Goal: Transaction & Acquisition: Purchase product/service

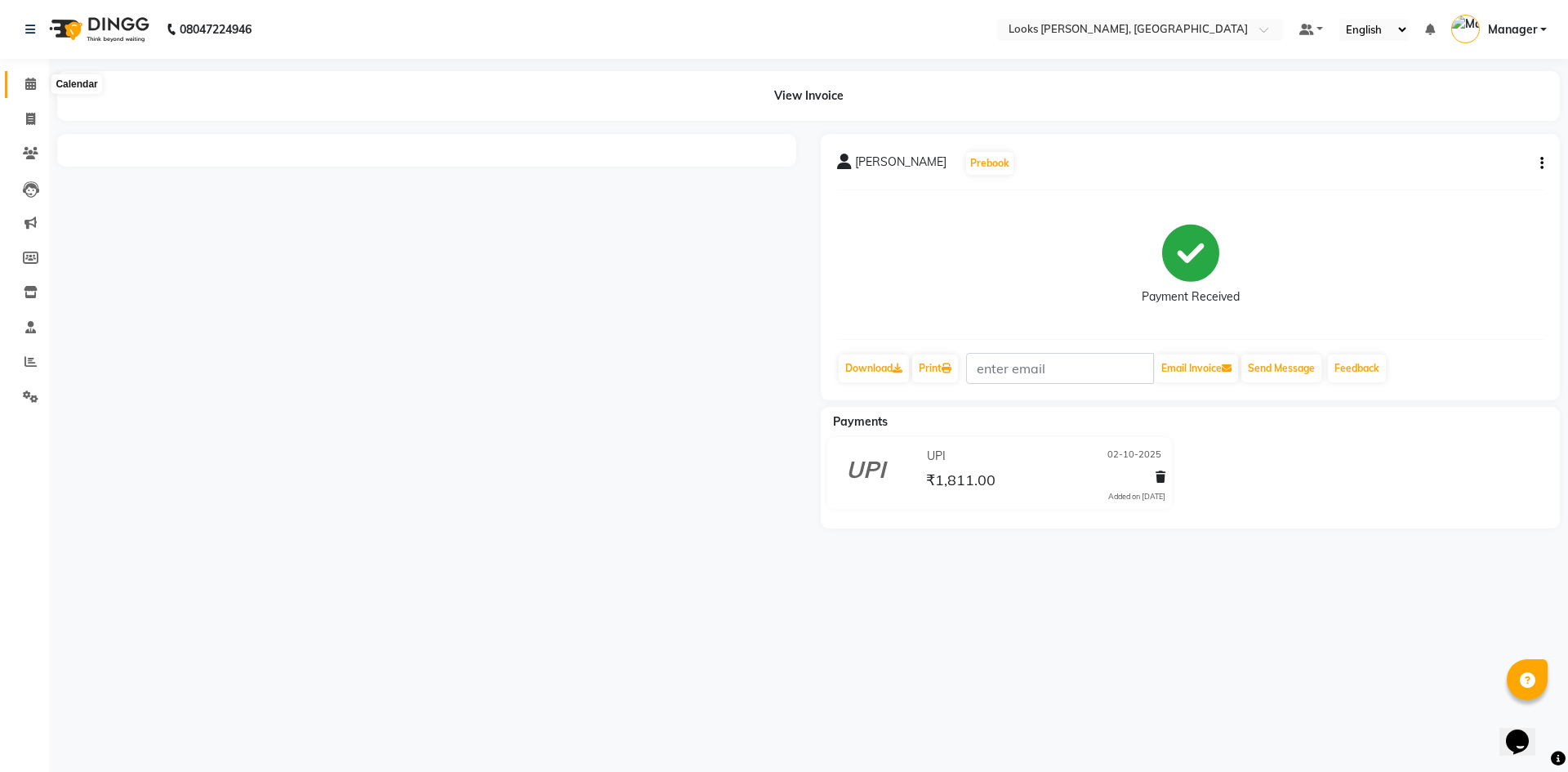
click at [32, 86] on icon at bounding box center [30, 83] width 10 height 12
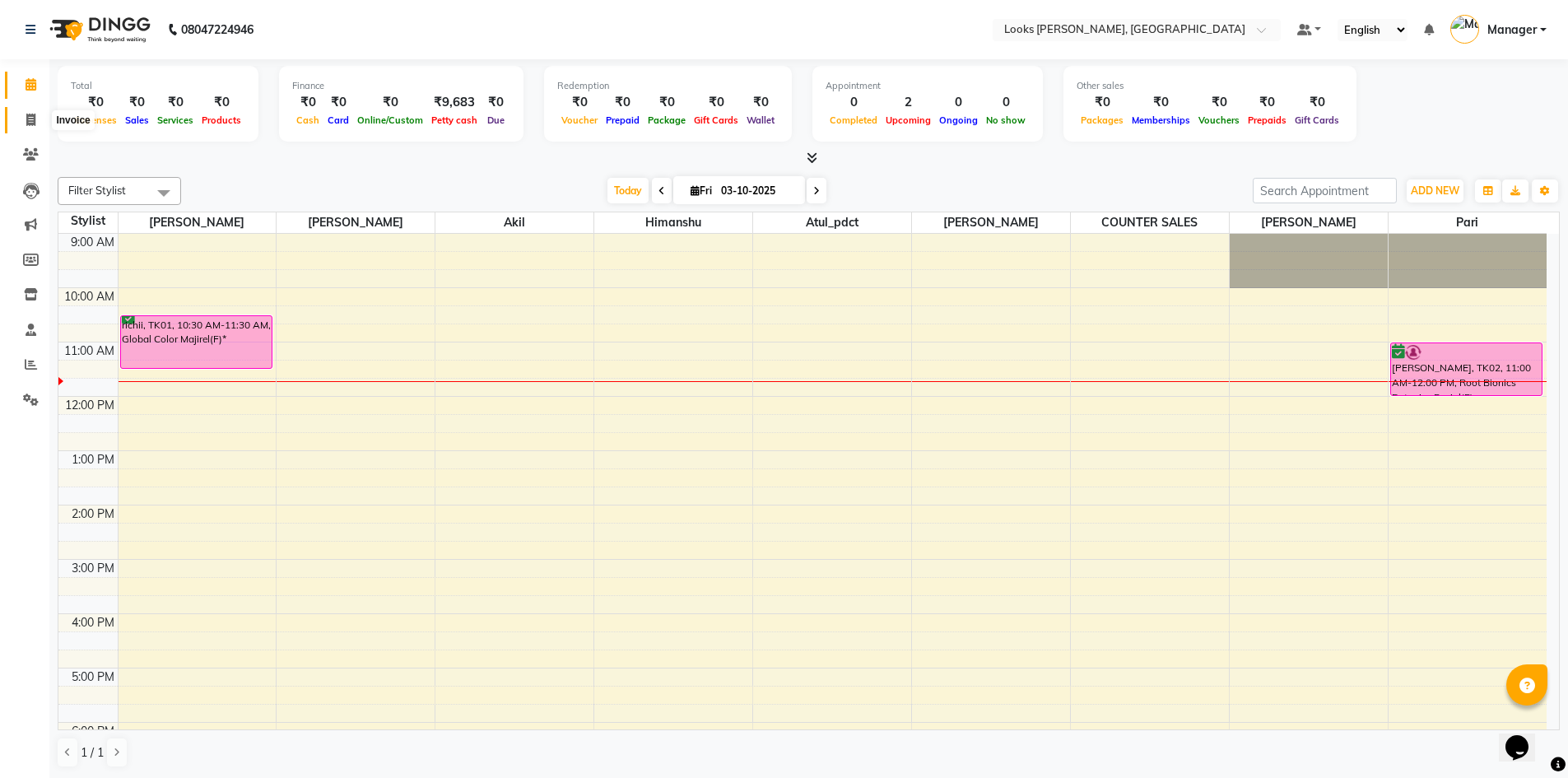
click at [39, 116] on span at bounding box center [31, 120] width 29 height 19
select select "service"
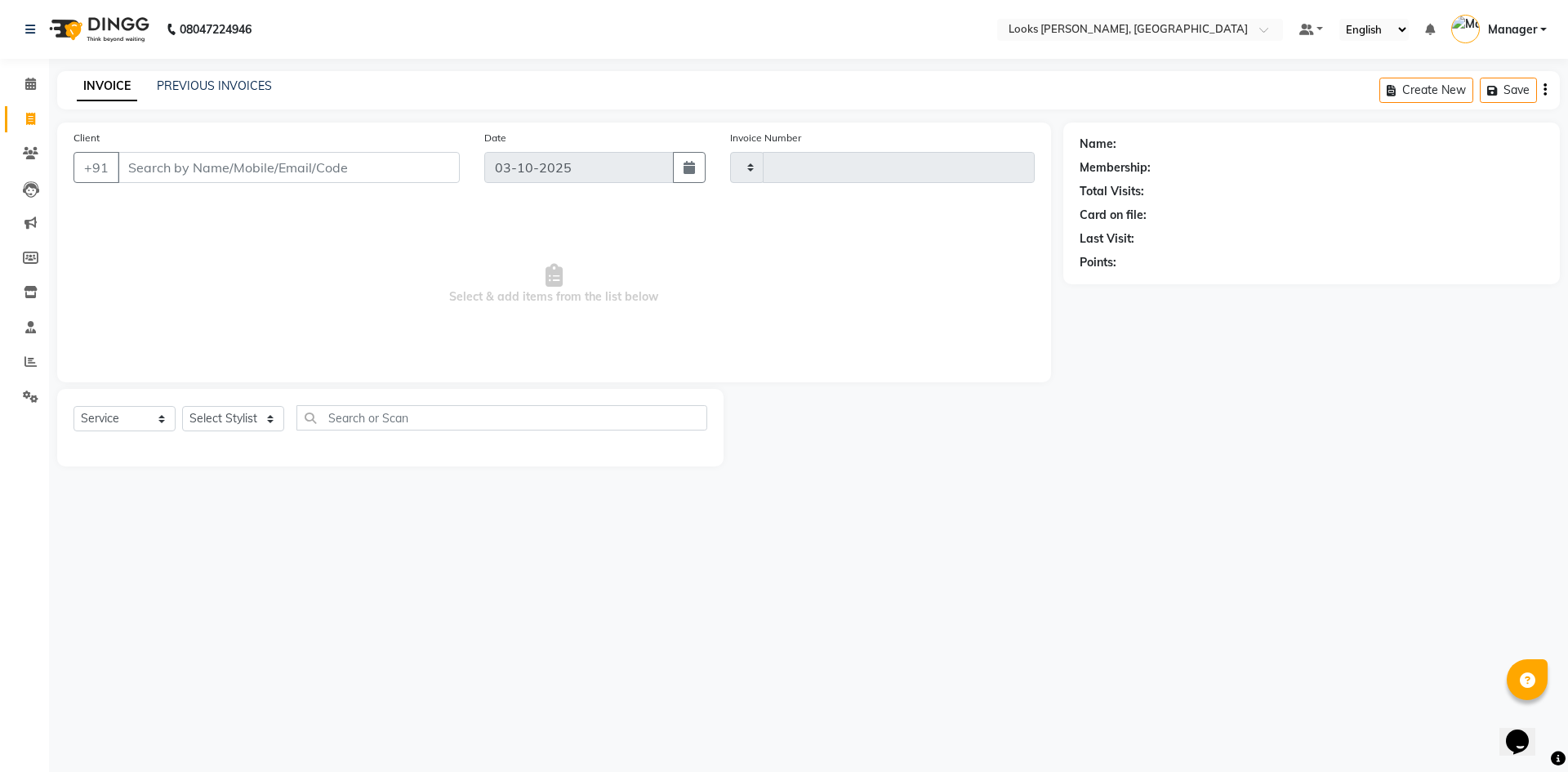
type input "1297"
select select "6017"
click at [33, 78] on icon at bounding box center [30, 83] width 10 height 12
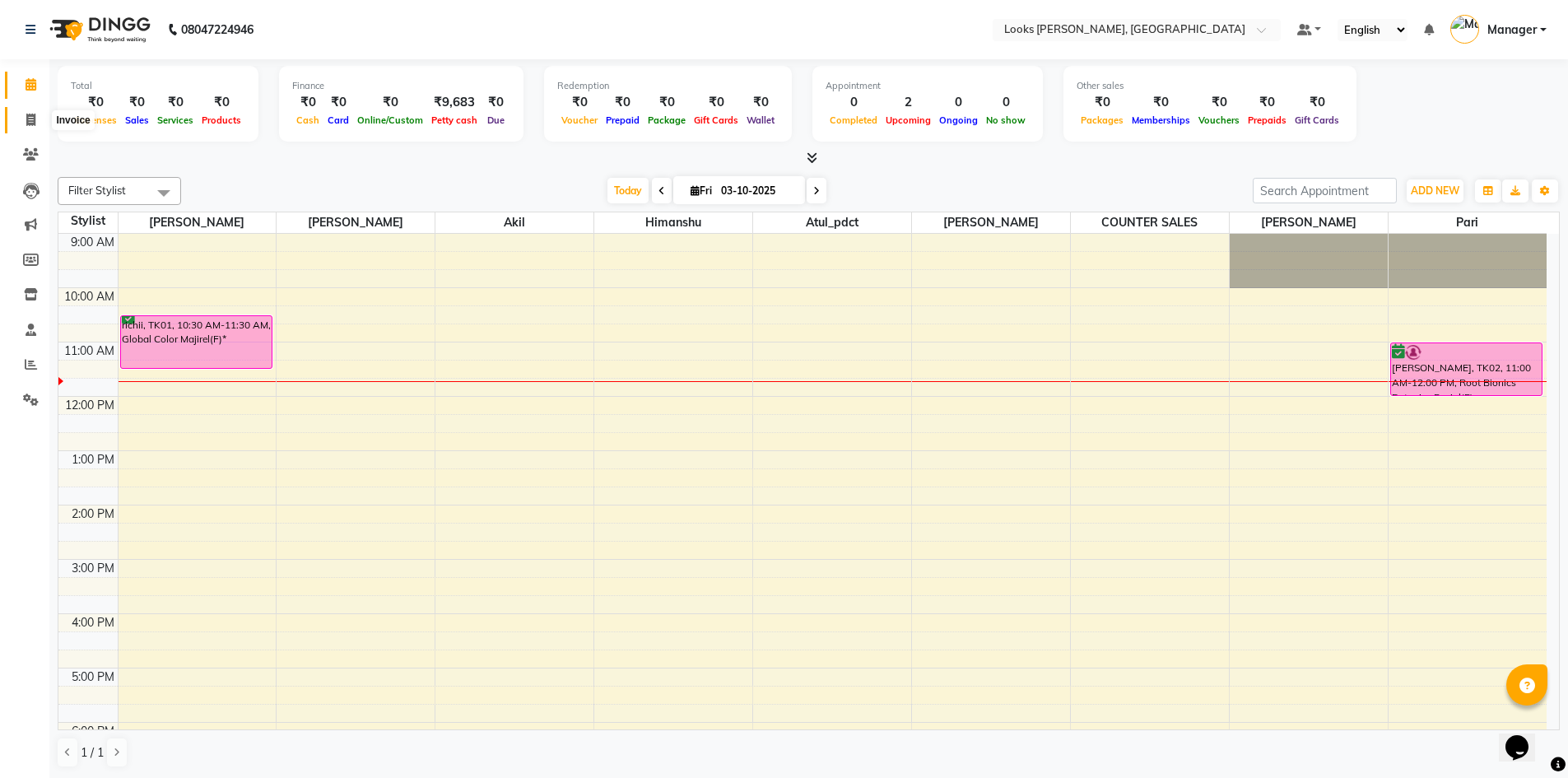
drag, startPoint x: 23, startPoint y: 119, endPoint x: 25, endPoint y: 111, distance: 8.2
click at [24, 118] on span at bounding box center [31, 120] width 29 height 19
select select "service"
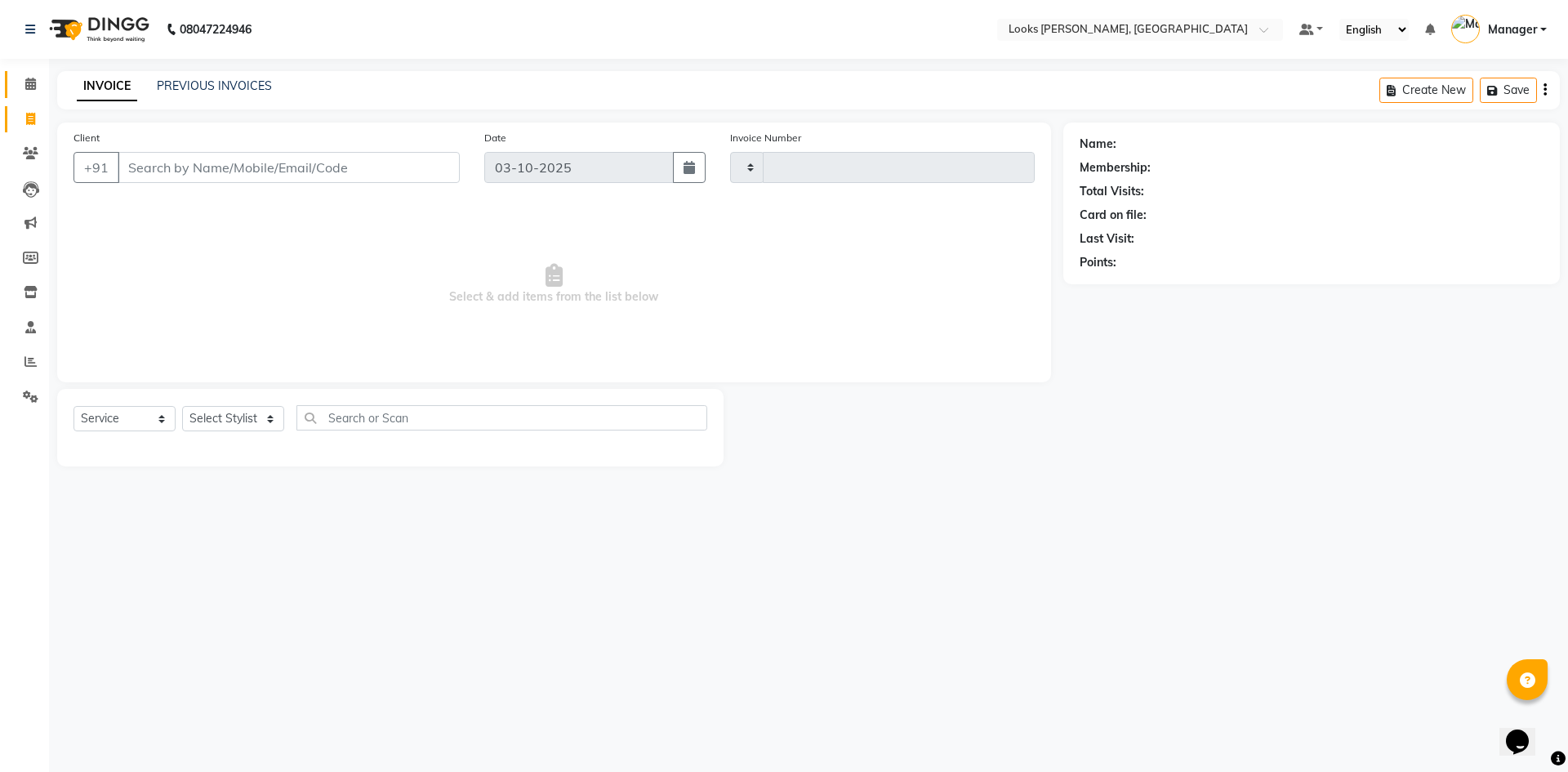
type input "1297"
select select "6017"
click at [33, 84] on icon at bounding box center [30, 83] width 10 height 12
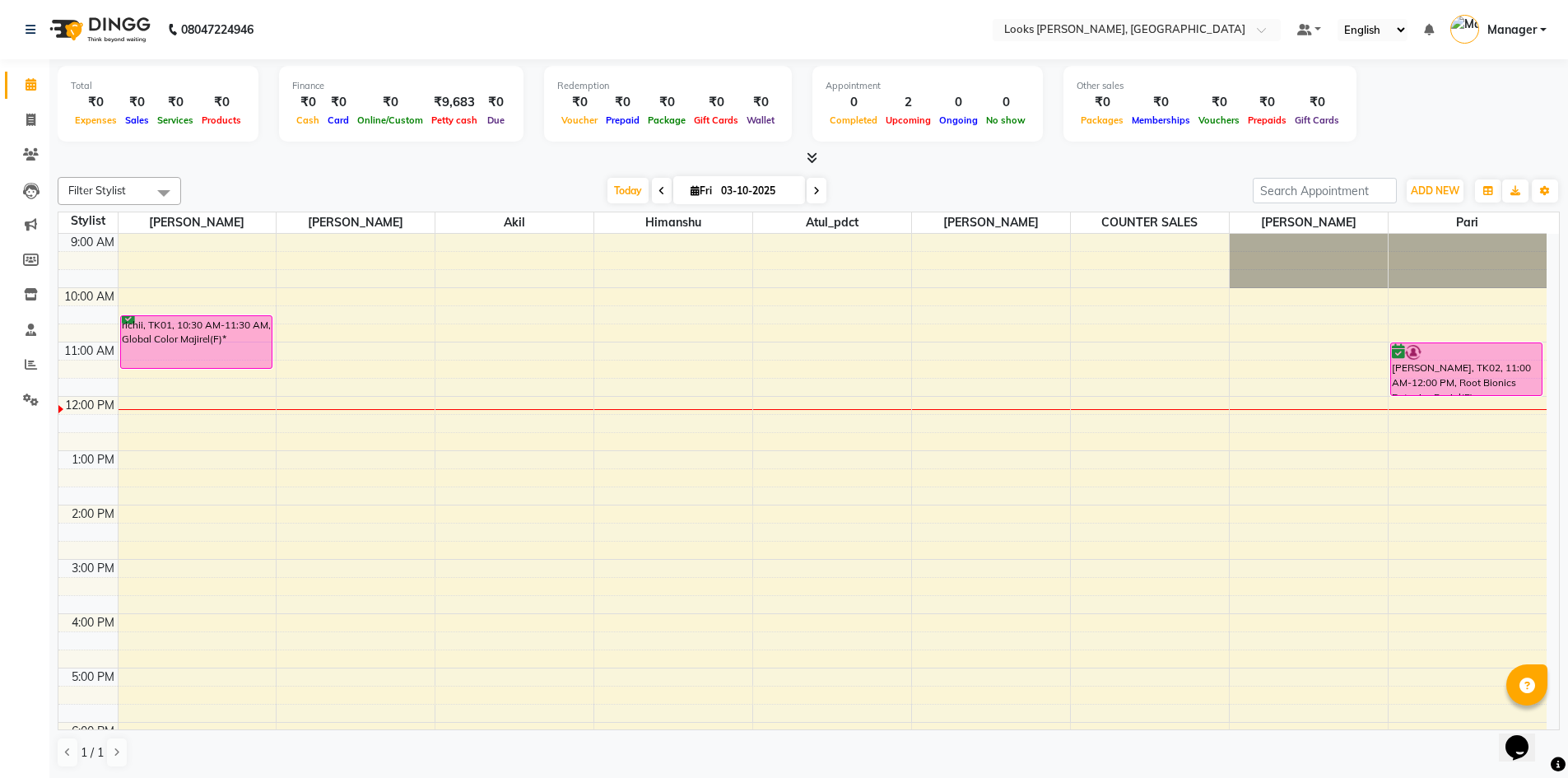
click at [652, 190] on span at bounding box center [661, 190] width 20 height 25
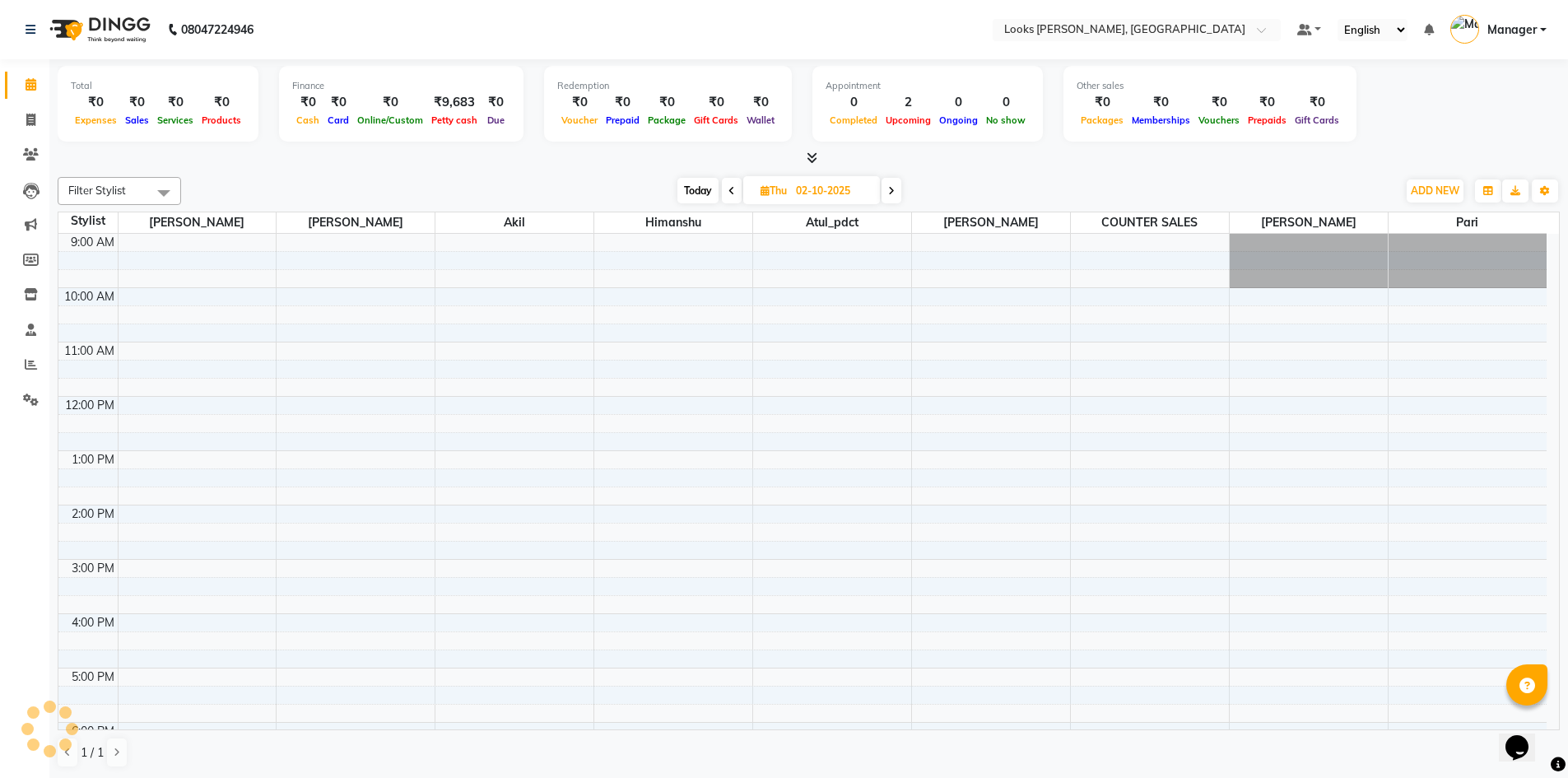
scroll to position [156, 0]
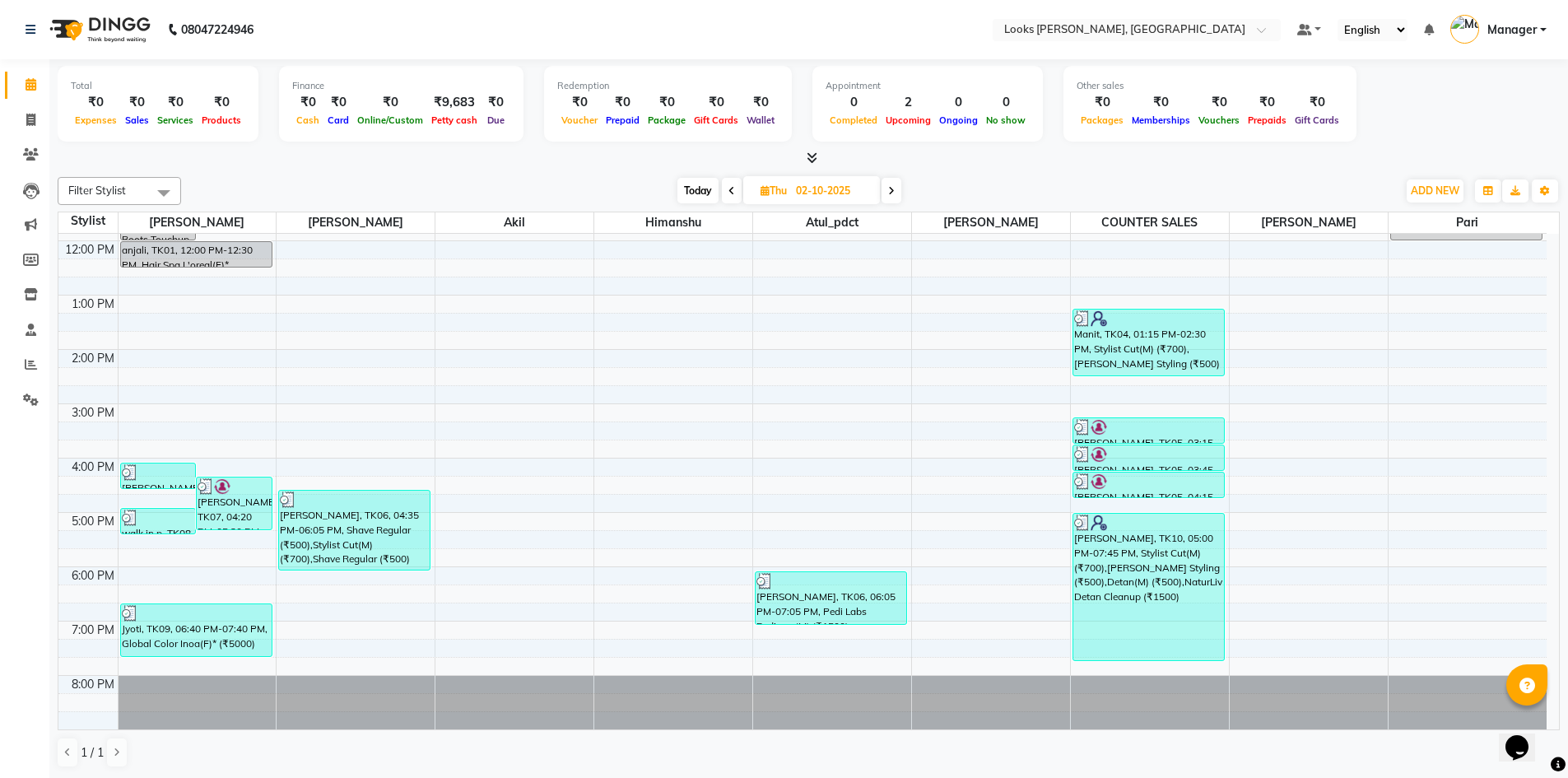
click at [890, 188] on icon at bounding box center [891, 190] width 7 height 10
type input "03-10-2025"
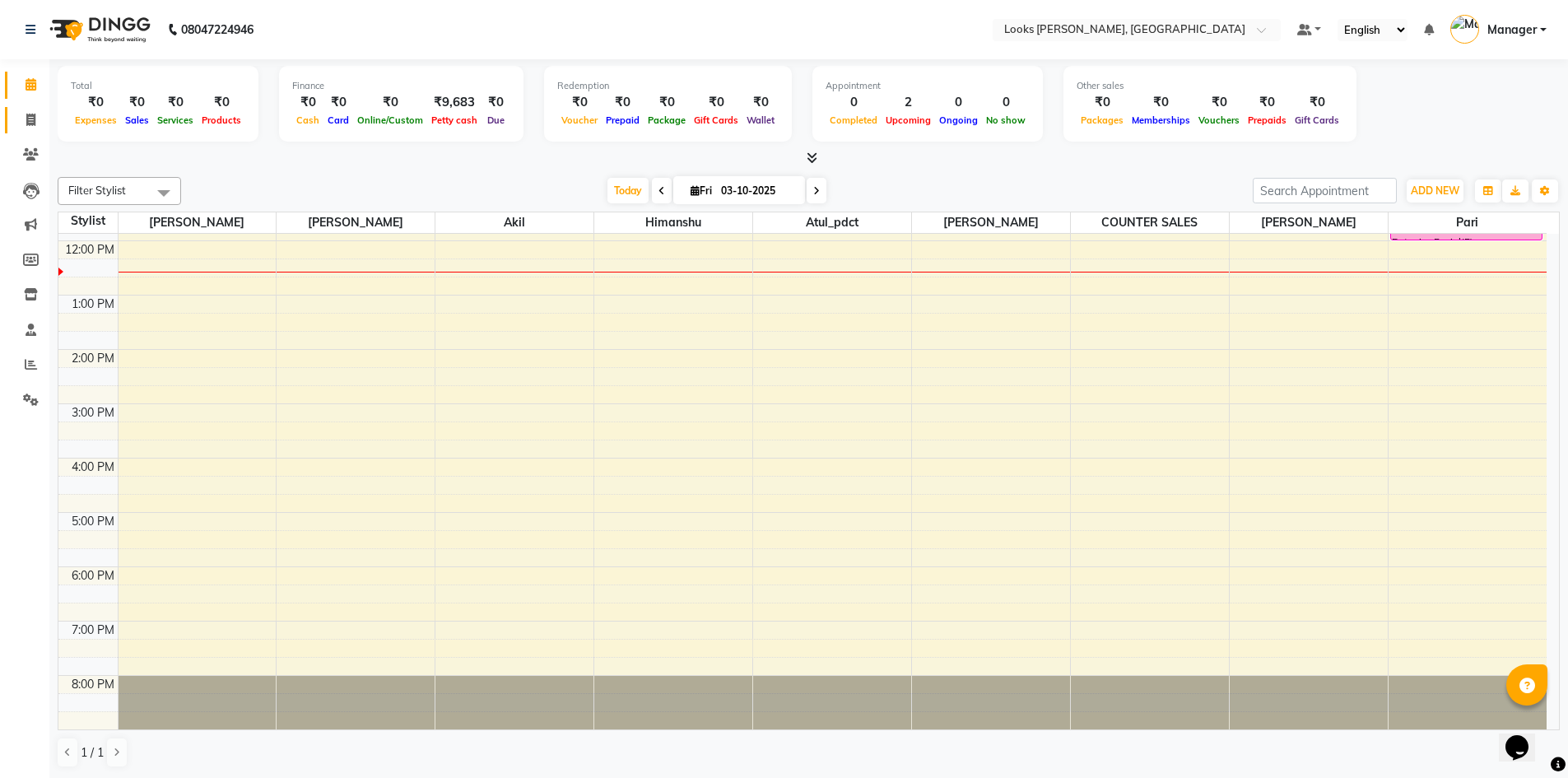
click at [20, 107] on link "Invoice" at bounding box center [24, 120] width 39 height 27
select select "6017"
select select "service"
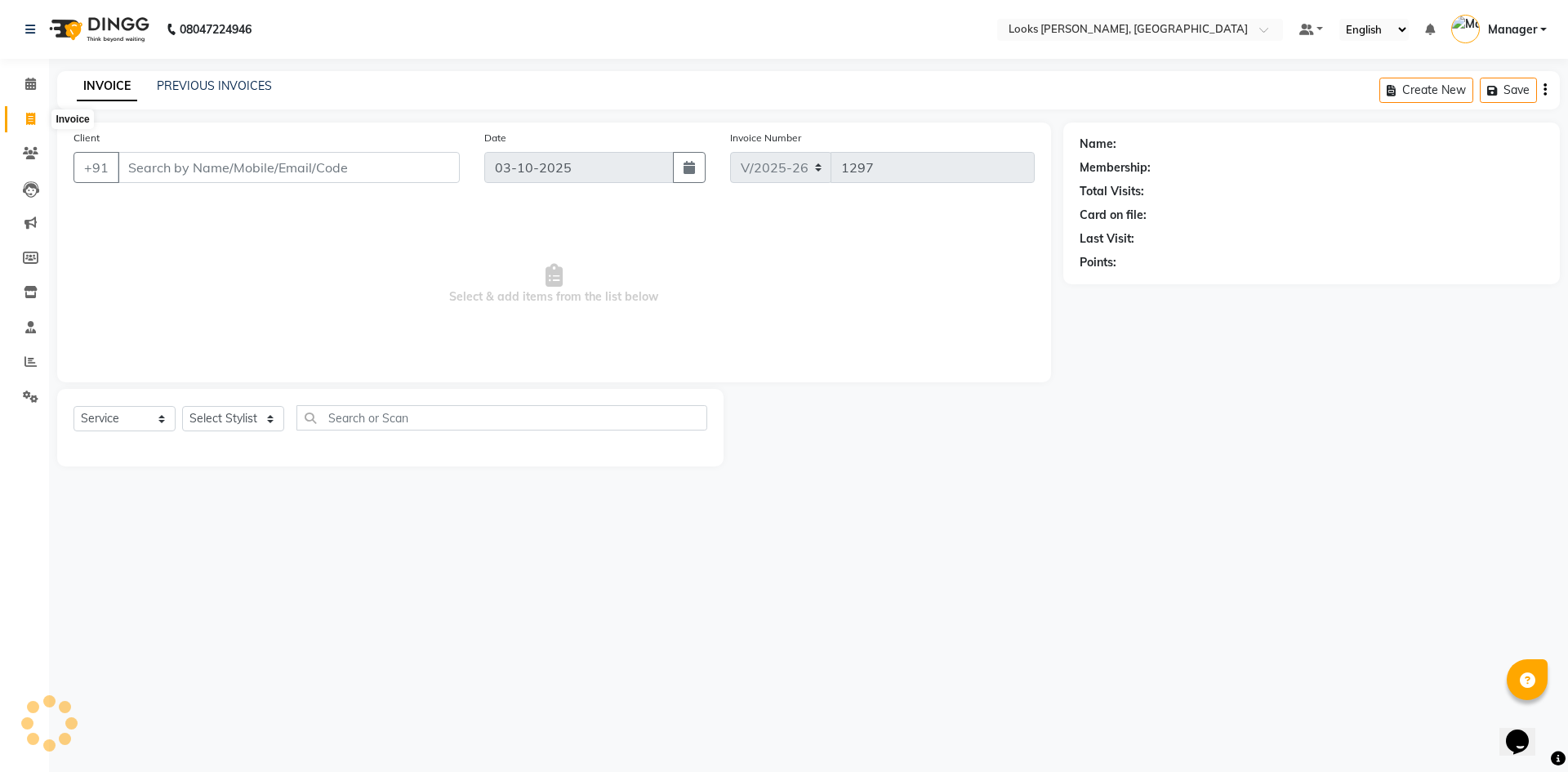
click at [29, 113] on icon at bounding box center [31, 118] width 9 height 12
select select "6017"
select select "service"
click at [170, 173] on input "Client" at bounding box center [289, 168] width 342 height 31
click at [1270, 87] on button "Create New" at bounding box center [1311, 90] width 93 height 25
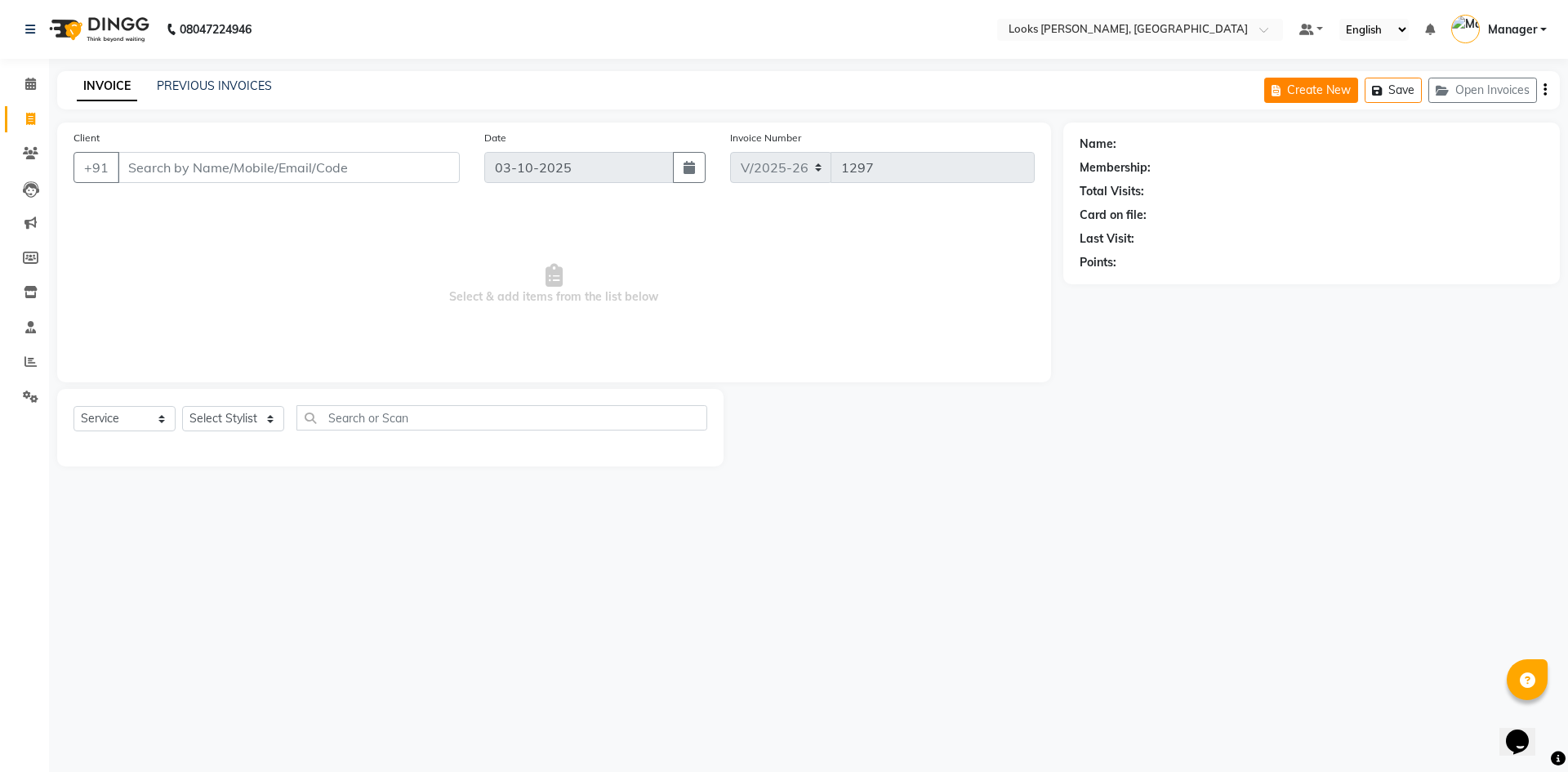
select select "service"
type input "1297"
select select "6017"
click at [1273, 94] on icon "button" at bounding box center [1279, 91] width 16 height 11
select select "6017"
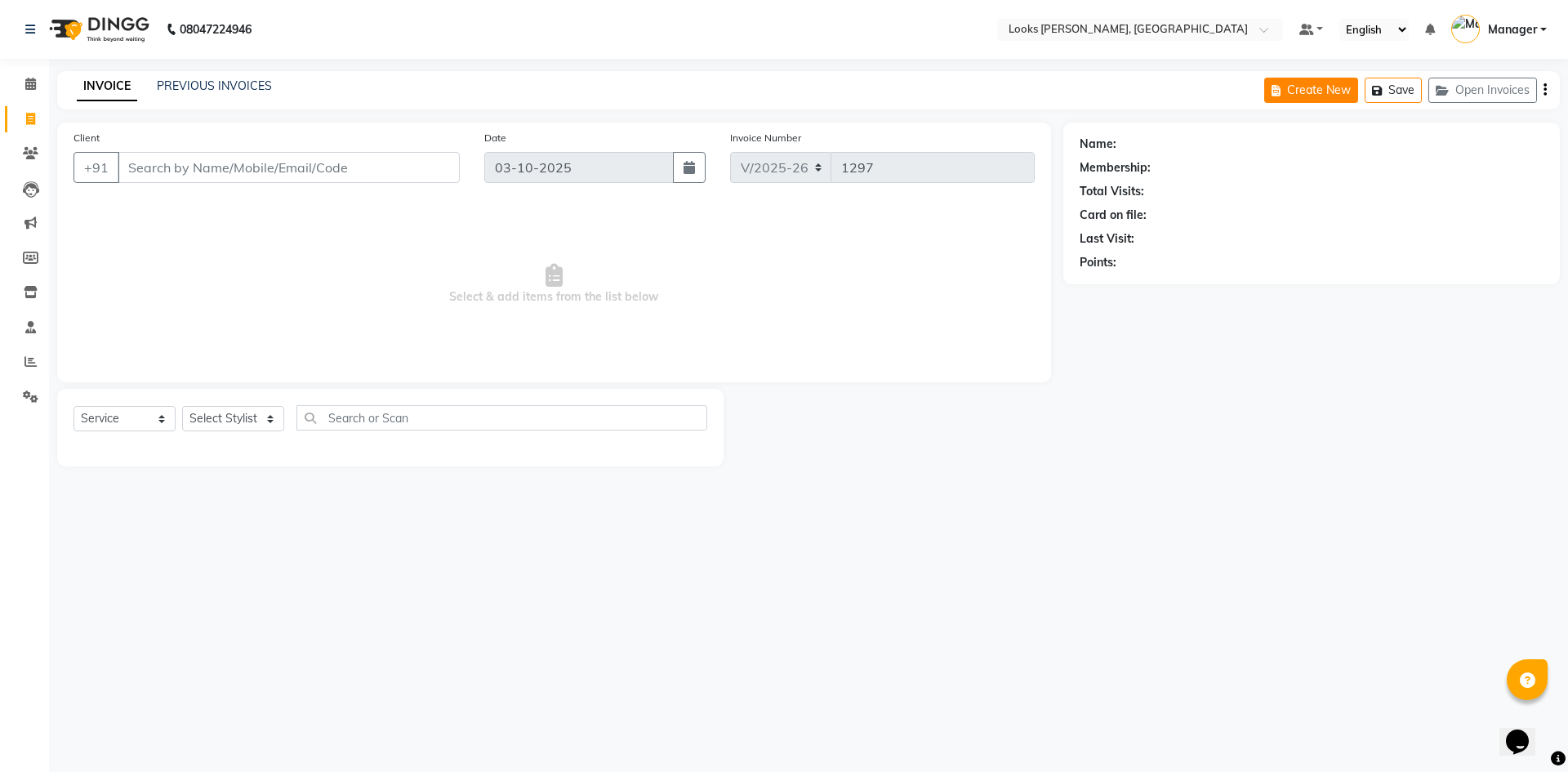
select select "service"
click at [269, 152] on input "Client" at bounding box center [289, 168] width 342 height 31
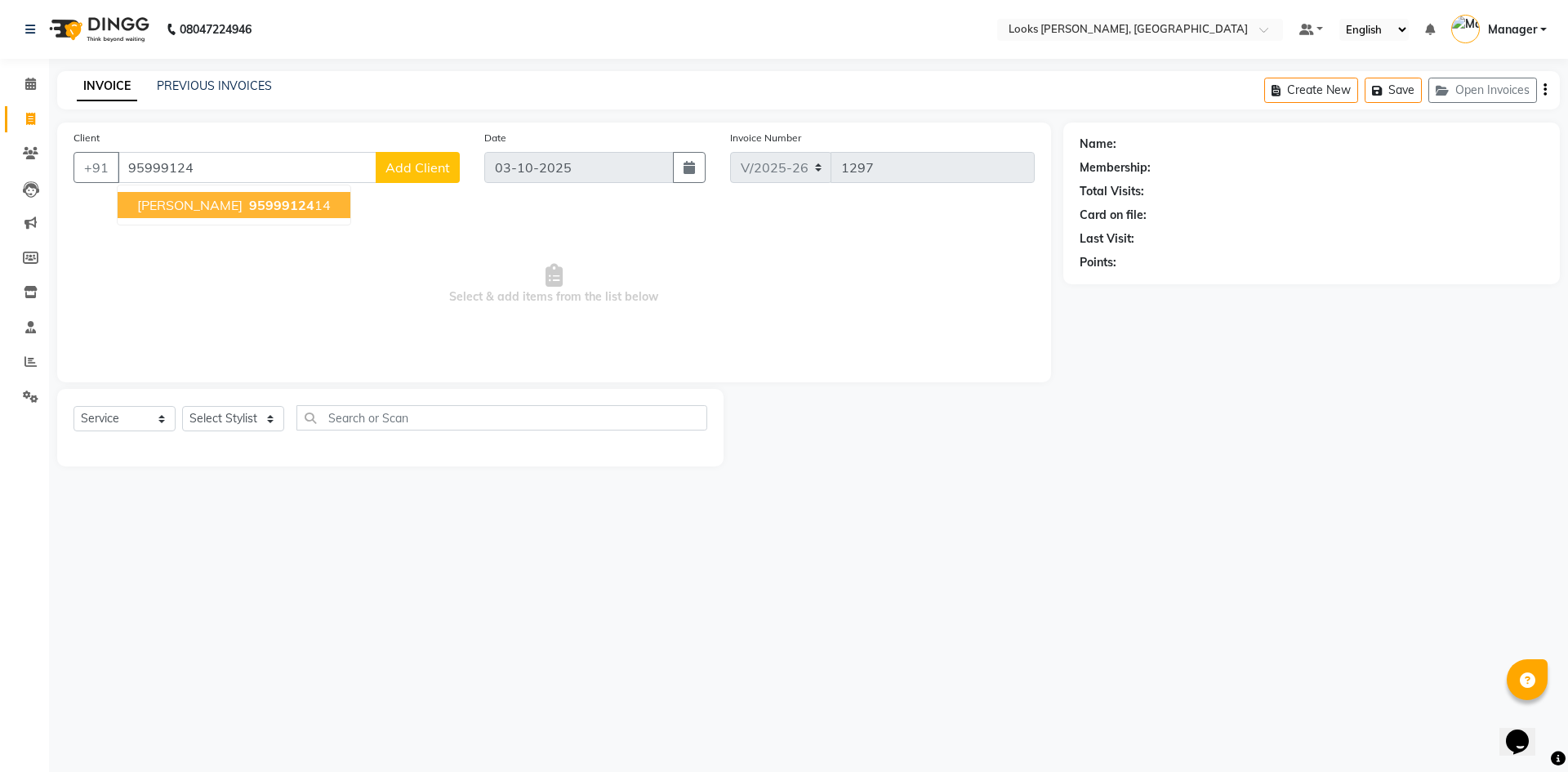
click at [249, 212] on span "95999124" at bounding box center [281, 205] width 66 height 17
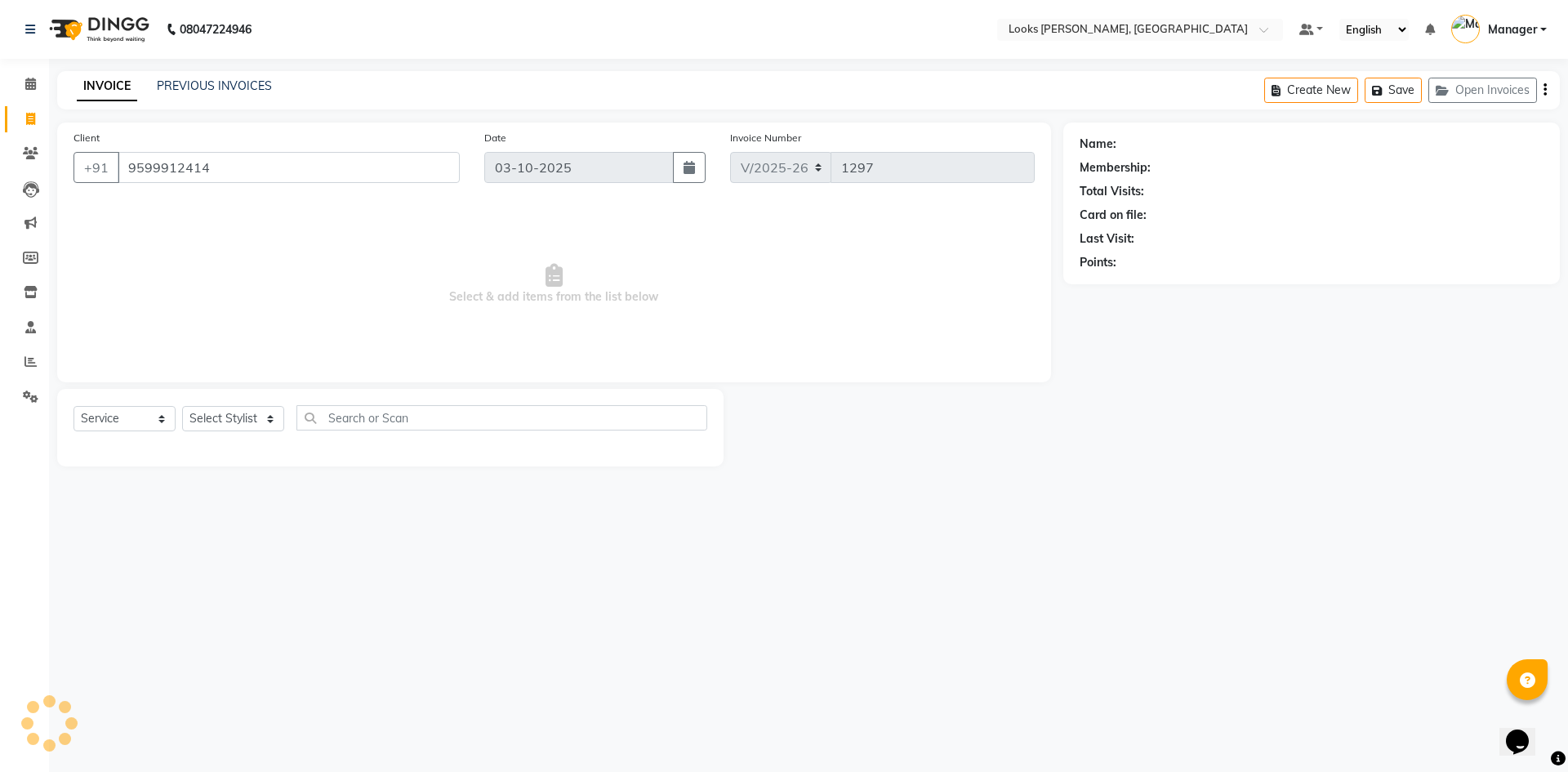
type input "9599912414"
select select "1: Object"
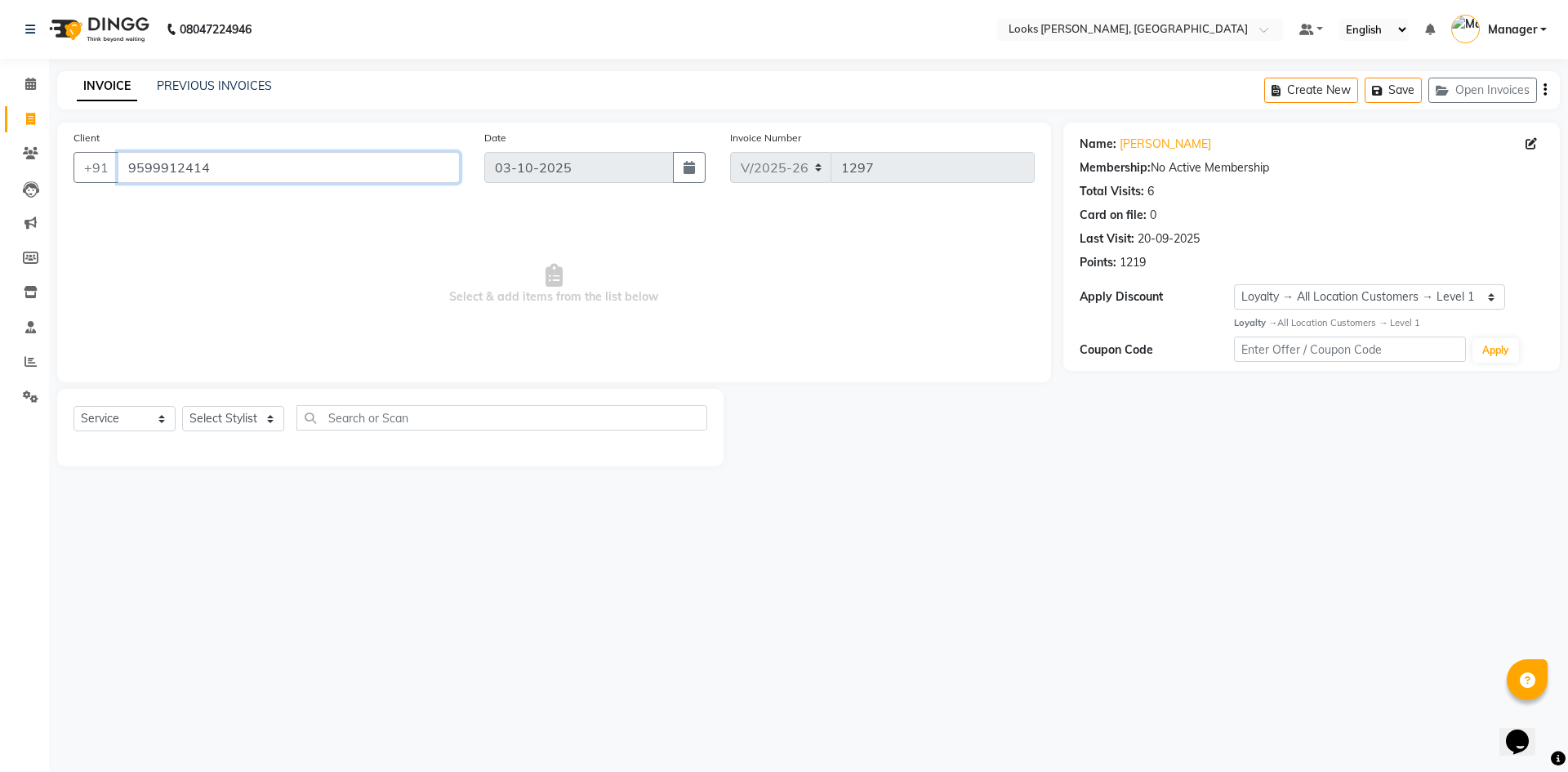
drag, startPoint x: 249, startPoint y: 154, endPoint x: 250, endPoint y: 171, distance: 17.0
click at [250, 155] on input "9599912414" at bounding box center [289, 168] width 342 height 31
click at [131, 426] on select "Select Service Product Membership Package Voucher Prepaid Gift Card" at bounding box center [124, 417] width 102 height 25
drag, startPoint x: 131, startPoint y: 426, endPoint x: 191, endPoint y: 425, distance: 60.0
click at [131, 425] on select "Select Service Product Membership Package Voucher Prepaid Gift Card" at bounding box center [124, 417] width 102 height 25
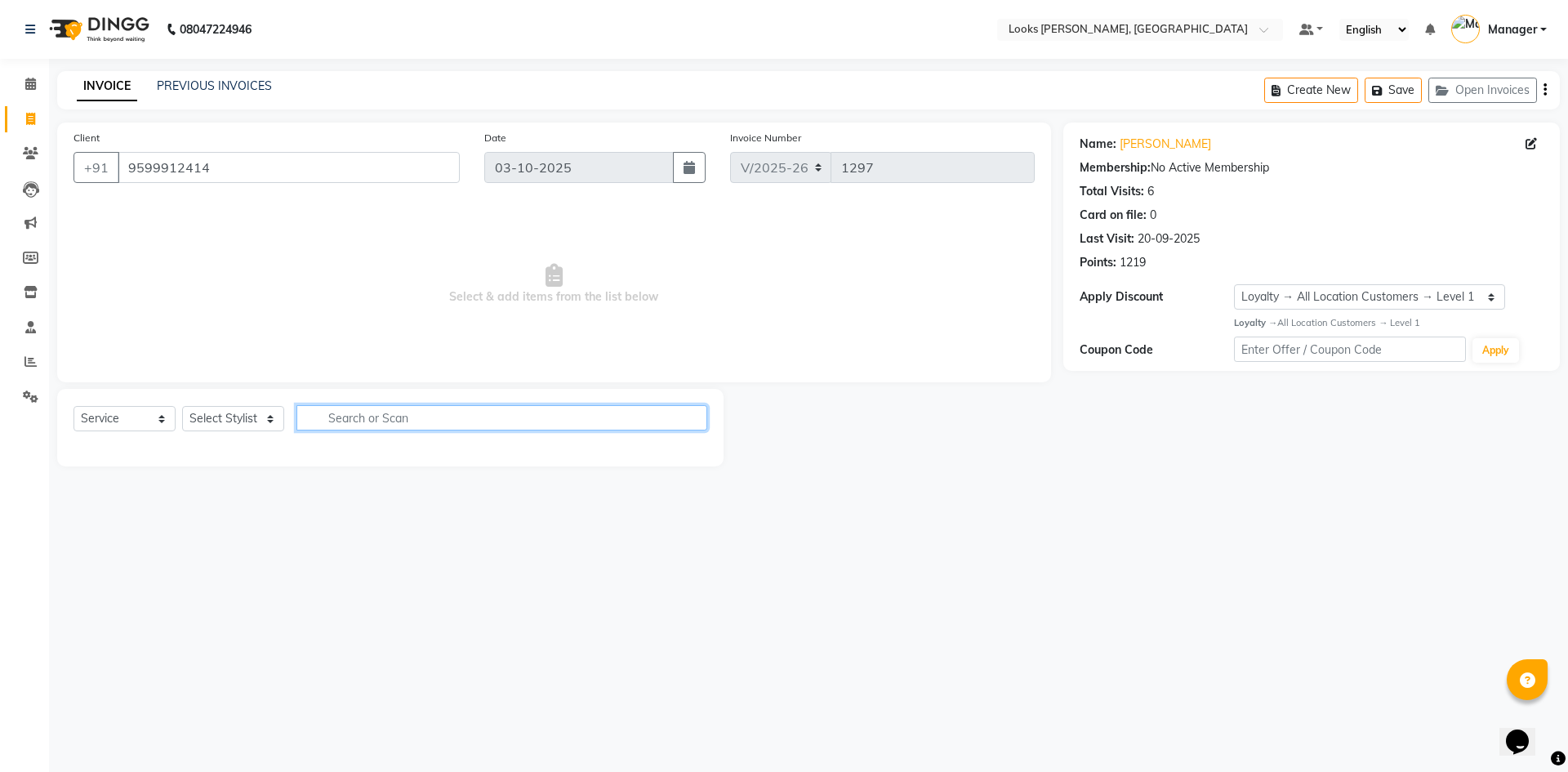
click at [359, 423] on input "text" at bounding box center [502, 417] width 411 height 25
click at [237, 415] on select "Select Stylist [PERSON_NAME] [PERSON_NAME] Atul_pdct BRM_MASTER COUNTER SALES […" at bounding box center [233, 417] width 102 height 25
select select "89272"
click at [182, 405] on select "Select Stylist [PERSON_NAME] [PERSON_NAME] Atul_pdct BRM_MASTER COUNTER SALES […" at bounding box center [233, 417] width 102 height 25
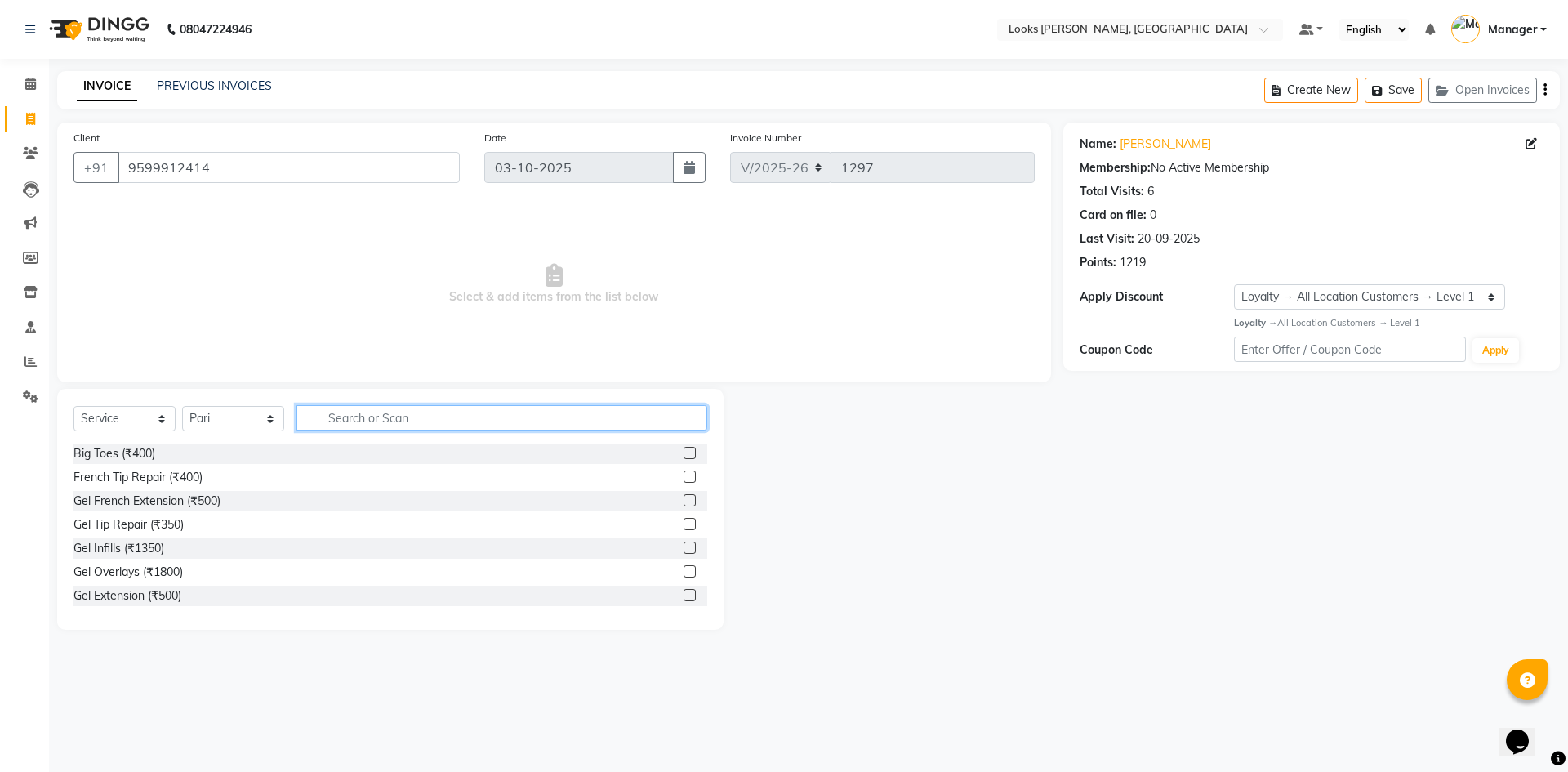
drag, startPoint x: 357, startPoint y: 423, endPoint x: 364, endPoint y: 417, distance: 9.2
click at [362, 419] on input "text" at bounding box center [502, 417] width 411 height 25
click at [364, 417] on input "text" at bounding box center [502, 417] width 411 height 25
type input "l"
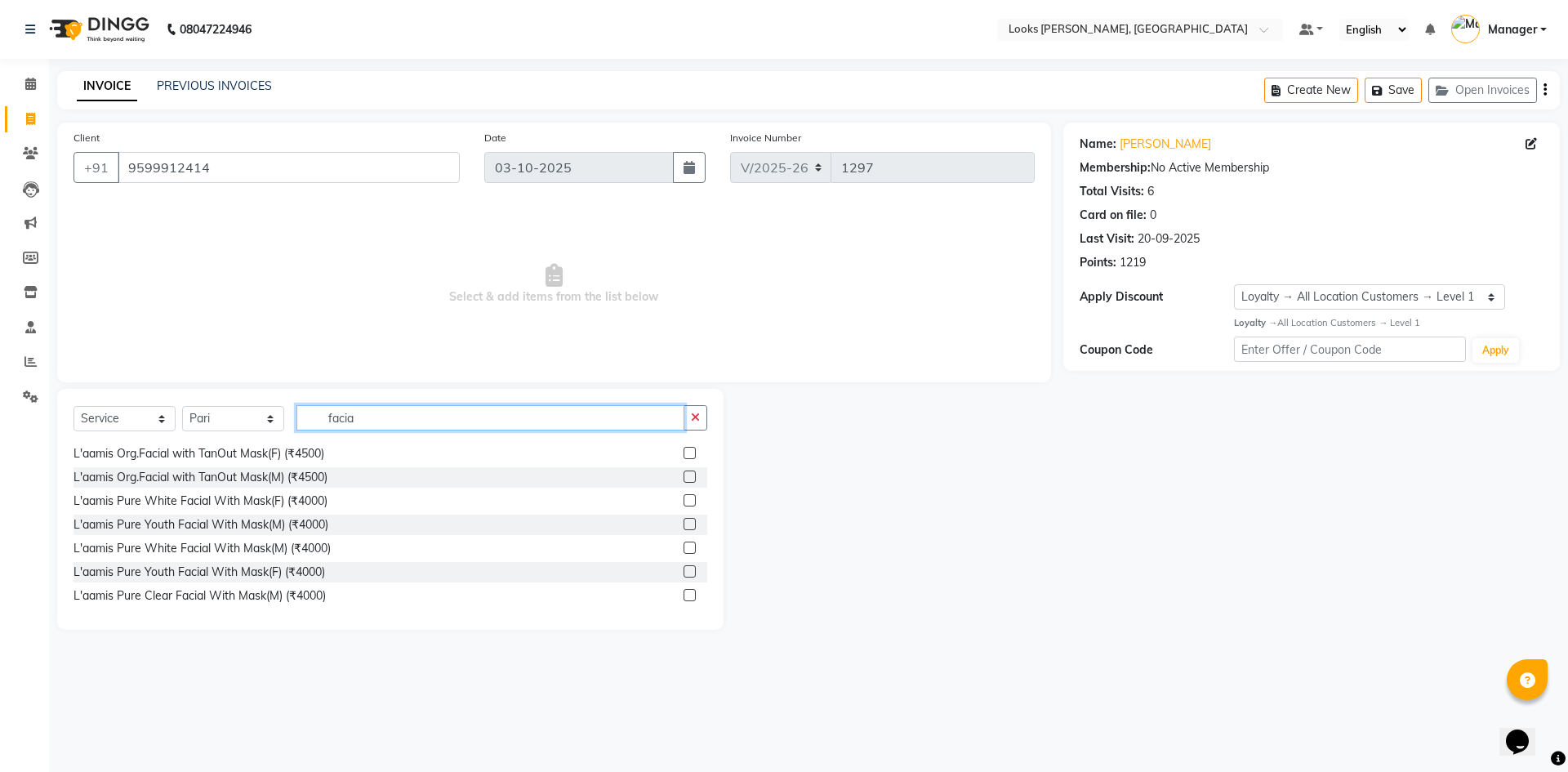
scroll to position [571, 0]
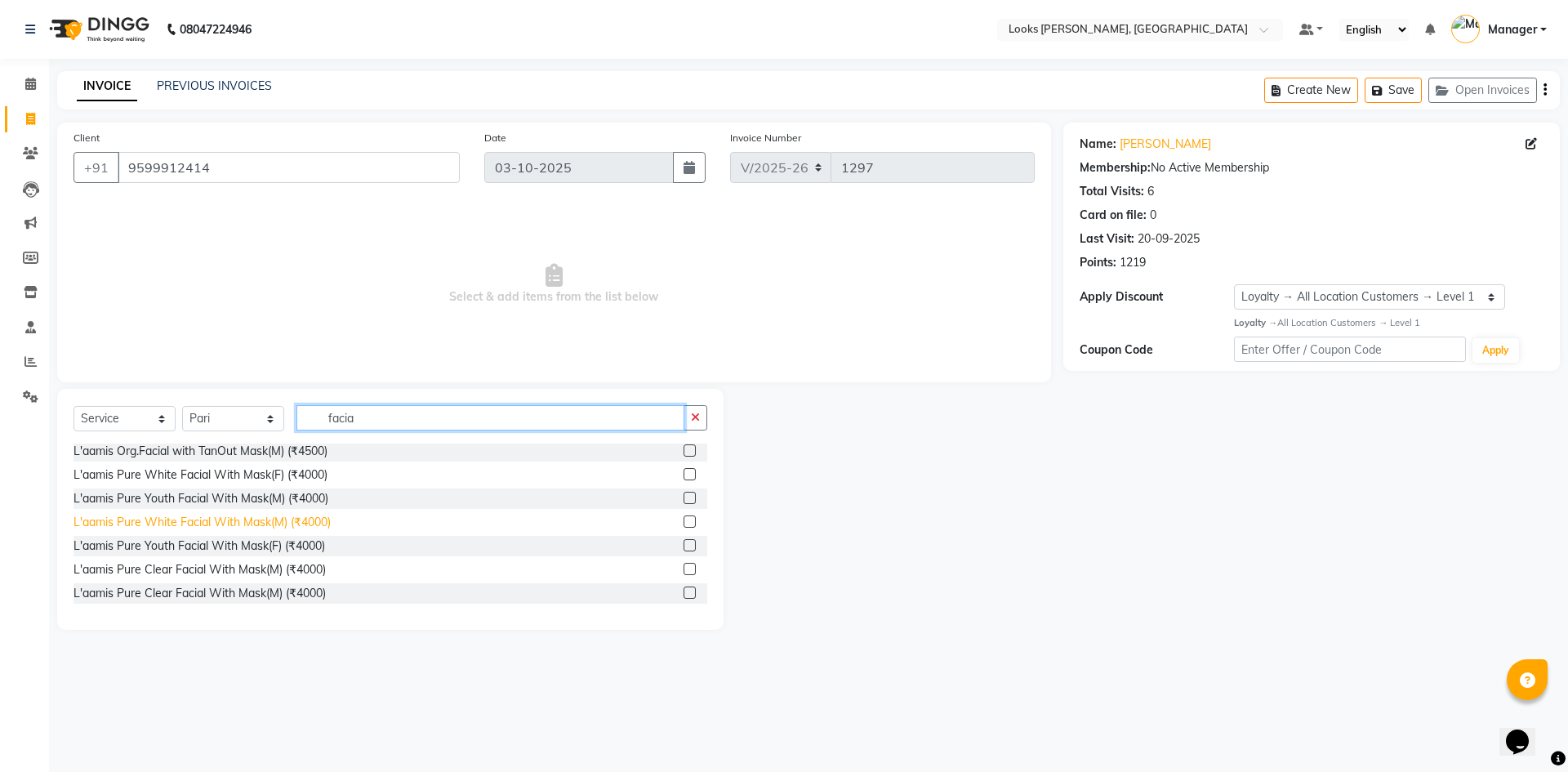
type input "facia"
click at [205, 523] on div "L'aamis Pure White Facial With Mask(M) (₹4000)" at bounding box center [202, 522] width 257 height 18
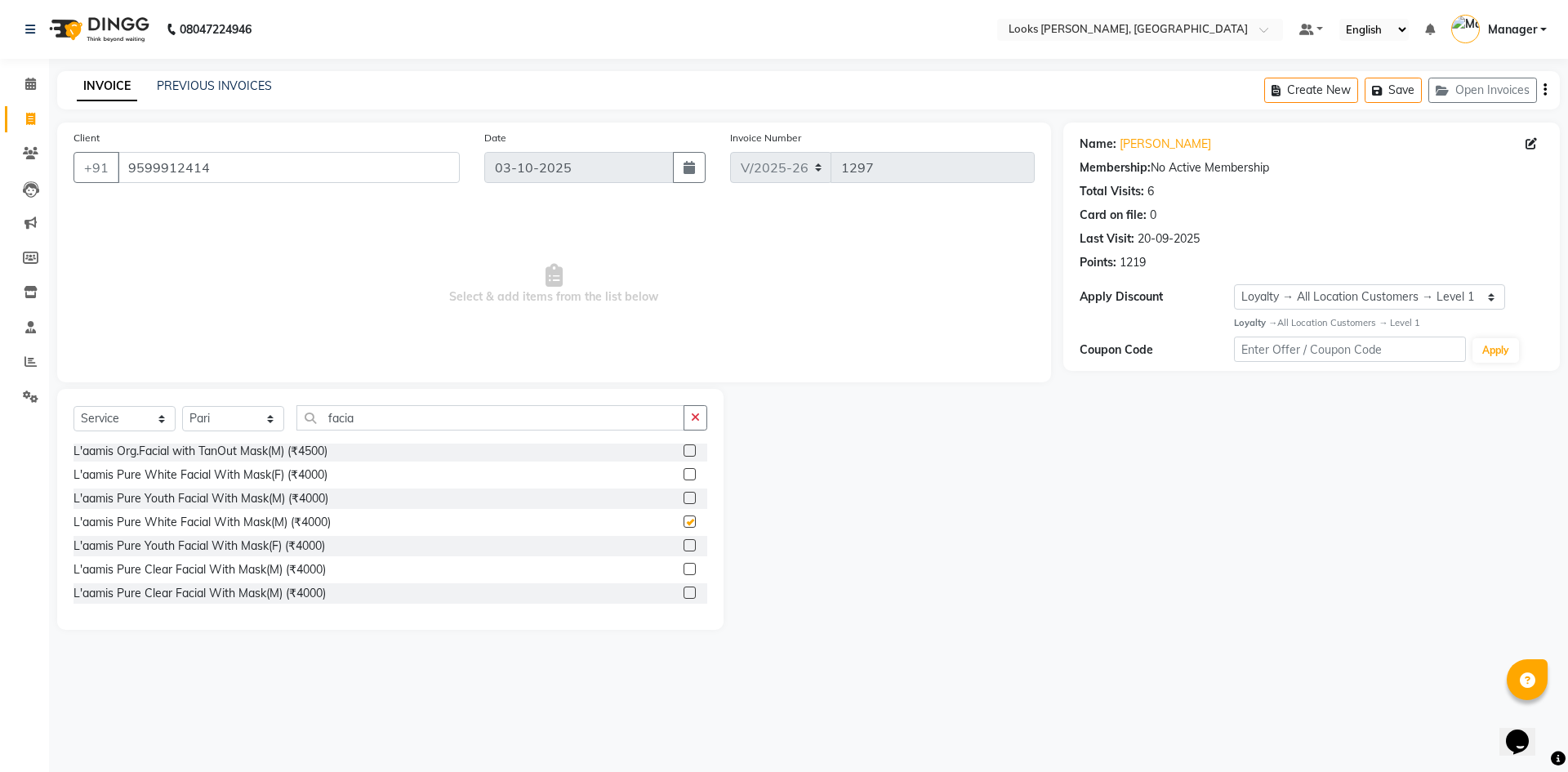
checkbox input "false"
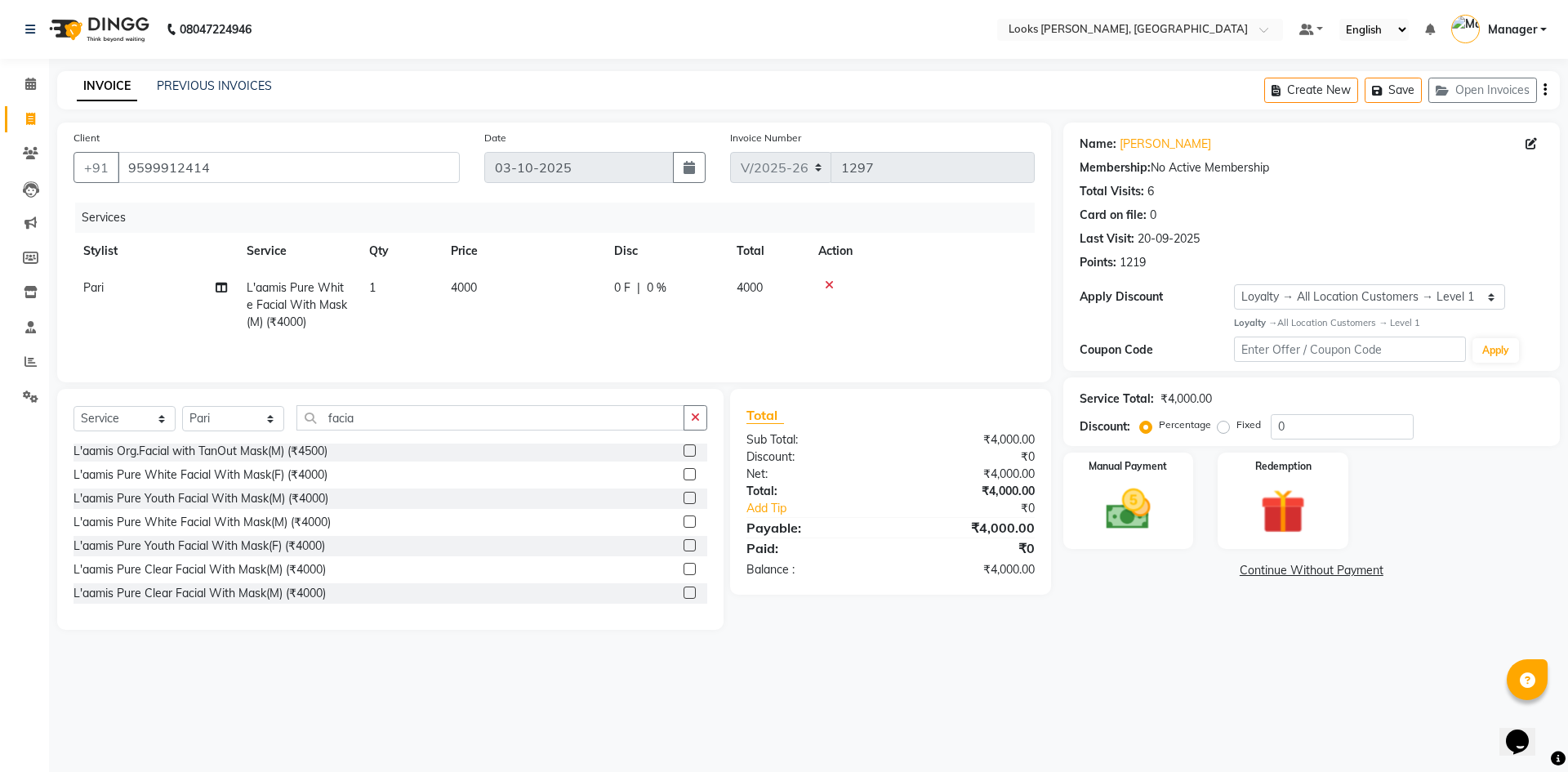
click at [755, 295] on td "4000" at bounding box center [767, 305] width 81 height 71
select select "89272"
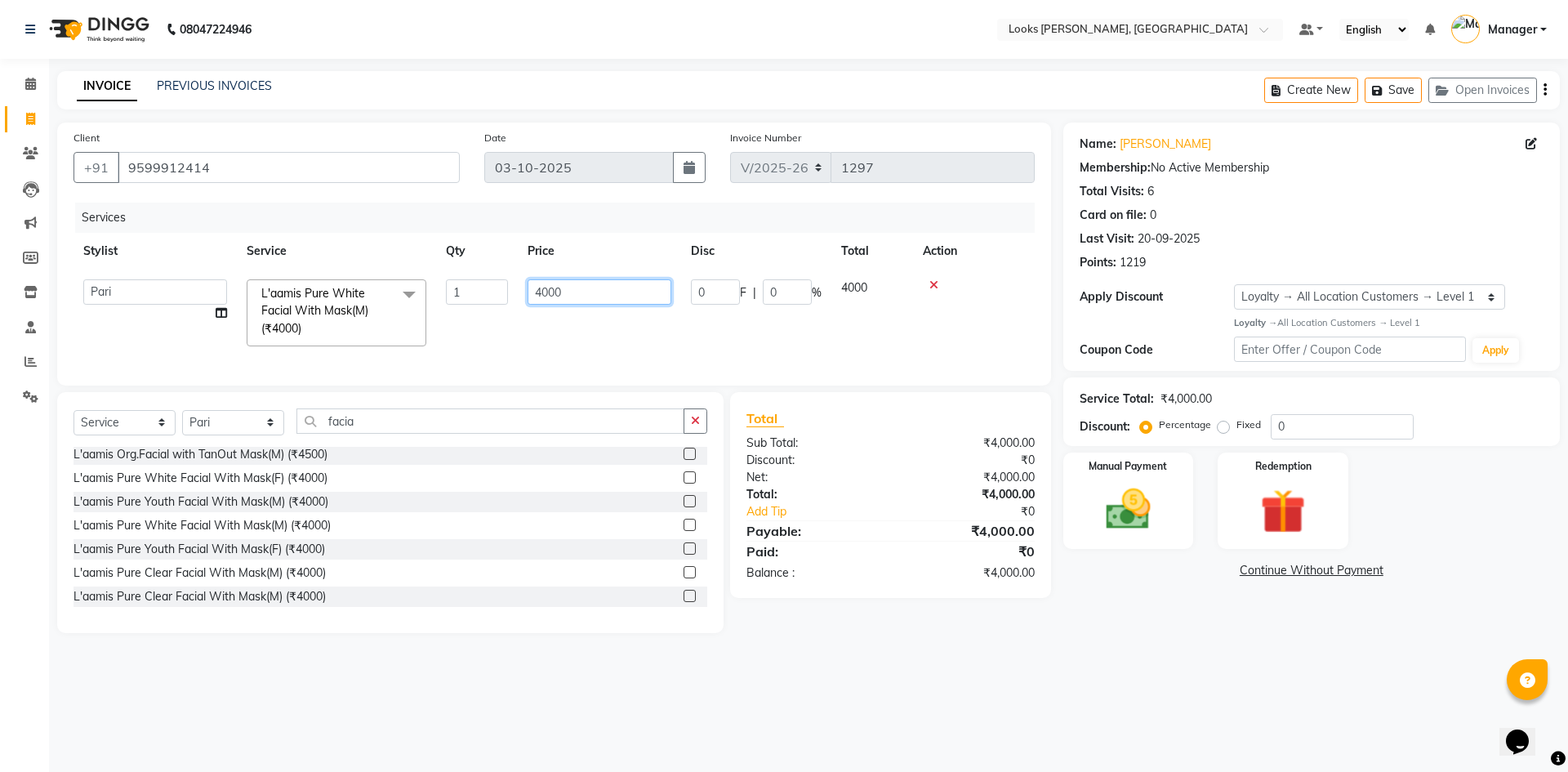
click at [579, 281] on input "4000" at bounding box center [599, 292] width 143 height 25
type input "4"
type input "5300"
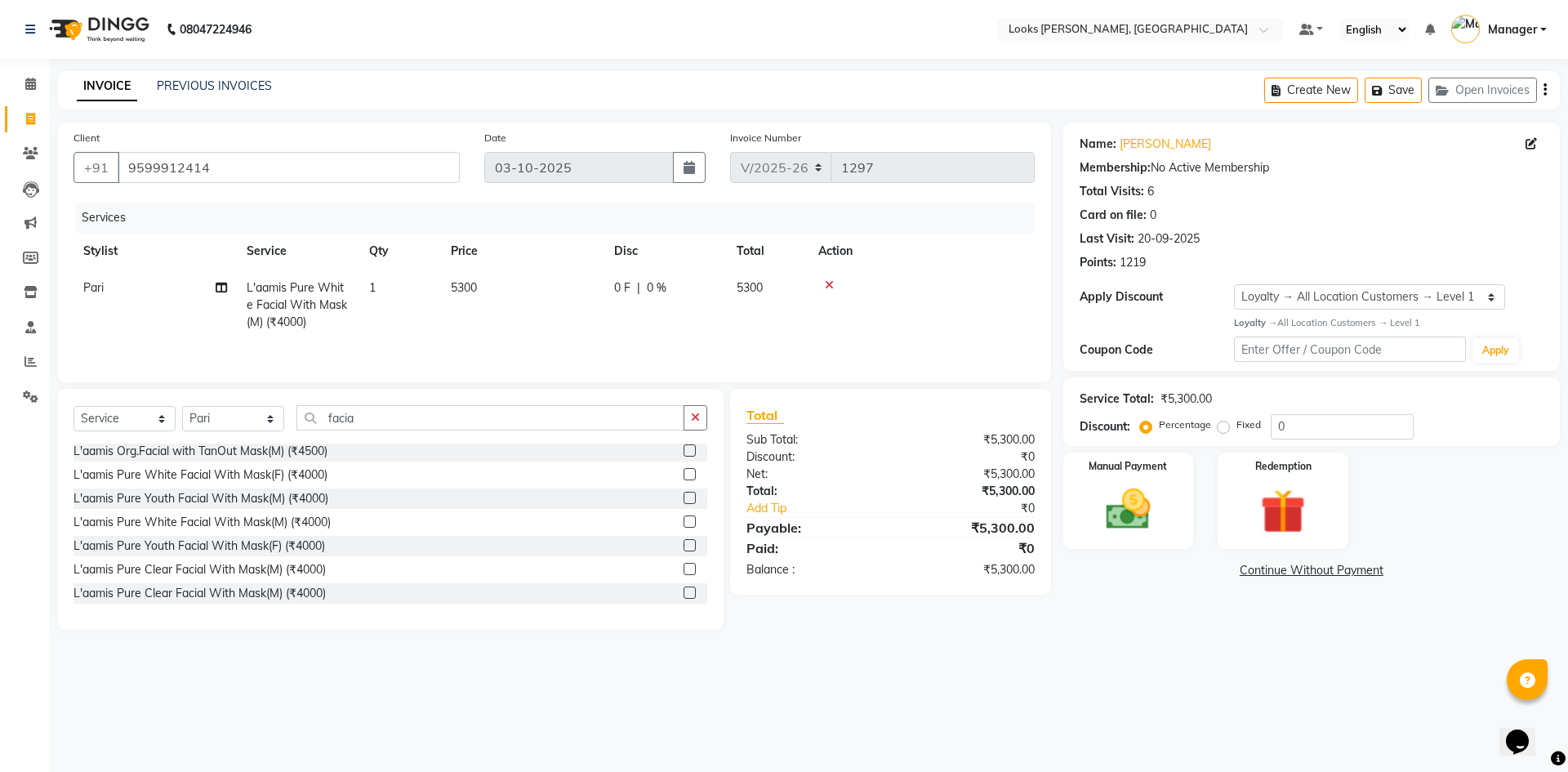
click at [590, 338] on td "5300" at bounding box center [522, 305] width 163 height 71
select select "89272"
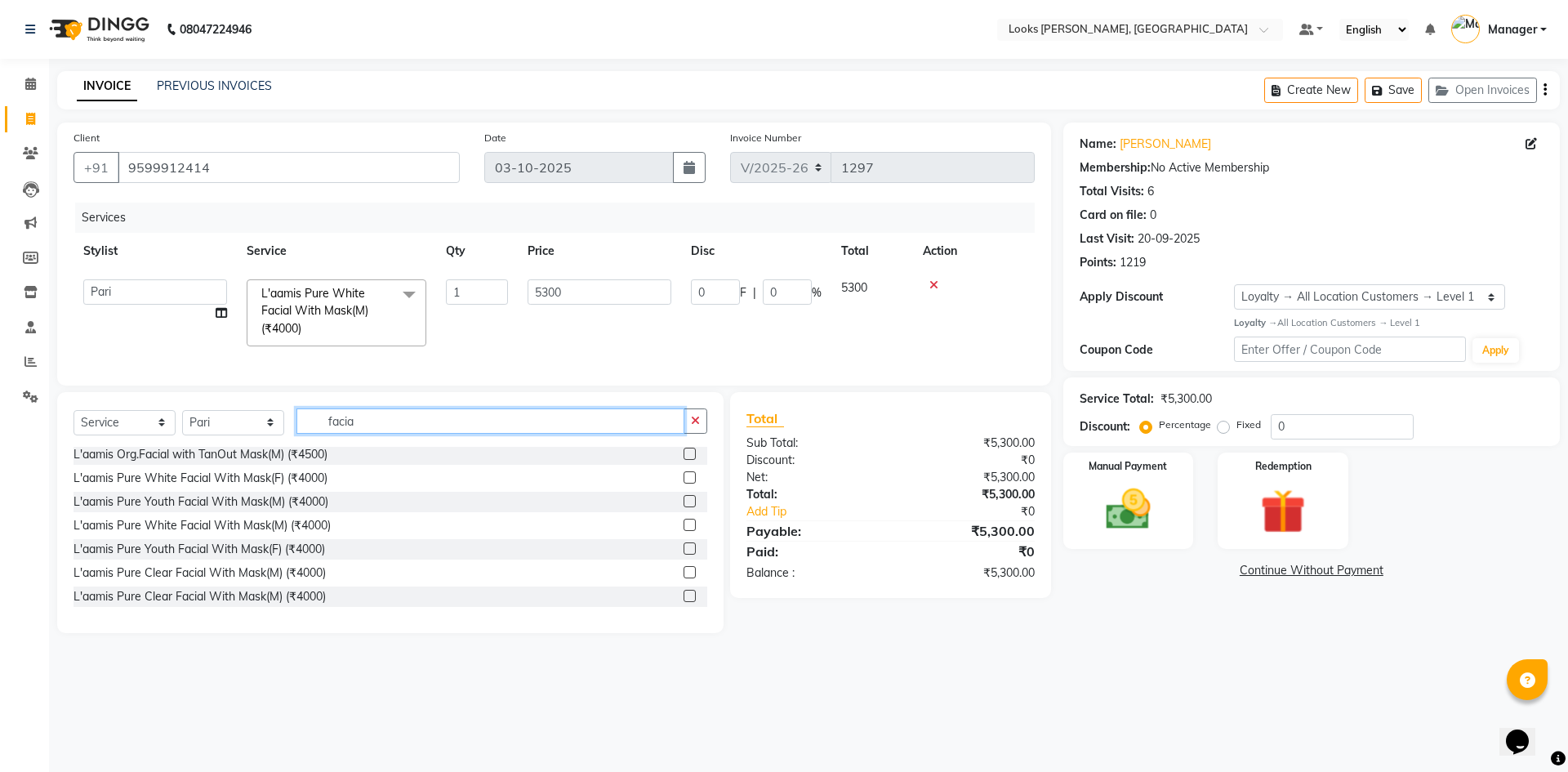
click at [510, 433] on input "facia" at bounding box center [490, 420] width 388 height 25
type input "f"
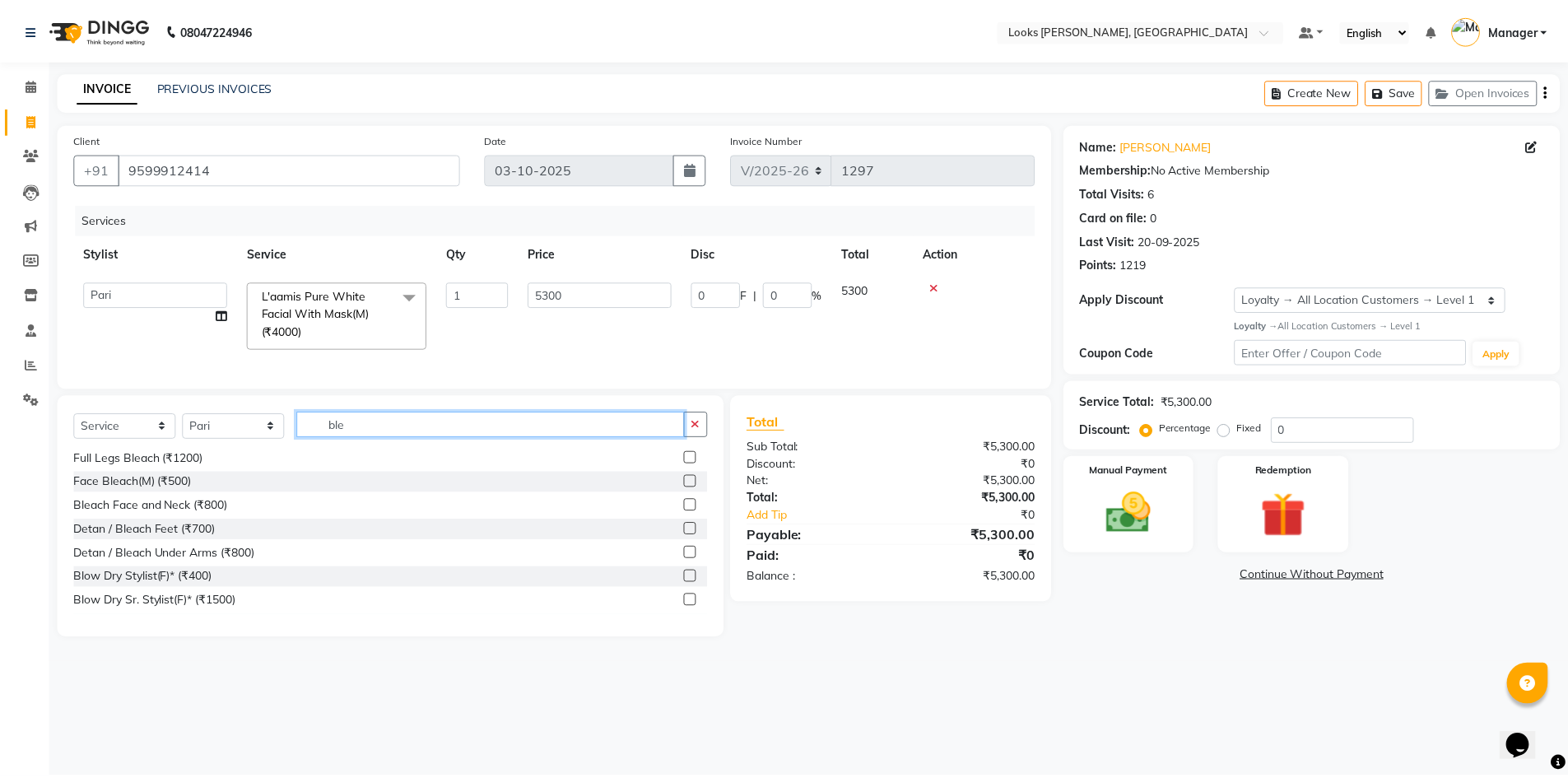
scroll to position [50, 0]
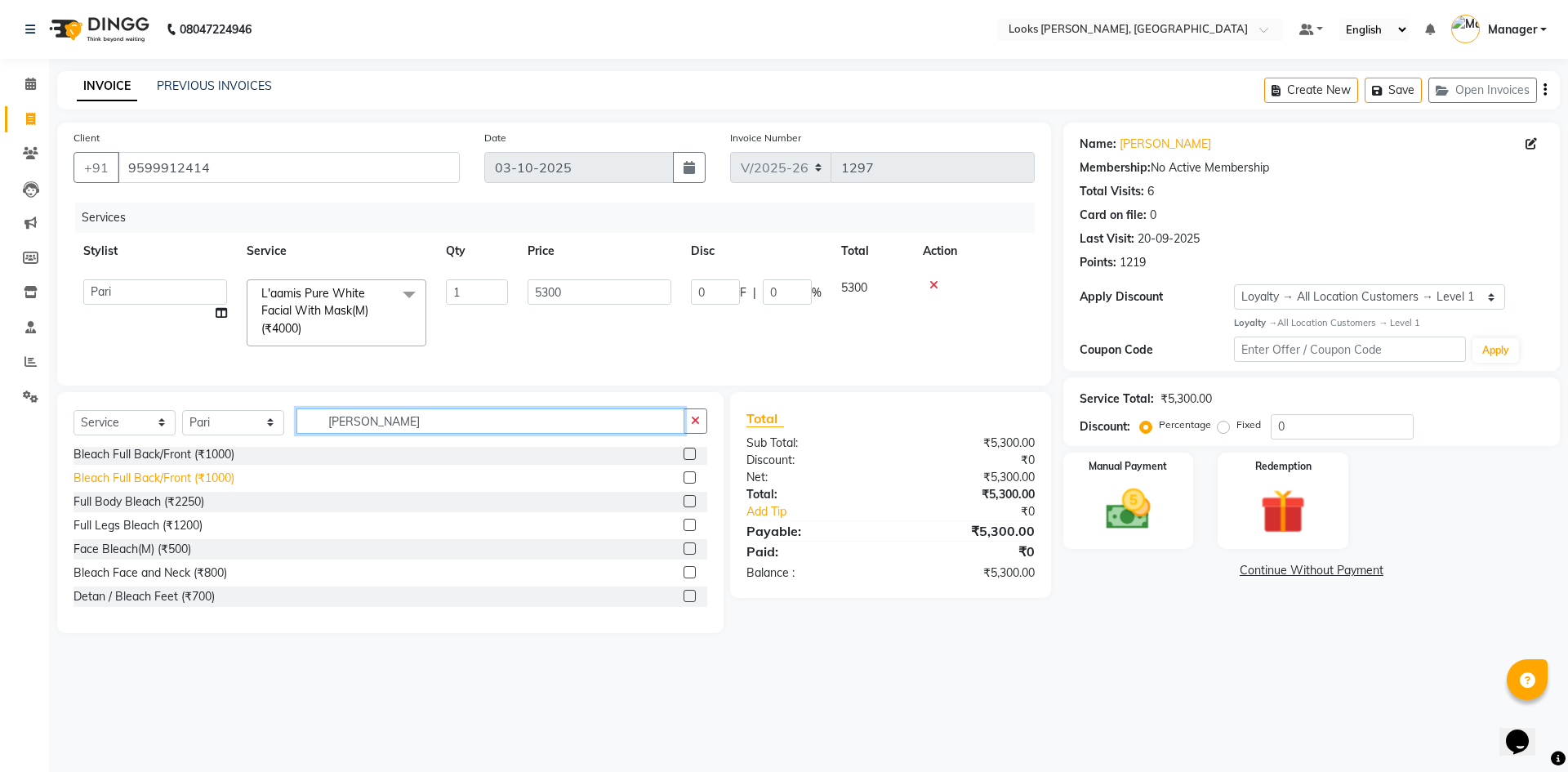
type input "[PERSON_NAME]"
click at [232, 487] on div "Bleach Full Back/Front (₹1000)" at bounding box center [154, 478] width 161 height 18
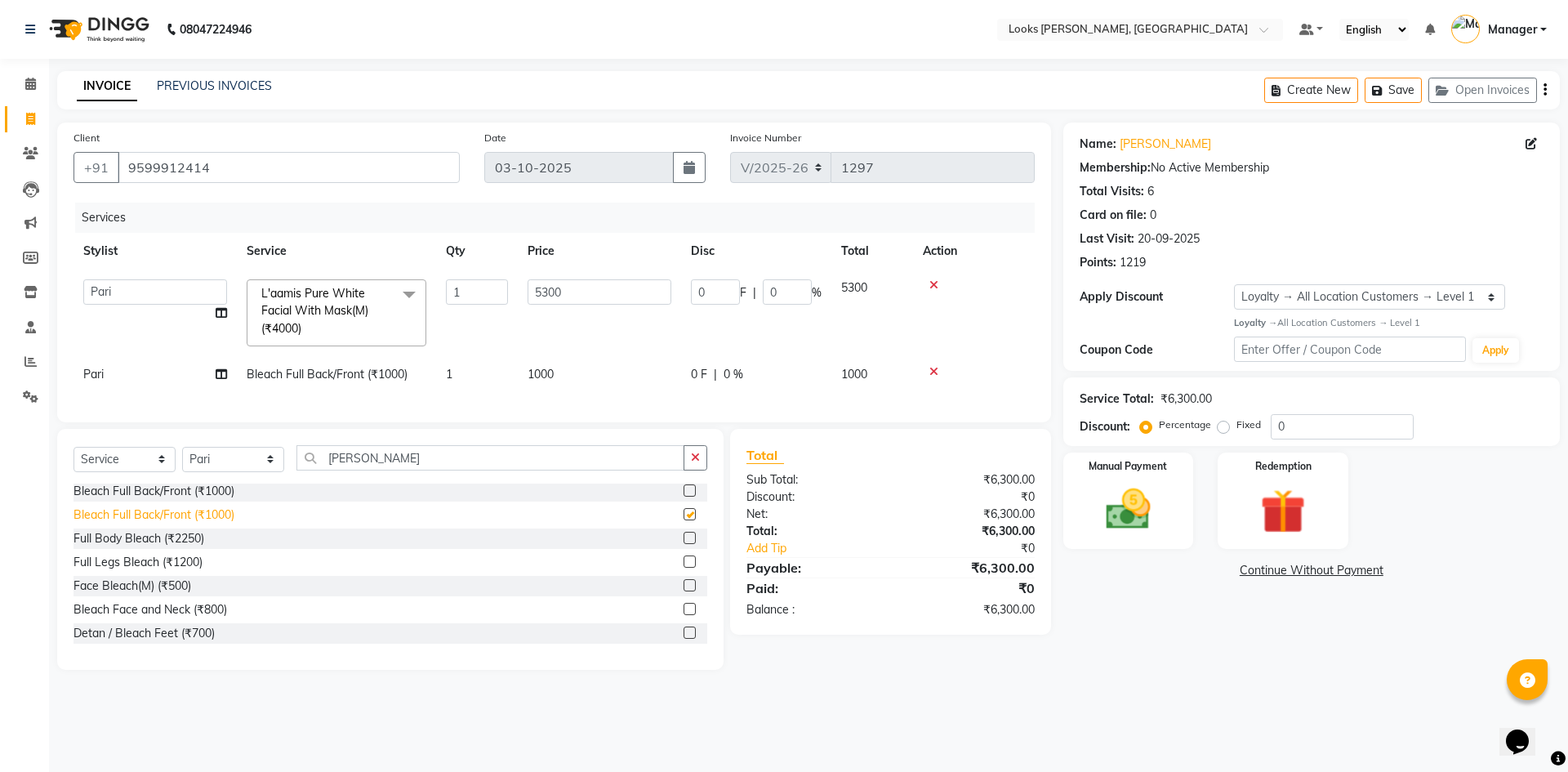
checkbox input "false"
click at [1012, 329] on td at bounding box center [973, 313] width 121 height 87
drag, startPoint x: 1318, startPoint y: 433, endPoint x: 1236, endPoint y: 436, distance: 82.1
click at [1236, 436] on div "Percentage Fixed 0" at bounding box center [1278, 426] width 270 height 25
type input "4"
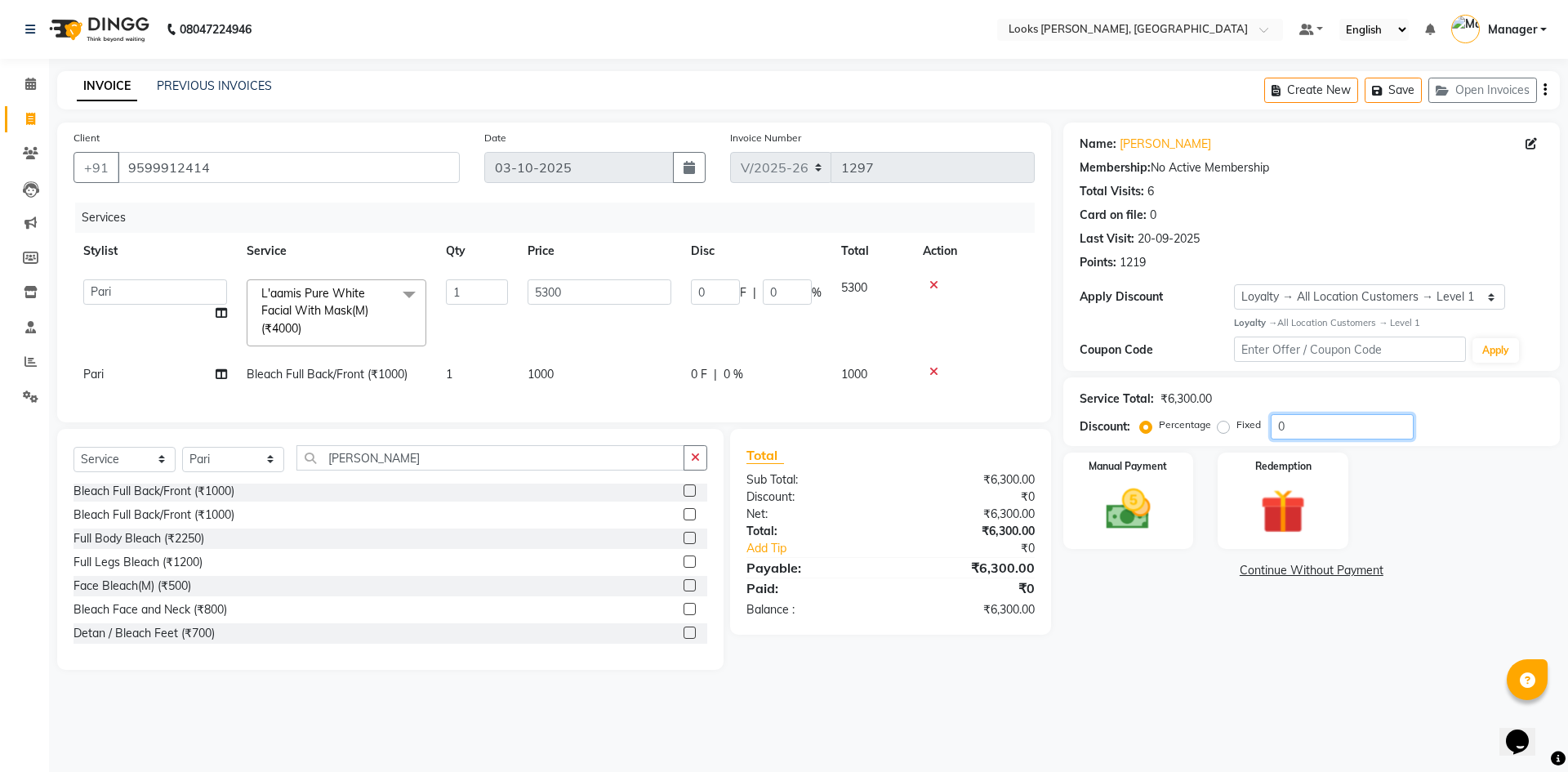
type input "212"
type input "4"
type input "47"
type input "2491"
type input "47"
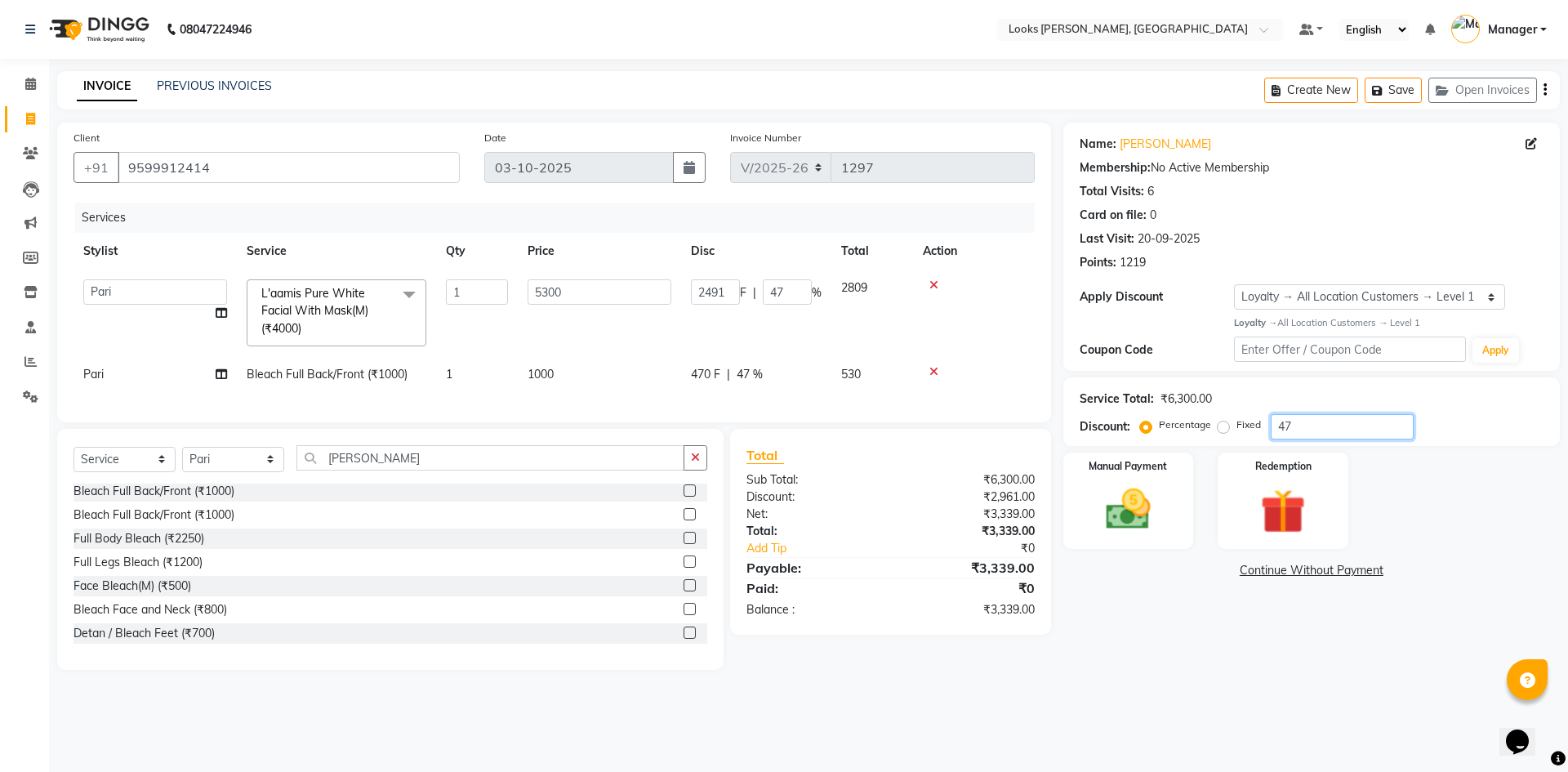
type input "47.5"
type input "2517.5"
type input "47.5"
click at [1234, 663] on div "Name: [PERSON_NAME] Membership: No Active Membership Total Visits: 6 Card on fi…" at bounding box center [1318, 395] width 509 height 547
click at [1323, 419] on input "47.5" at bounding box center [1342, 426] width 143 height 25
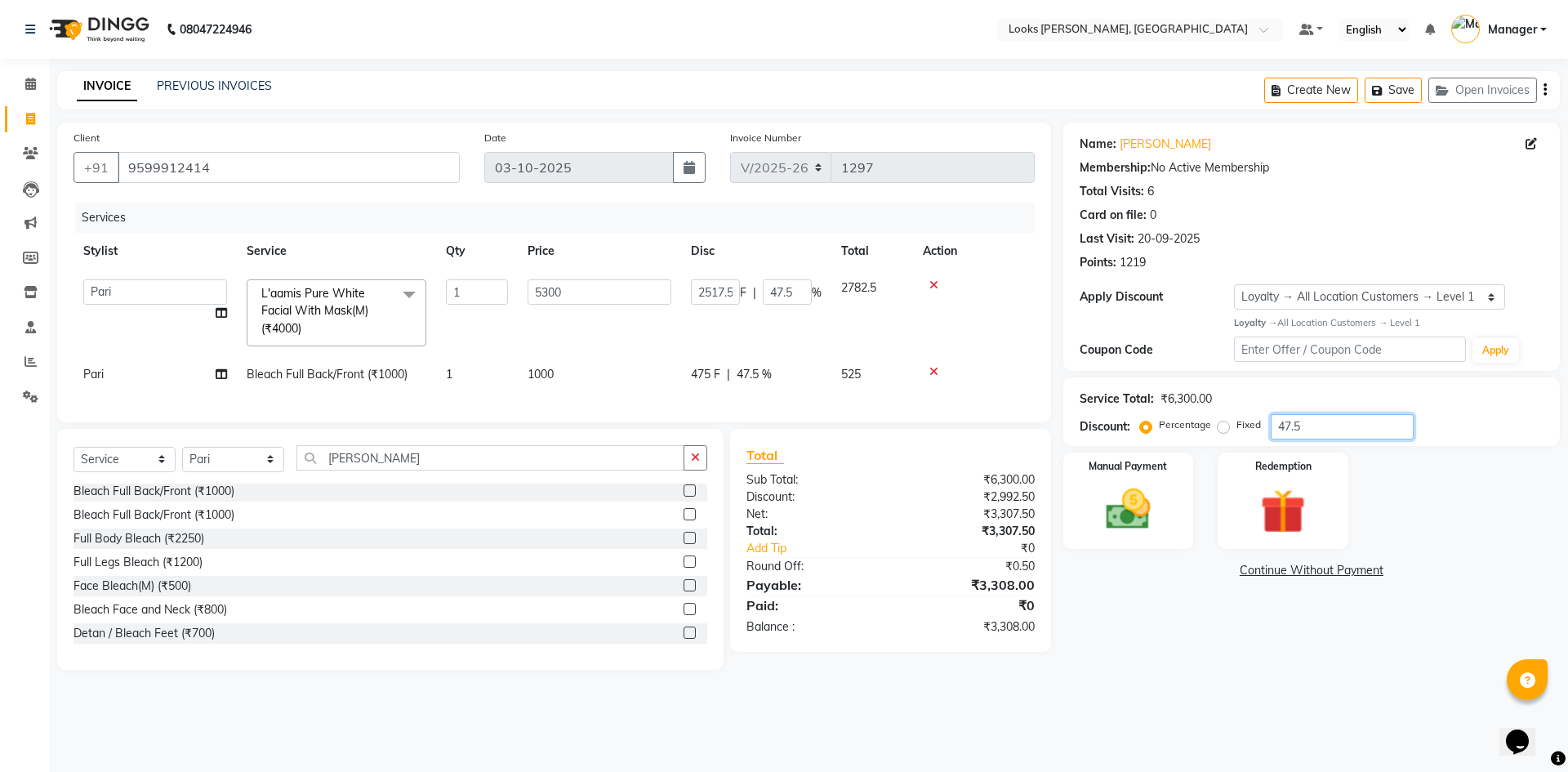
type input "47"
type input "2491"
type input "47"
type input "47.4"
type input "2512.2"
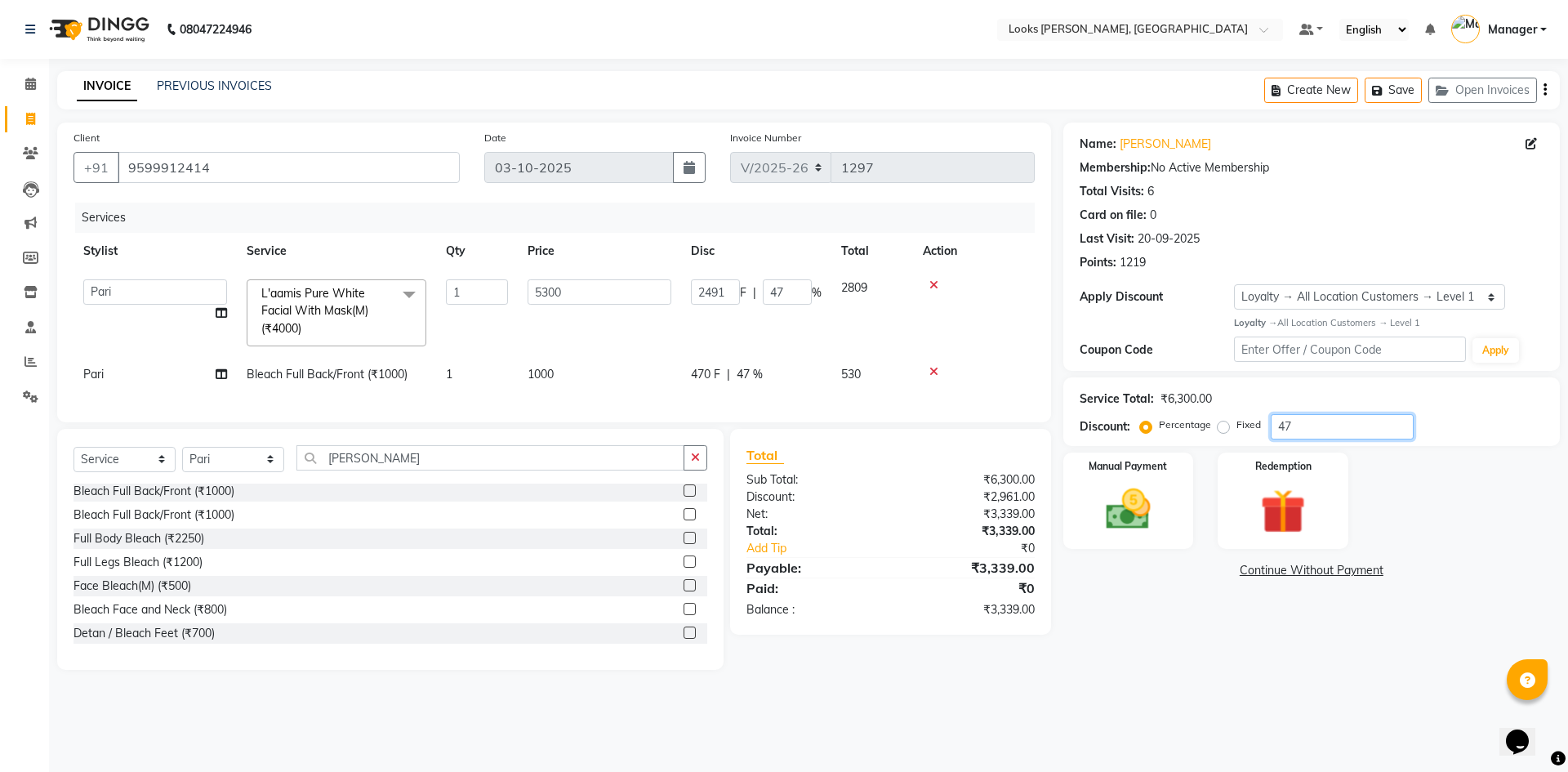
type input "47.4"
type input "47"
type input "2491"
type input "47"
type input "47.6"
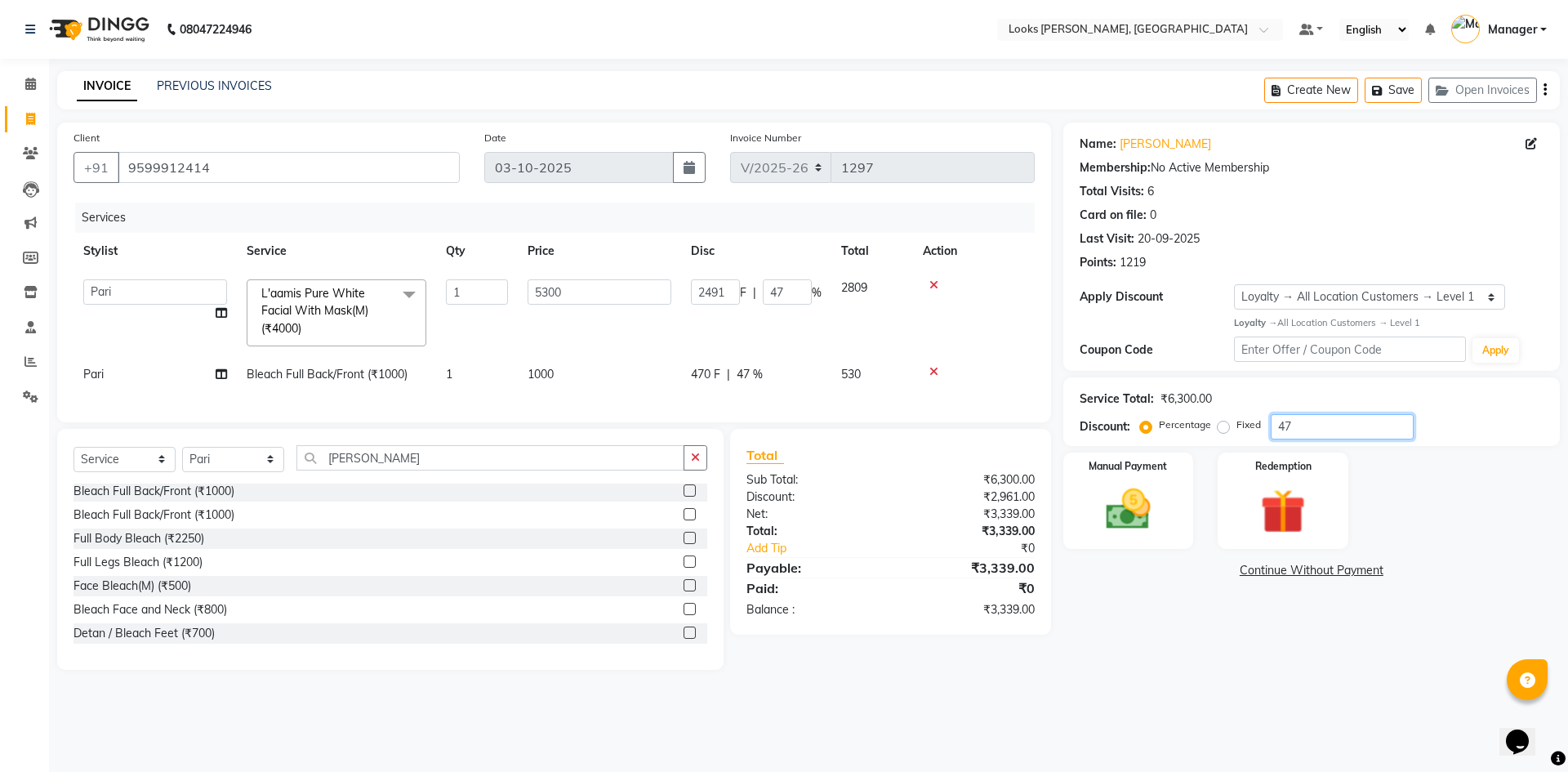
type input "2522.8"
type input "47.6"
type input "47.61"
type input "2523.33"
type input "47.61"
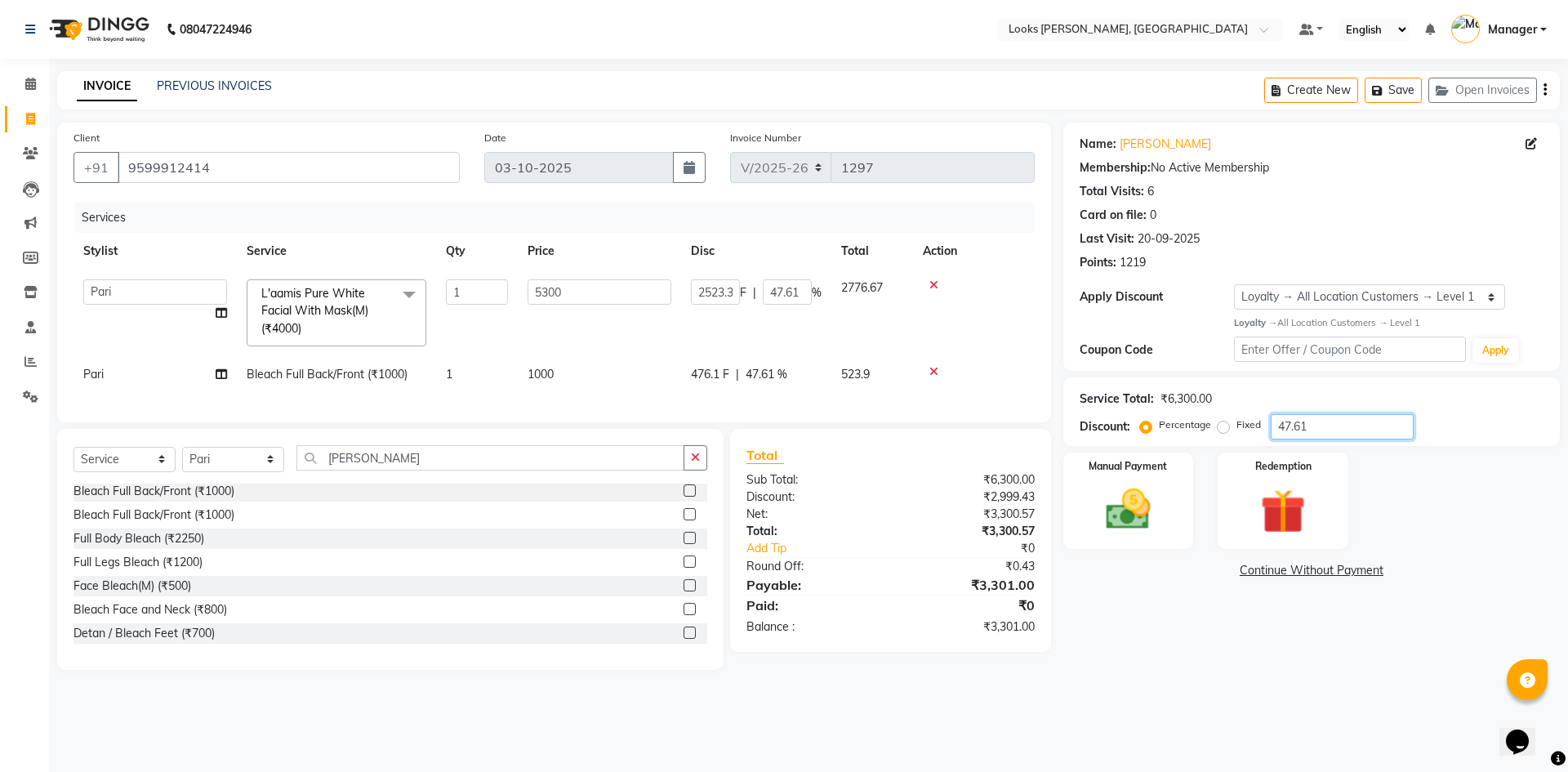
type input "47.6"
type input "2522.8"
type input "47.6"
type input "47.62"
type input "2523.86"
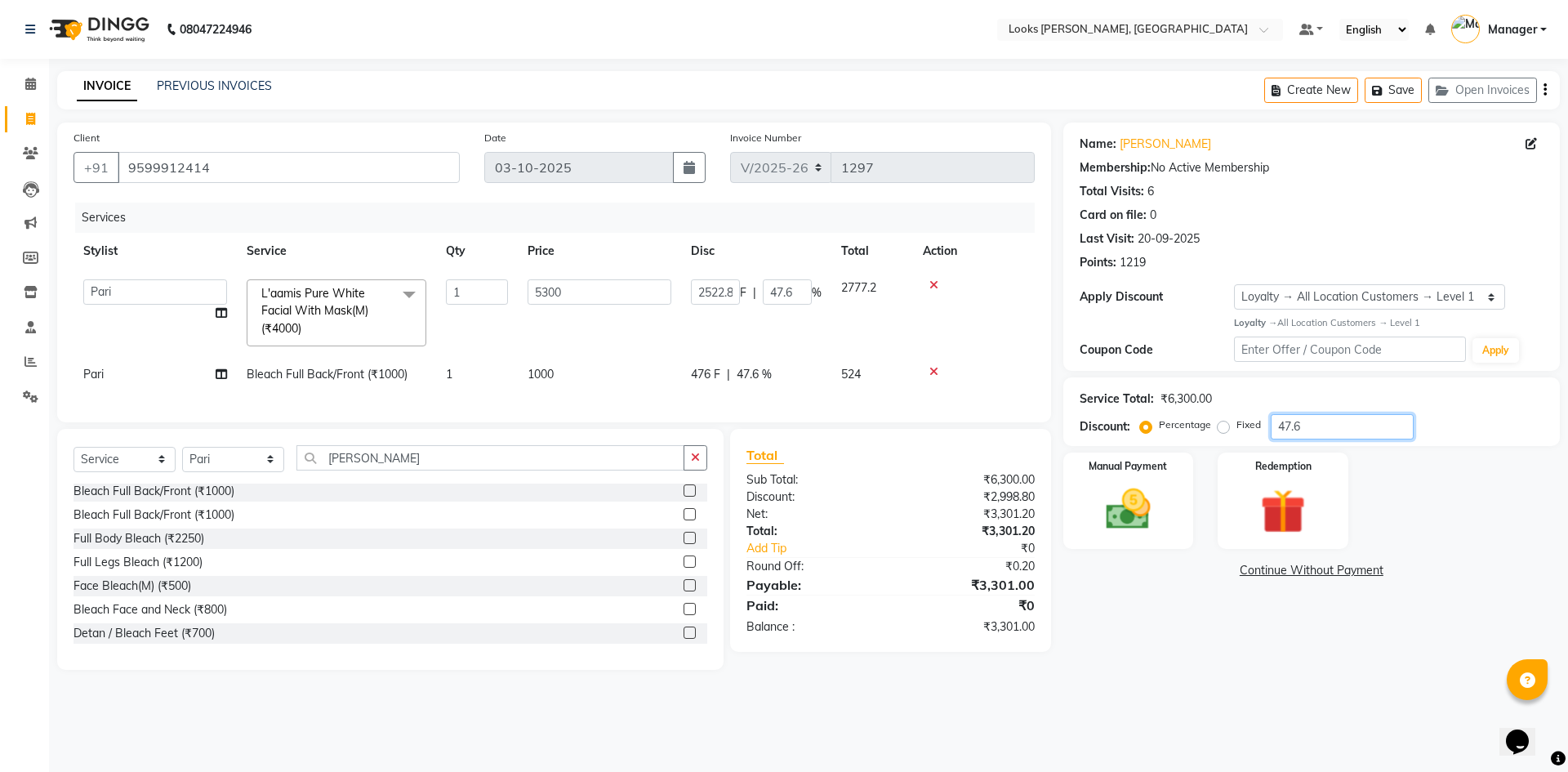
type input "47.62"
click at [1198, 636] on div "Name: [PERSON_NAME] Membership: No Active Membership Total Visits: 6 Card on fi…" at bounding box center [1318, 395] width 509 height 547
click at [1123, 511] on img at bounding box center [1128, 509] width 76 height 54
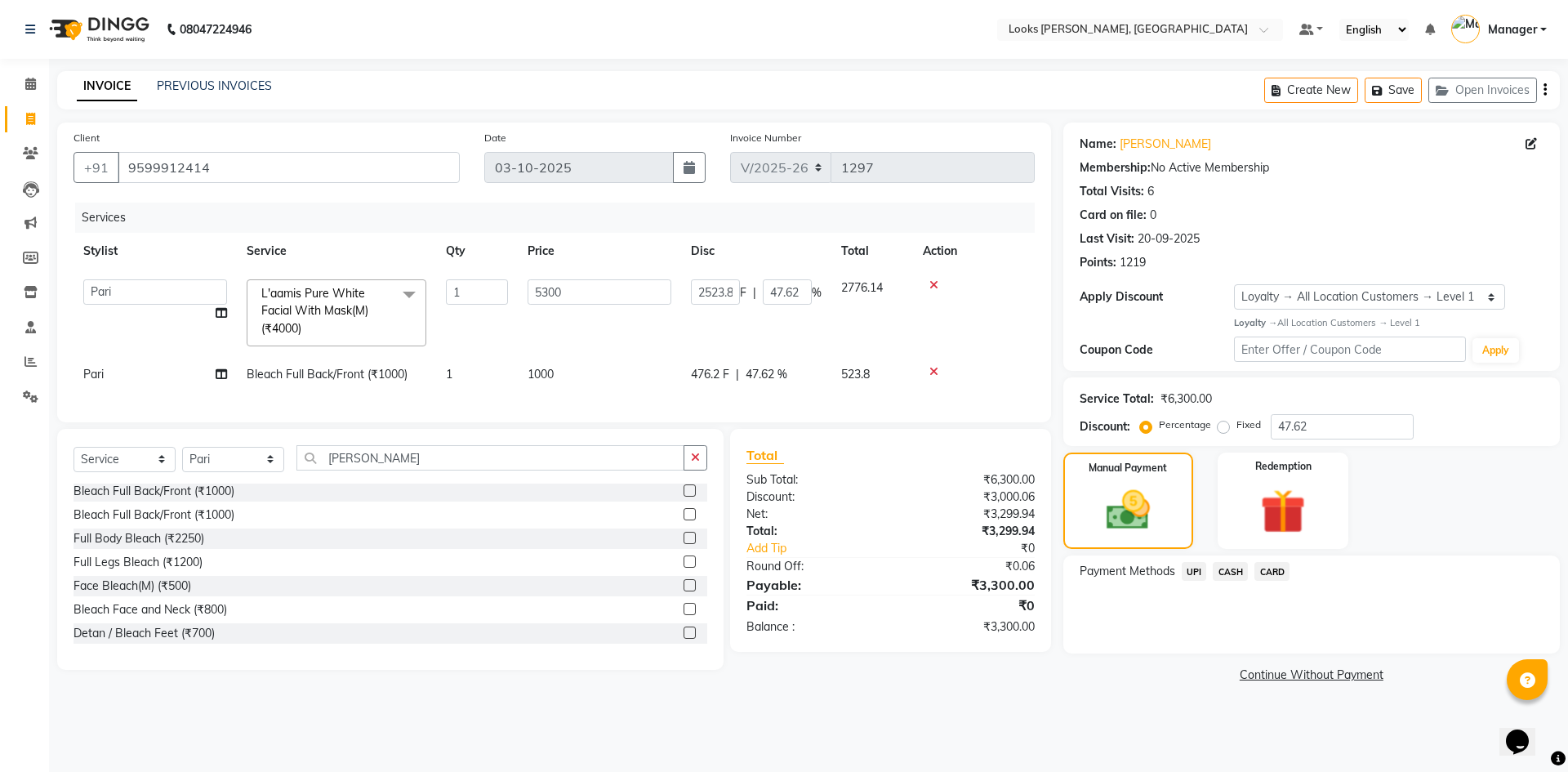
click at [1222, 570] on span "CASH" at bounding box center [1230, 571] width 35 height 19
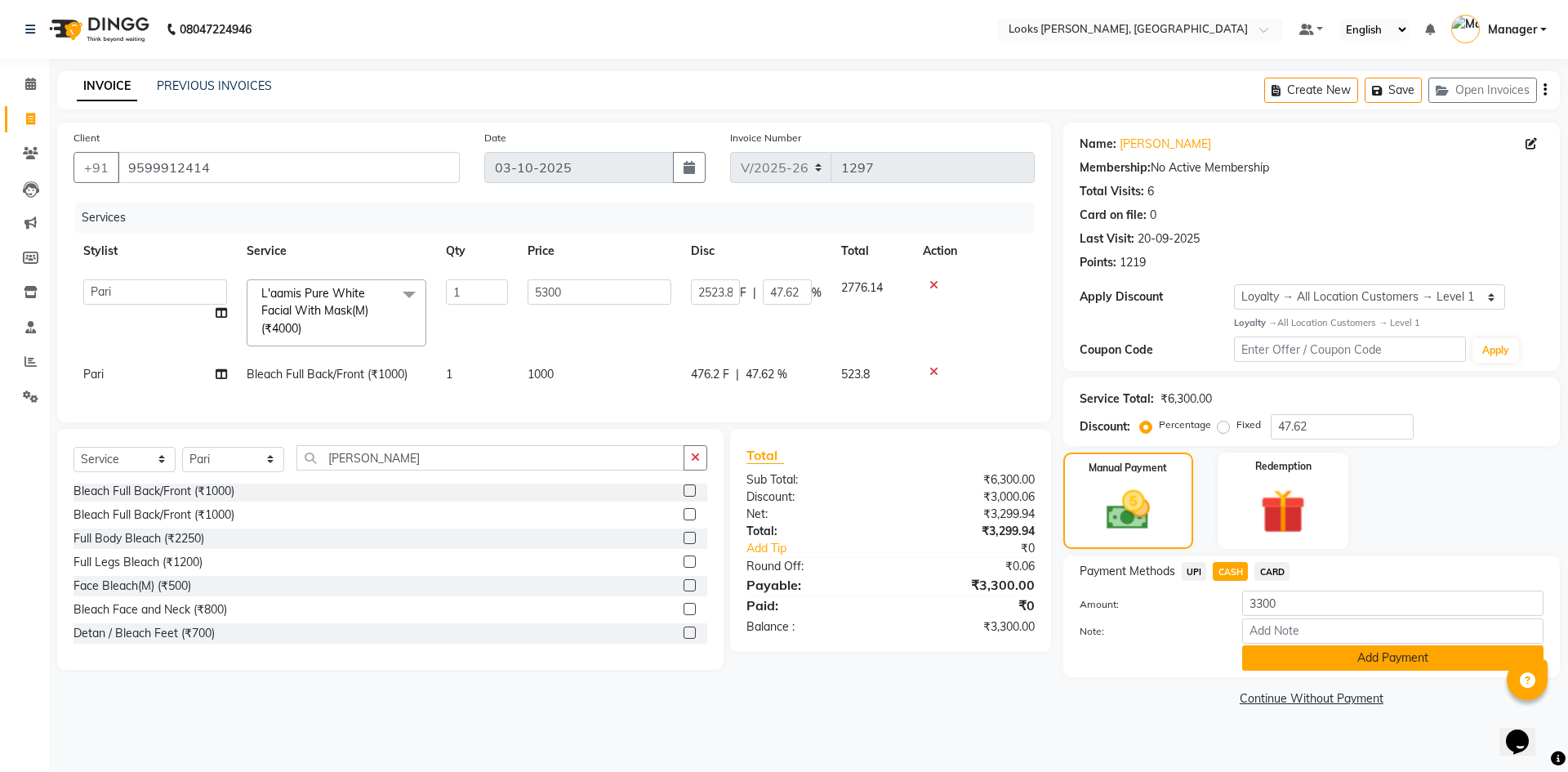
click at [1376, 654] on button "Add Payment" at bounding box center [1393, 657] width 302 height 25
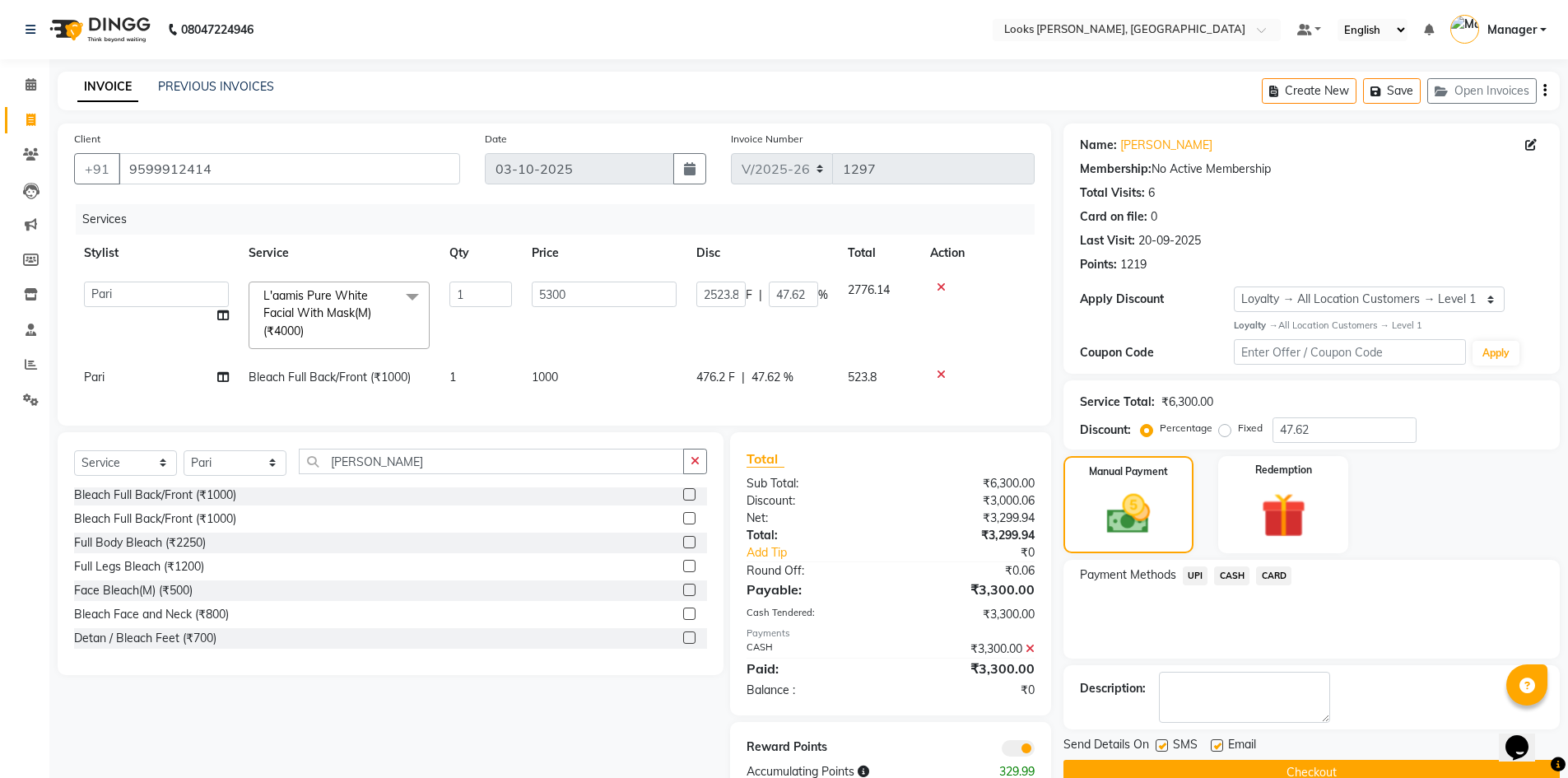
scroll to position [56, 0]
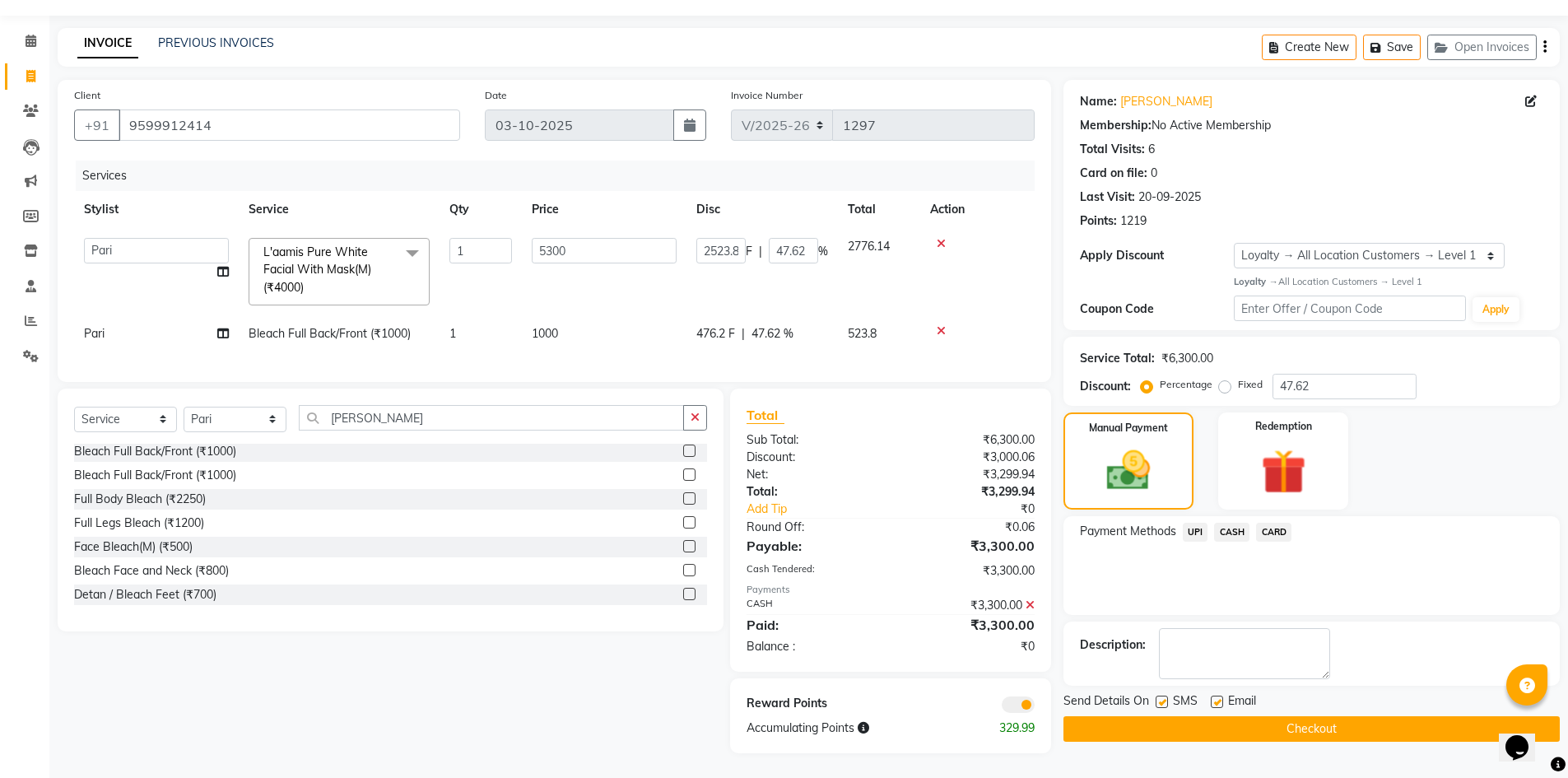
click at [1339, 716] on button "Checkout" at bounding box center [1311, 729] width 496 height 25
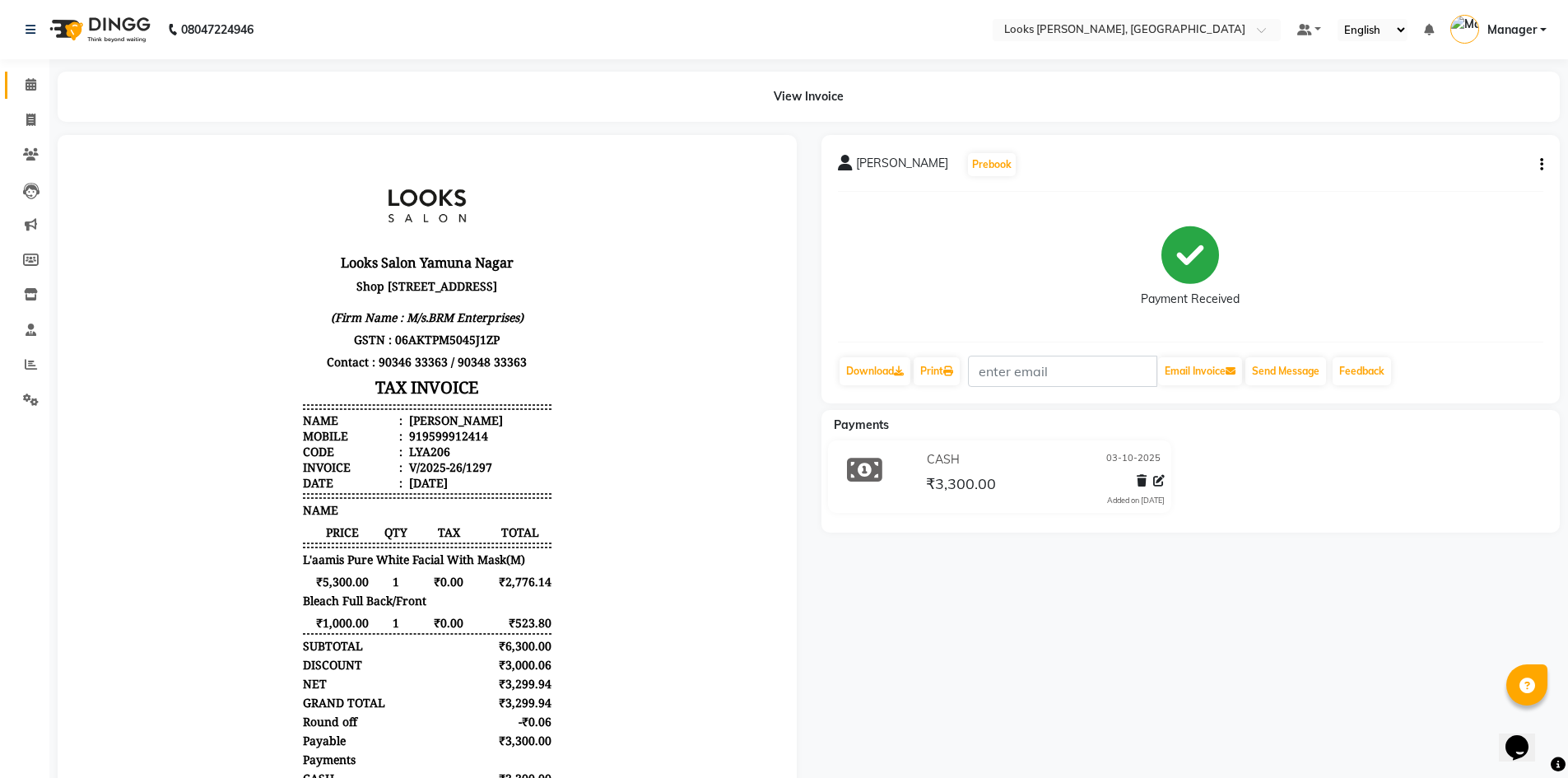
click at [34, 74] on link "Calendar" at bounding box center [24, 85] width 39 height 27
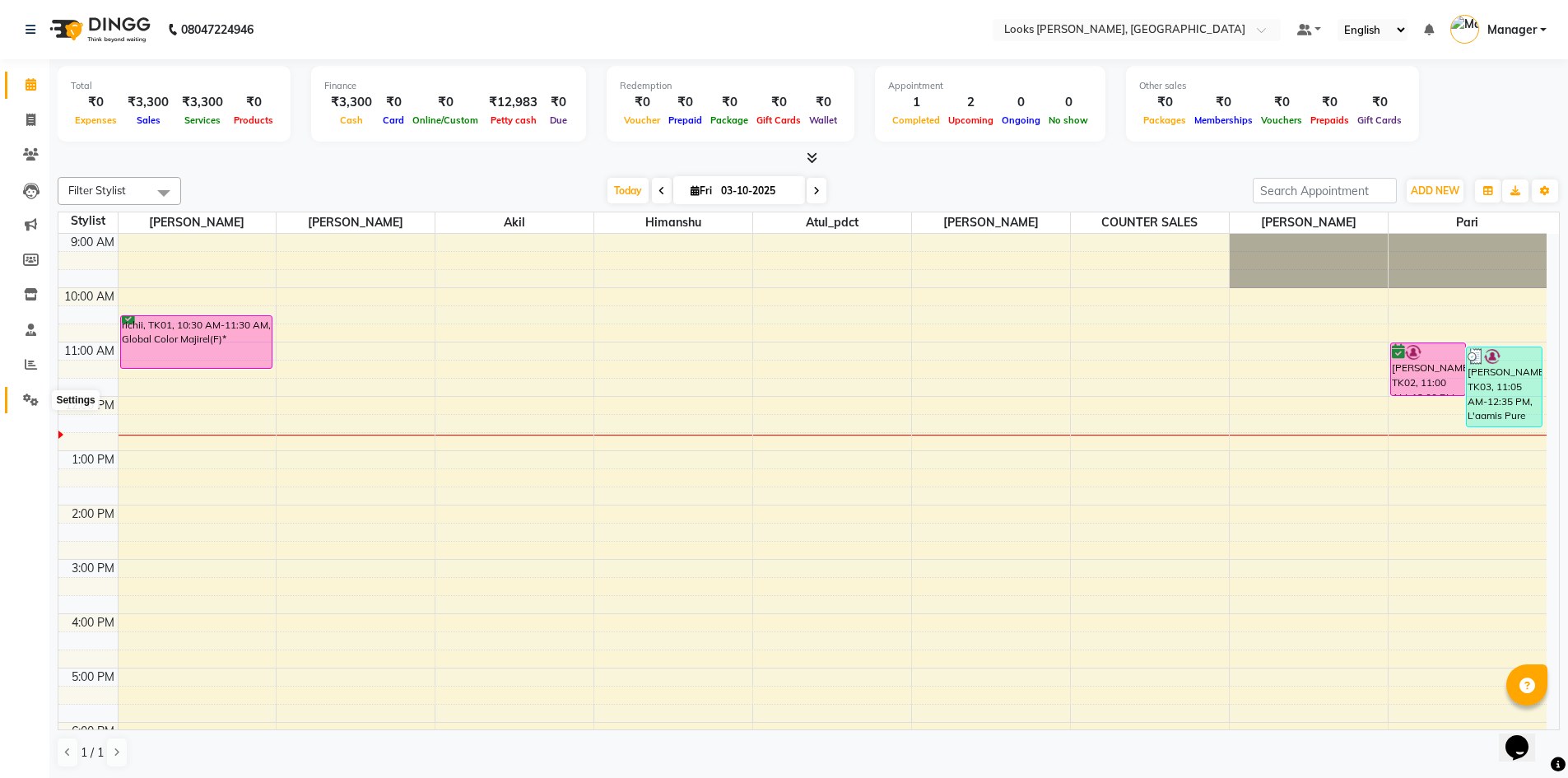
click at [28, 407] on span at bounding box center [31, 400] width 29 height 19
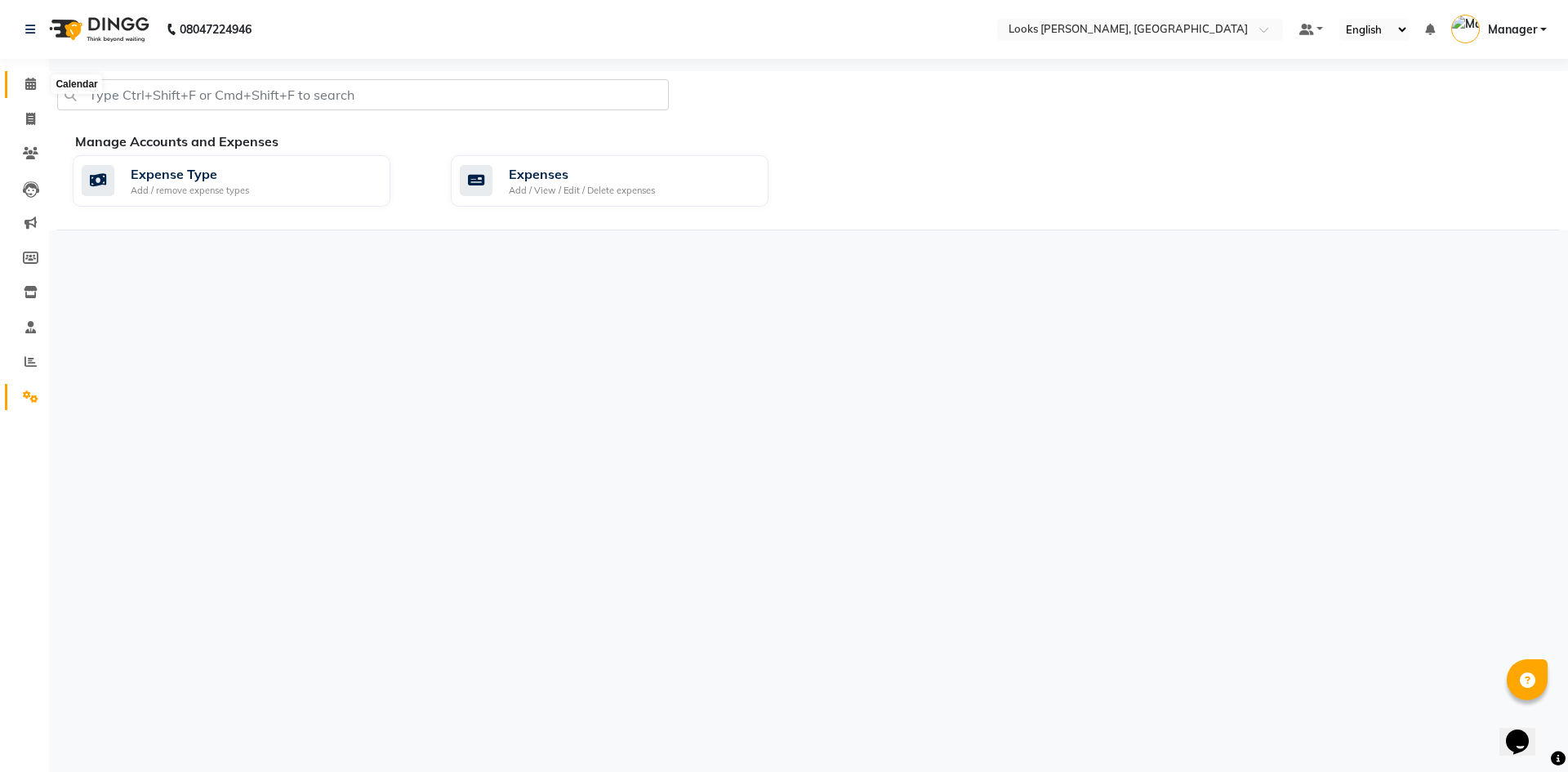
click at [31, 81] on icon at bounding box center [30, 83] width 10 height 12
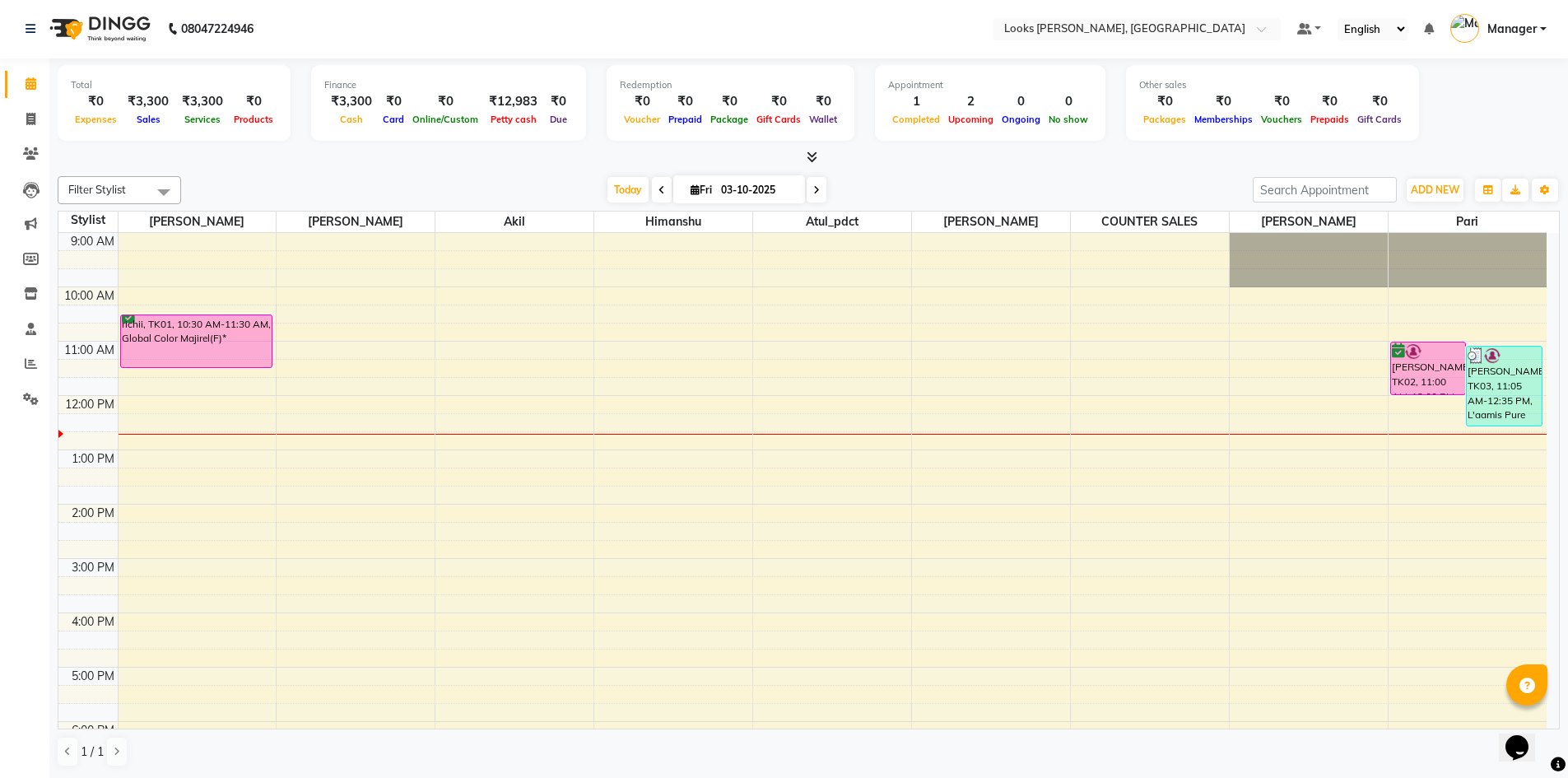
drag, startPoint x: 1224, startPoint y: 267, endPoint x: 1254, endPoint y: 285, distance: 35.0
click at [1259, 285] on div "9:00 AM 10:00 AM 11:00 AM 12:00 PM 1:00 PM 2:00 PM 3:00 PM 4:00 PM 5:00 PM 6:00…" at bounding box center [802, 559] width 1488 height 651
click at [1244, 268] on div at bounding box center [1308, 260] width 158 height 54
click at [1169, 270] on td at bounding box center [832, 277] width 1429 height 18
click at [30, 365] on icon at bounding box center [30, 364] width 12 height 12
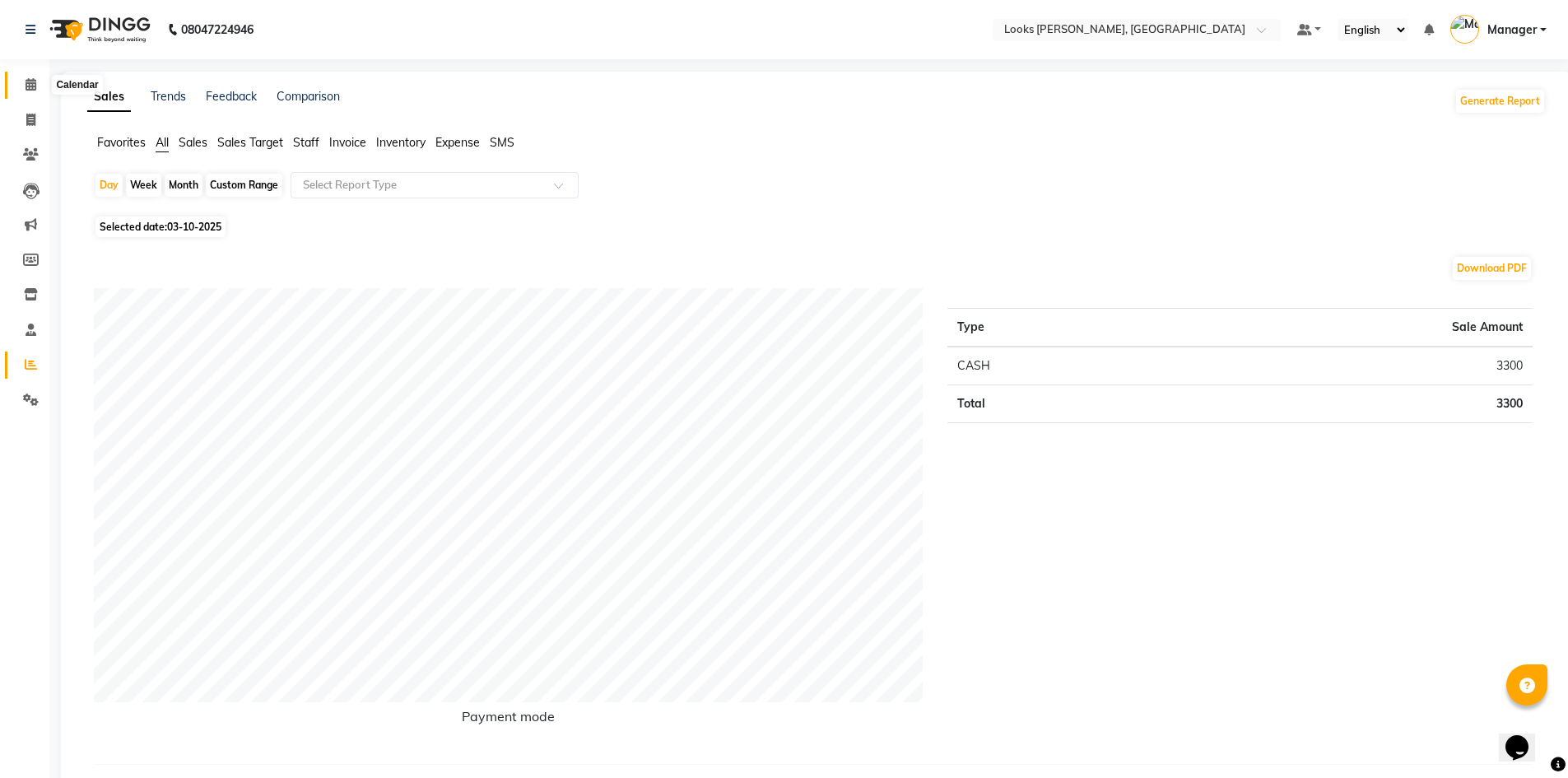
click at [39, 77] on span at bounding box center [31, 85] width 29 height 19
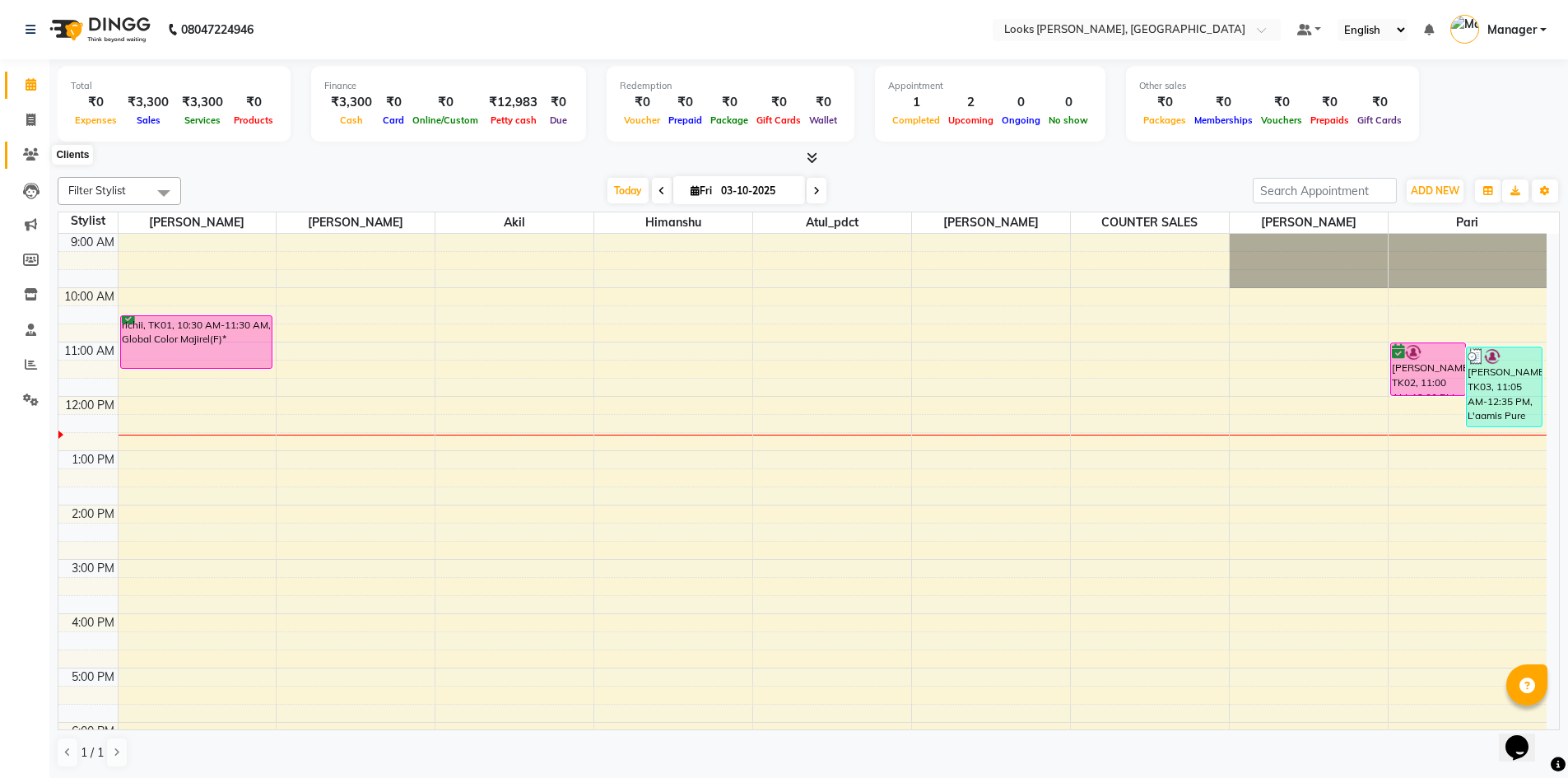
click at [37, 152] on icon at bounding box center [31, 154] width 16 height 12
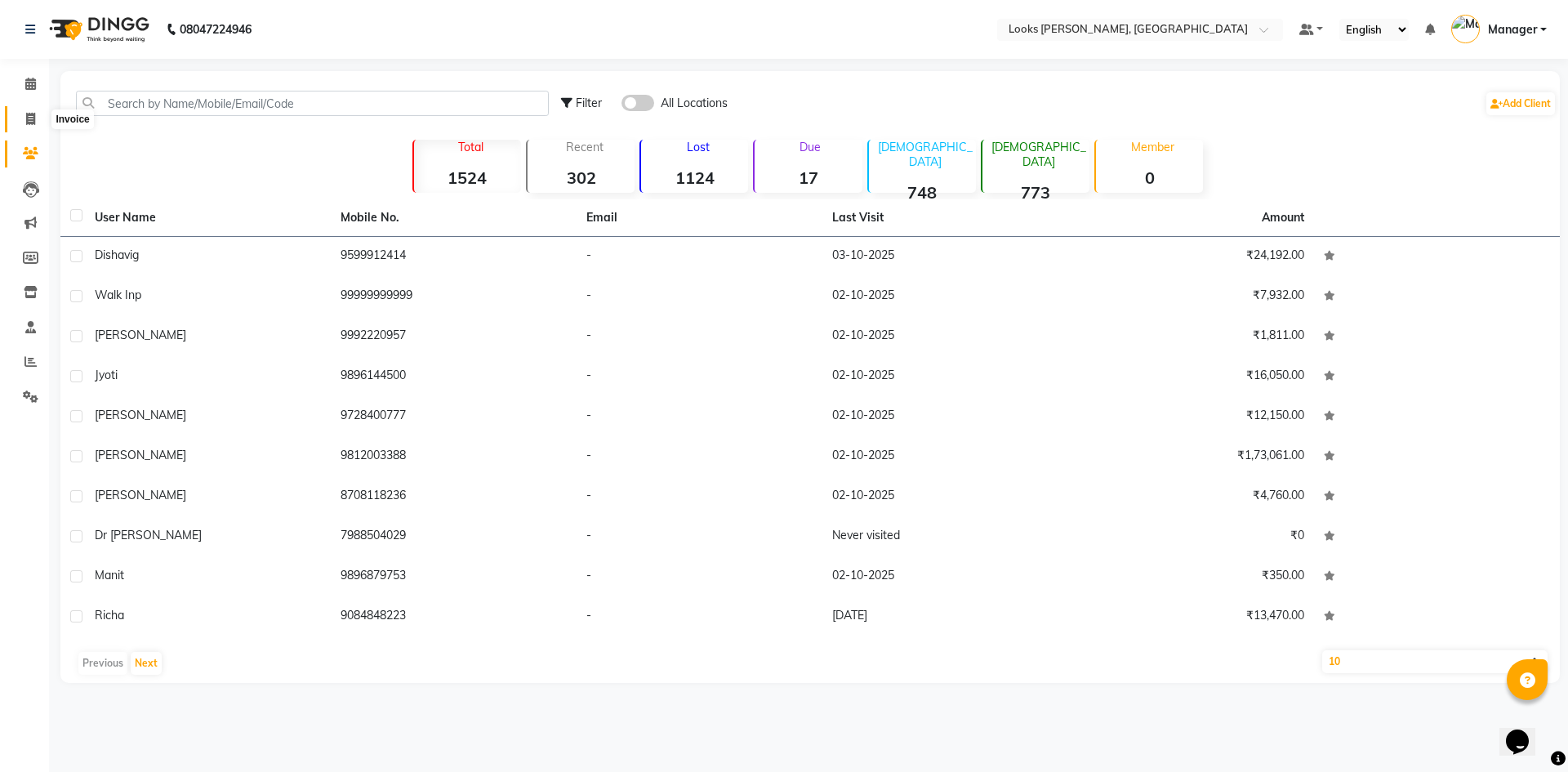
click at [19, 113] on span at bounding box center [31, 119] width 29 height 19
select select "6017"
select select "service"
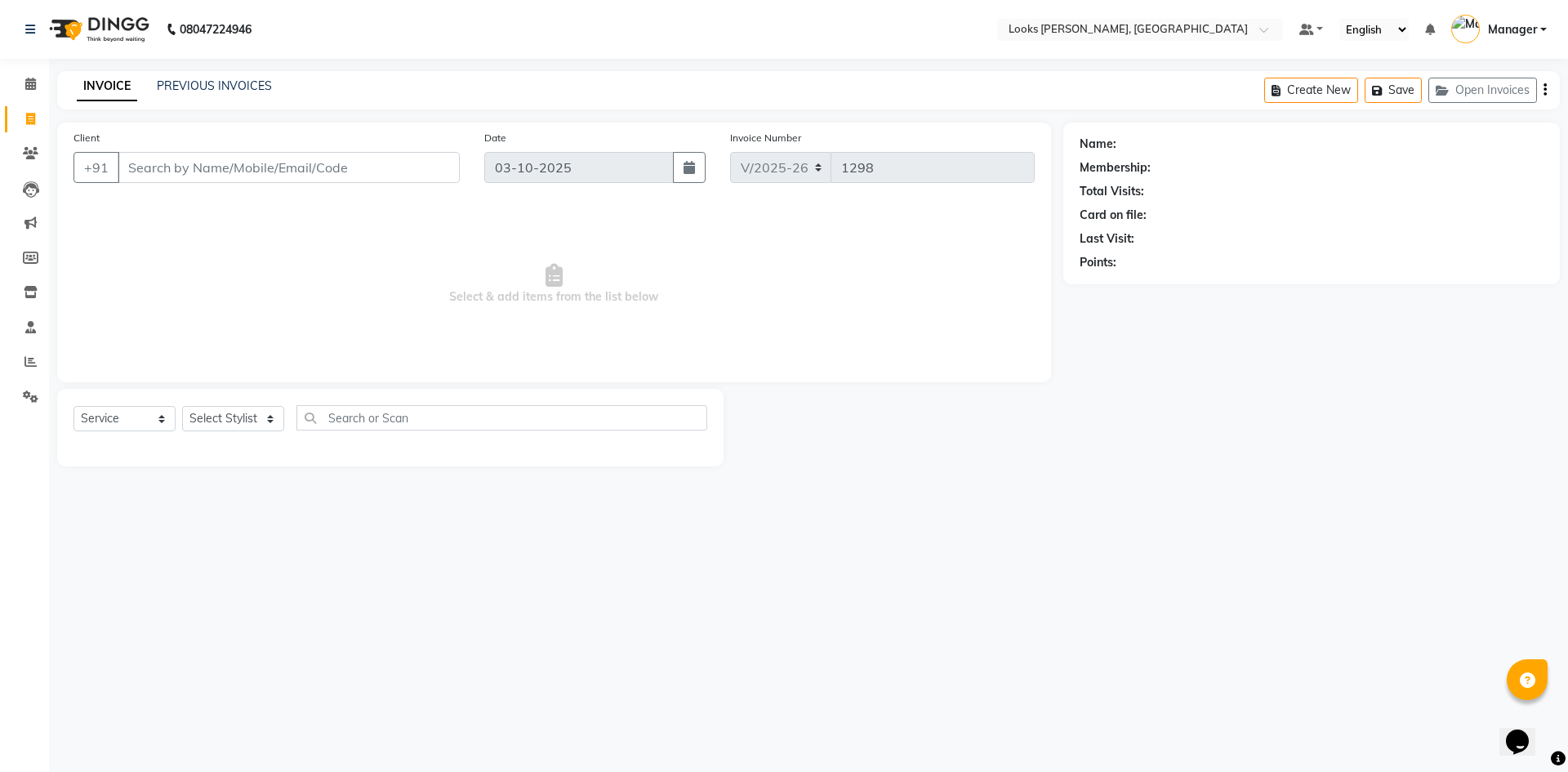
click at [46, 79] on app-home "08047224946 Select Location × Looks [GEOGRAPHIC_DATA], [GEOGRAPHIC_DATA] Defaul…" at bounding box center [784, 245] width 1568 height 491
click at [38, 93] on span at bounding box center [31, 84] width 29 height 19
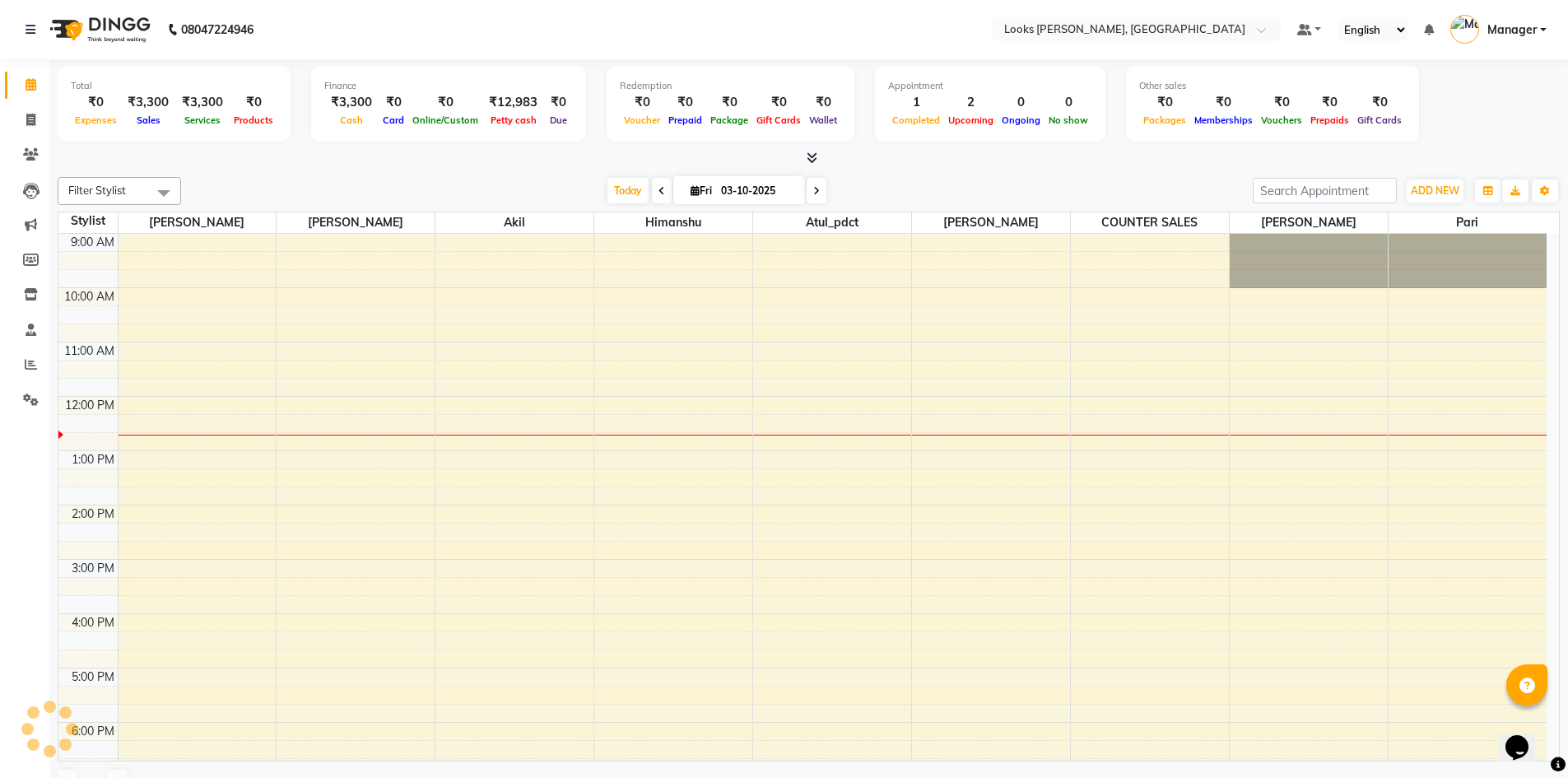
scroll to position [156, 0]
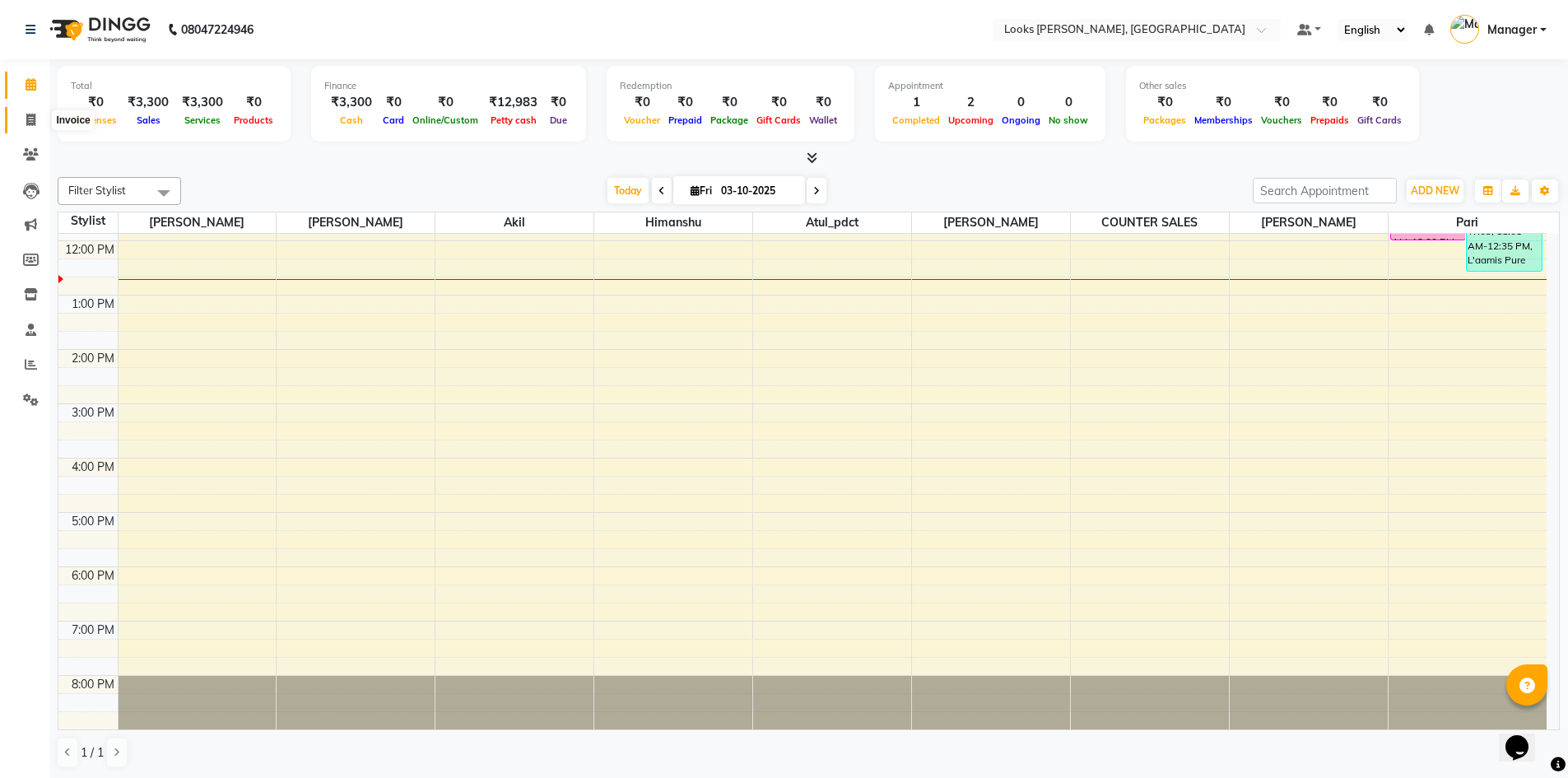
click at [30, 120] on icon at bounding box center [31, 119] width 9 height 12
select select "service"
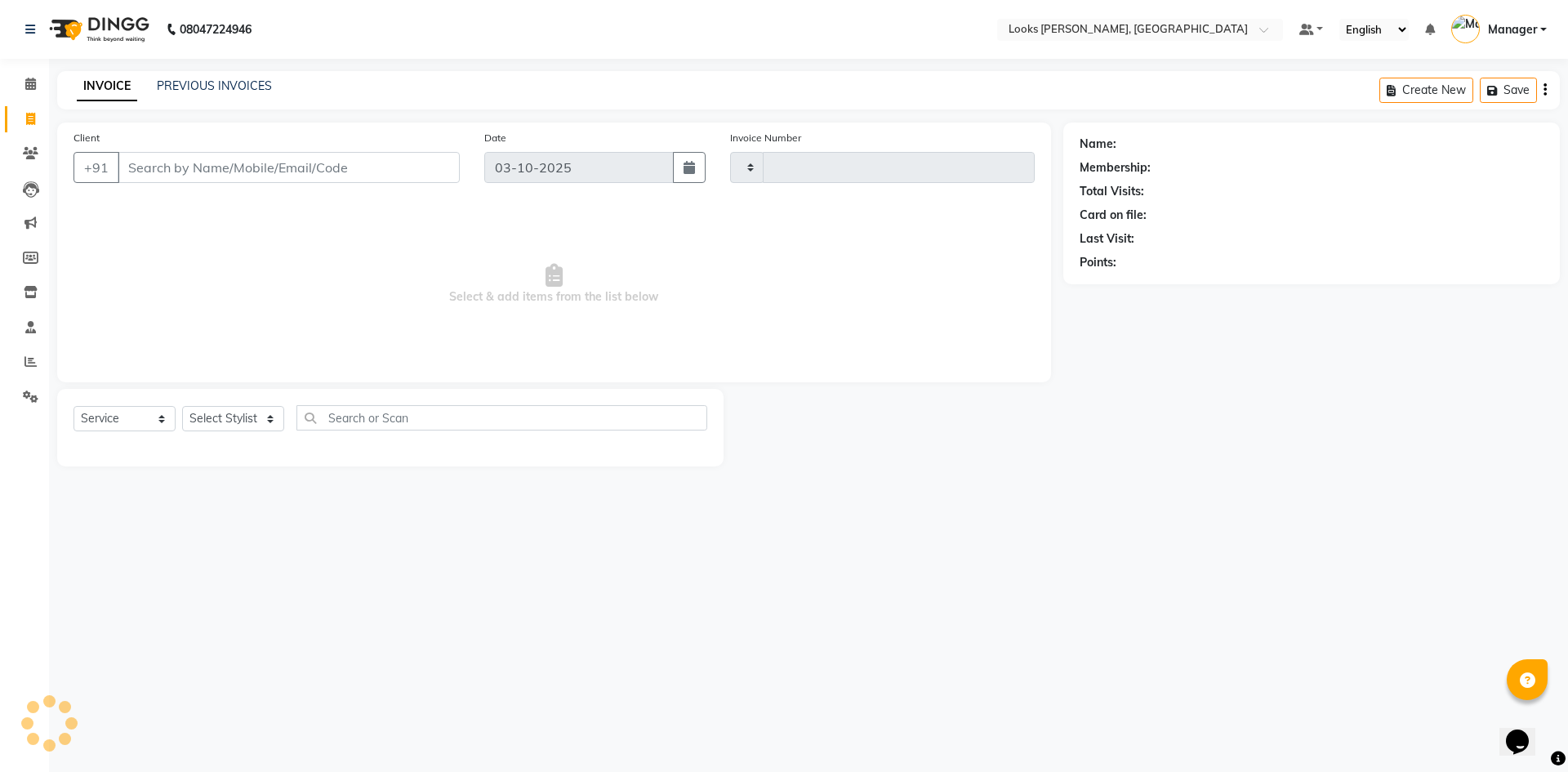
type input "1298"
select select "6017"
click at [31, 84] on icon at bounding box center [30, 83] width 10 height 12
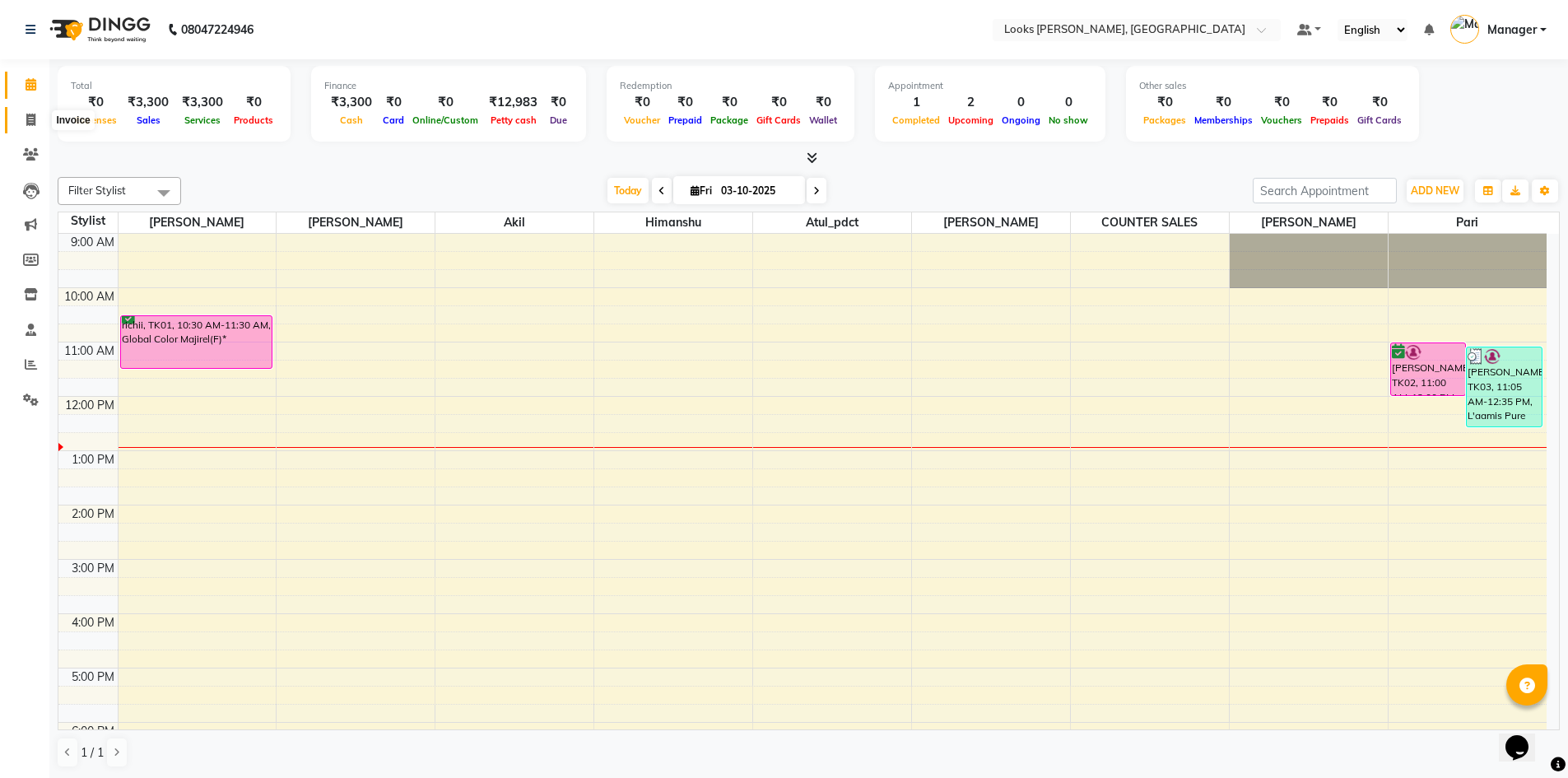
click at [24, 130] on link "Invoice" at bounding box center [24, 120] width 39 height 27
select select "6017"
select select "service"
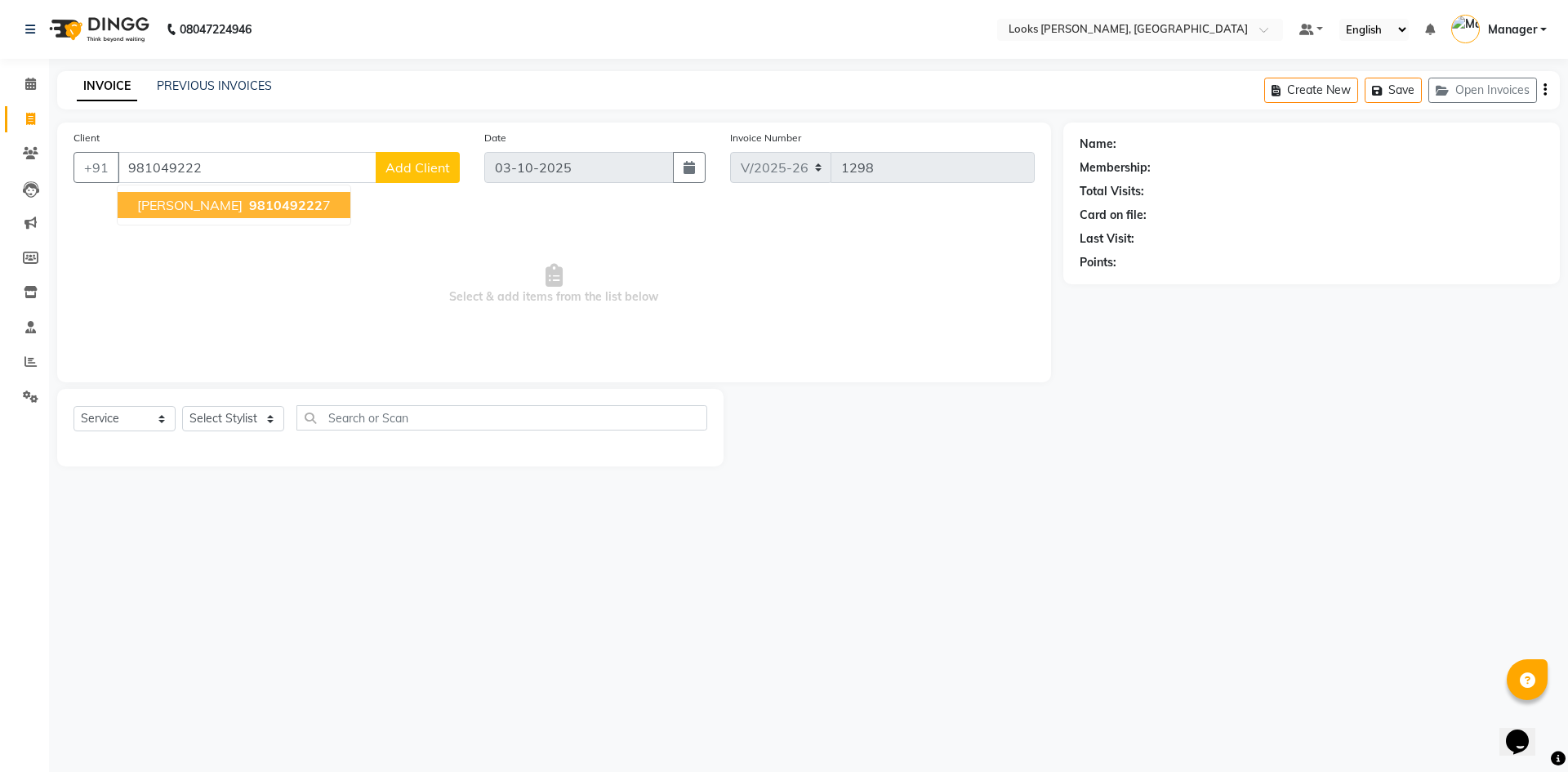
click at [249, 212] on span "981049222" at bounding box center [285, 205] width 73 height 17
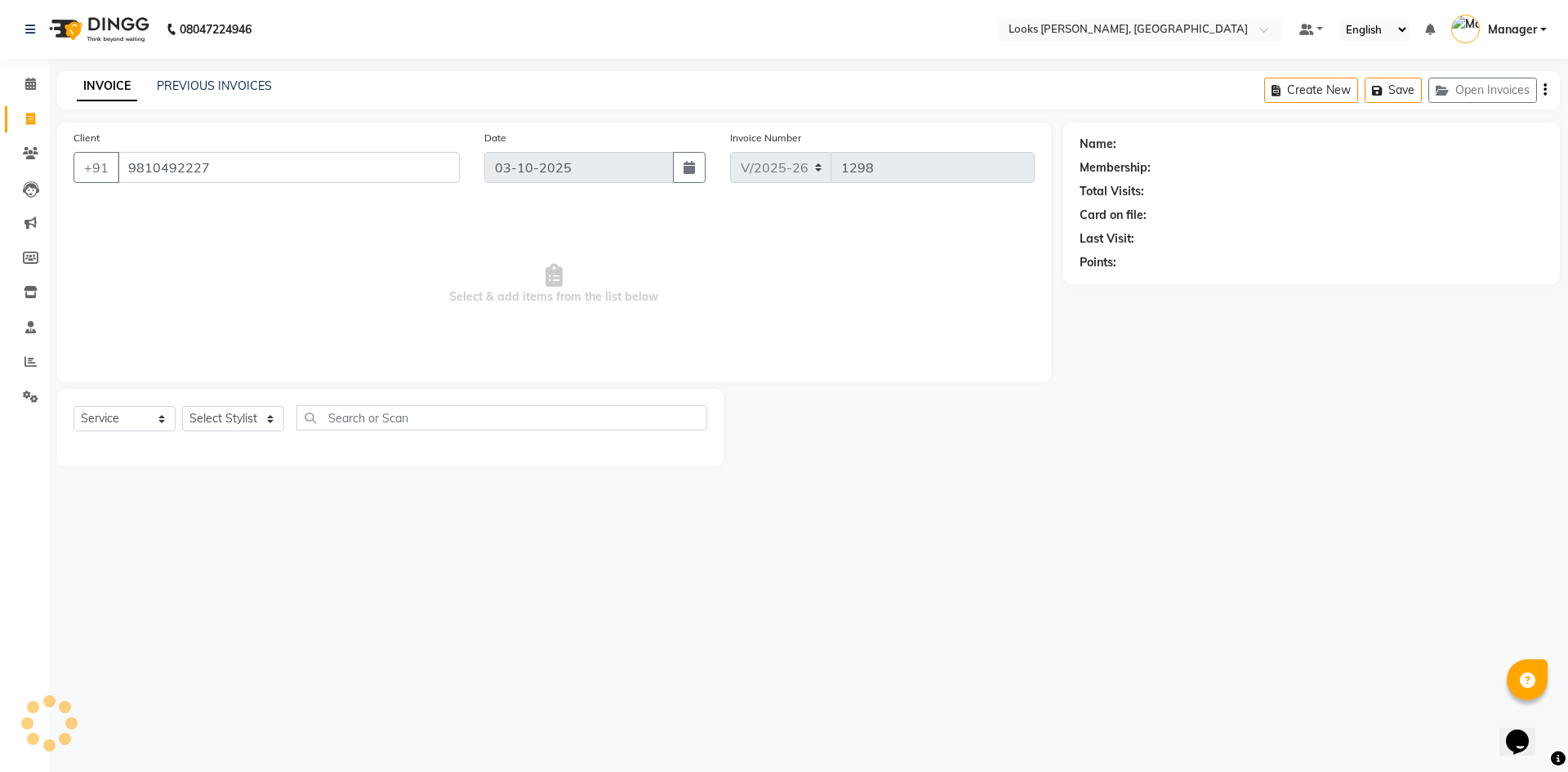
type input "9810492227"
select select "1: Object"
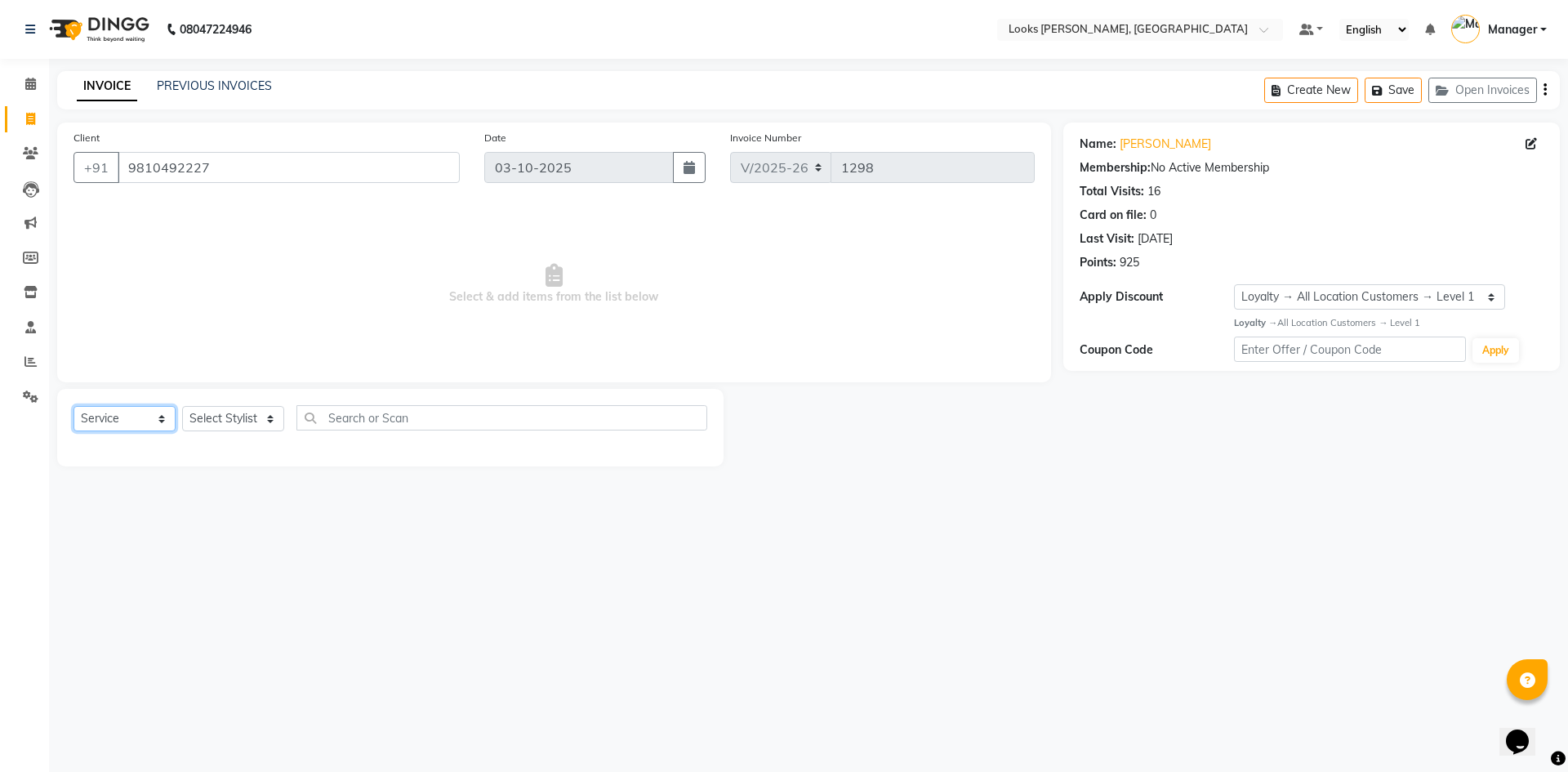
click at [161, 419] on select "Select Service Product Membership Package Voucher Prepaid Gift Card" at bounding box center [124, 417] width 102 height 25
click at [73, 405] on select "Select Service Product Membership Package Voucher Prepaid Gift Card" at bounding box center [124, 417] width 102 height 25
click at [257, 425] on select "Select Stylist [PERSON_NAME] [PERSON_NAME] Atul_pdct BRM_MASTER COUNTER SALES […" at bounding box center [233, 417] width 102 height 25
select select "44372"
click at [182, 405] on select "Select Stylist [PERSON_NAME] [PERSON_NAME] Atul_pdct BRM_MASTER COUNTER SALES […" at bounding box center [233, 417] width 102 height 25
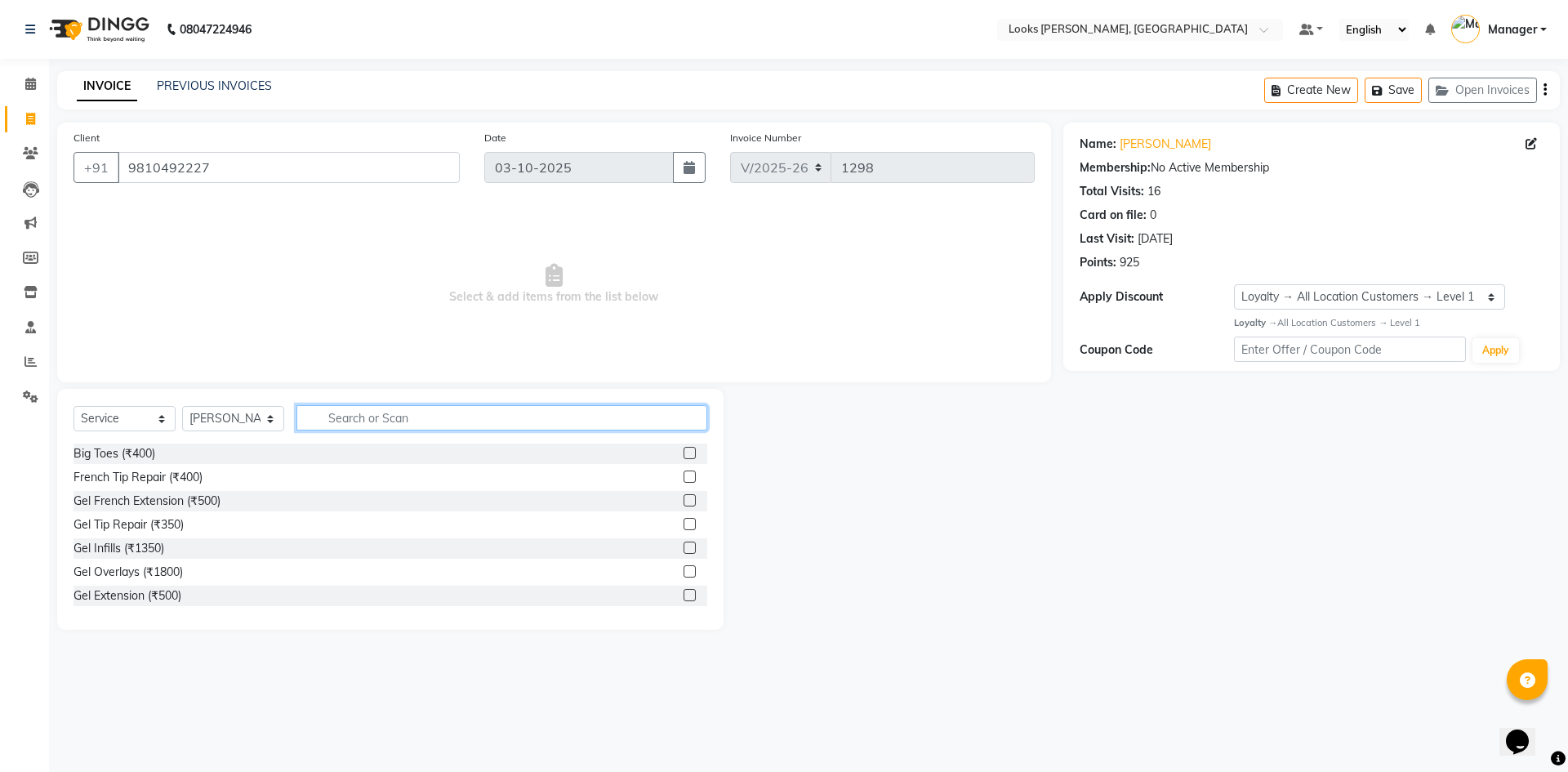
click at [366, 419] on input "text" at bounding box center [502, 417] width 411 height 25
type input "cut"
click at [214, 474] on div "Stylist Cut(M) (₹700)" at bounding box center [390, 478] width 634 height 20
click at [683, 477] on label at bounding box center [689, 476] width 12 height 12
click at [683, 477] on input "checkbox" at bounding box center [688, 477] width 10 height 10
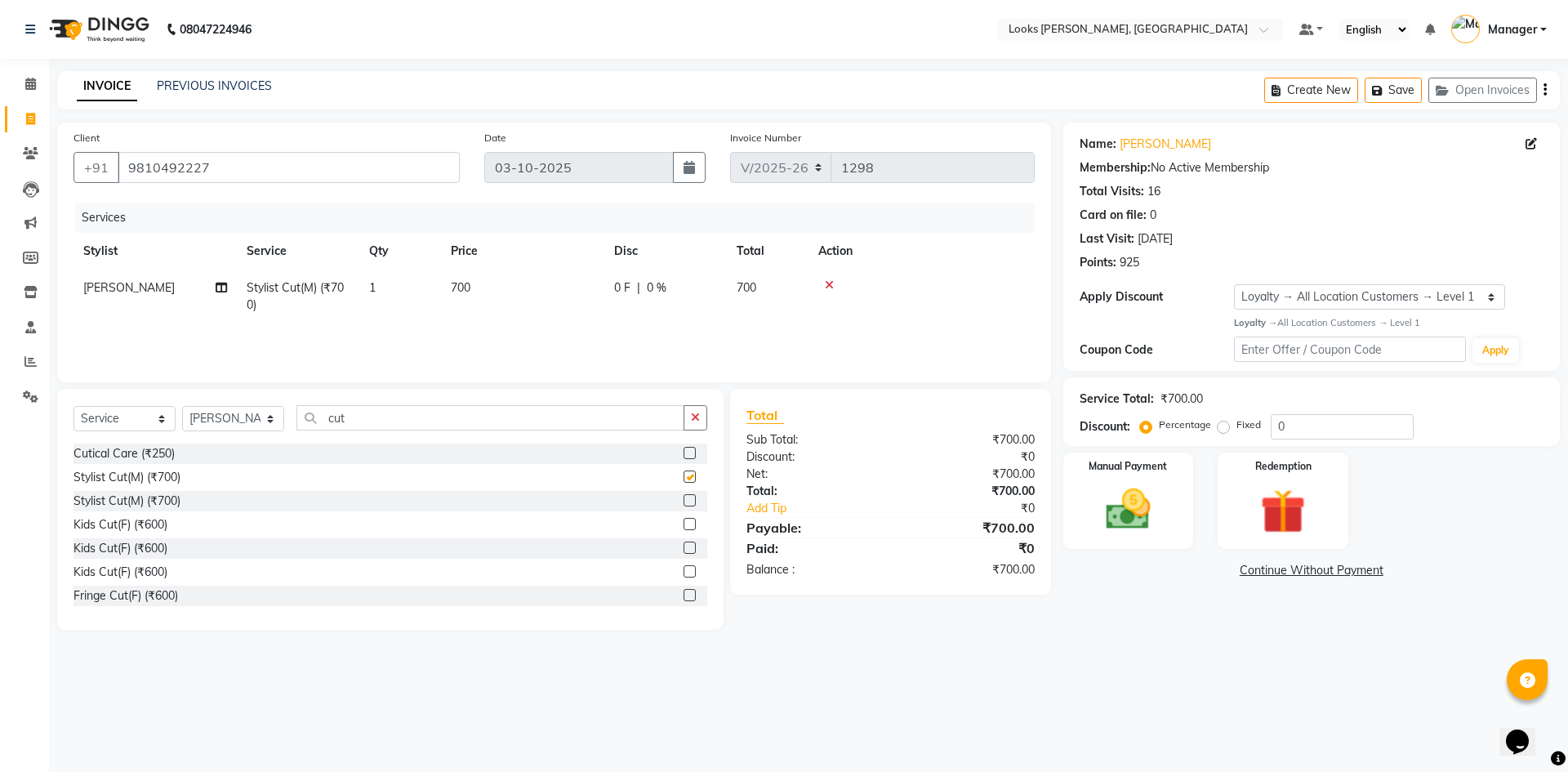
checkbox input "false"
click at [432, 416] on input "cut" at bounding box center [490, 417] width 388 height 25
type input "c"
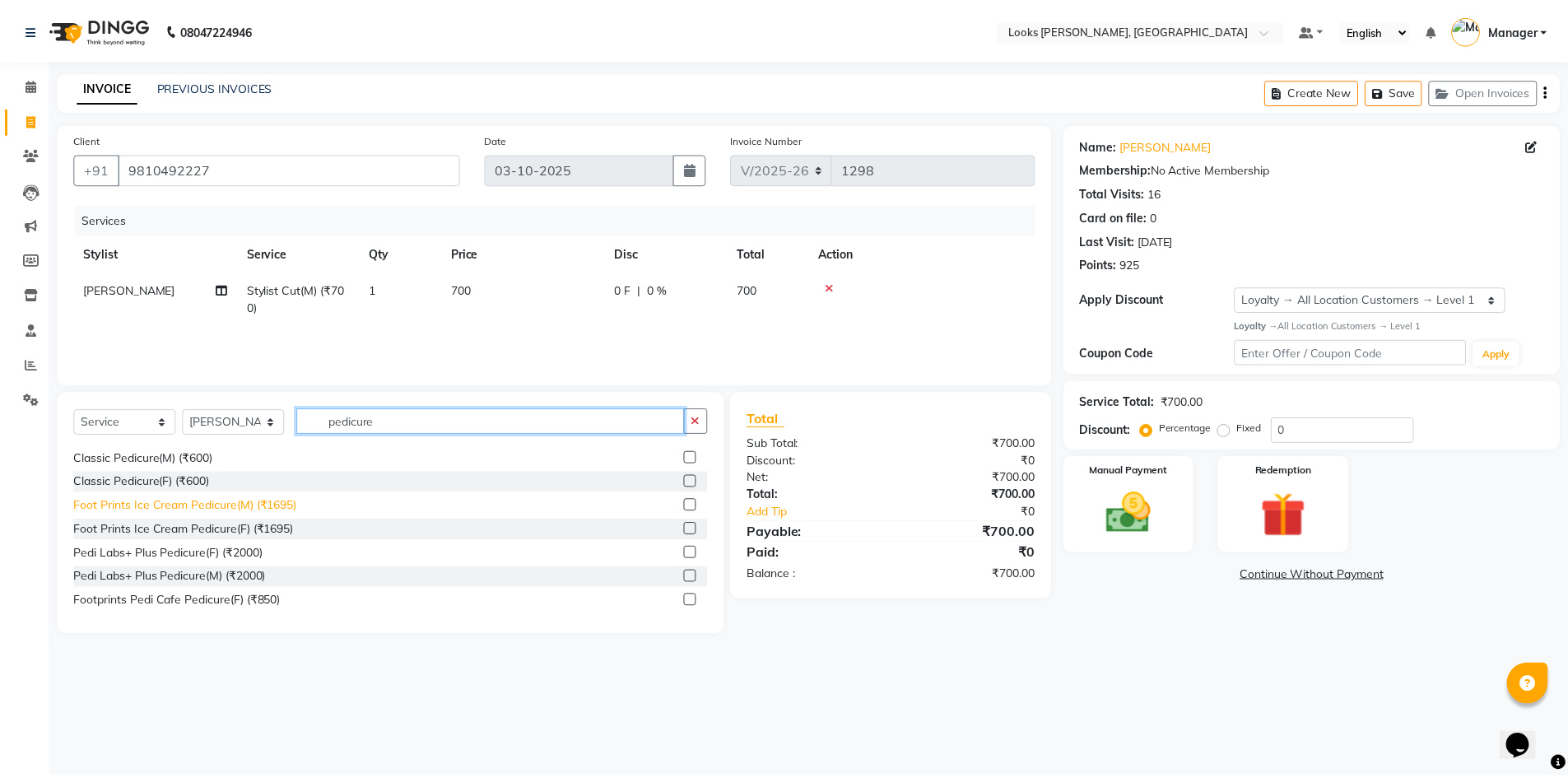
scroll to position [122, 0]
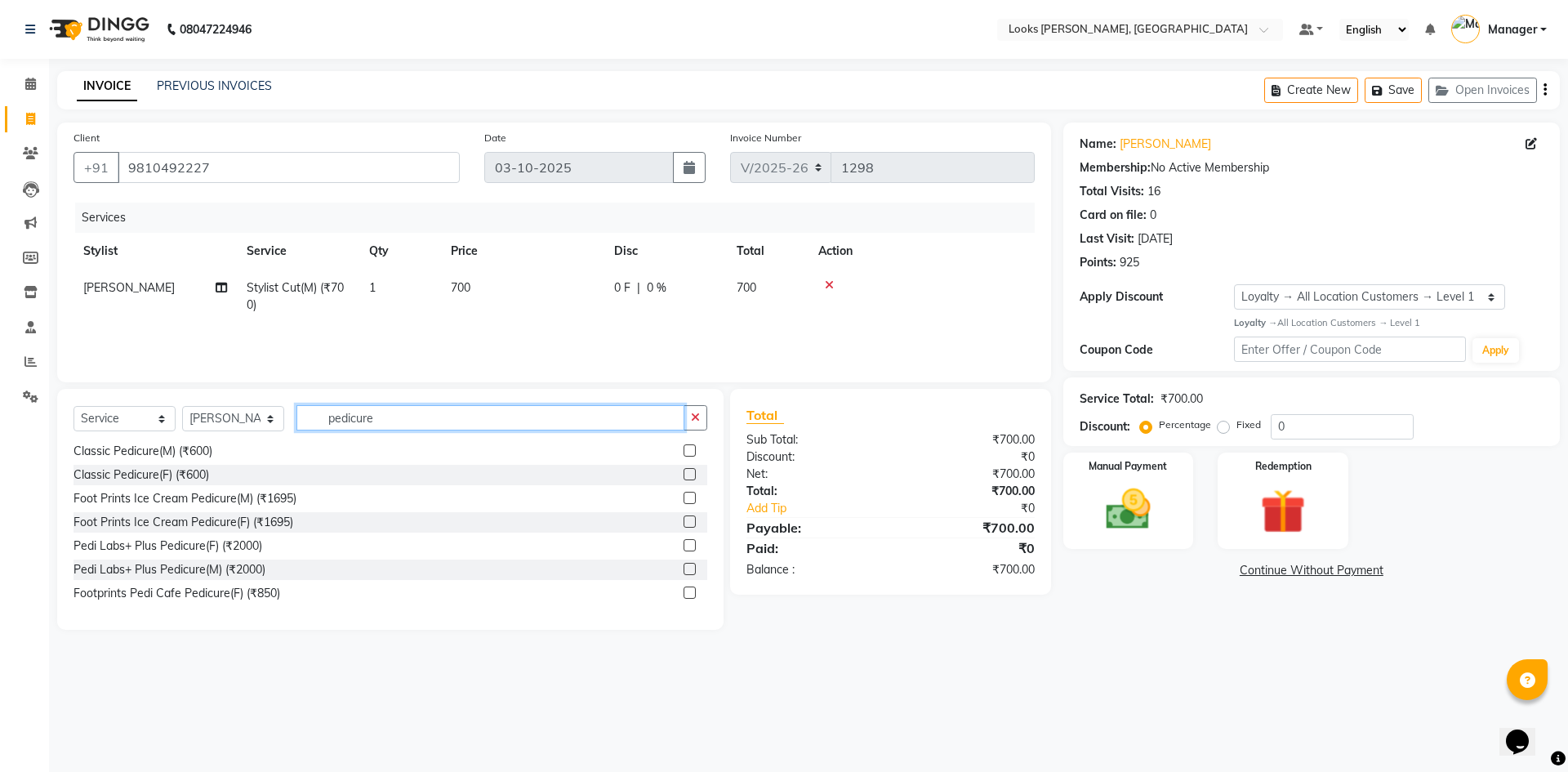
type input "pedicure"
click at [683, 598] on label at bounding box center [689, 591] width 12 height 12
click at [683, 598] on input "checkbox" at bounding box center [688, 592] width 10 height 10
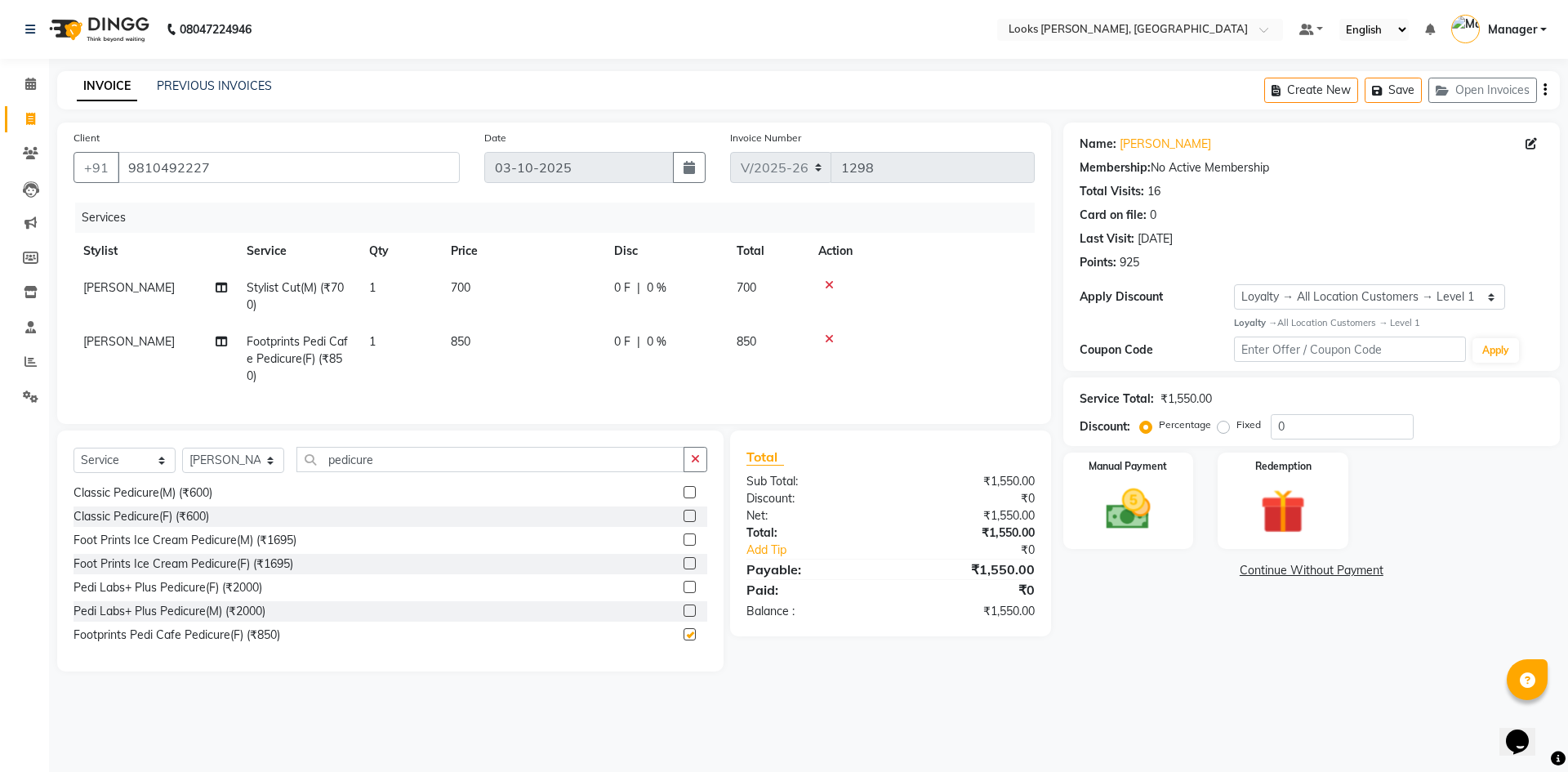
checkbox input "false"
click at [476, 337] on td "850" at bounding box center [522, 358] width 163 height 71
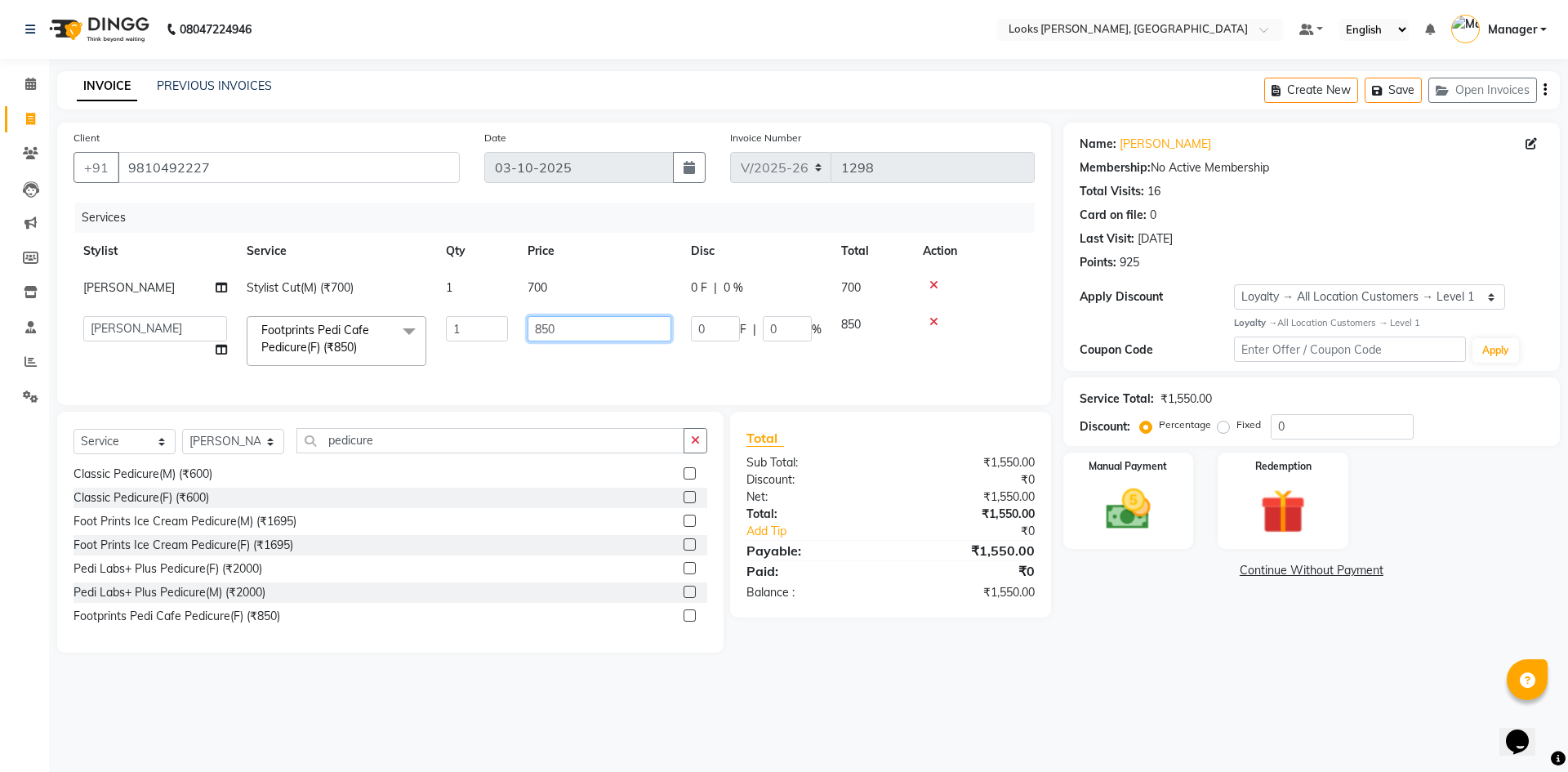
click at [593, 321] on input "850" at bounding box center [599, 328] width 143 height 25
type input "8"
type input "1000"
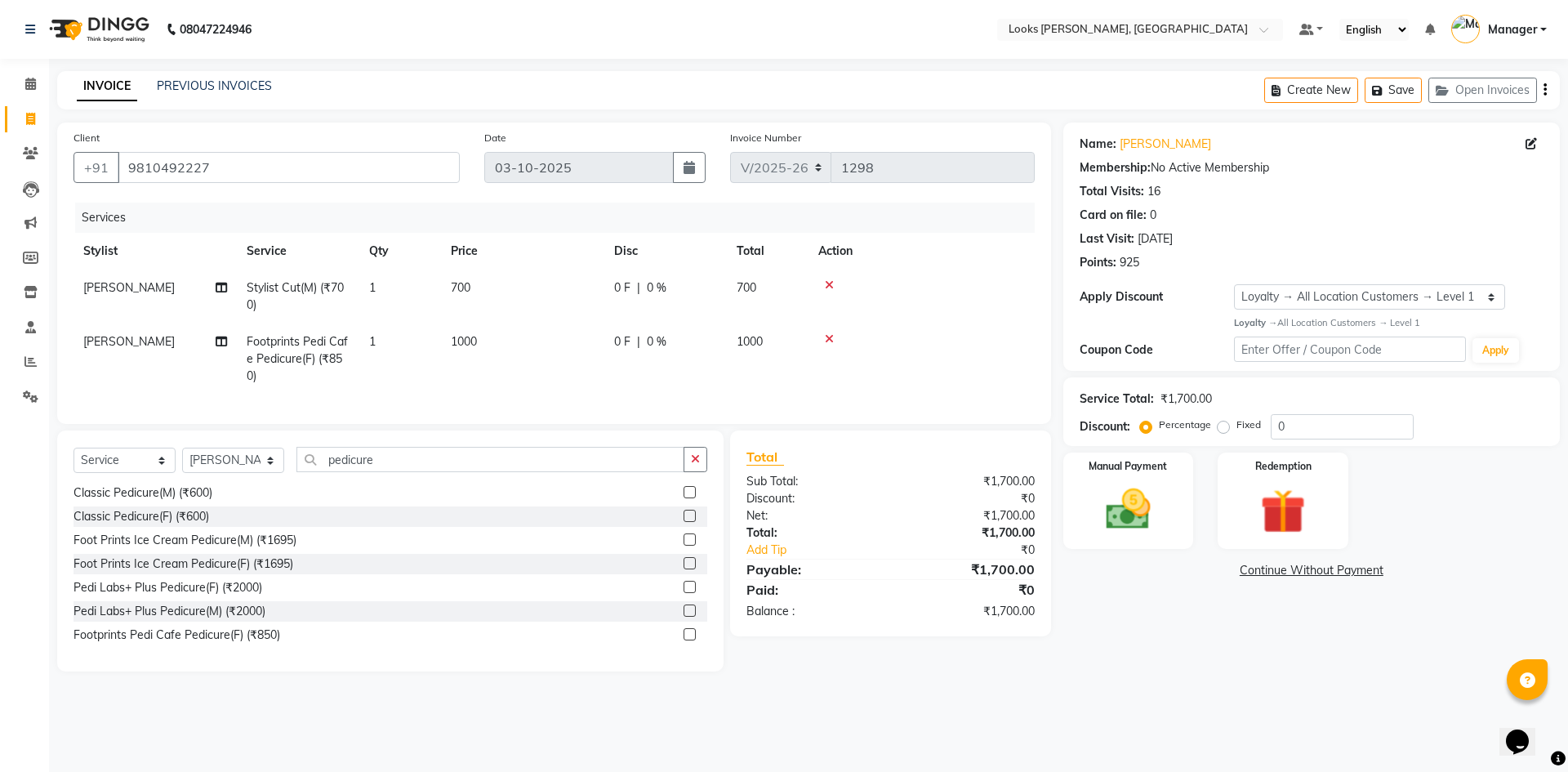
drag, startPoint x: 549, startPoint y: 293, endPoint x: 559, endPoint y: 284, distance: 13.5
click at [559, 284] on td "700" at bounding box center [522, 296] width 163 height 54
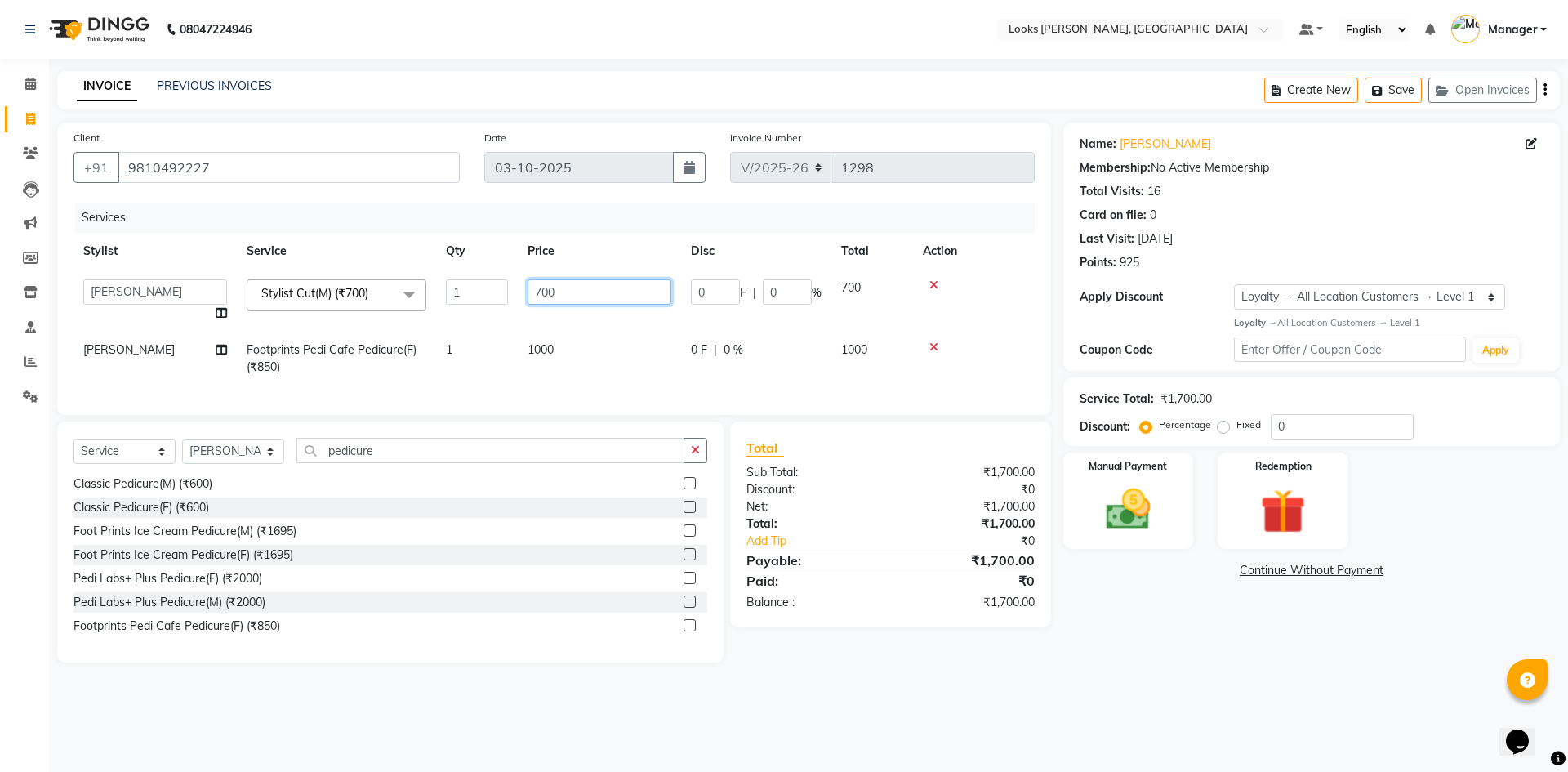
drag, startPoint x: 576, startPoint y: 286, endPoint x: 510, endPoint y: 294, distance: 66.5
click at [510, 294] on tr "[PERSON_NAME] [PERSON_NAME] Atul_pdct BRM_MASTER COUNTER SALES [PERSON_NAME] AL…" at bounding box center [554, 300] width 961 height 62
type input "650"
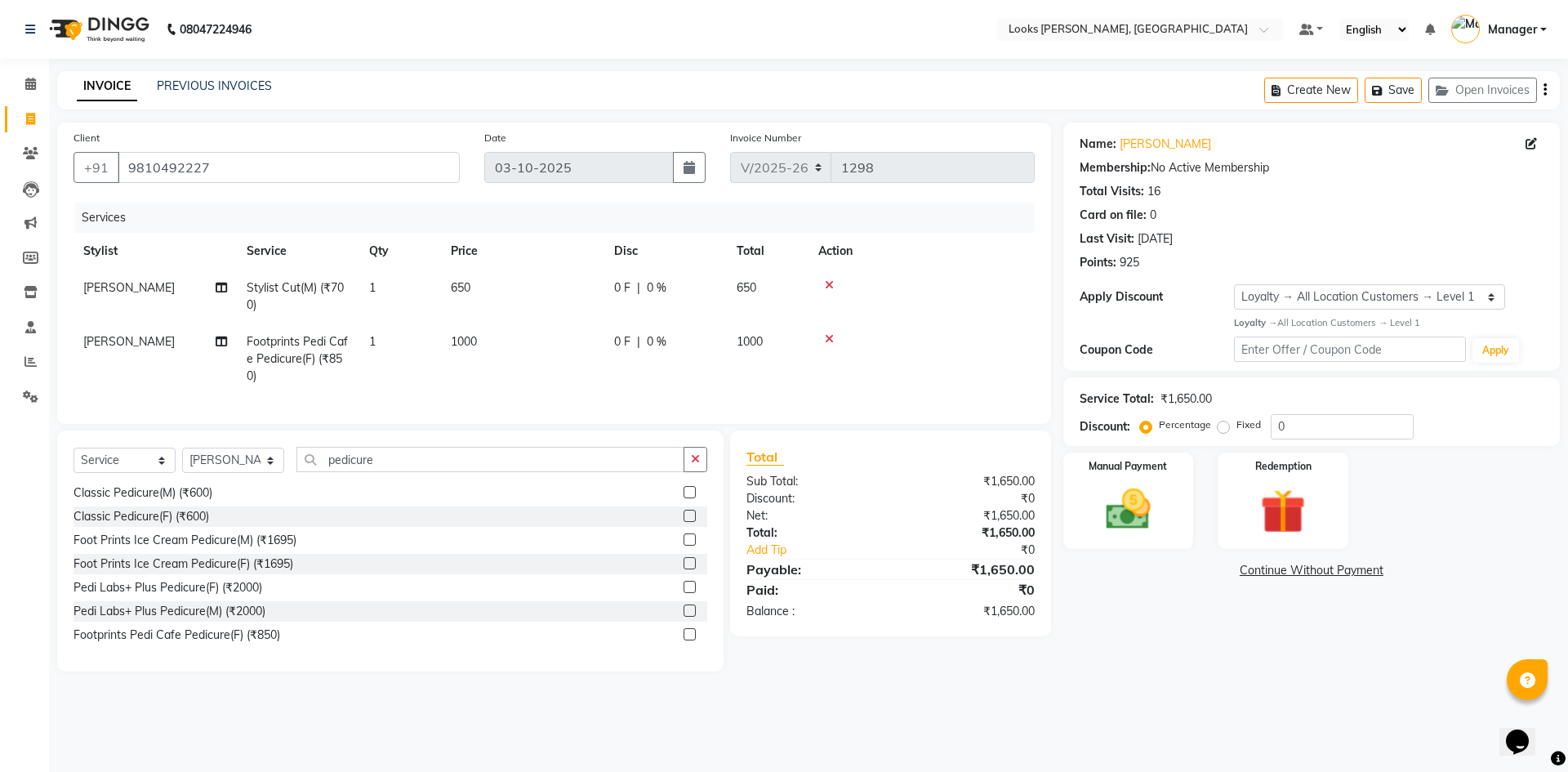
click at [1024, 340] on td at bounding box center [921, 358] width 226 height 71
drag, startPoint x: 1307, startPoint y: 430, endPoint x: 1211, endPoint y: 438, distance: 96.3
click at [1211, 438] on div "Percentage Fixed 0" at bounding box center [1278, 426] width 270 height 25
click at [1245, 652] on div "Name: [PERSON_NAME] Membership: No Active Membership Total Visits: 16 Card on f…" at bounding box center [1318, 396] width 509 height 549
click at [1324, 421] on input "47.5" at bounding box center [1342, 426] width 143 height 25
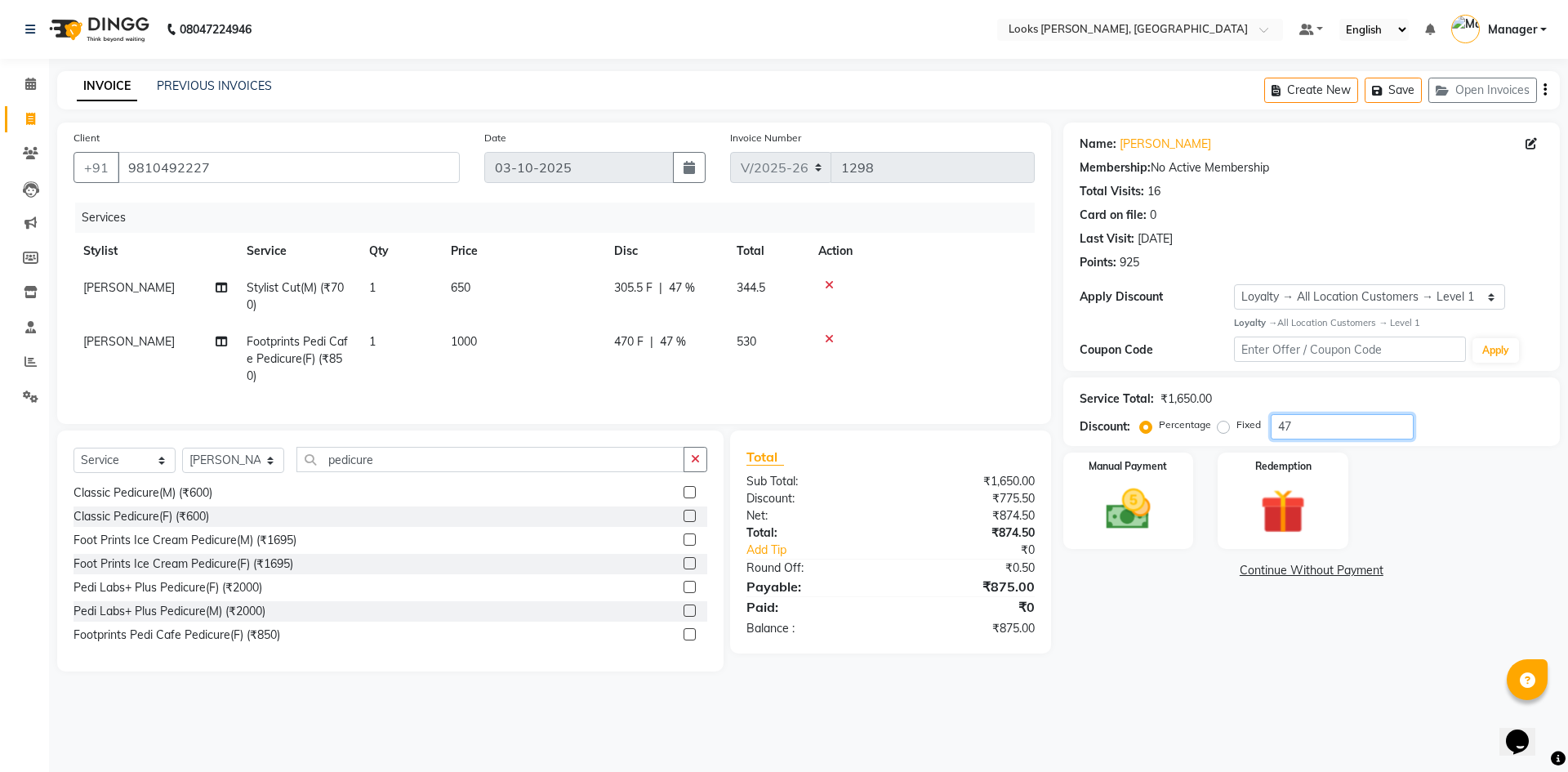
type input "47"
click at [1175, 658] on div "Name: [PERSON_NAME] Membership: No Active Membership Total Visits: 16 Card on f…" at bounding box center [1318, 396] width 509 height 549
click at [1123, 517] on img at bounding box center [1128, 509] width 76 height 54
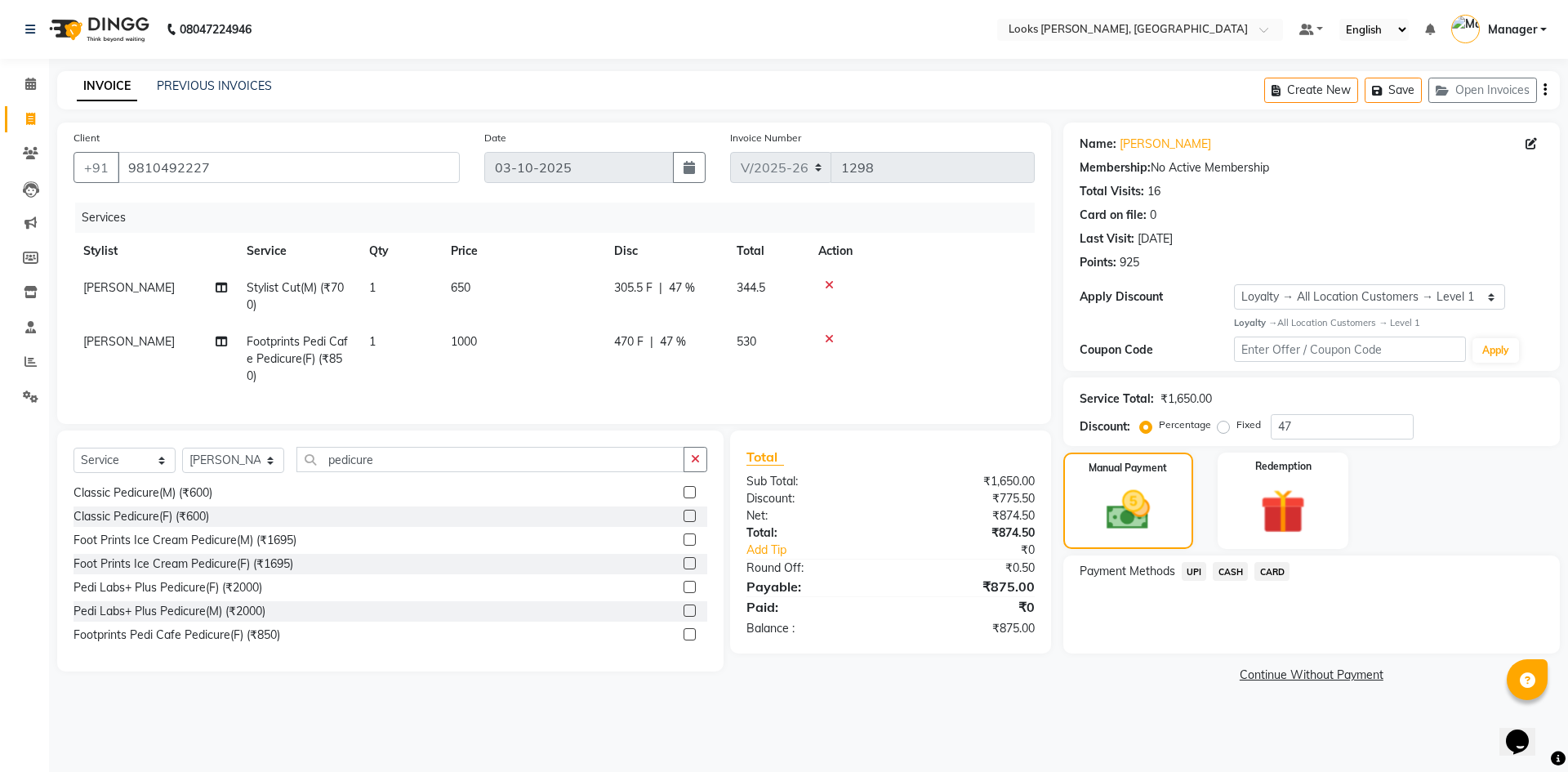
click at [1194, 574] on span "UPI" at bounding box center [1194, 571] width 25 height 19
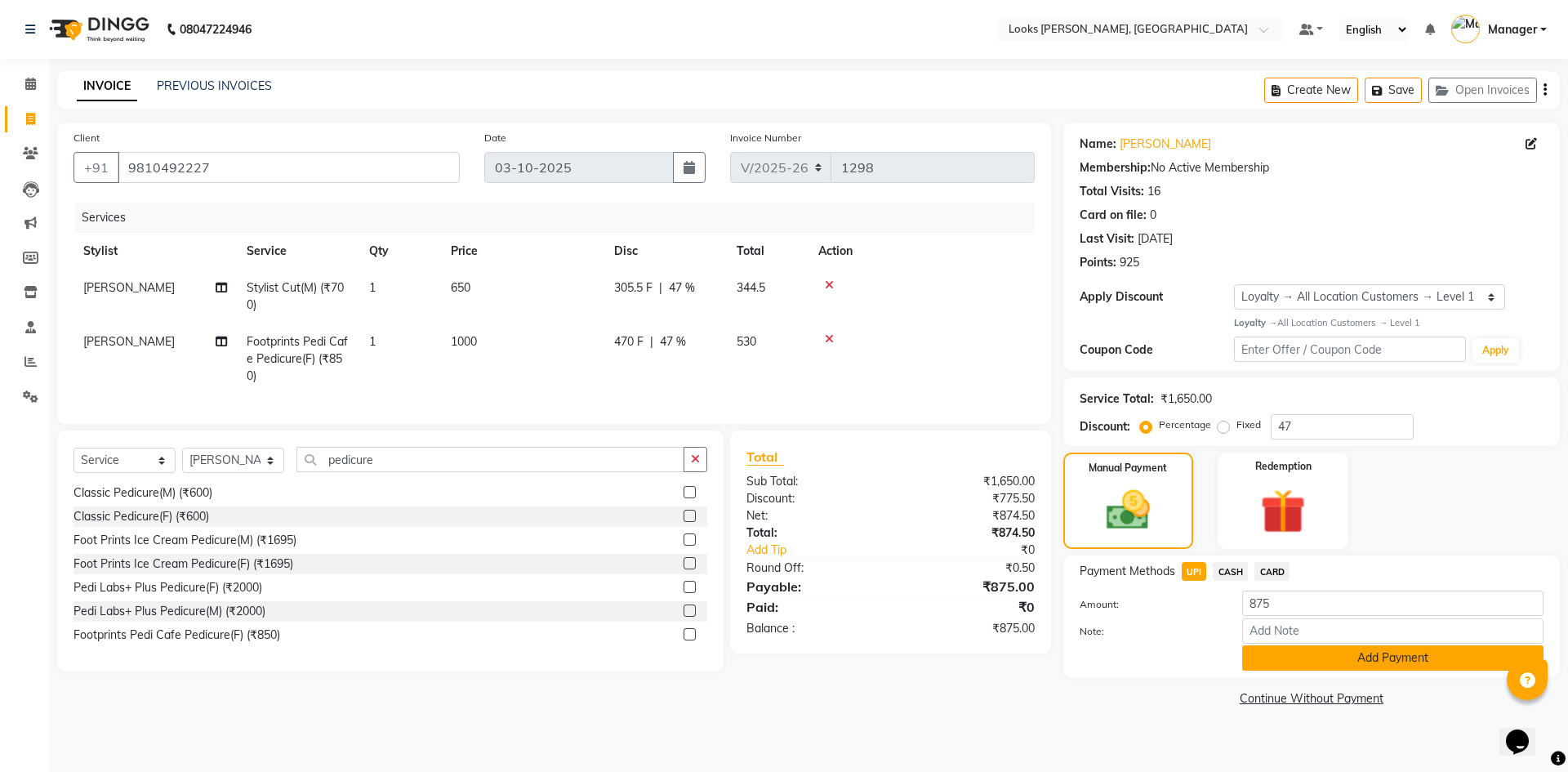
click at [1289, 663] on button "Add Payment" at bounding box center [1393, 657] width 302 height 25
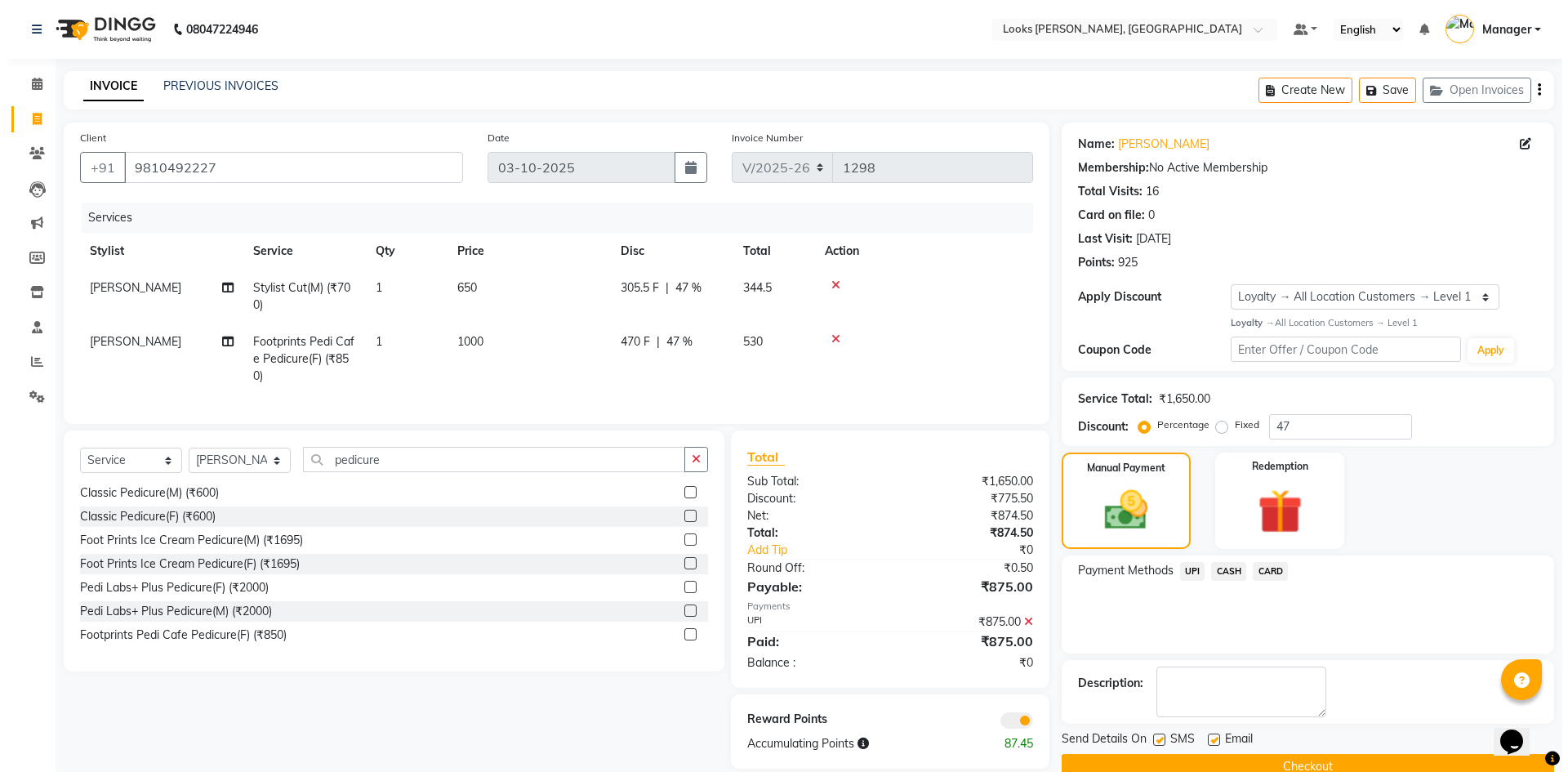
scroll to position [33, 0]
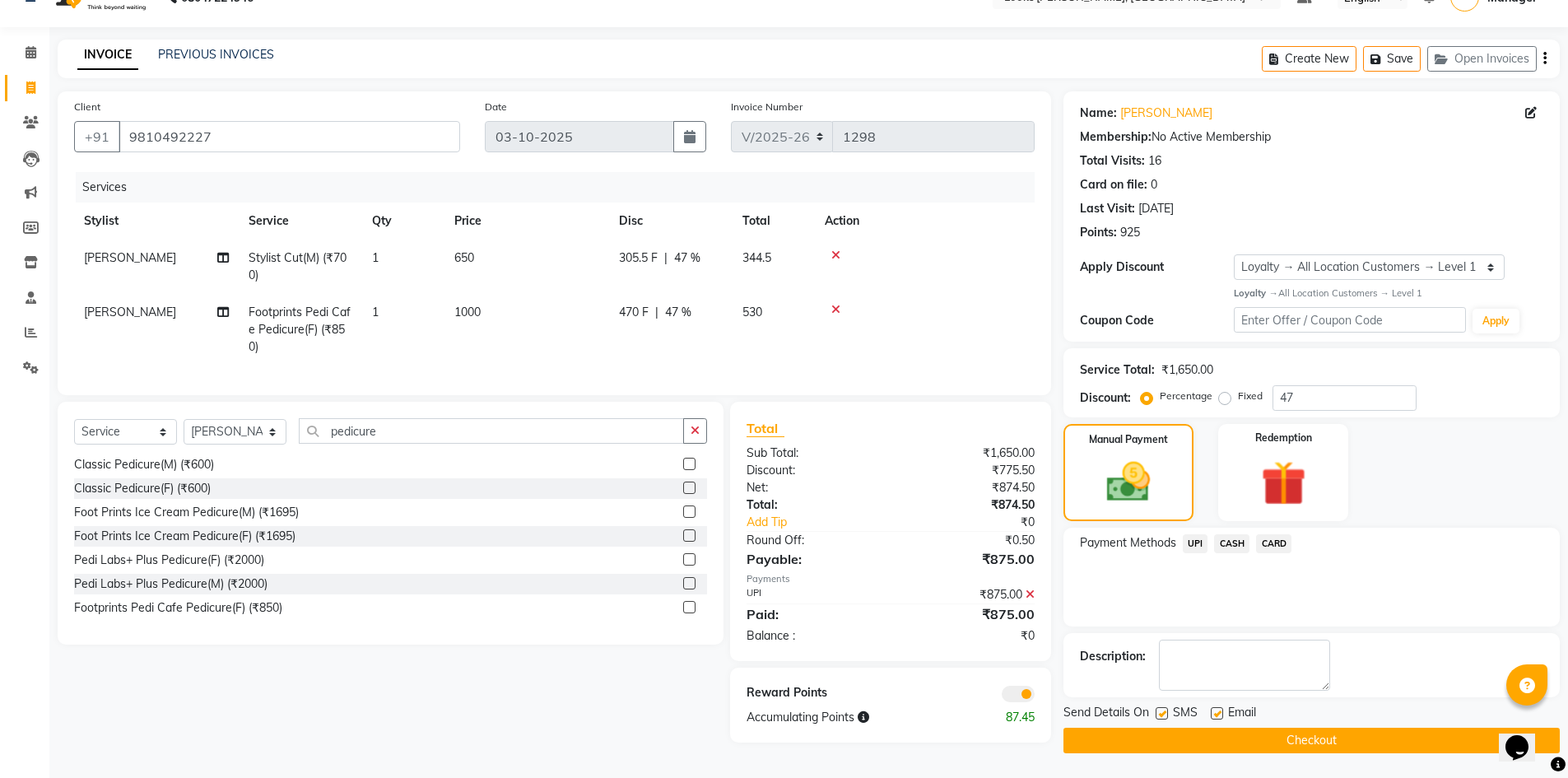
click at [1029, 700] on span at bounding box center [1018, 694] width 33 height 17
click at [1034, 696] on input "checkbox" at bounding box center [1034, 696] width 0 height 0
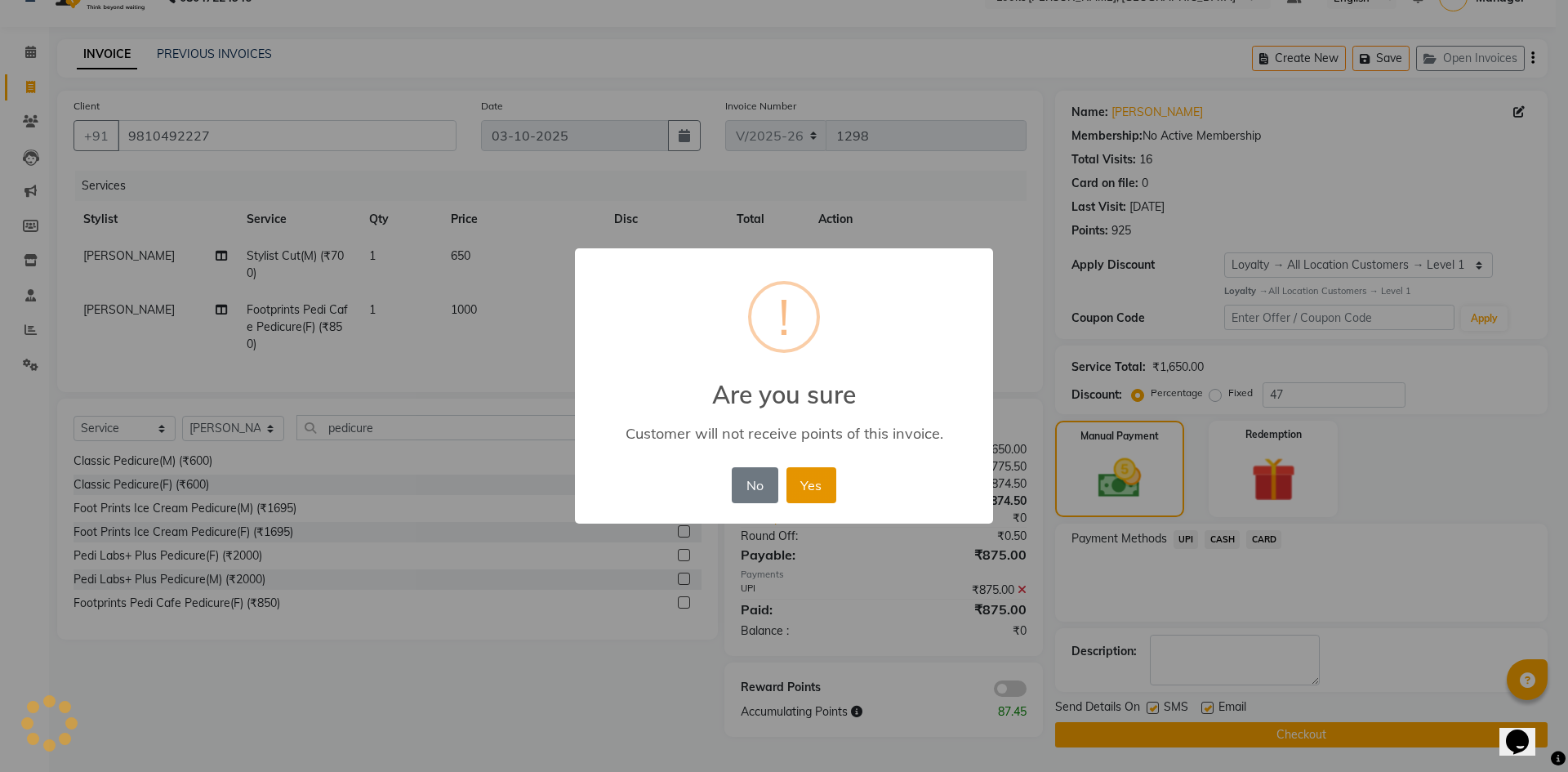
click at [826, 496] on button "Yes" at bounding box center [812, 485] width 50 height 36
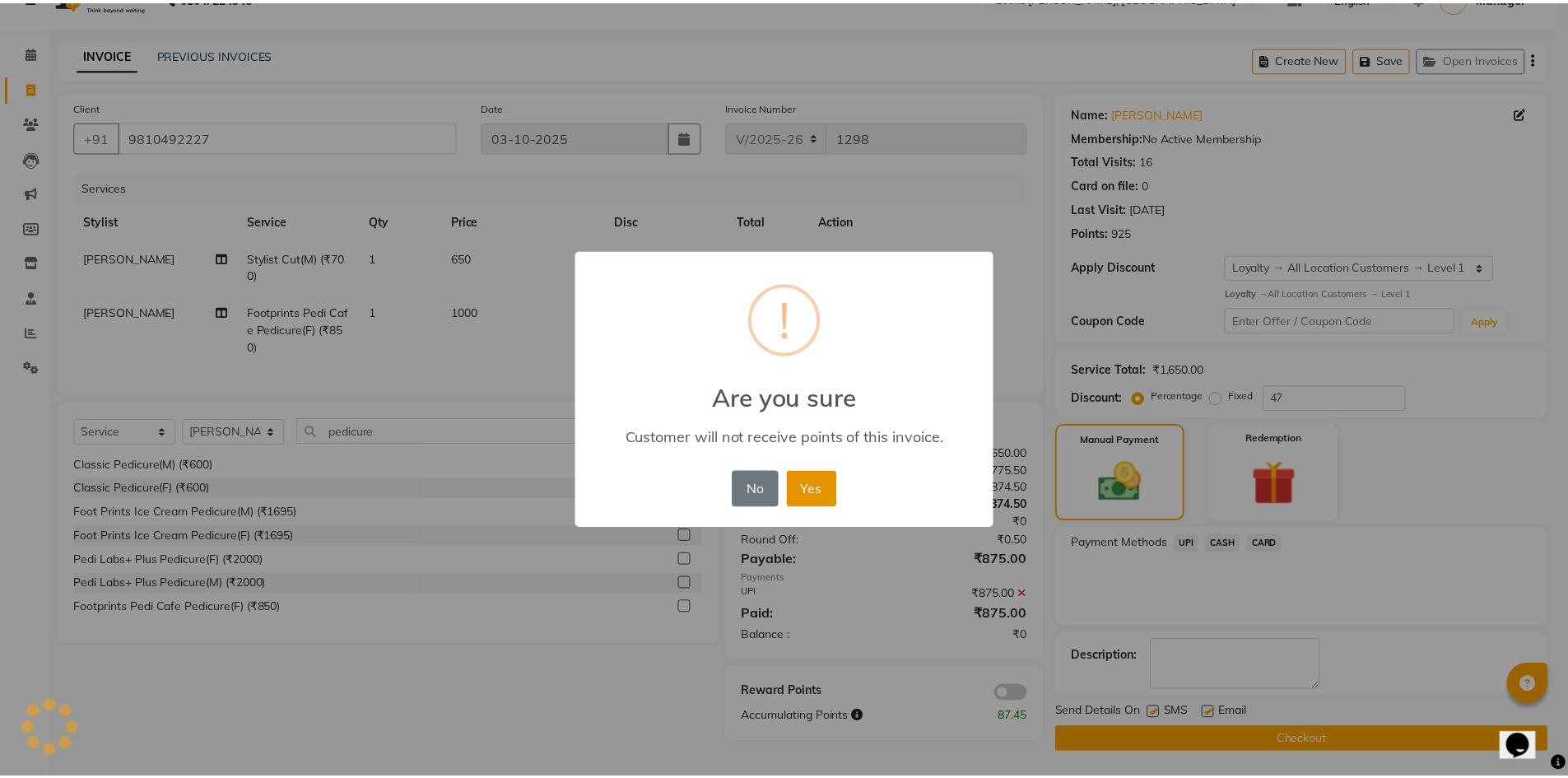
scroll to position [32, 0]
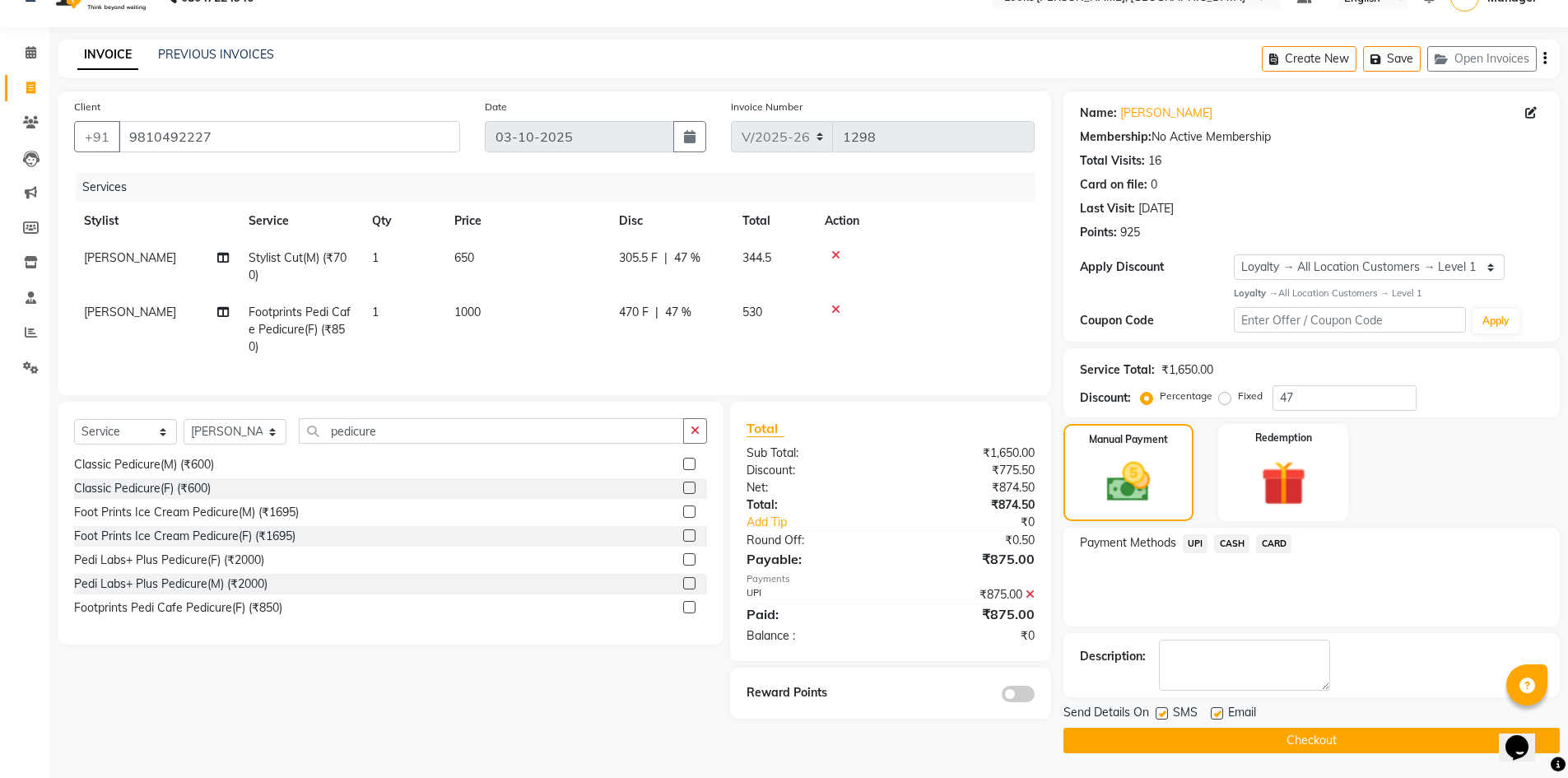
click at [1250, 745] on button "Checkout" at bounding box center [1311, 740] width 496 height 25
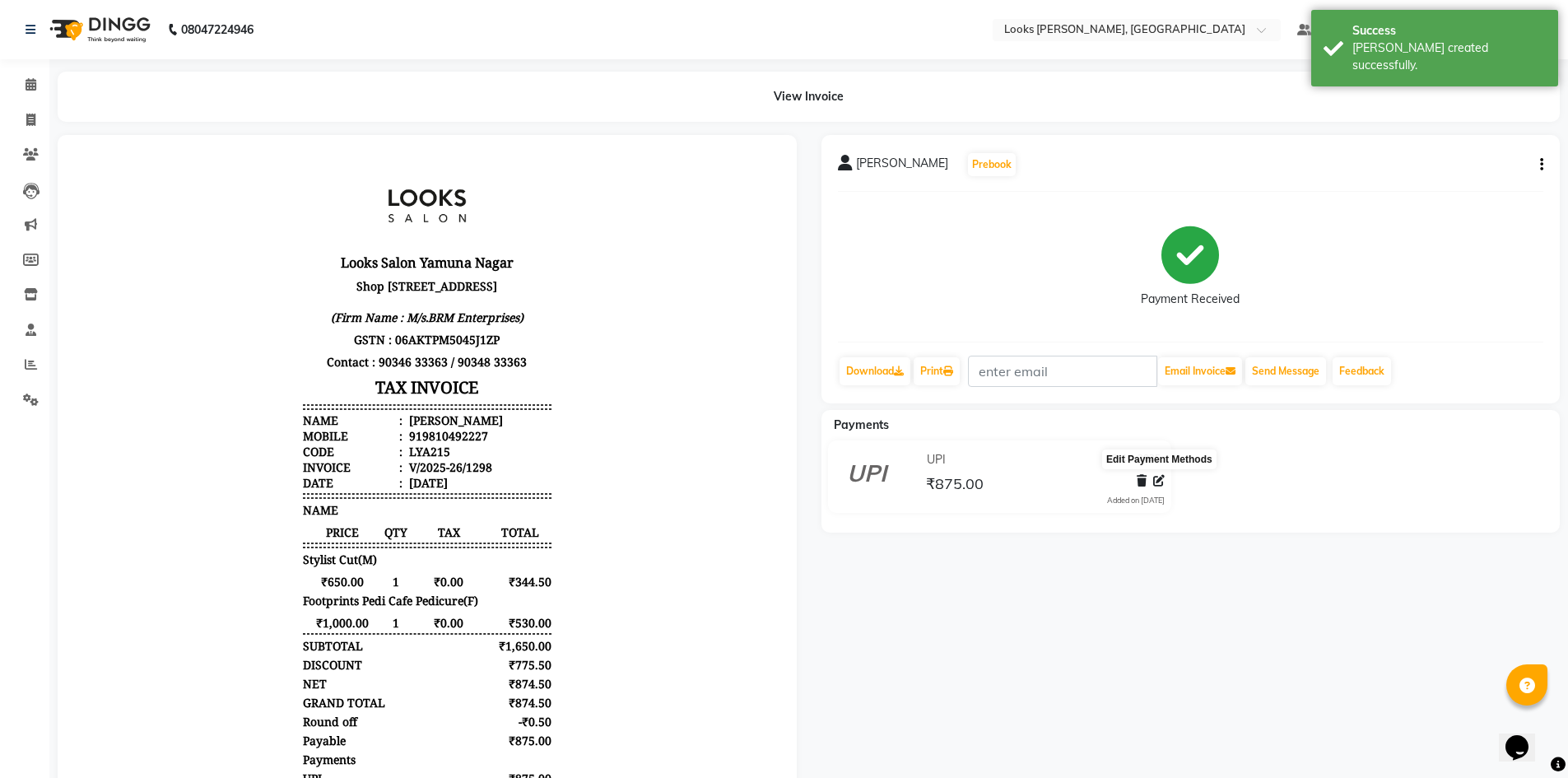
click at [1160, 485] on icon at bounding box center [1159, 480] width 11 height 11
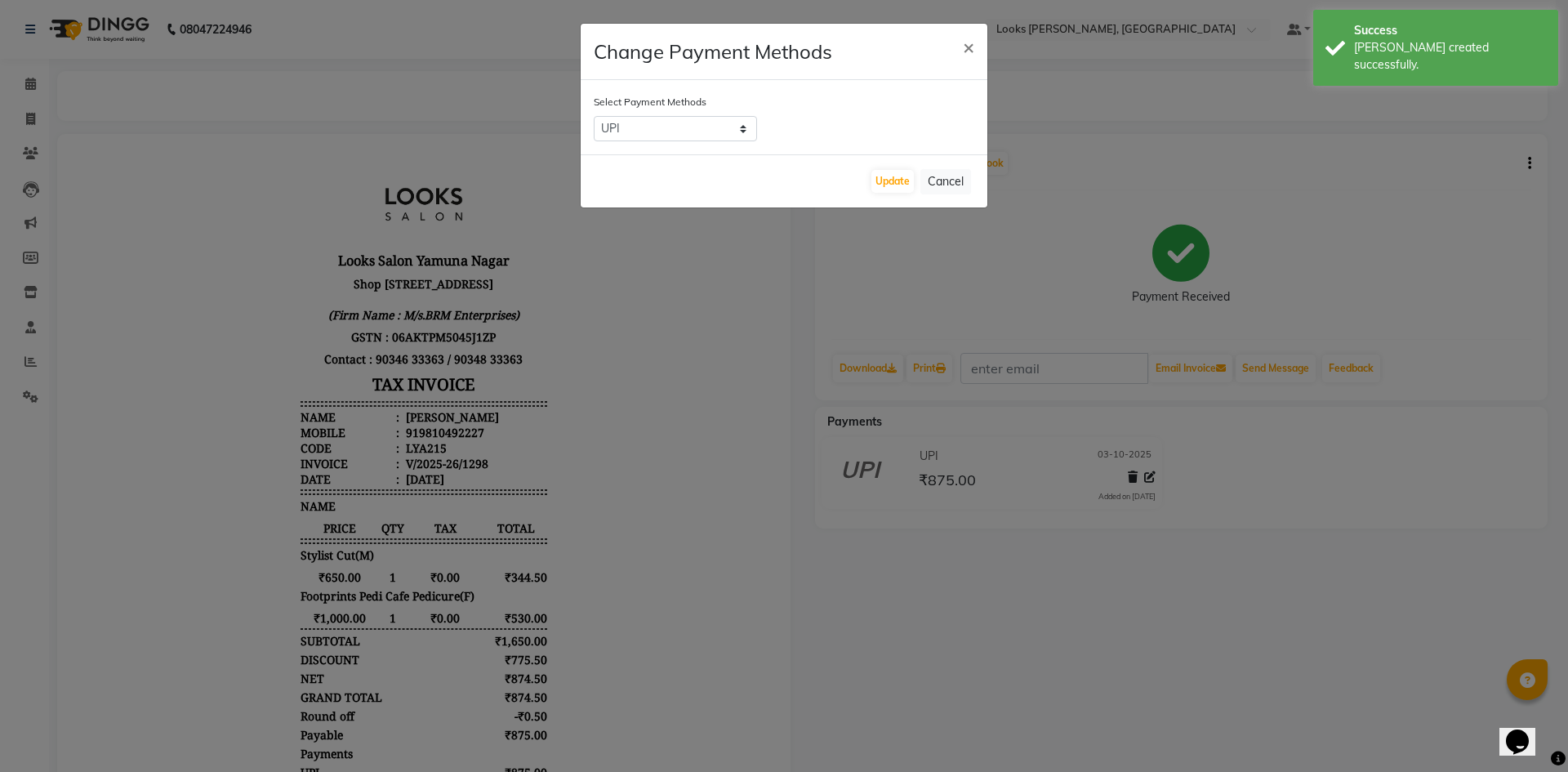
click at [1174, 560] on ngb-modal-window "Change Payment Methods × Select Payment Methods UPI CASH CARD Update Cancel" at bounding box center [784, 386] width 1568 height 772
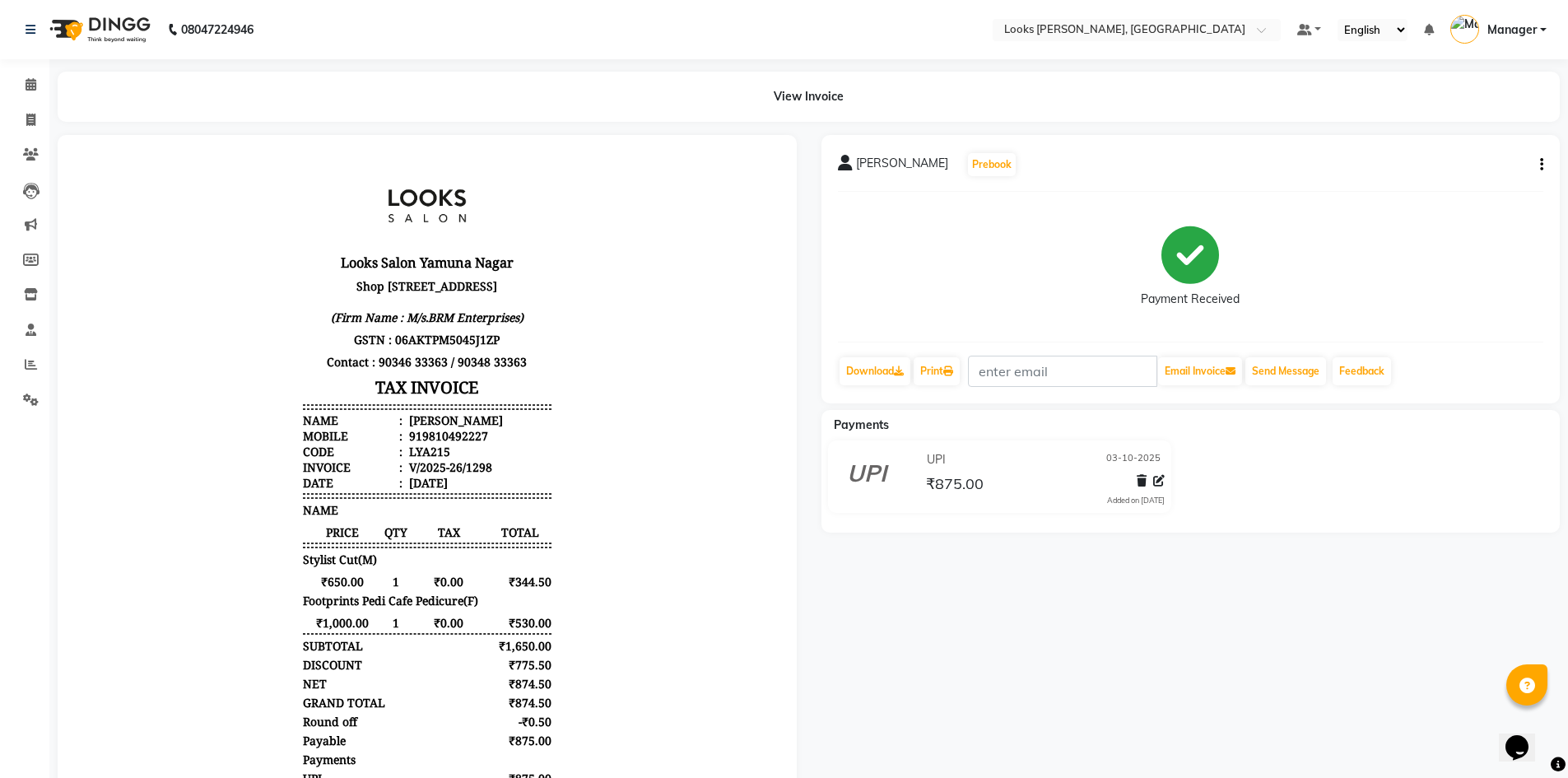
click at [1542, 164] on icon "button" at bounding box center [1542, 164] width 4 height 1
click at [1468, 179] on div "Edit Item Staff" at bounding box center [1459, 174] width 113 height 21
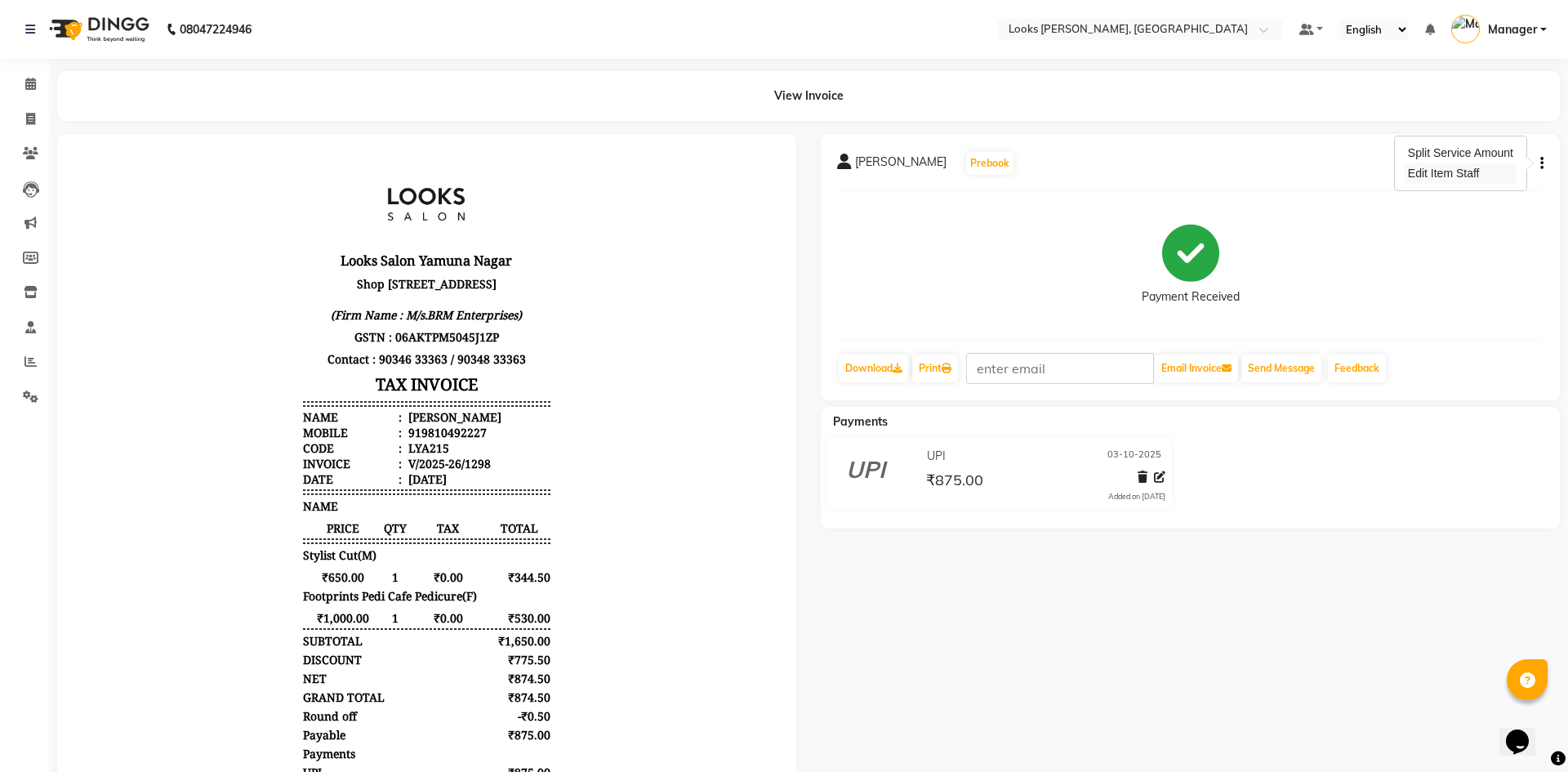
select select "44372"
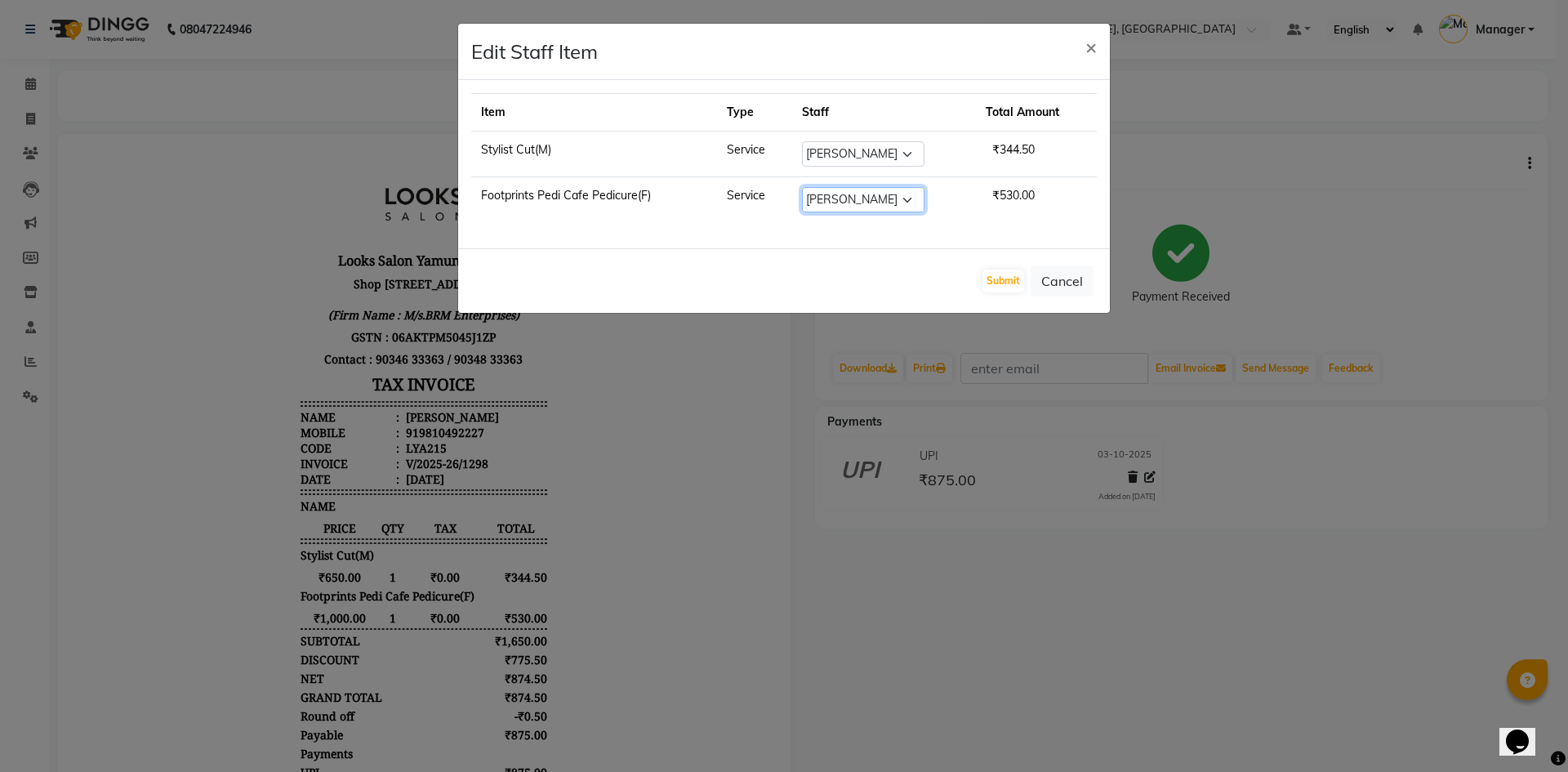
click at [877, 205] on select "Select [PERSON_NAME] [PERSON_NAME] Atul_pdct BRM_MASTER COUNTER SALES [PERSON_N…" at bounding box center [863, 199] width 122 height 25
select select "50888"
click at [802, 187] on select "Select [PERSON_NAME] [PERSON_NAME] Atul_pdct BRM_MASTER COUNTER SALES [PERSON_N…" at bounding box center [863, 199] width 122 height 25
click at [1009, 283] on button "Submit" at bounding box center [1002, 280] width 42 height 23
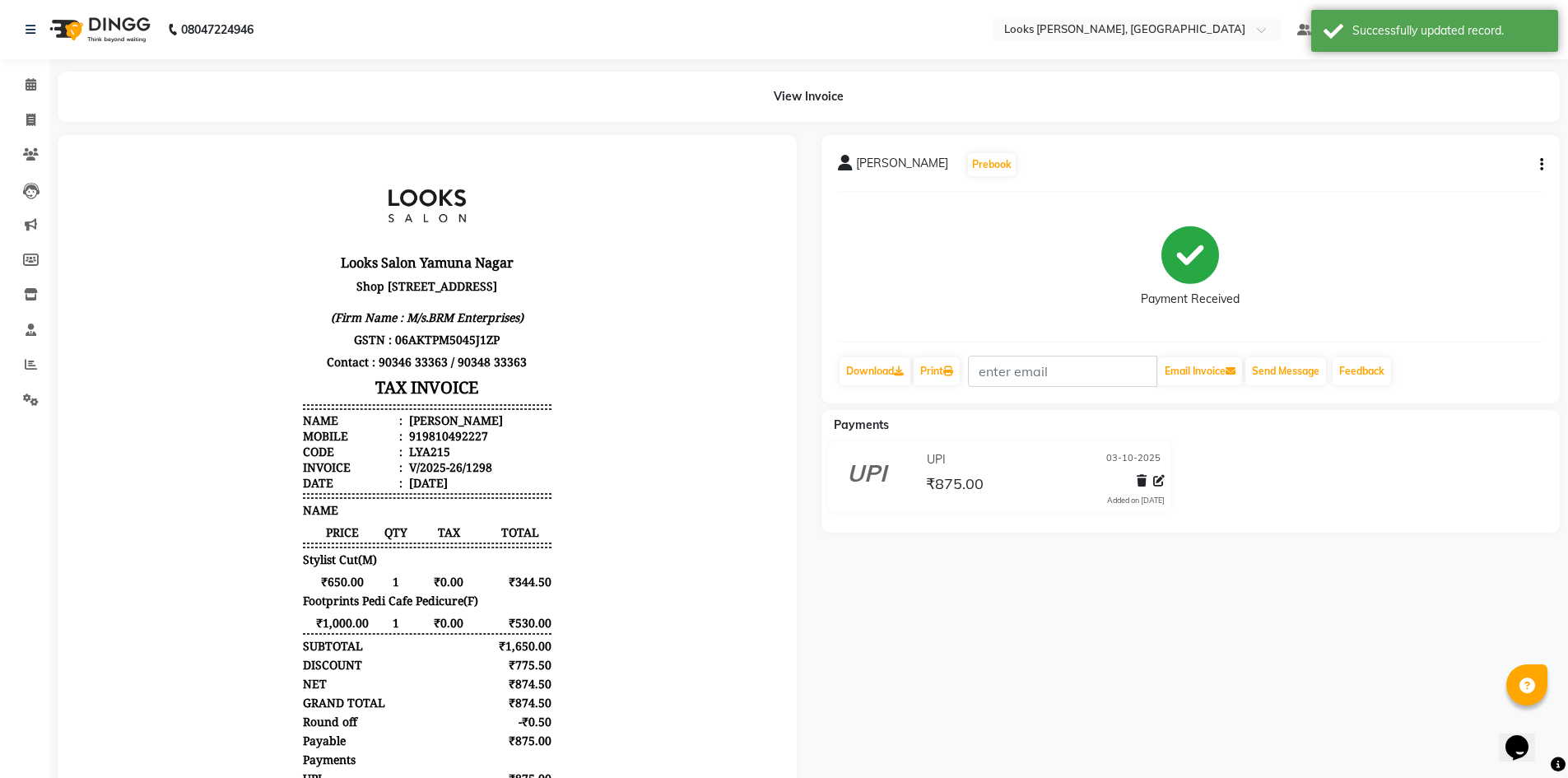
click at [1443, 326] on div "Payment Received" at bounding box center [1190, 267] width 706 height 123
click at [1095, 614] on div "Rohan Prebook Payment Received Download Print Email Invoice Send Message Feedba…" at bounding box center [1190, 493] width 764 height 715
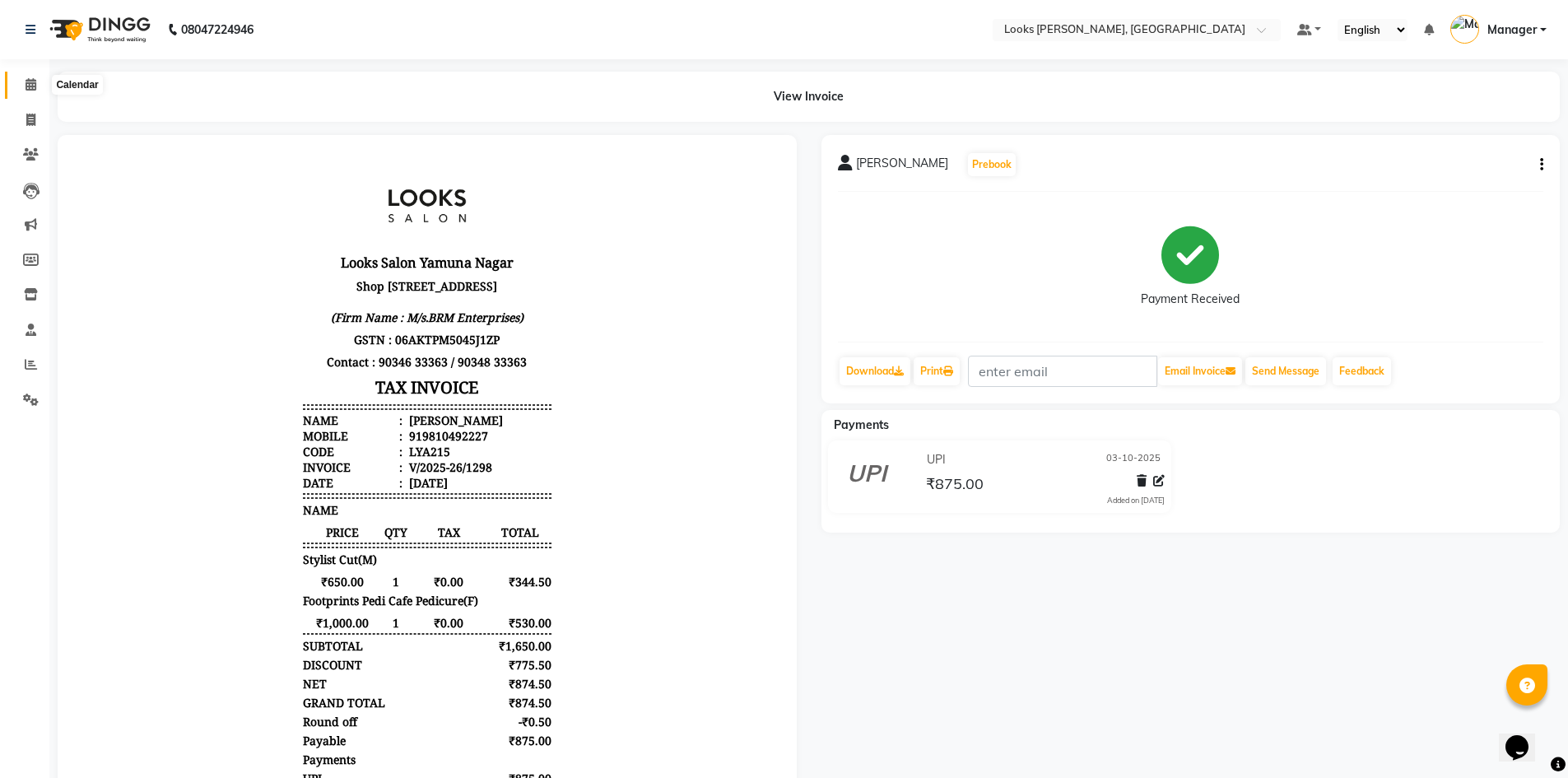
click at [38, 80] on span at bounding box center [31, 85] width 29 height 19
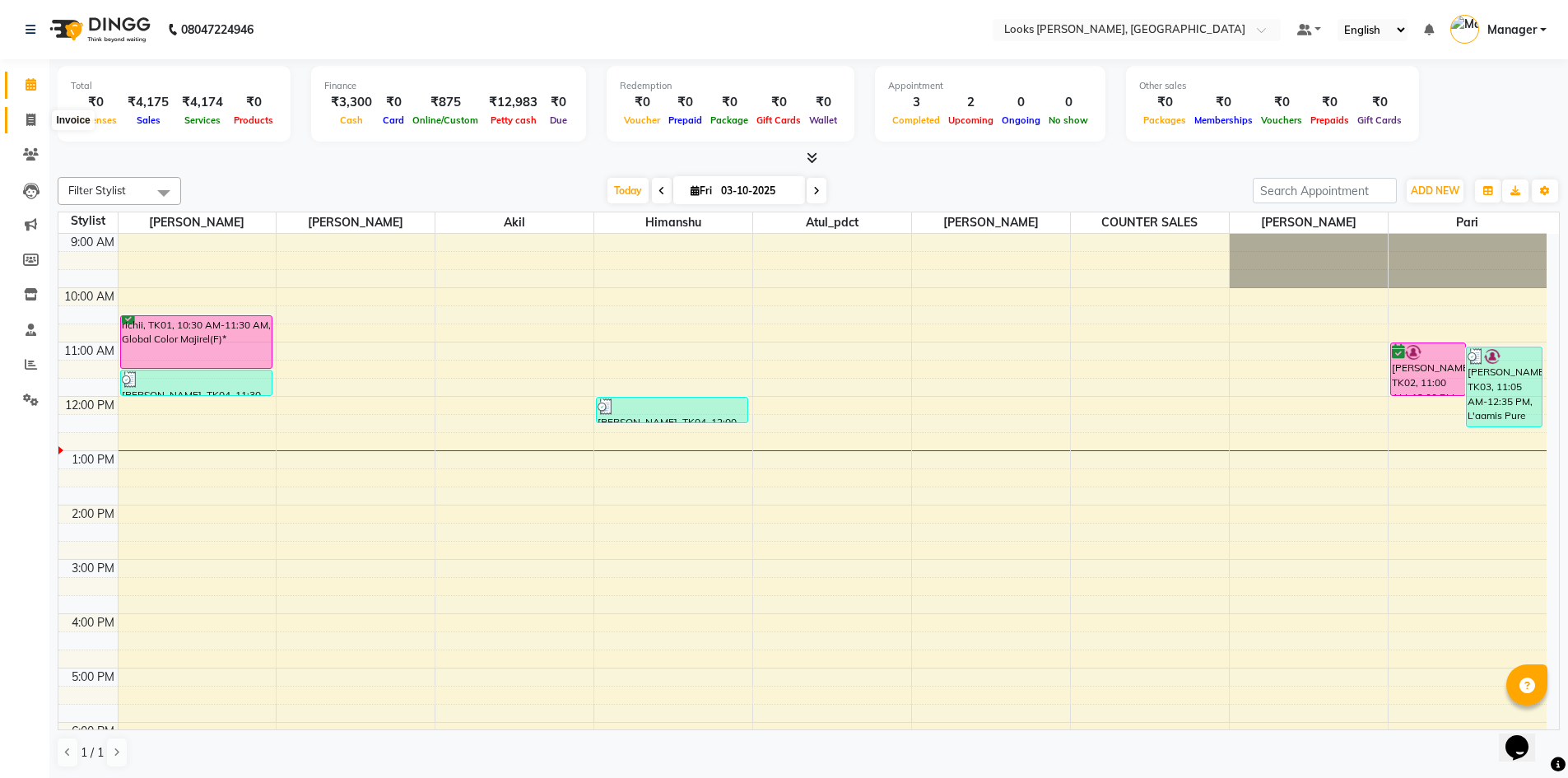
click at [20, 123] on span at bounding box center [31, 120] width 29 height 19
select select "service"
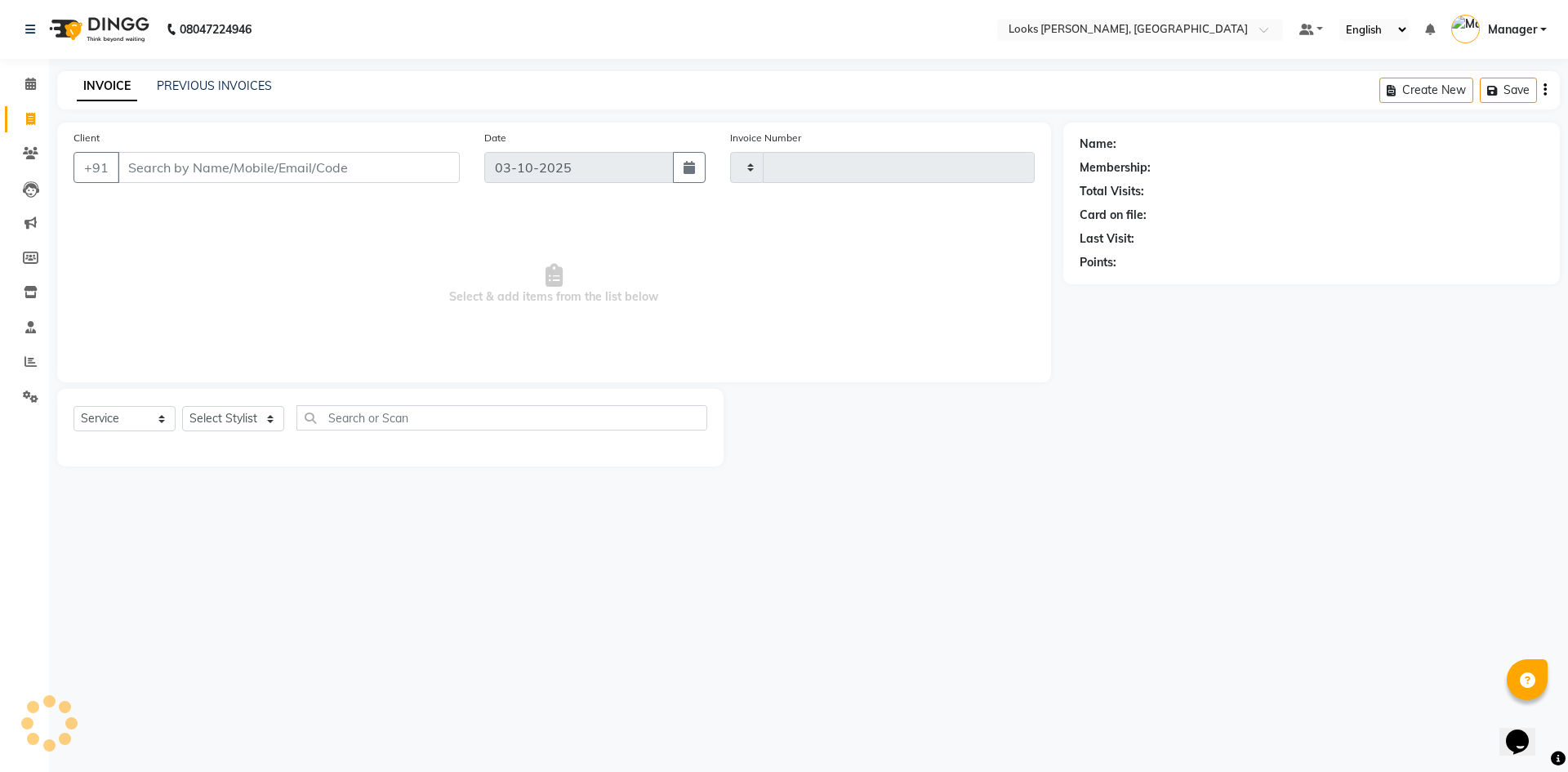
type input "1299"
select select "6017"
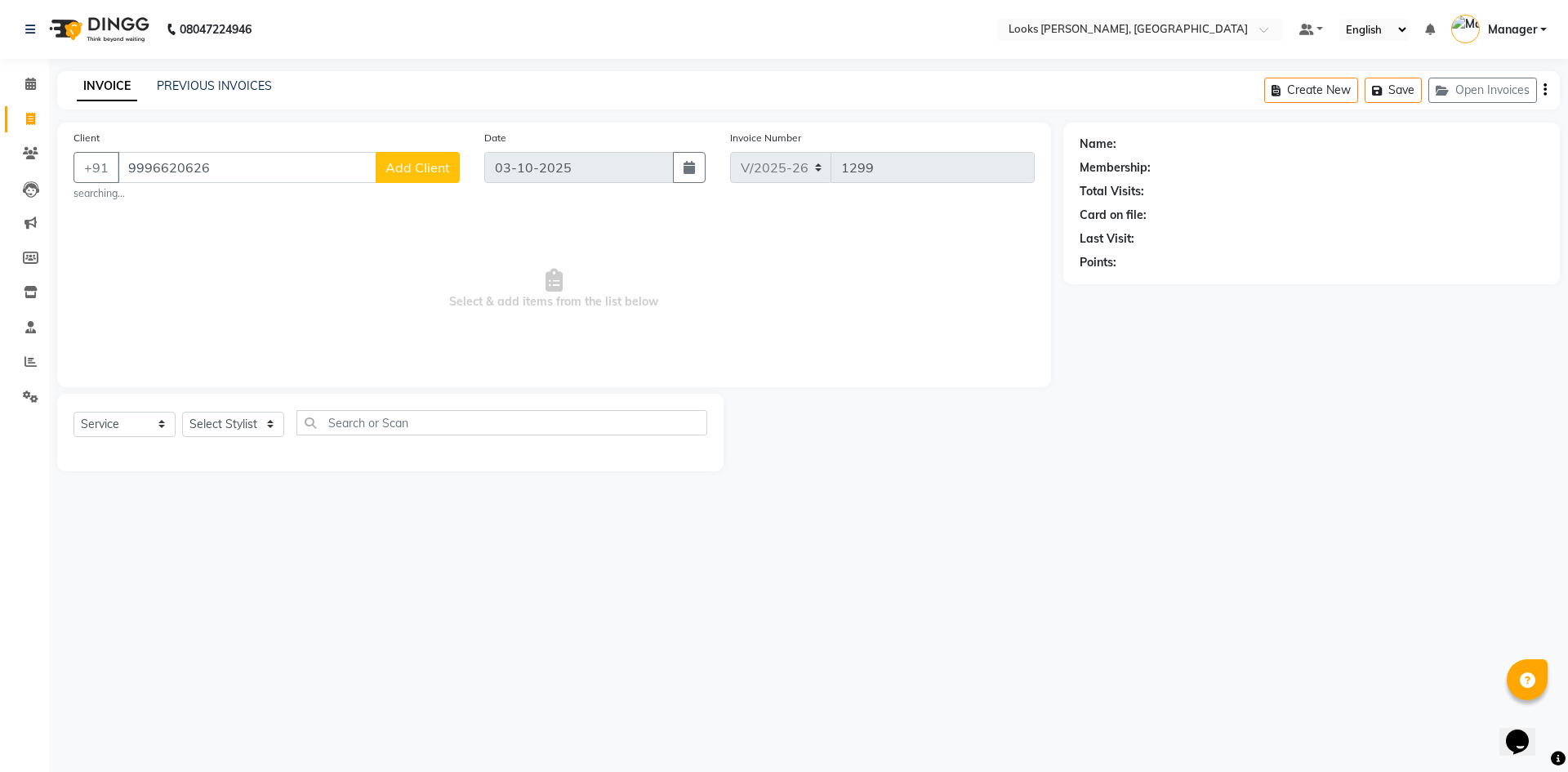
type input "9996620626"
select select "1: Object"
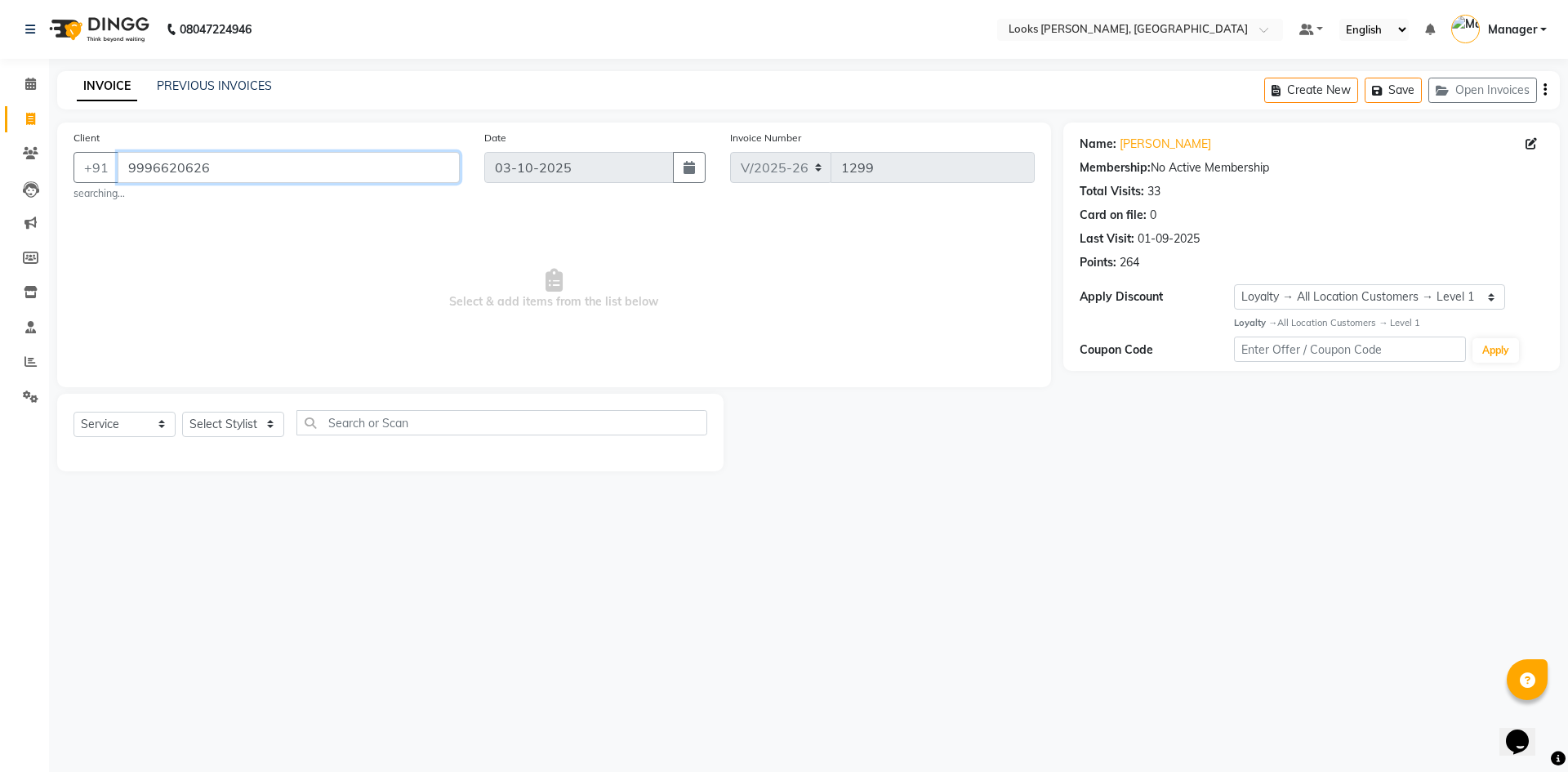
click at [247, 182] on input "9996620626" at bounding box center [289, 168] width 342 height 31
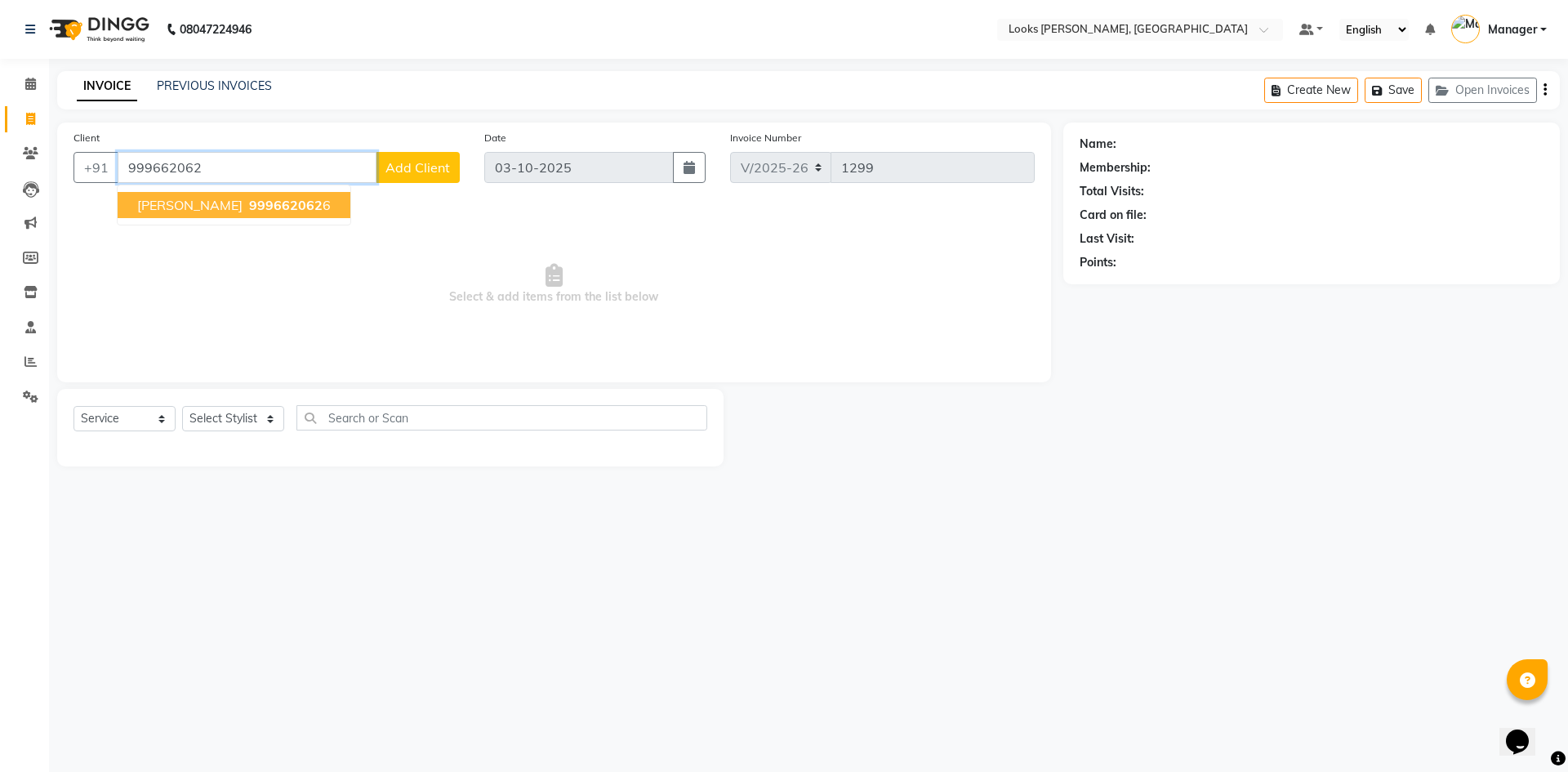
click at [282, 210] on span "999662062" at bounding box center [285, 205] width 73 height 17
type input "9996620626"
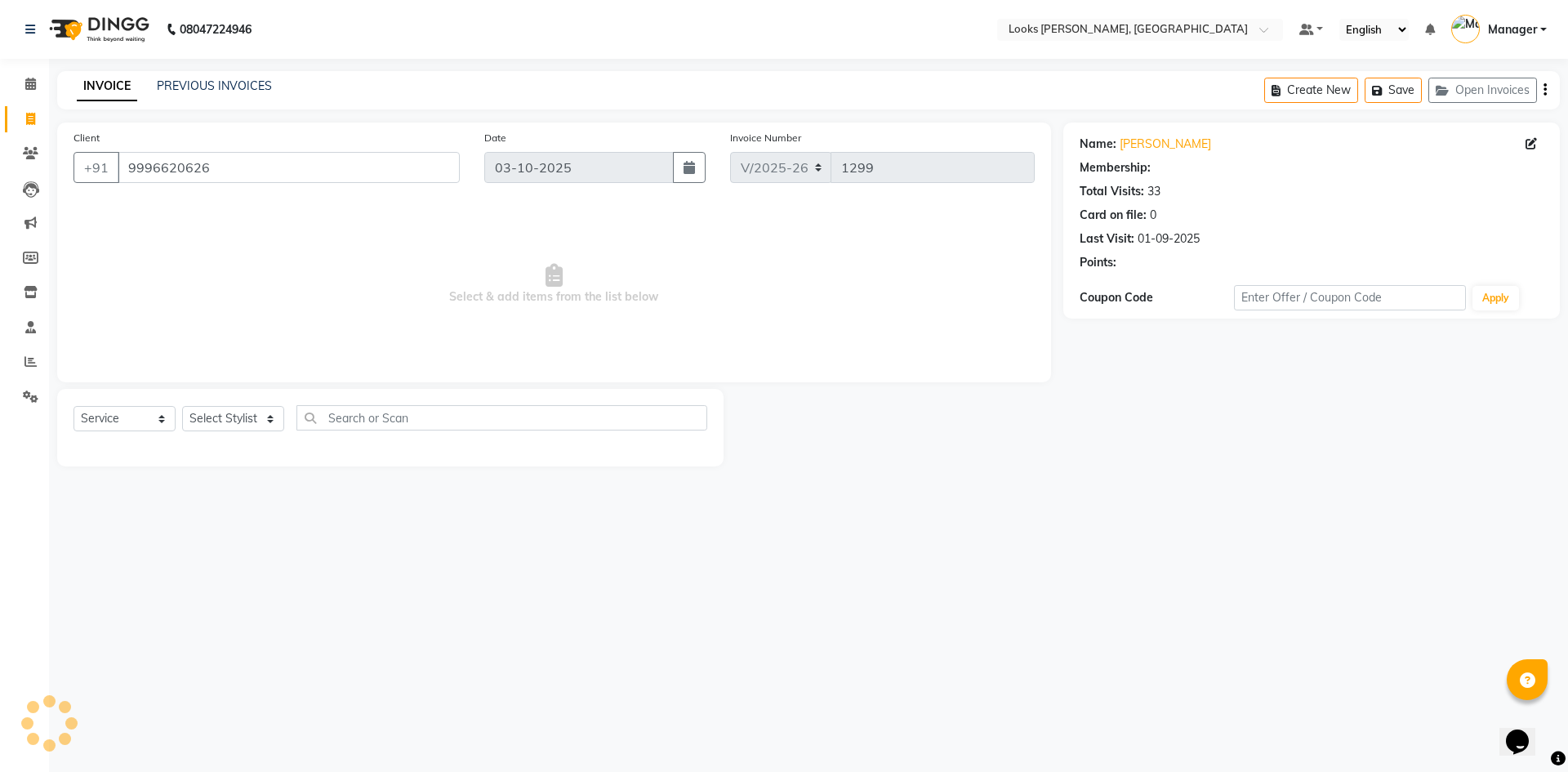
select select "1: Object"
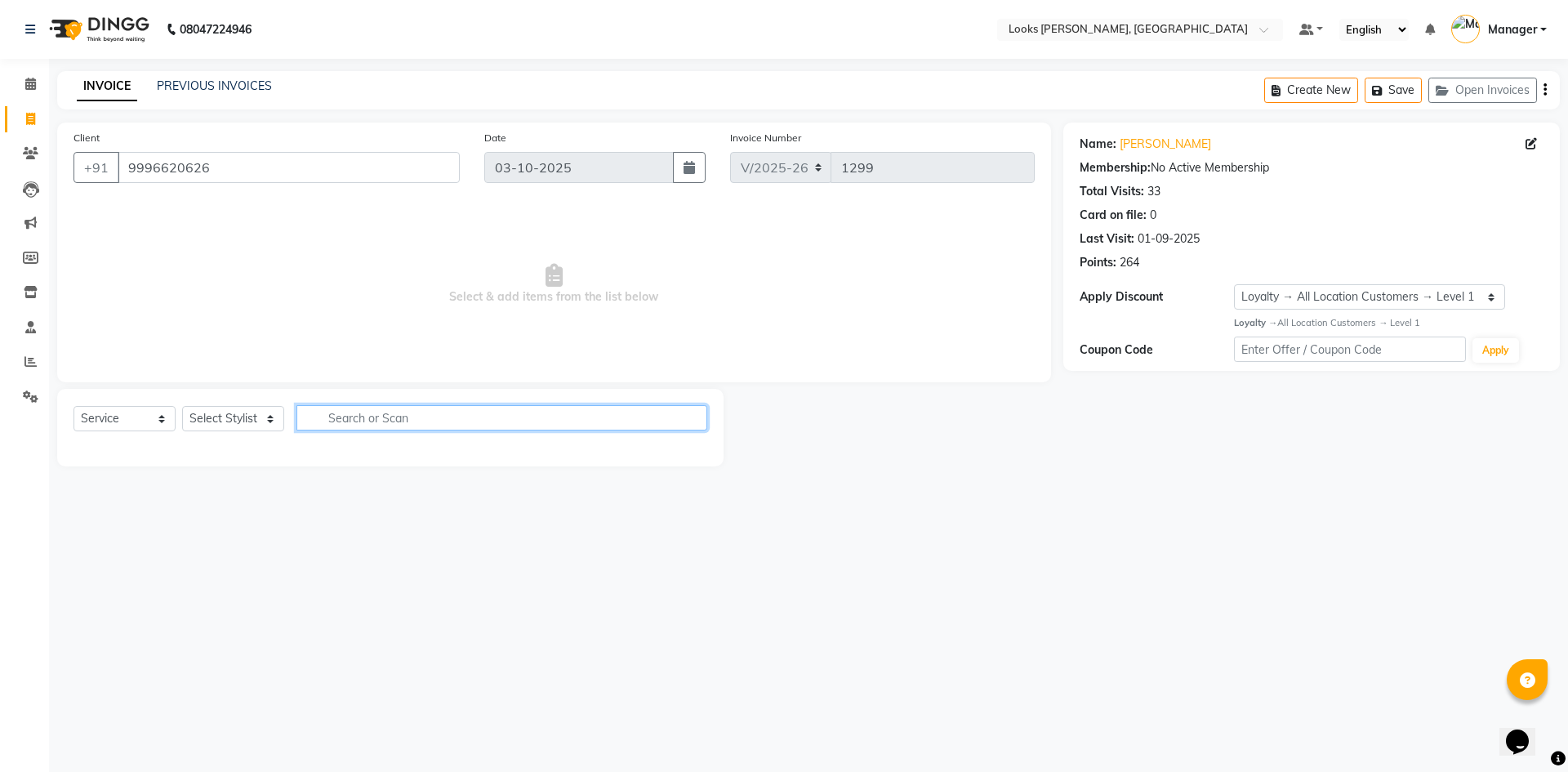
click at [441, 427] on input "text" at bounding box center [502, 417] width 411 height 25
type input "c"
drag, startPoint x: 238, startPoint y: 408, endPoint x: 260, endPoint y: 419, distance: 24.6
click at [242, 413] on select "Select Stylist [PERSON_NAME] [PERSON_NAME] Atul_pdct BRM_MASTER COUNTER SALES […" at bounding box center [233, 417] width 102 height 25
select select "44303"
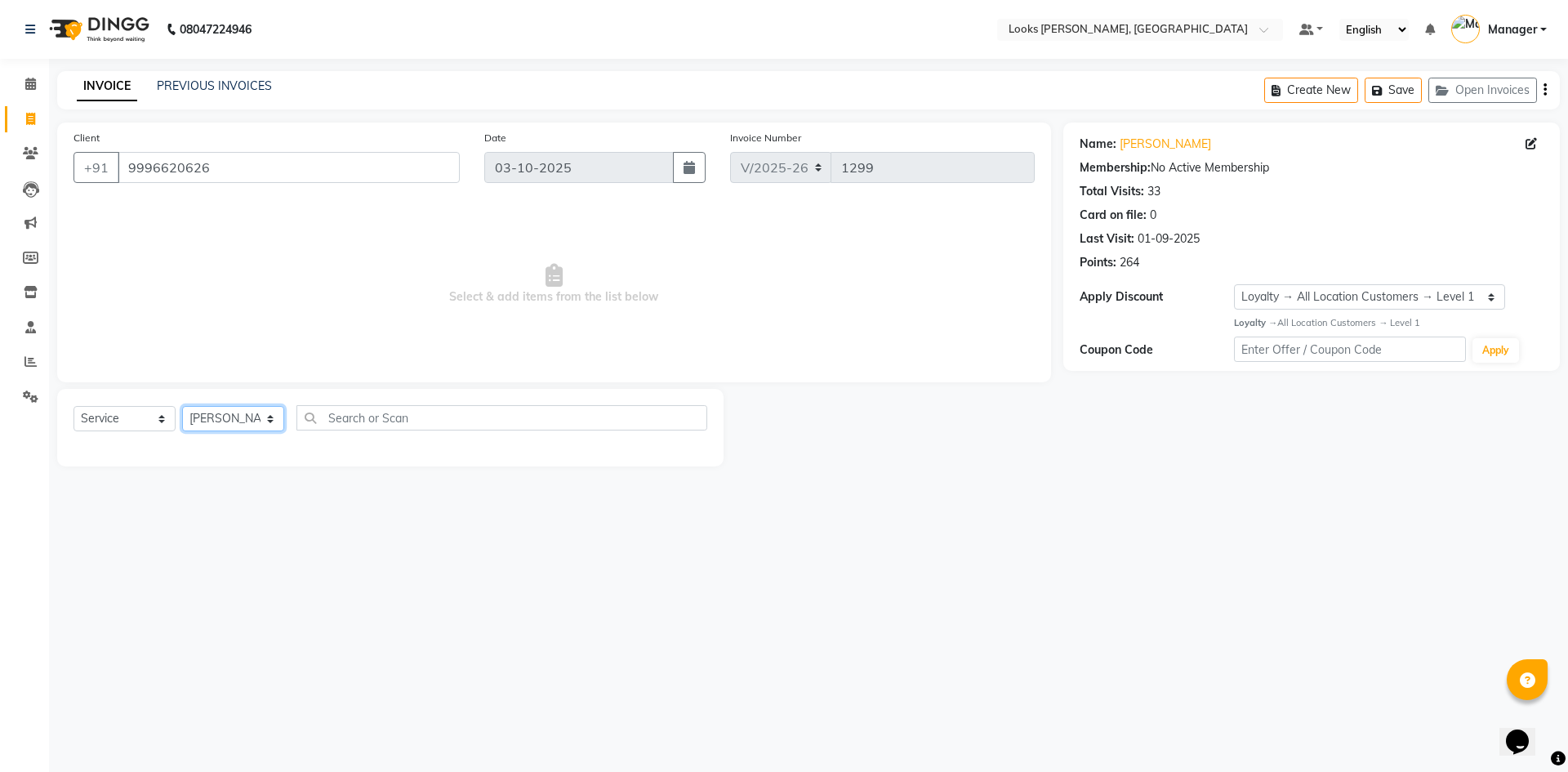
click at [182, 405] on select "Select Stylist [PERSON_NAME] [PERSON_NAME] Atul_pdct BRM_MASTER COUNTER SALES […" at bounding box center [233, 417] width 102 height 25
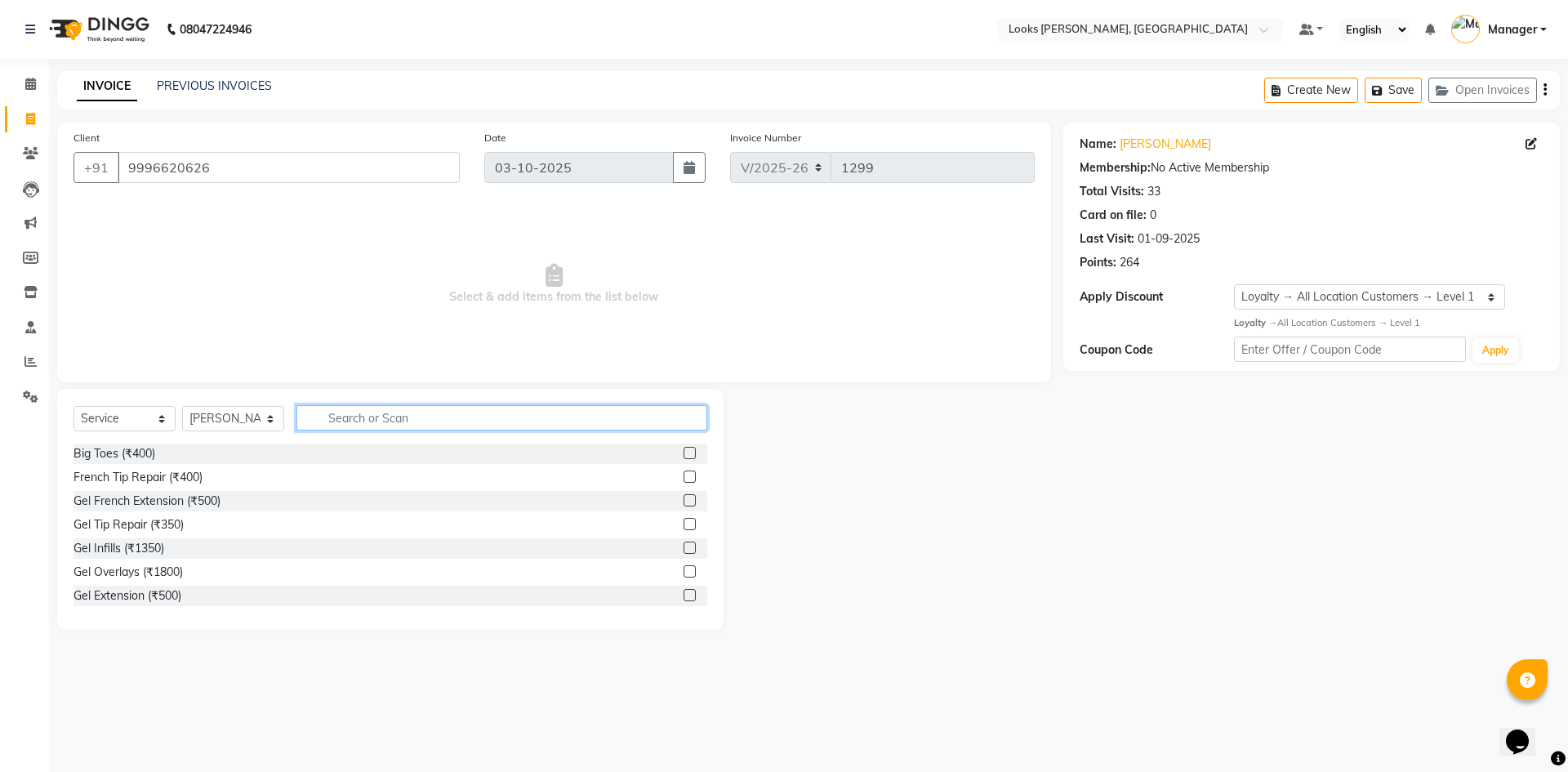
click at [353, 415] on input "text" at bounding box center [502, 417] width 411 height 25
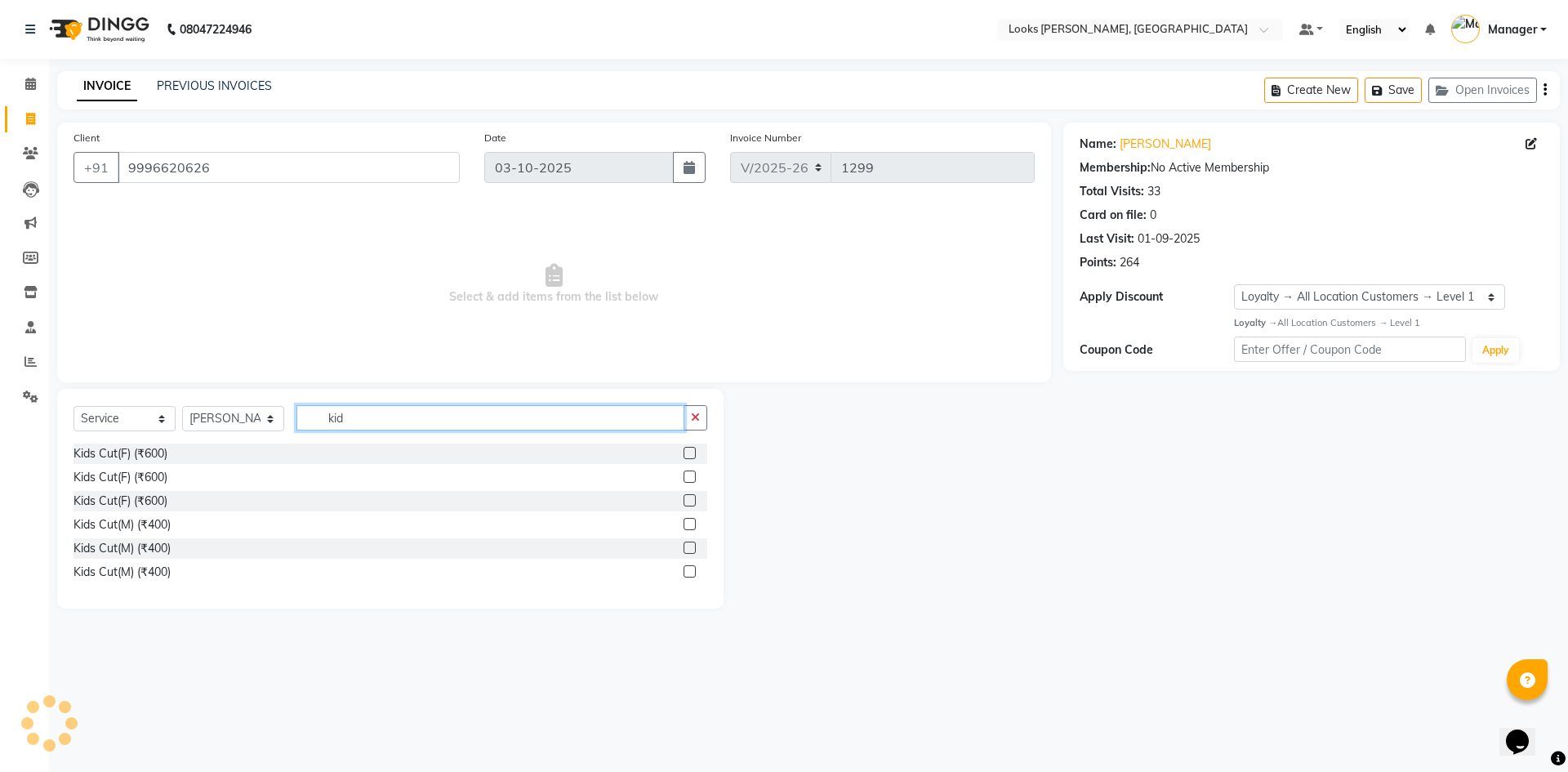
type input "kid"
click at [300, 453] on div "Kids Cut(F) (₹600)" at bounding box center [390, 454] width 634 height 20
click at [197, 517] on div "Kids Cut(M) (₹400)" at bounding box center [390, 525] width 634 height 20
click at [689, 527] on label at bounding box center [689, 523] width 12 height 12
click at [689, 527] on input "checkbox" at bounding box center [688, 524] width 10 height 10
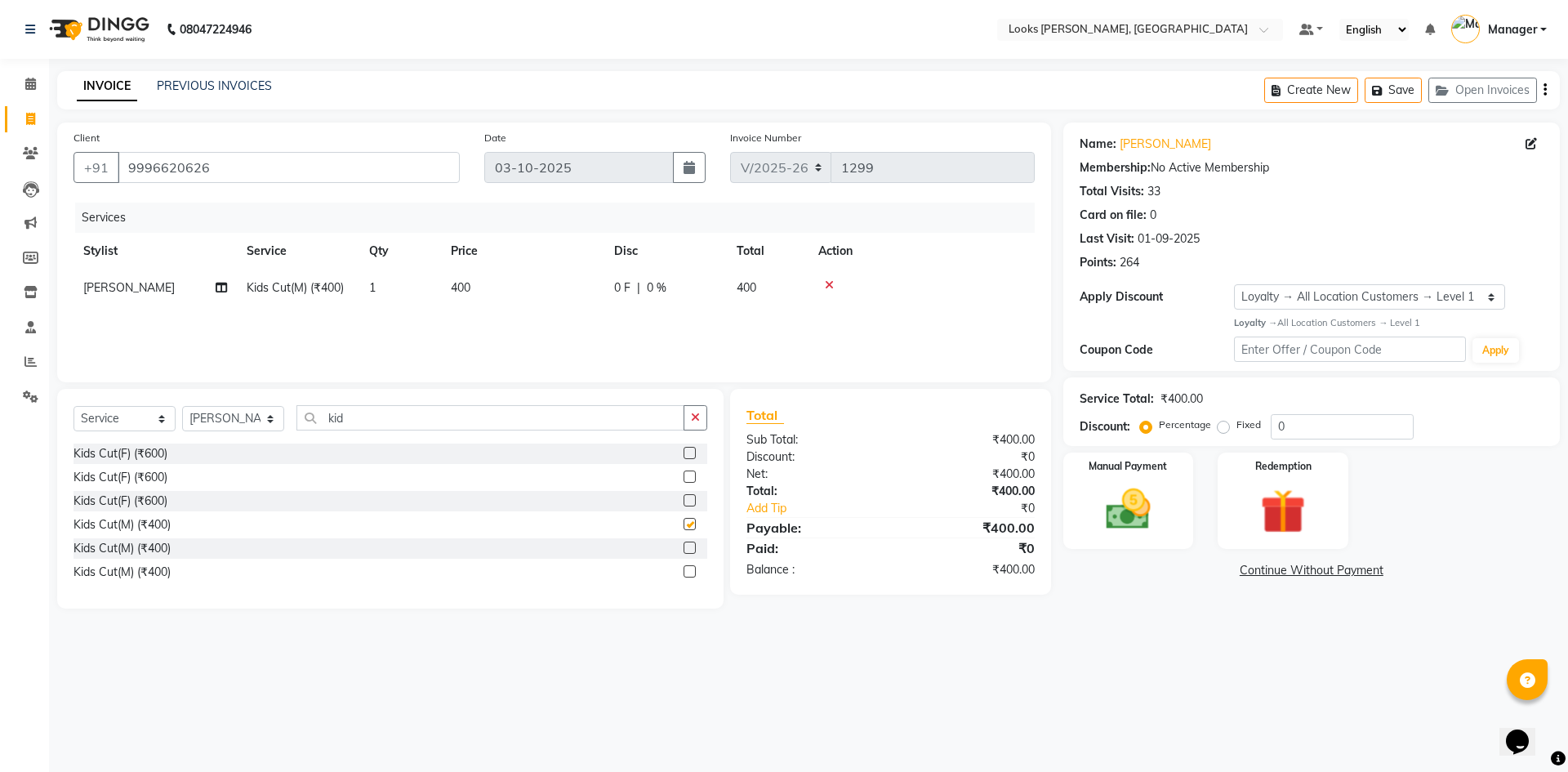
checkbox input "false"
click at [498, 290] on td "400" at bounding box center [522, 288] width 163 height 37
select select "44303"
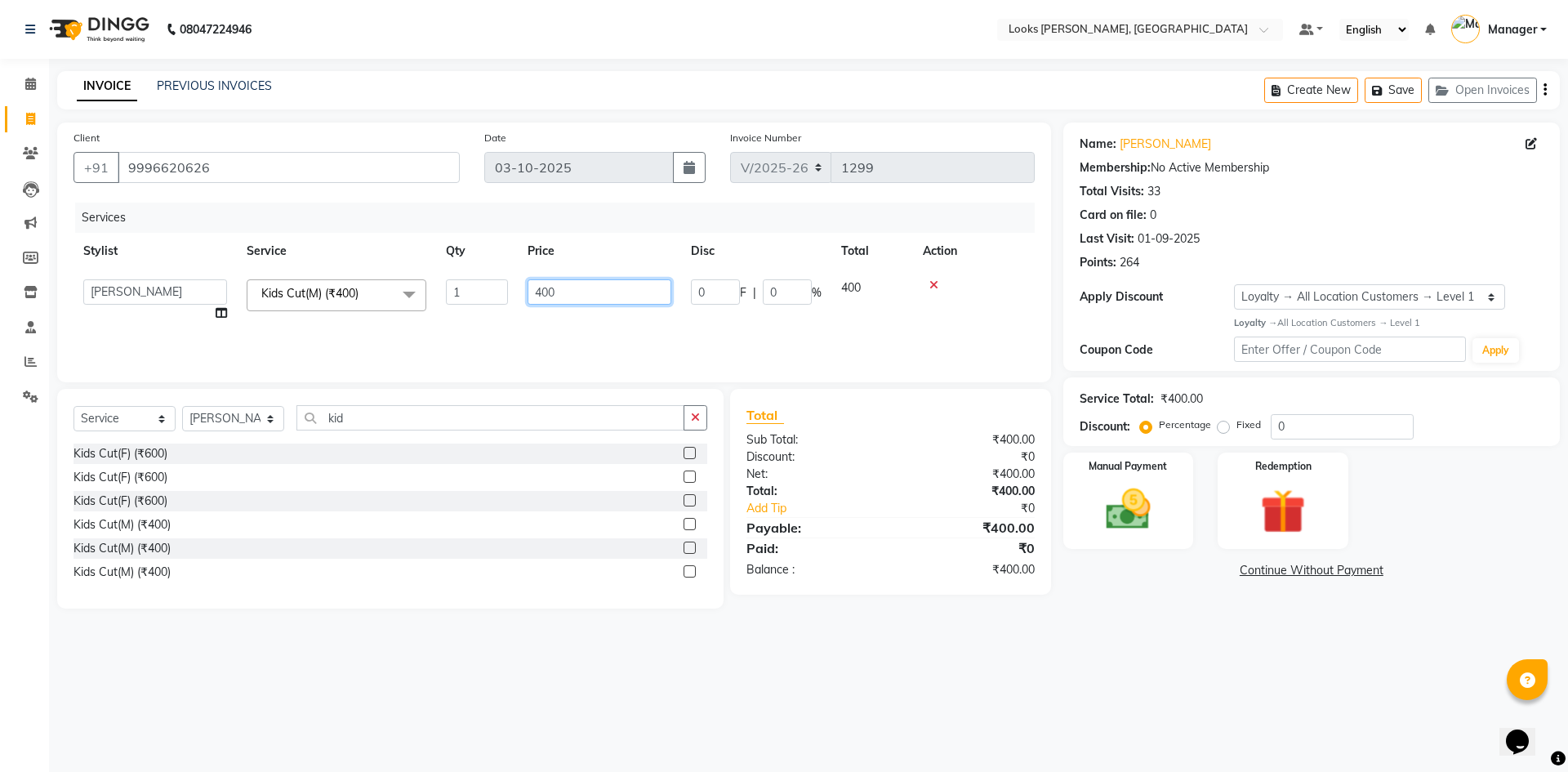
drag, startPoint x: 607, startPoint y: 300, endPoint x: 489, endPoint y: 307, distance: 118.2
click at [489, 307] on tr "[PERSON_NAME] [PERSON_NAME] Atul_pdct BRM_MASTER COUNTER SALES [PERSON_NAME] AL…" at bounding box center [554, 300] width 961 height 62
type input "300"
drag, startPoint x: 995, startPoint y: 319, endPoint x: 1090, endPoint y: 358, distance: 102.7
click at [996, 318] on div "Services Stylist Service Qty Price Disc Total Action [PERSON_NAME] [PERSON_NAME…" at bounding box center [554, 284] width 961 height 163
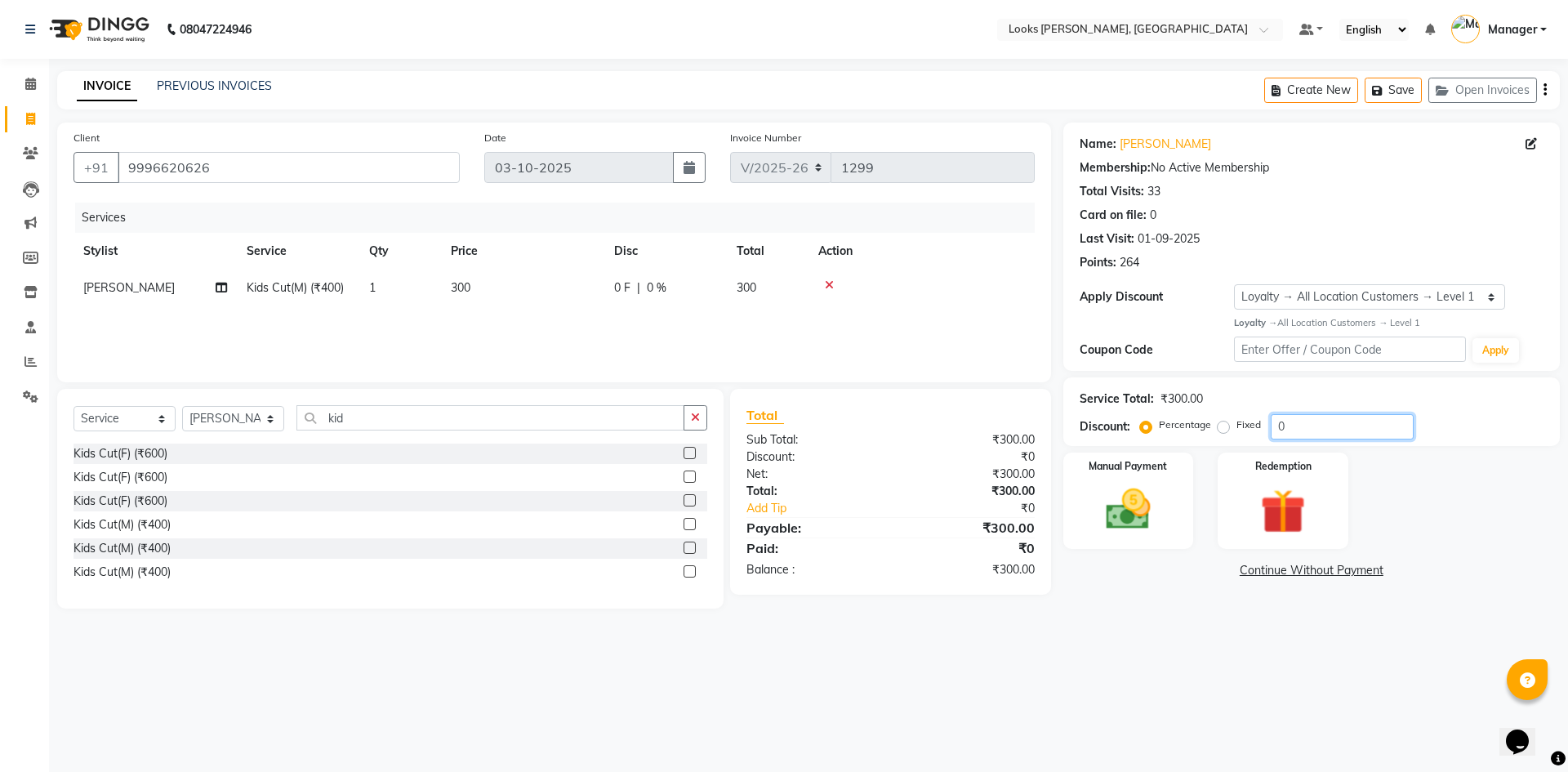
drag, startPoint x: 1321, startPoint y: 418, endPoint x: 1197, endPoint y: 427, distance: 124.3
click at [1197, 432] on div "Percentage Fixed 0" at bounding box center [1278, 426] width 270 height 25
type input "47.5"
click at [1228, 705] on div "08047224946 Select Location × Looks [GEOGRAPHIC_DATA], [GEOGRAPHIC_DATA] Defaul…" at bounding box center [784, 386] width 1568 height 772
drag, startPoint x: 1155, startPoint y: 549, endPoint x: 1152, endPoint y: 538, distance: 11.4
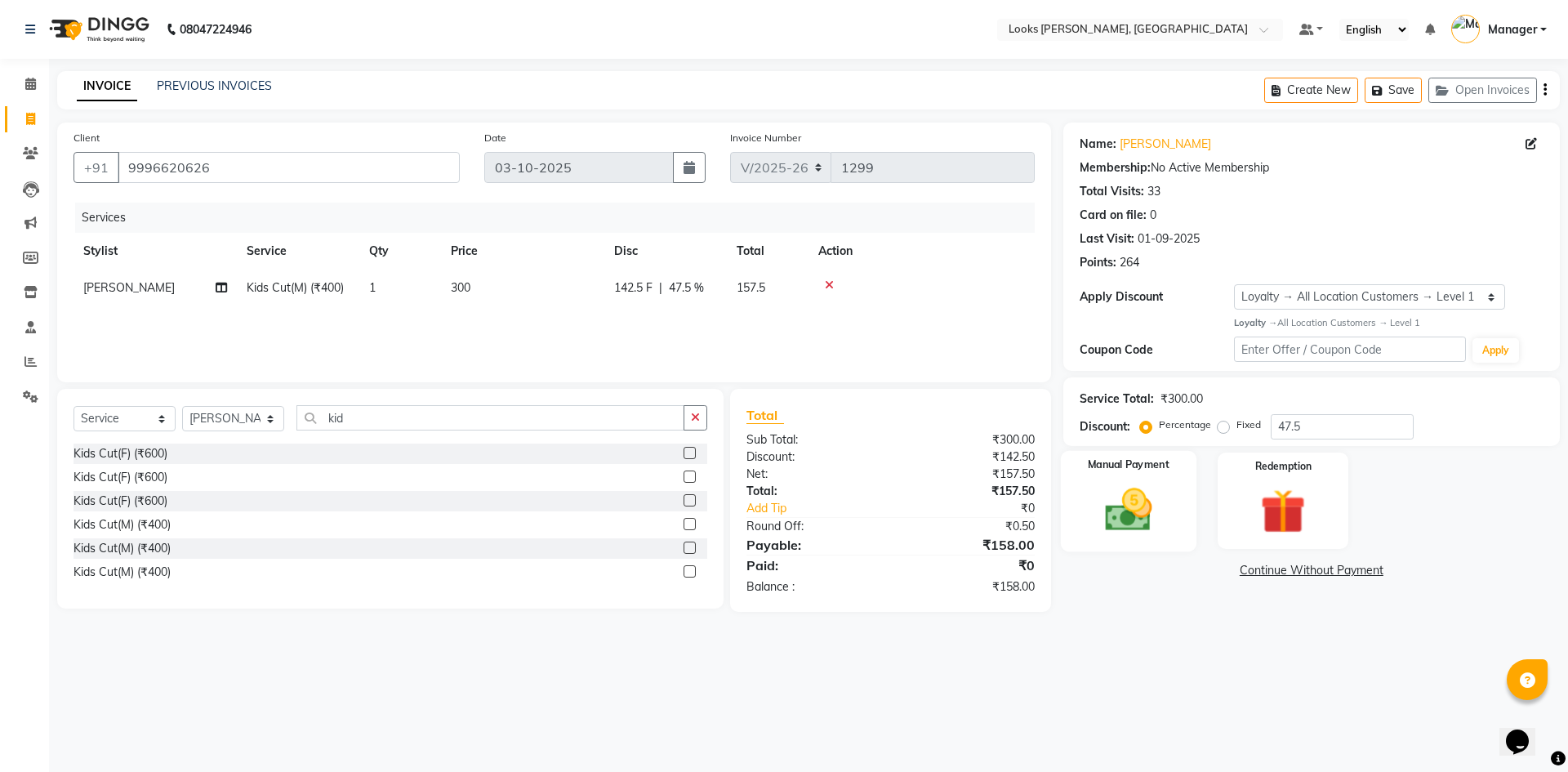
click at [1155, 548] on div "Manual Payment" at bounding box center [1127, 500] width 135 height 101
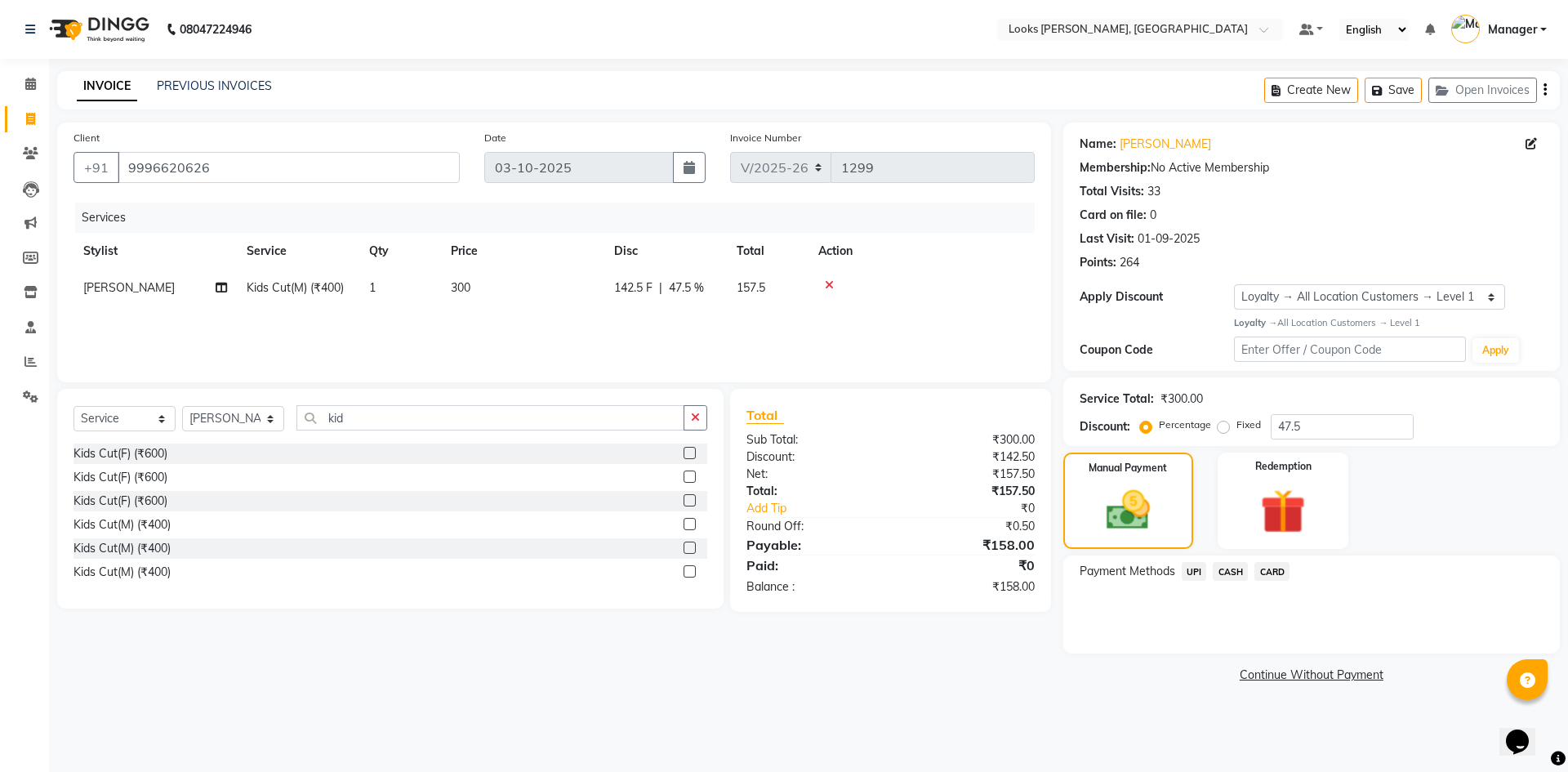
click at [1235, 570] on span "CASH" at bounding box center [1230, 571] width 35 height 19
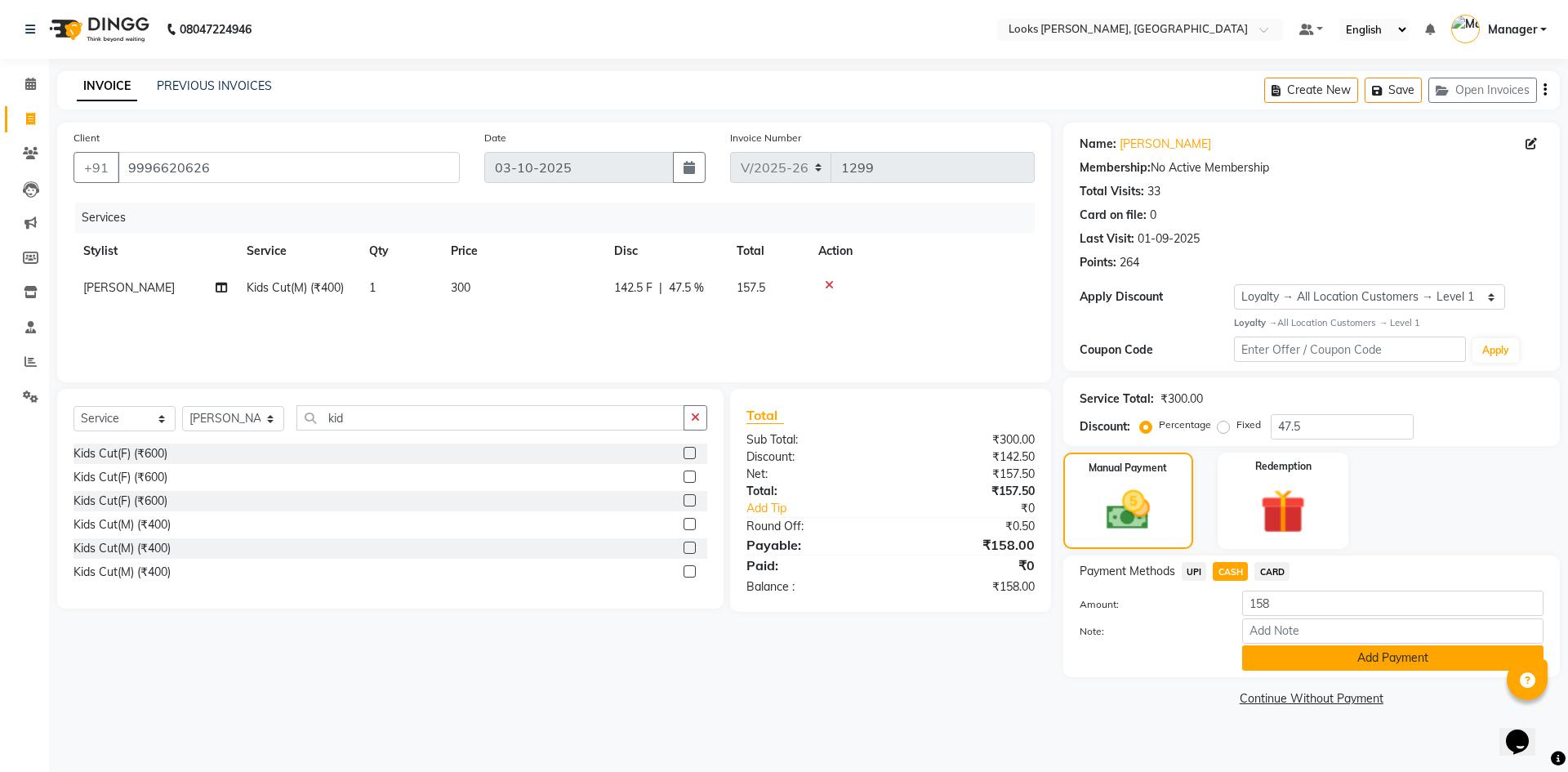
click at [1347, 661] on button "Add Payment" at bounding box center [1393, 657] width 302 height 25
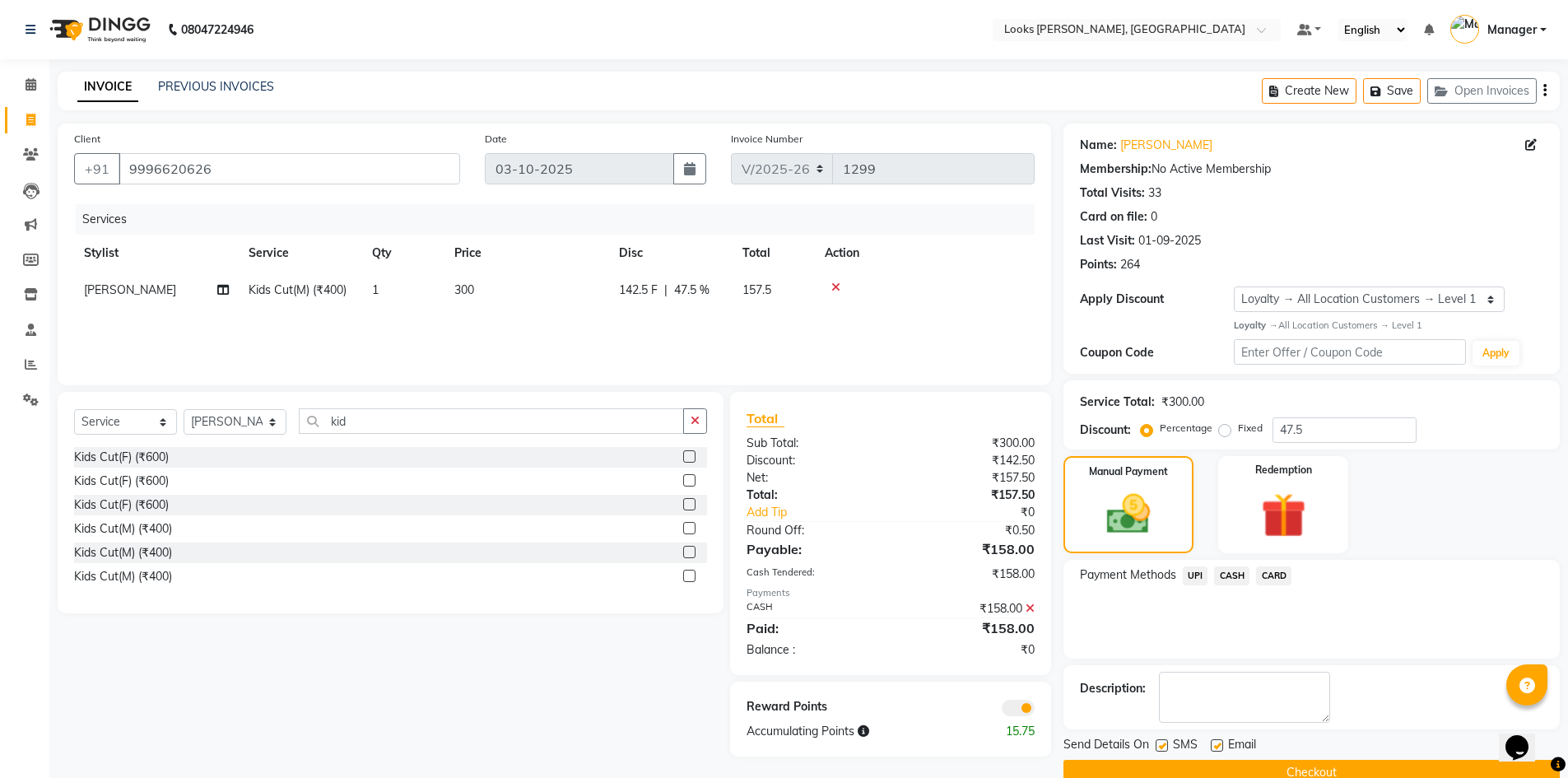
scroll to position [32, 0]
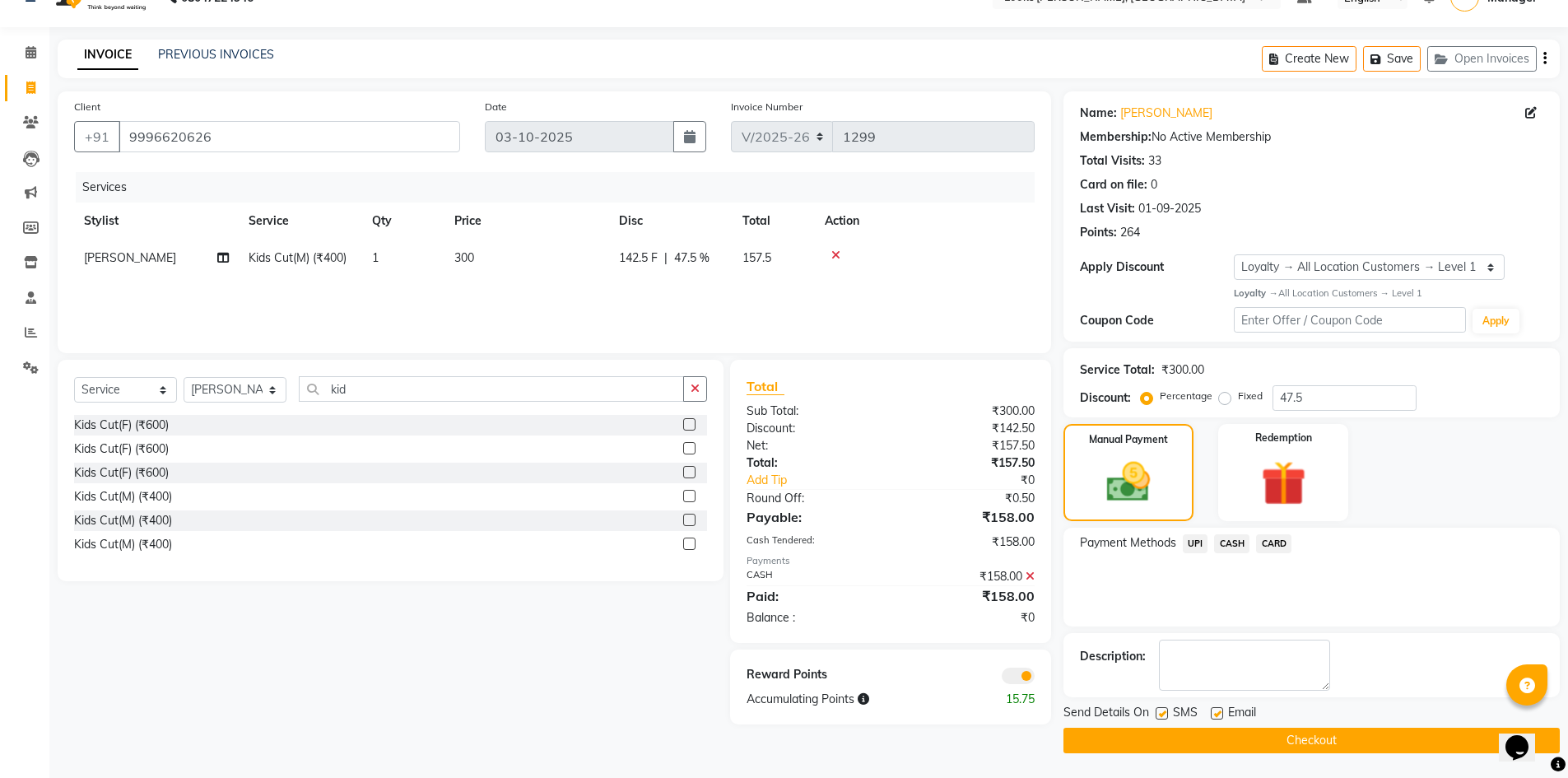
click at [1025, 675] on span at bounding box center [1018, 676] width 33 height 17
click at [1034, 678] on input "checkbox" at bounding box center [1034, 678] width 0 height 0
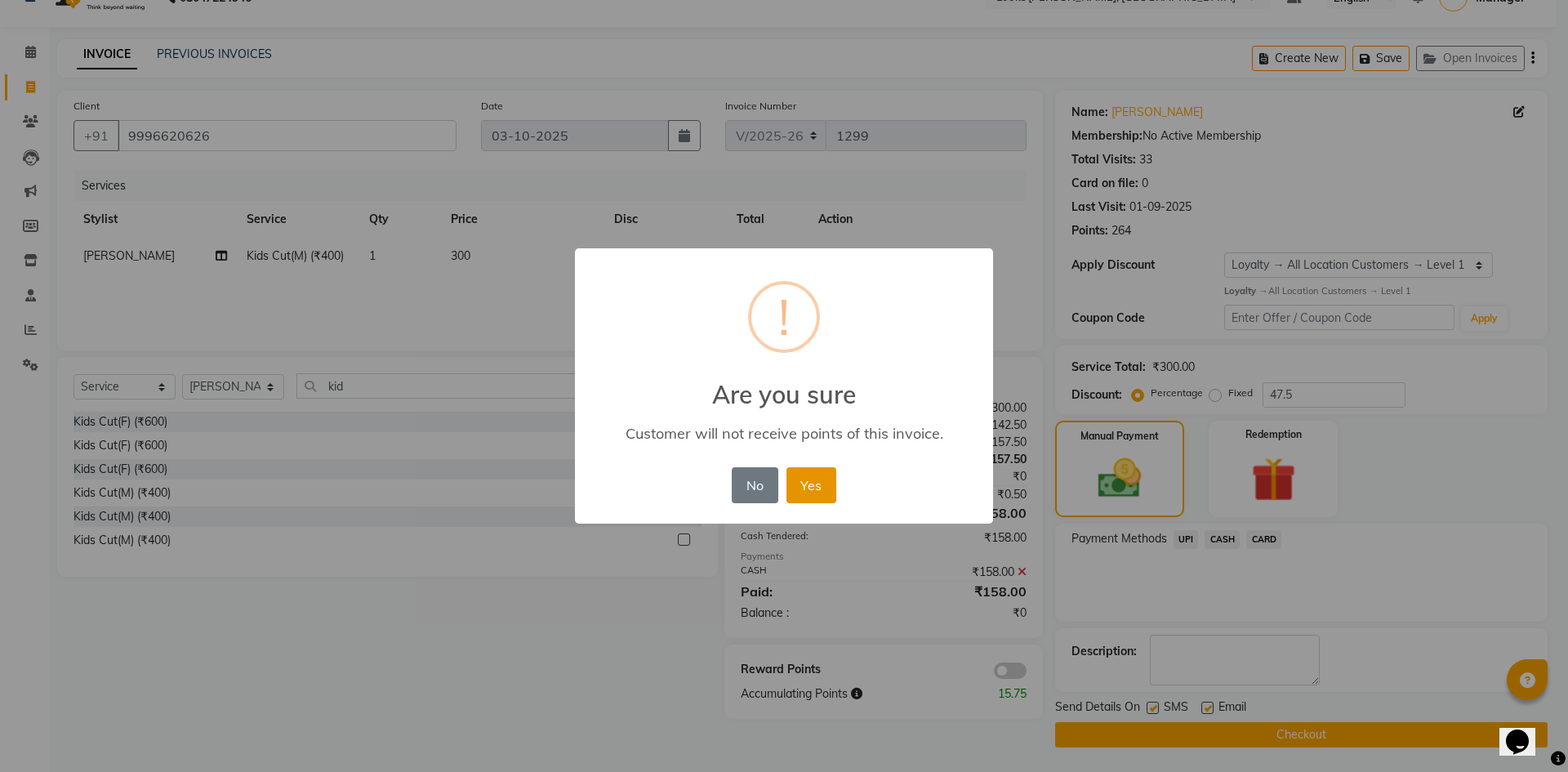
drag, startPoint x: 804, startPoint y: 481, endPoint x: 813, endPoint y: 486, distance: 10.3
click at [803, 481] on button "Yes" at bounding box center [812, 485] width 50 height 36
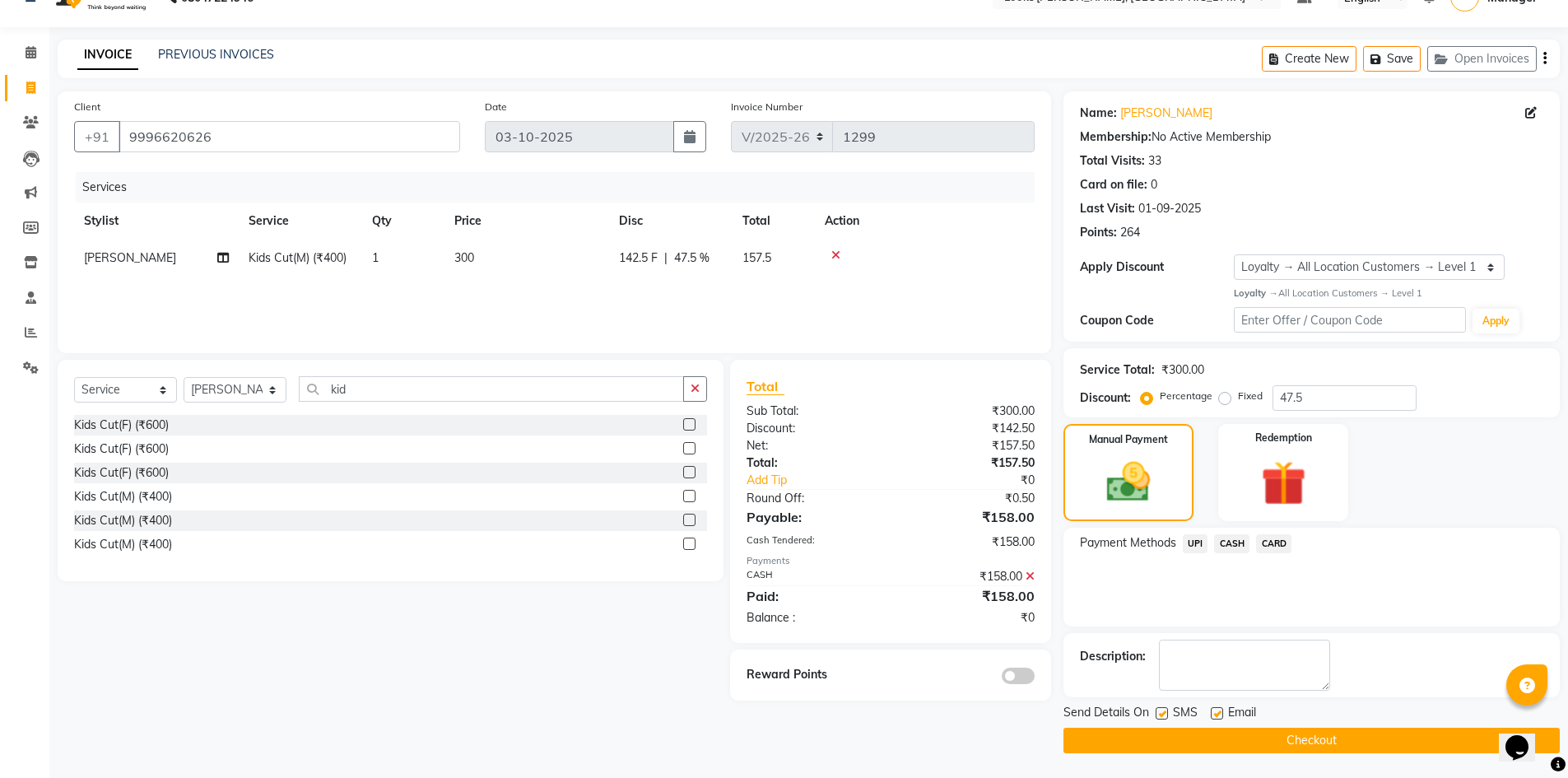
click at [1213, 735] on button "Checkout" at bounding box center [1311, 740] width 496 height 25
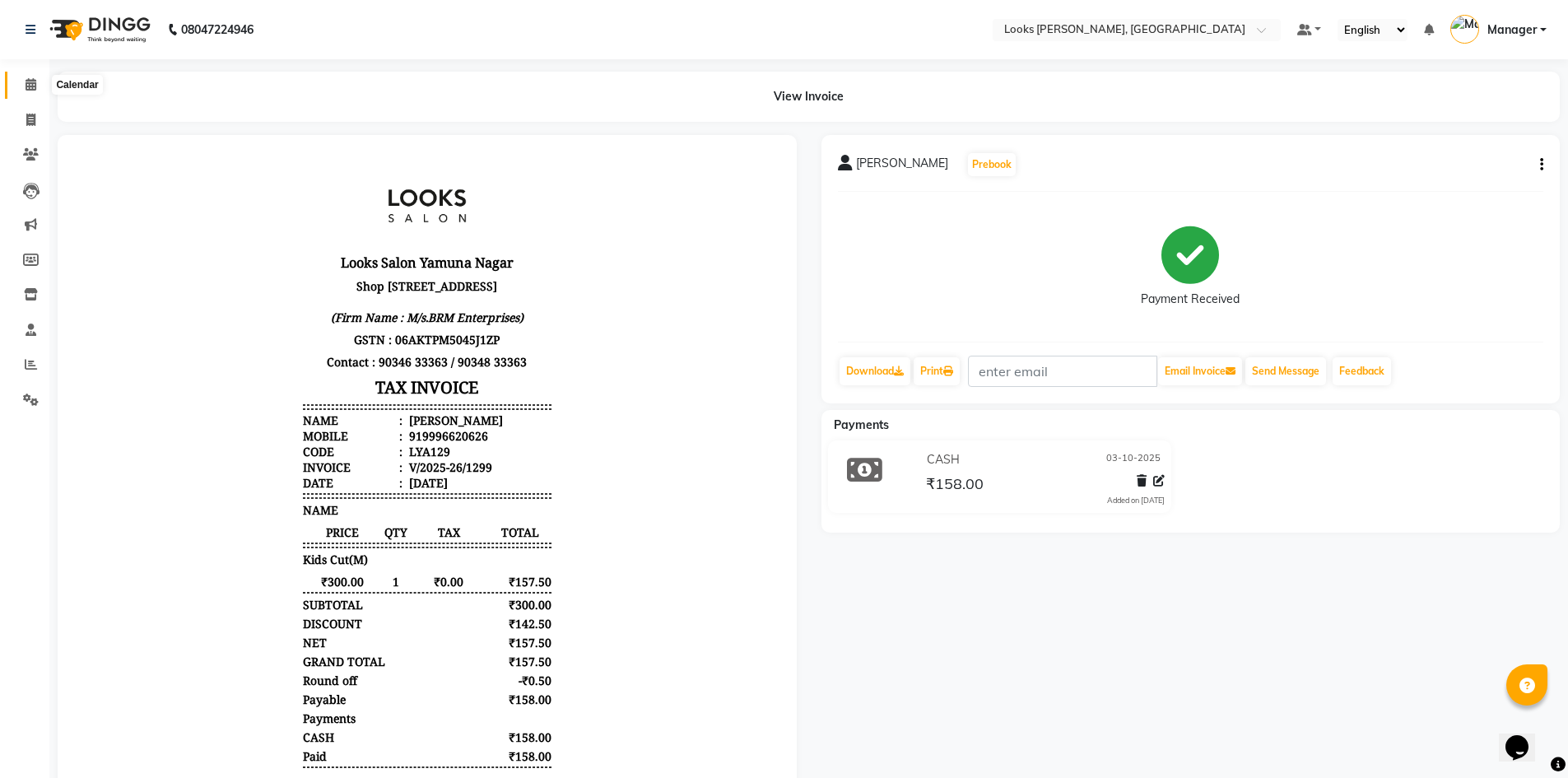
click at [38, 88] on span at bounding box center [31, 85] width 29 height 19
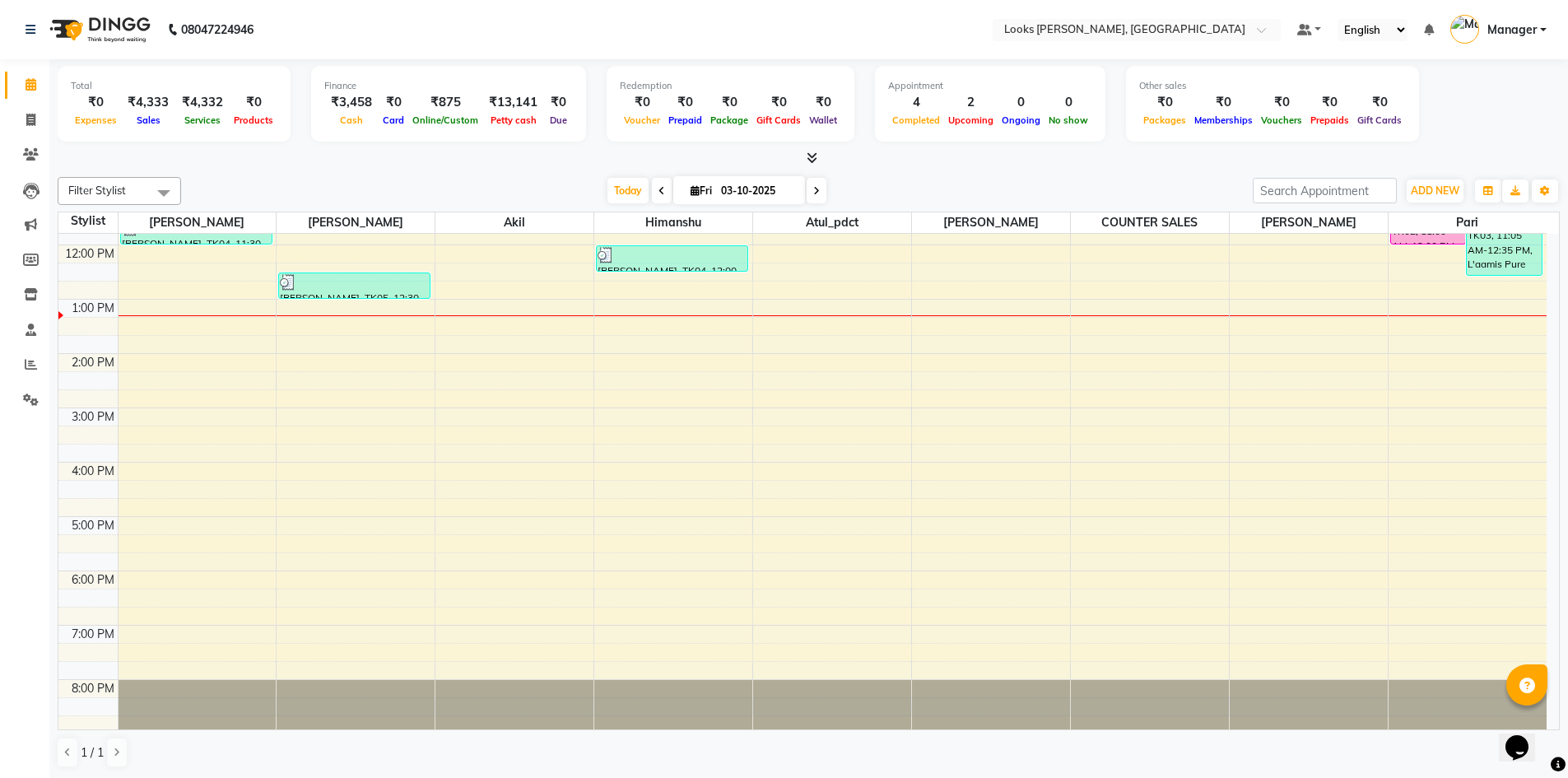
scroll to position [156, 0]
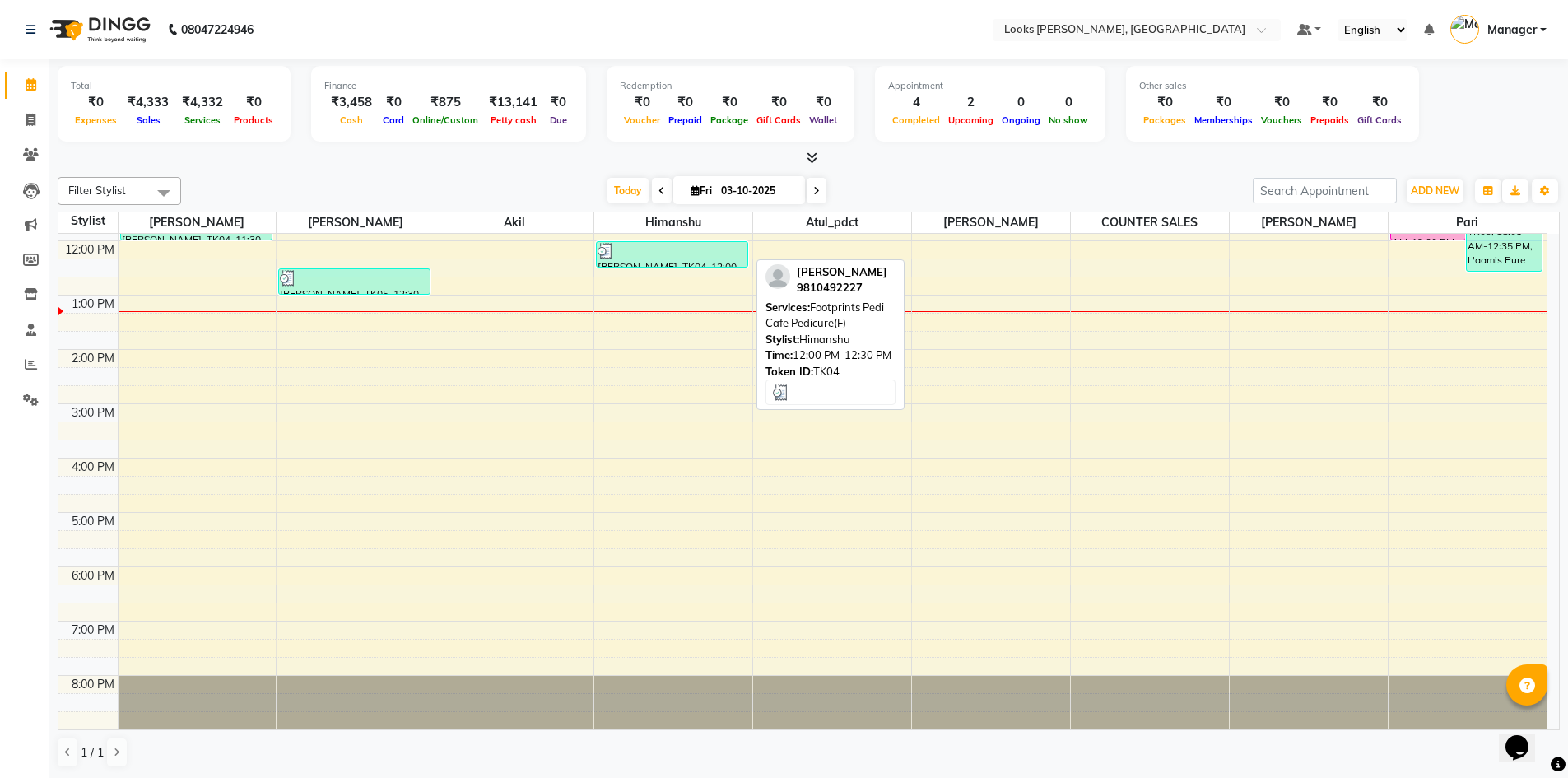
click at [665, 243] on div at bounding box center [673, 251] width 149 height 17
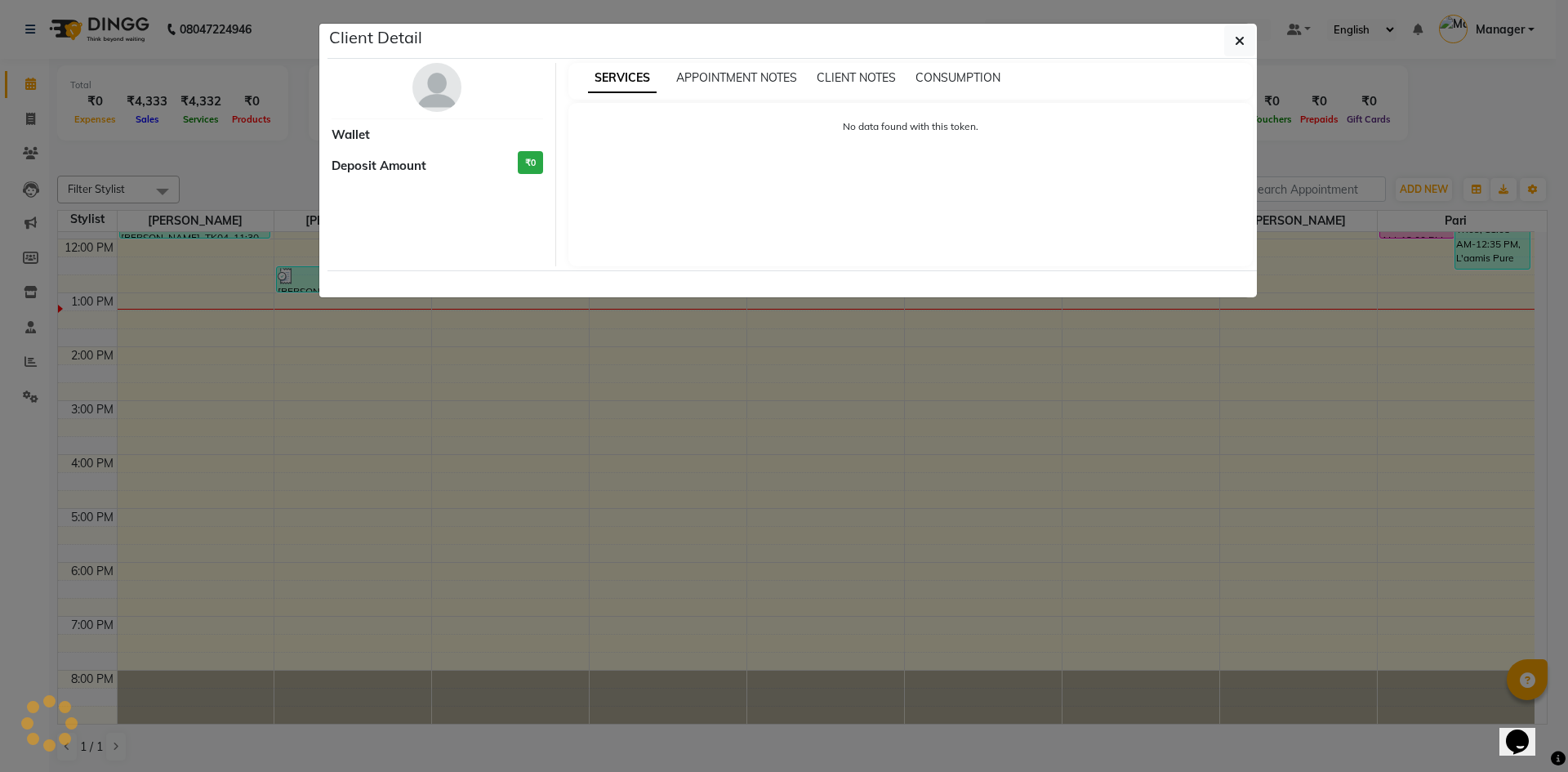
select select "3"
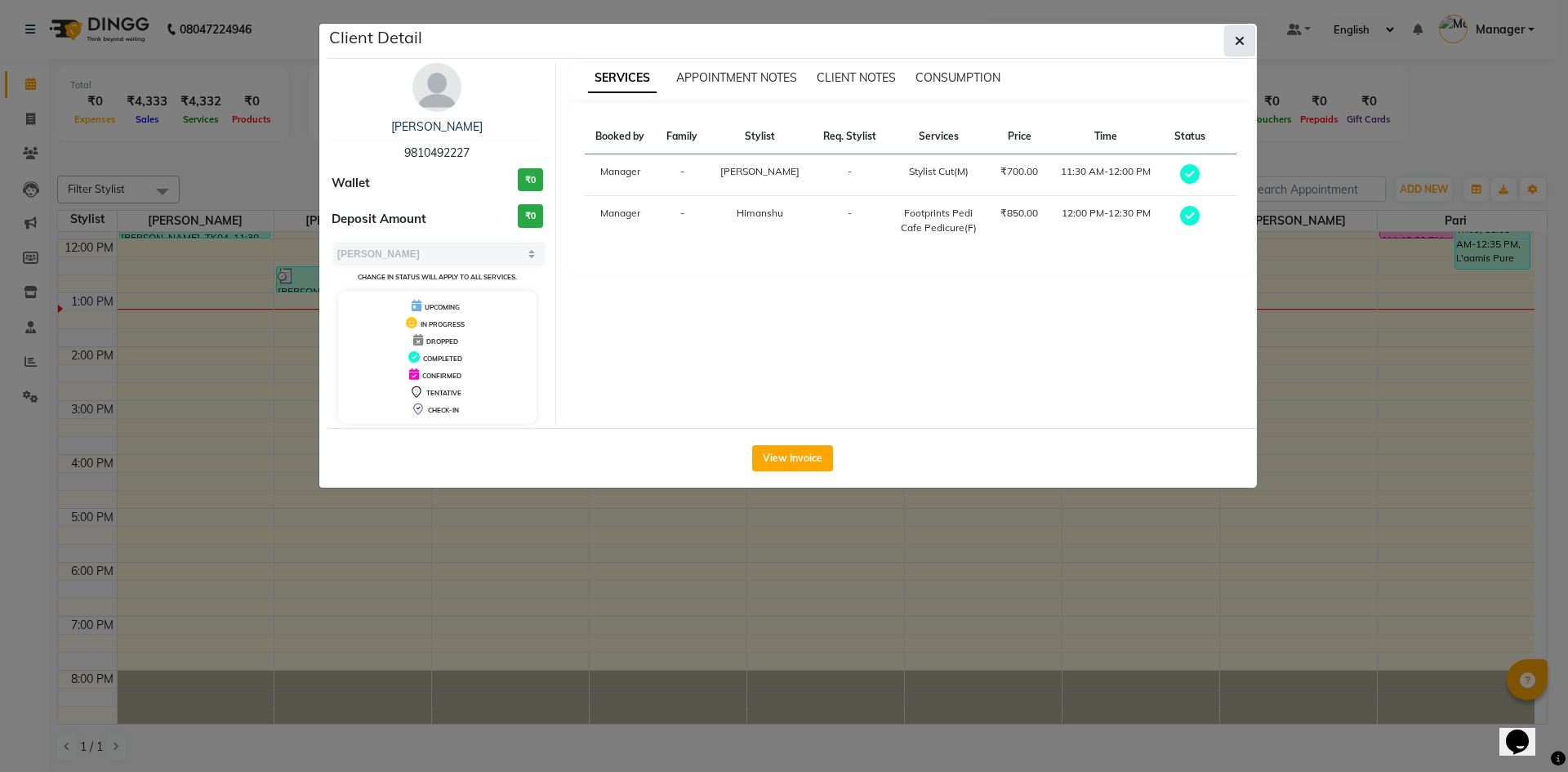
click at [1245, 42] on button "button" at bounding box center [1240, 41] width 31 height 31
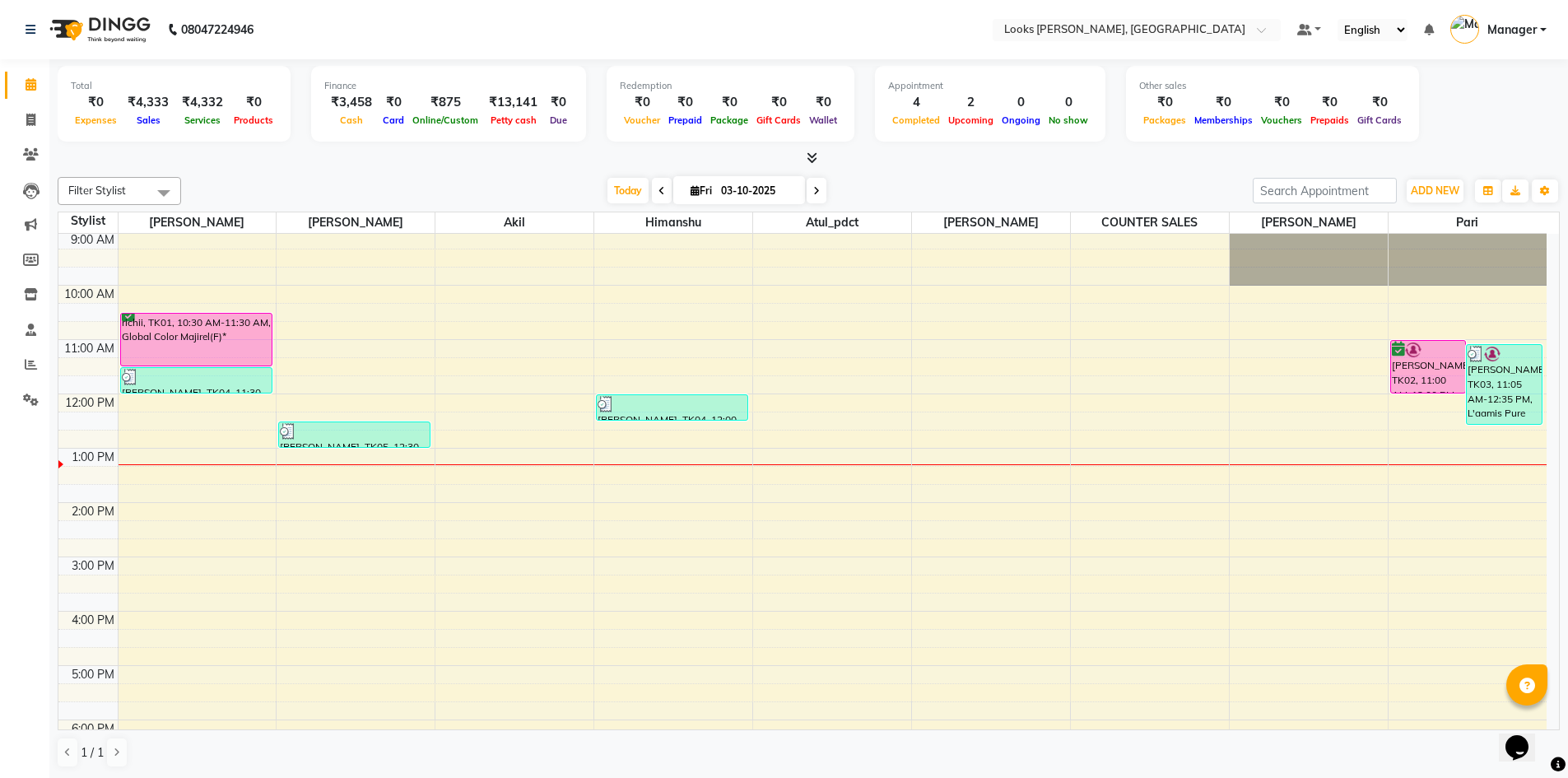
scroll to position [0, 0]
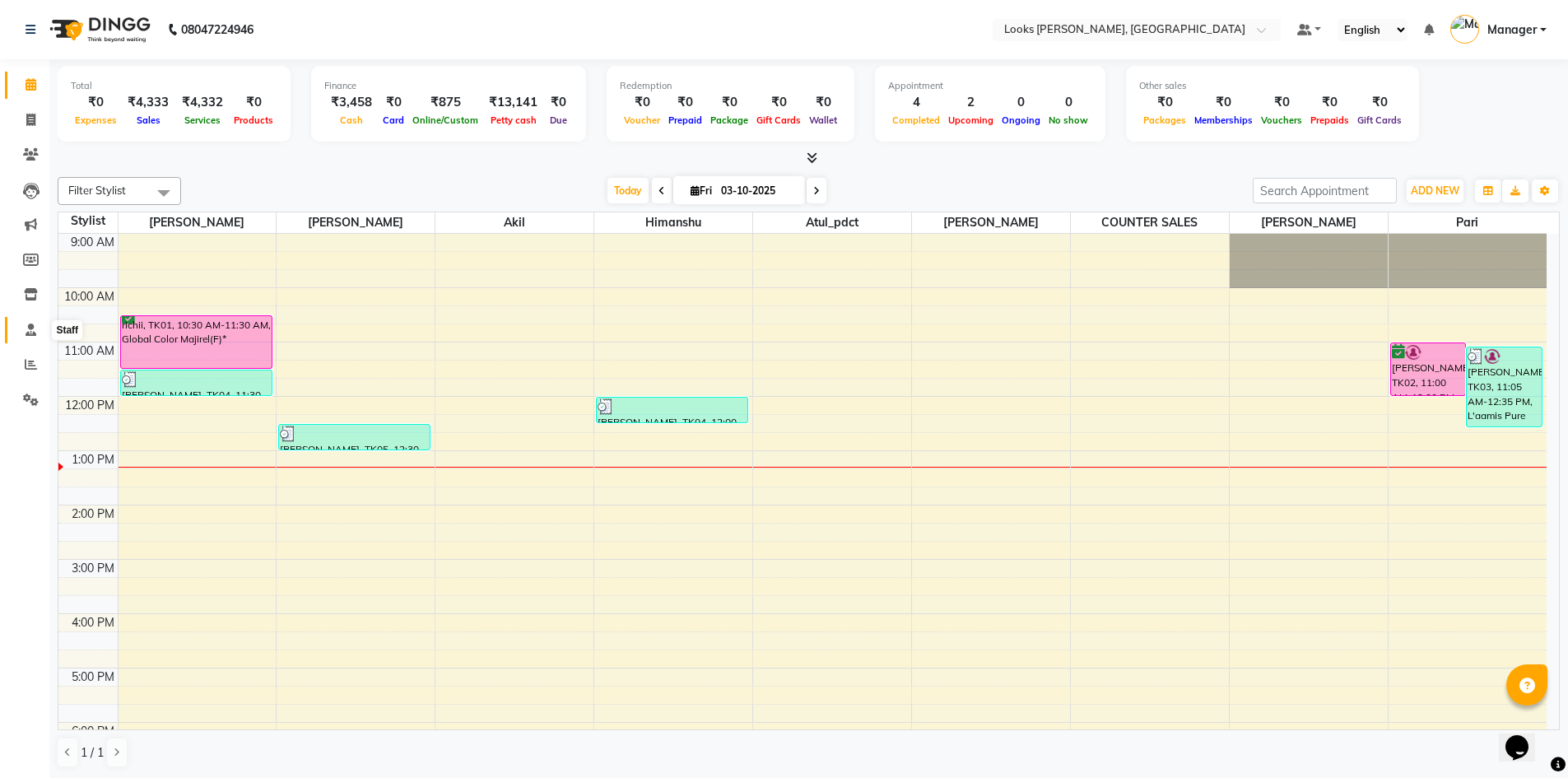
click at [26, 336] on span at bounding box center [31, 330] width 29 height 19
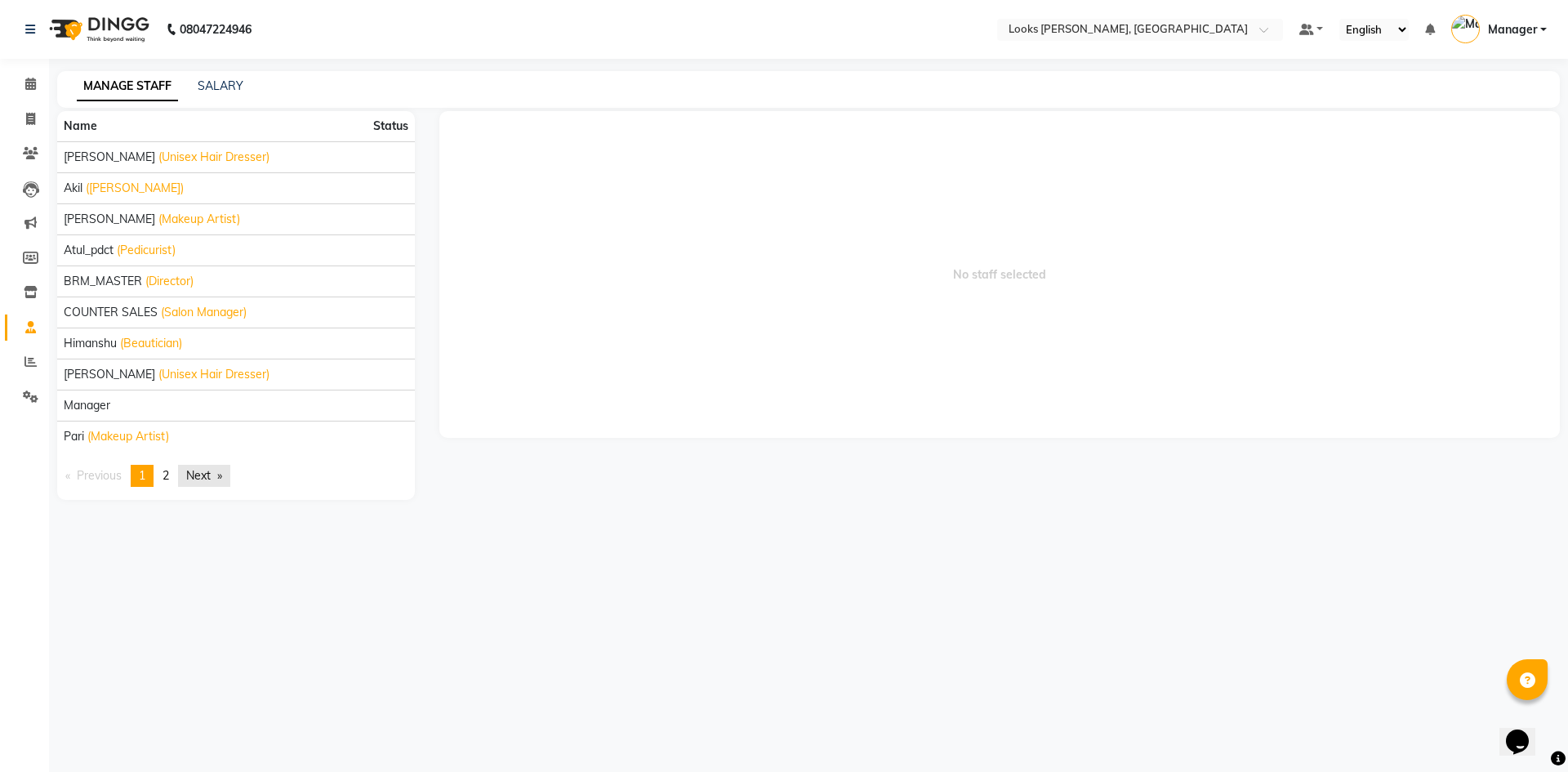
click at [191, 473] on link "Next page" at bounding box center [204, 476] width 52 height 22
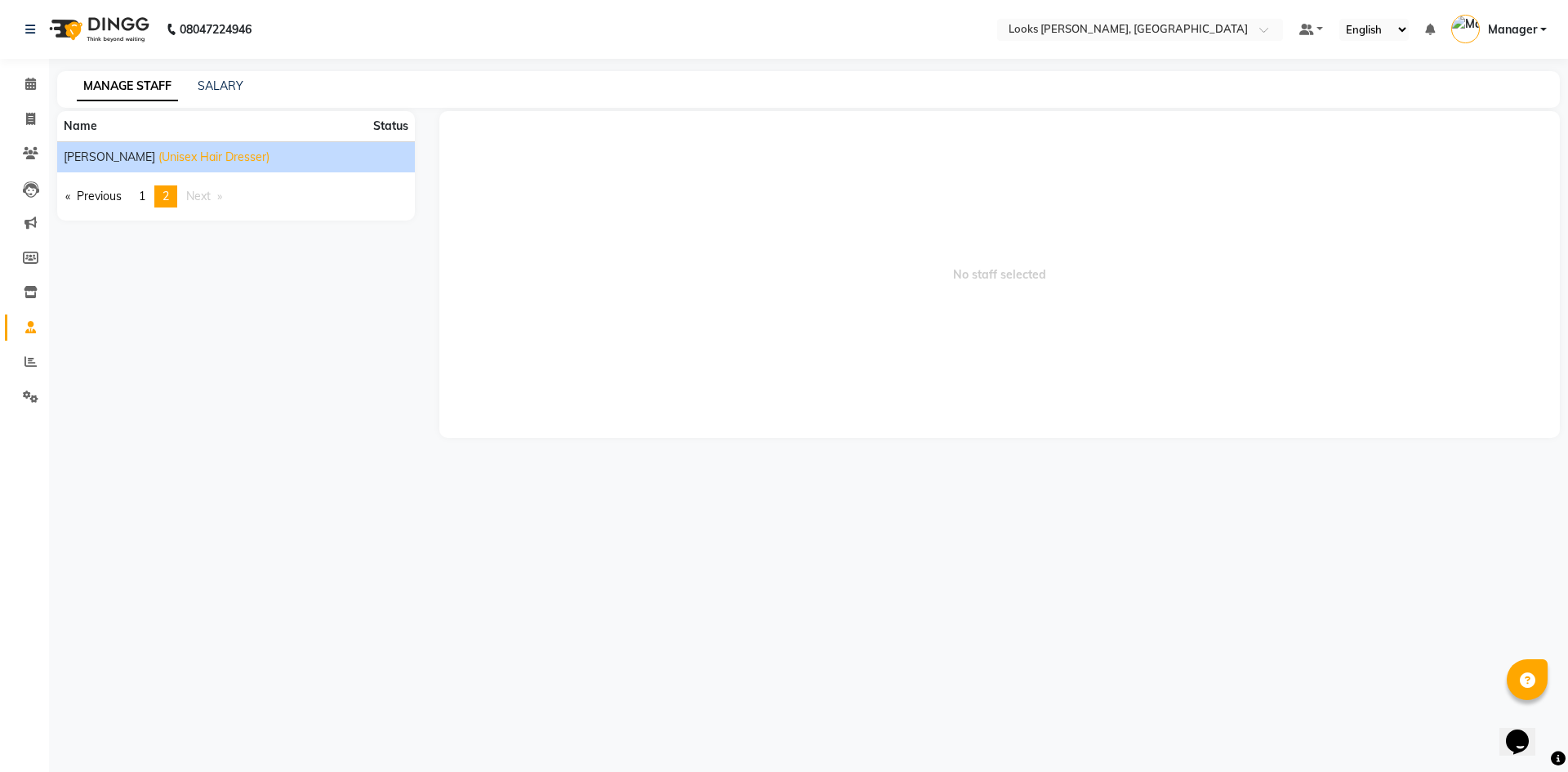
click at [158, 155] on span "(Unisex Hair Dresser)" at bounding box center [214, 157] width 111 height 18
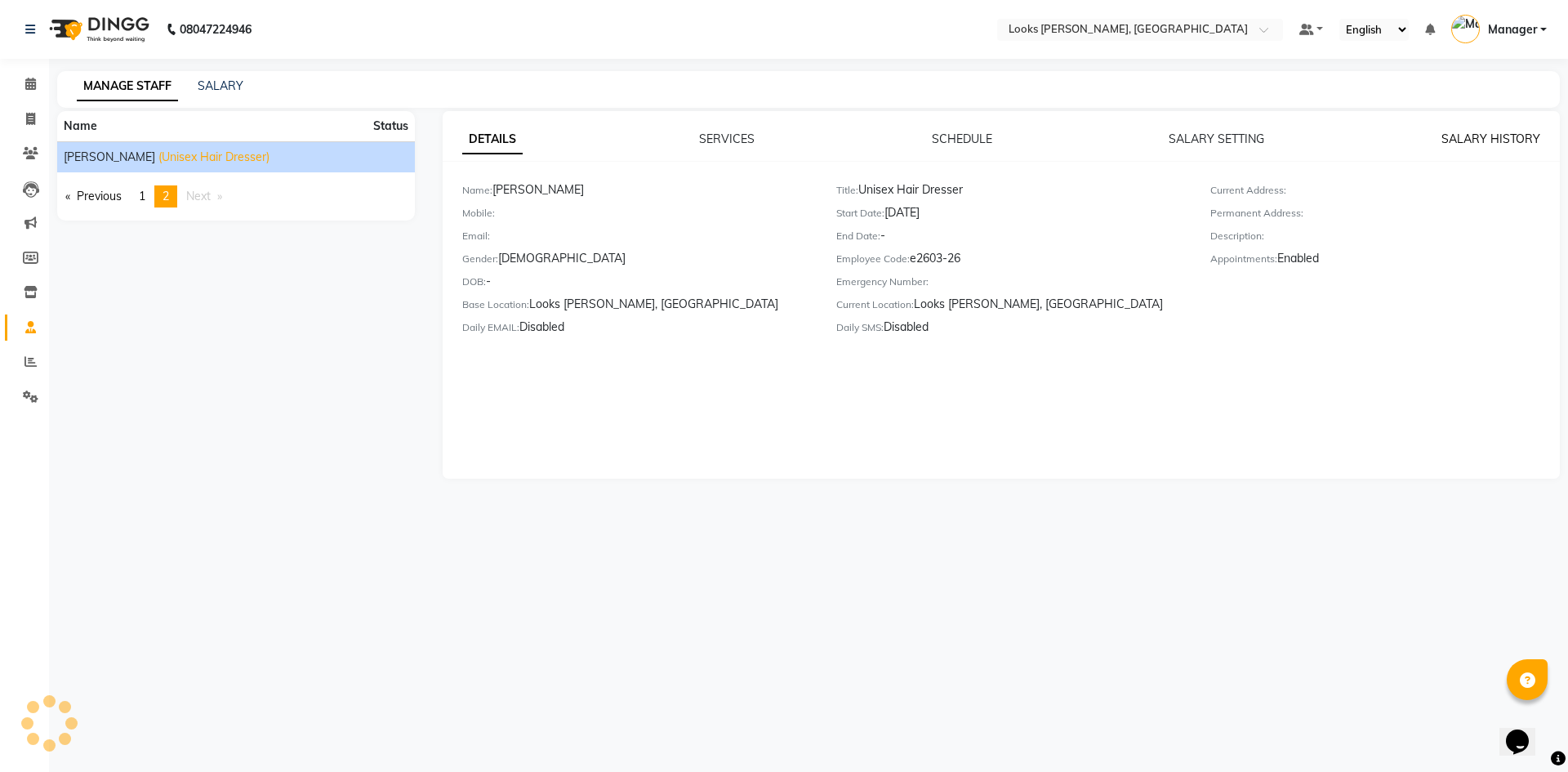
click at [1463, 139] on link "SALARY HISTORY" at bounding box center [1490, 139] width 99 height 15
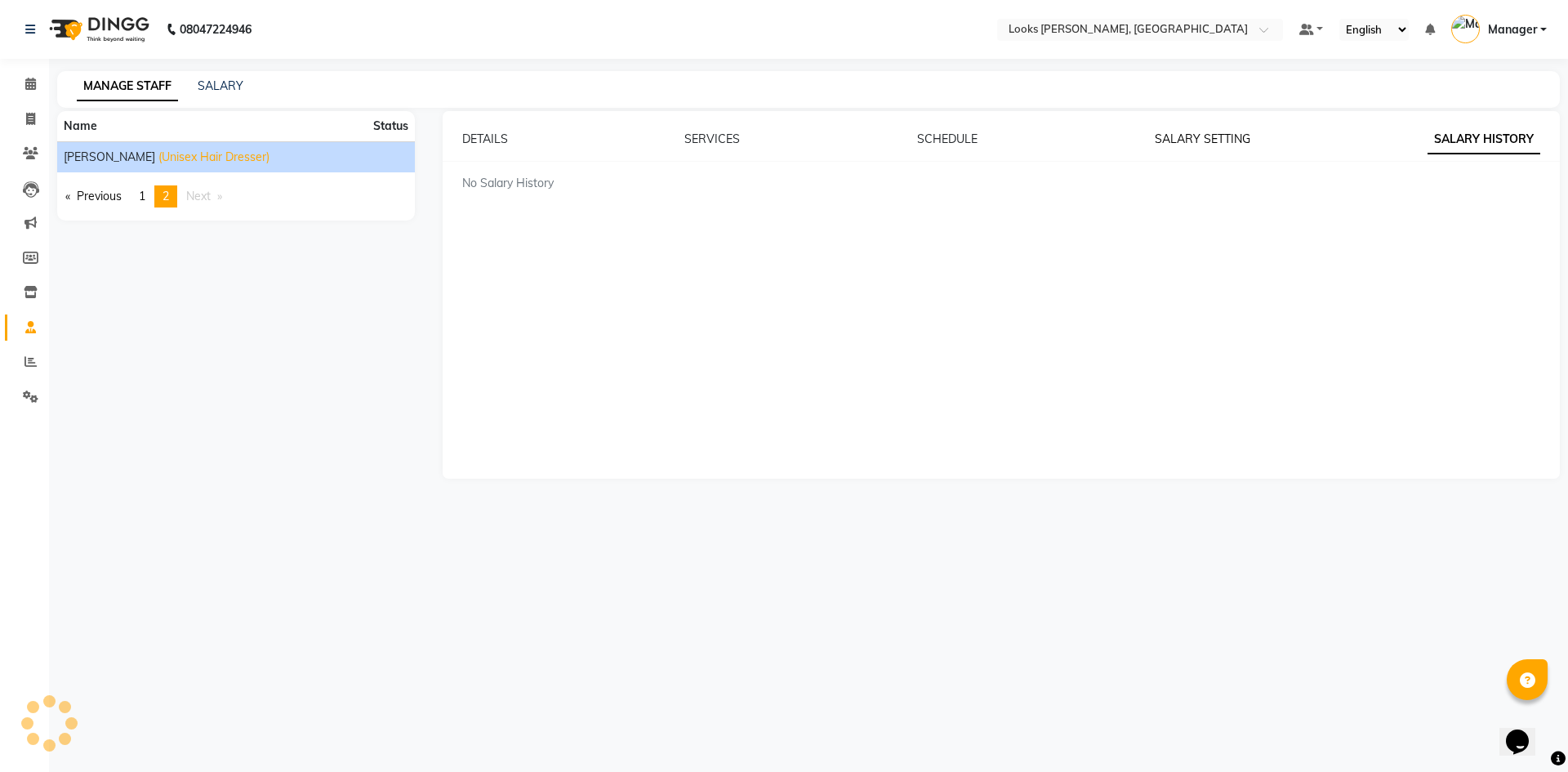
click at [1235, 142] on link "SALARY SETTING" at bounding box center [1202, 139] width 95 height 15
click at [952, 142] on link "SCHEDULE" at bounding box center [946, 139] width 60 height 15
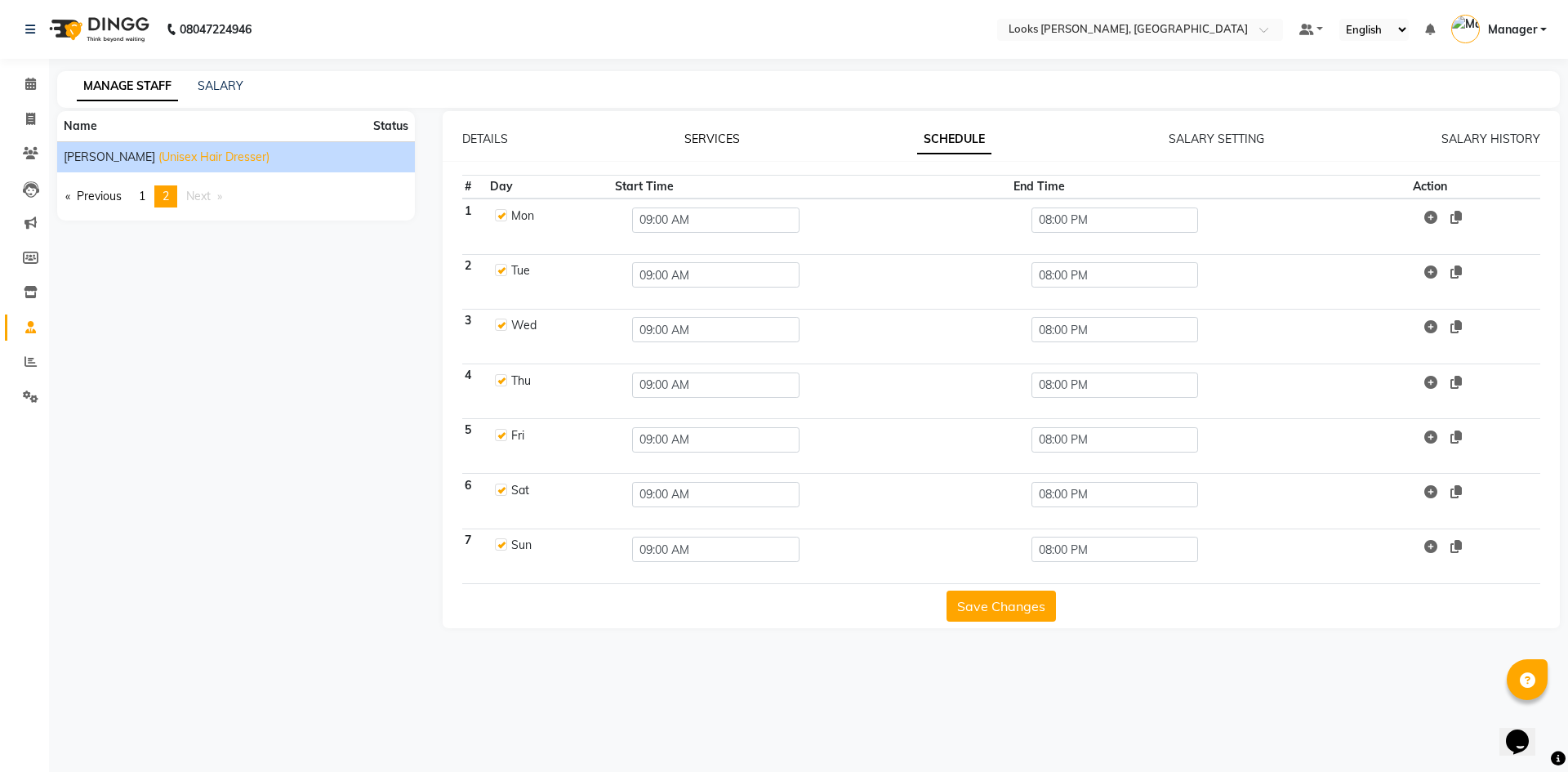
click at [711, 136] on link "SERVICES" at bounding box center [712, 139] width 56 height 15
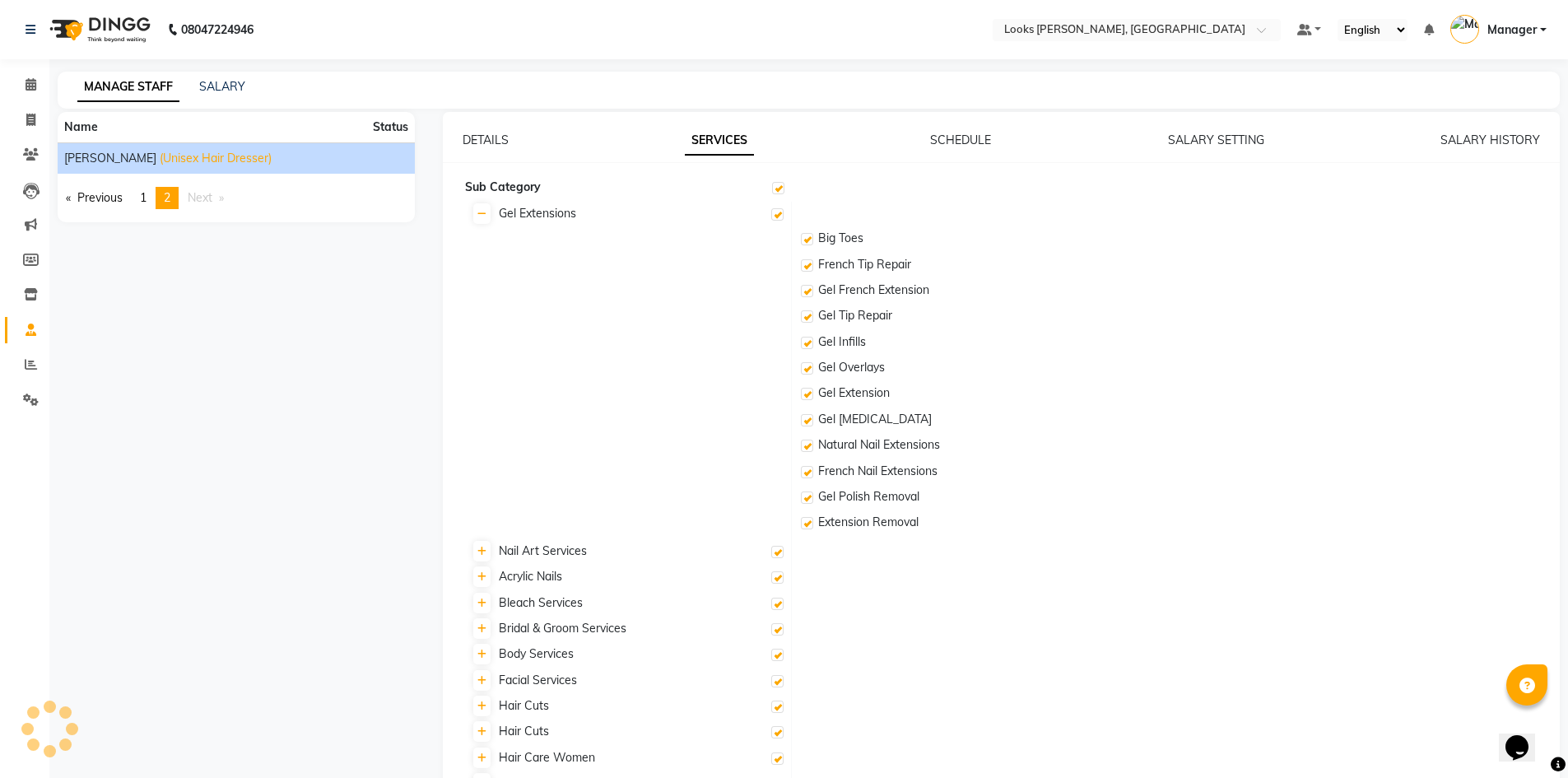
checkbox input "true"
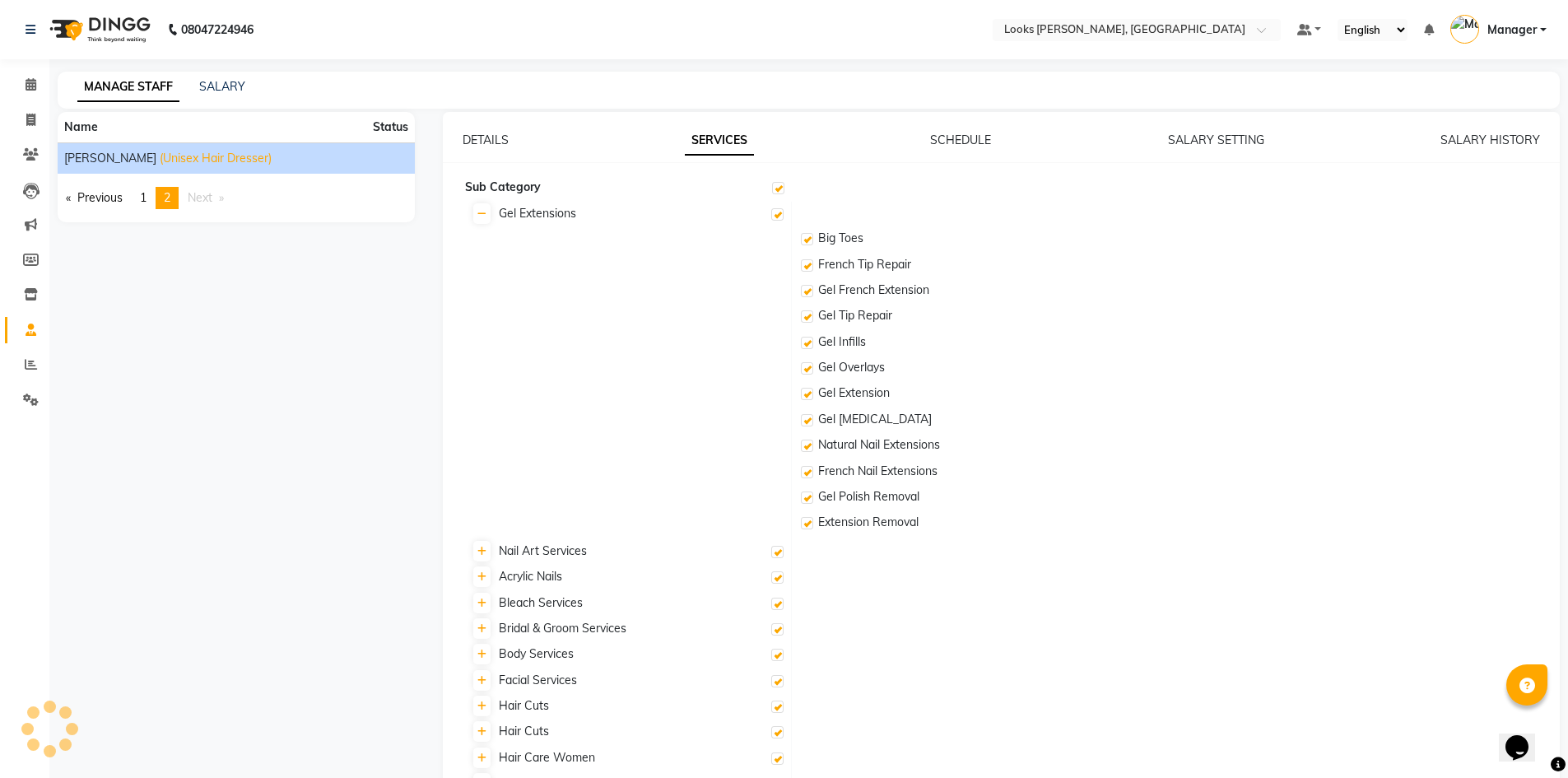
checkbox input "true"
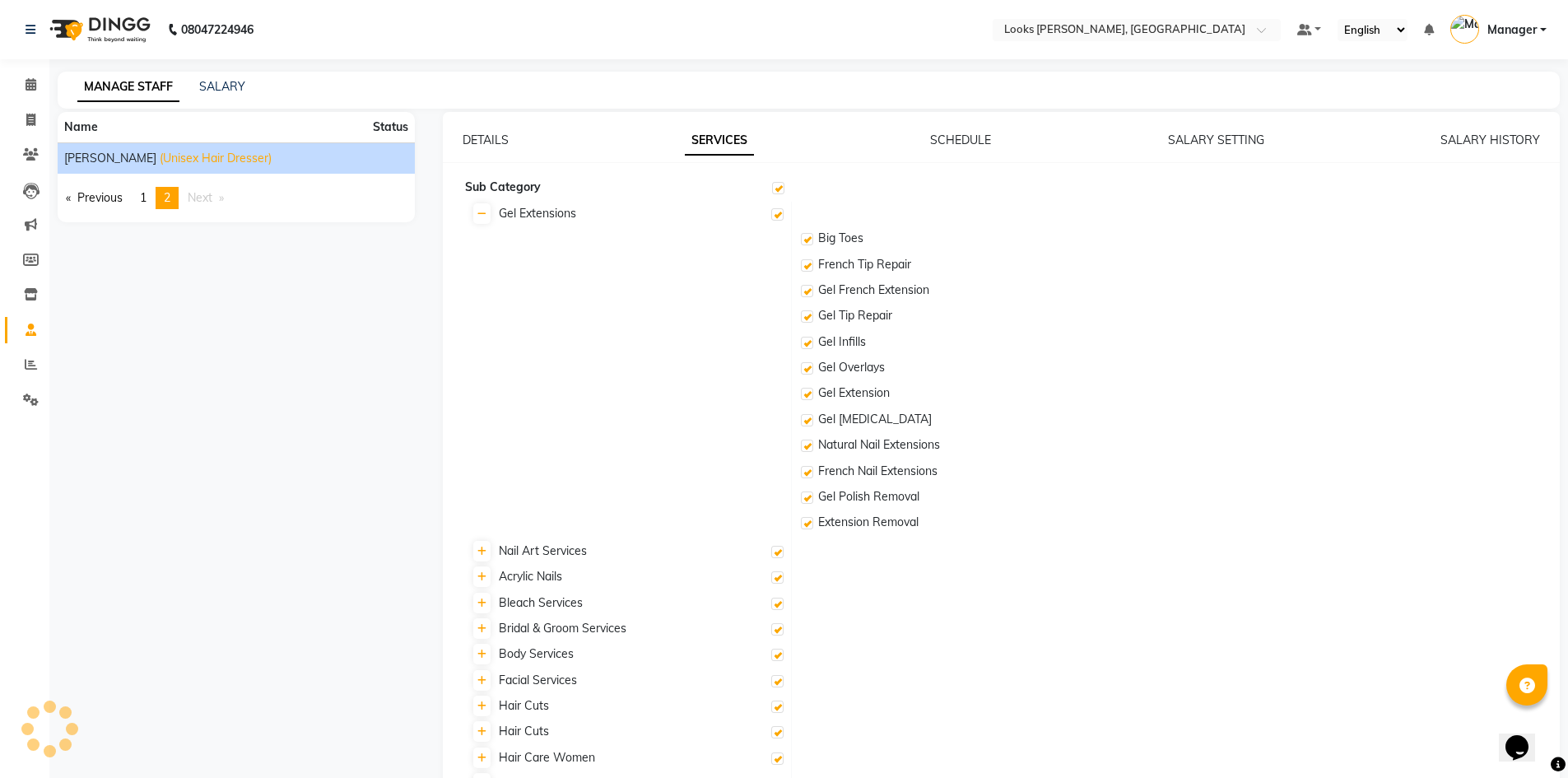
checkbox input "true"
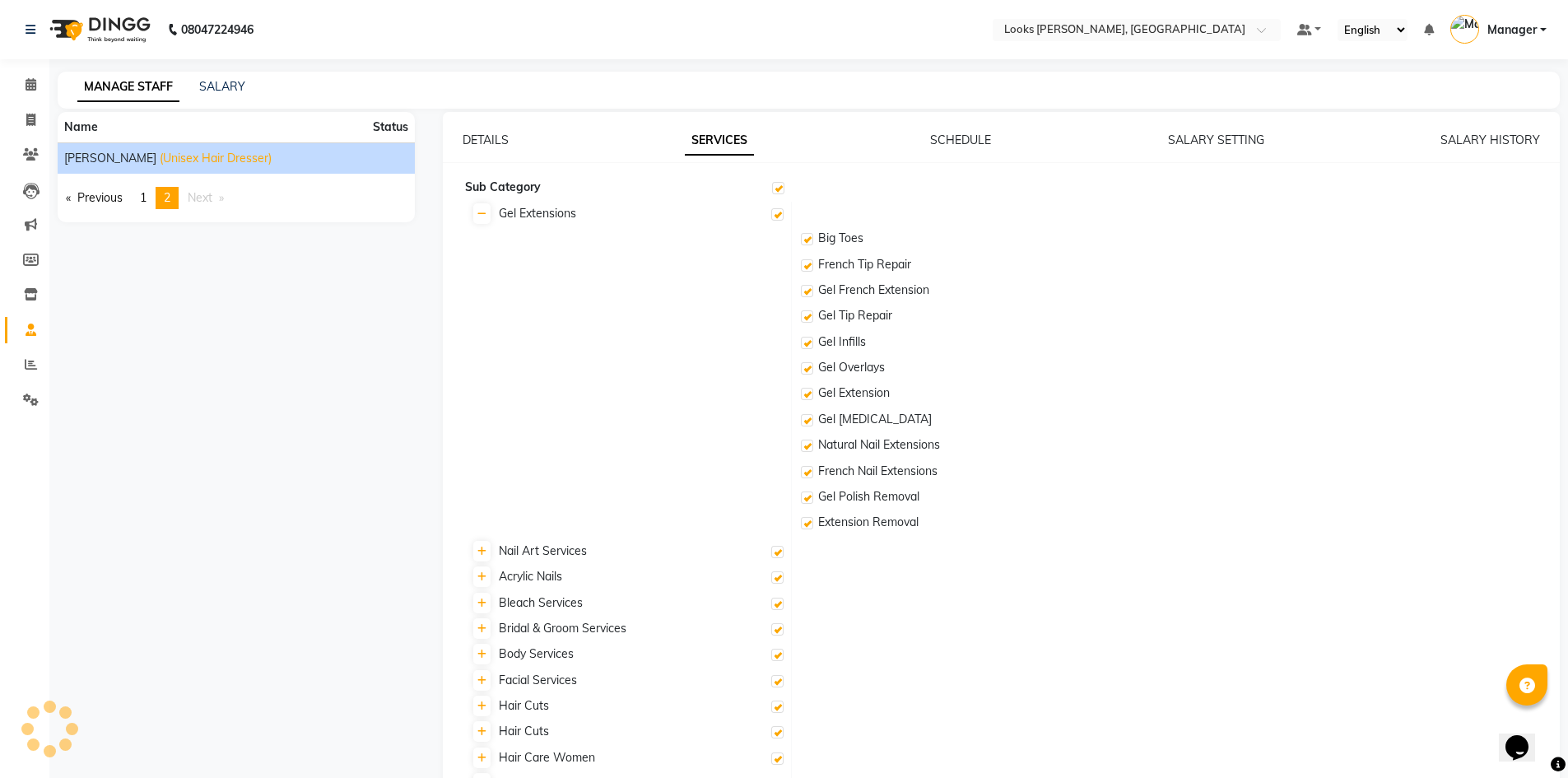
checkbox input "true"
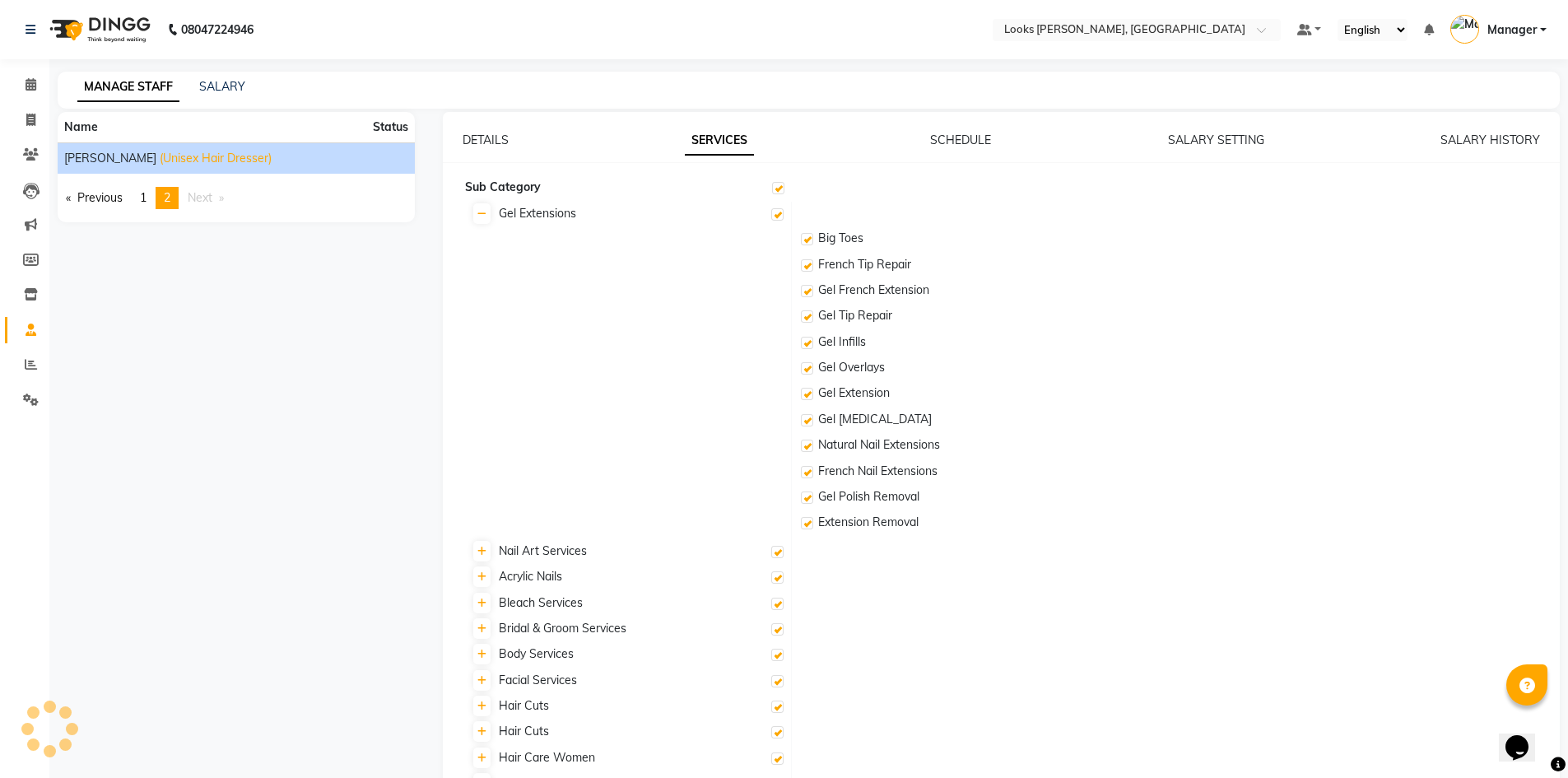
checkbox input "true"
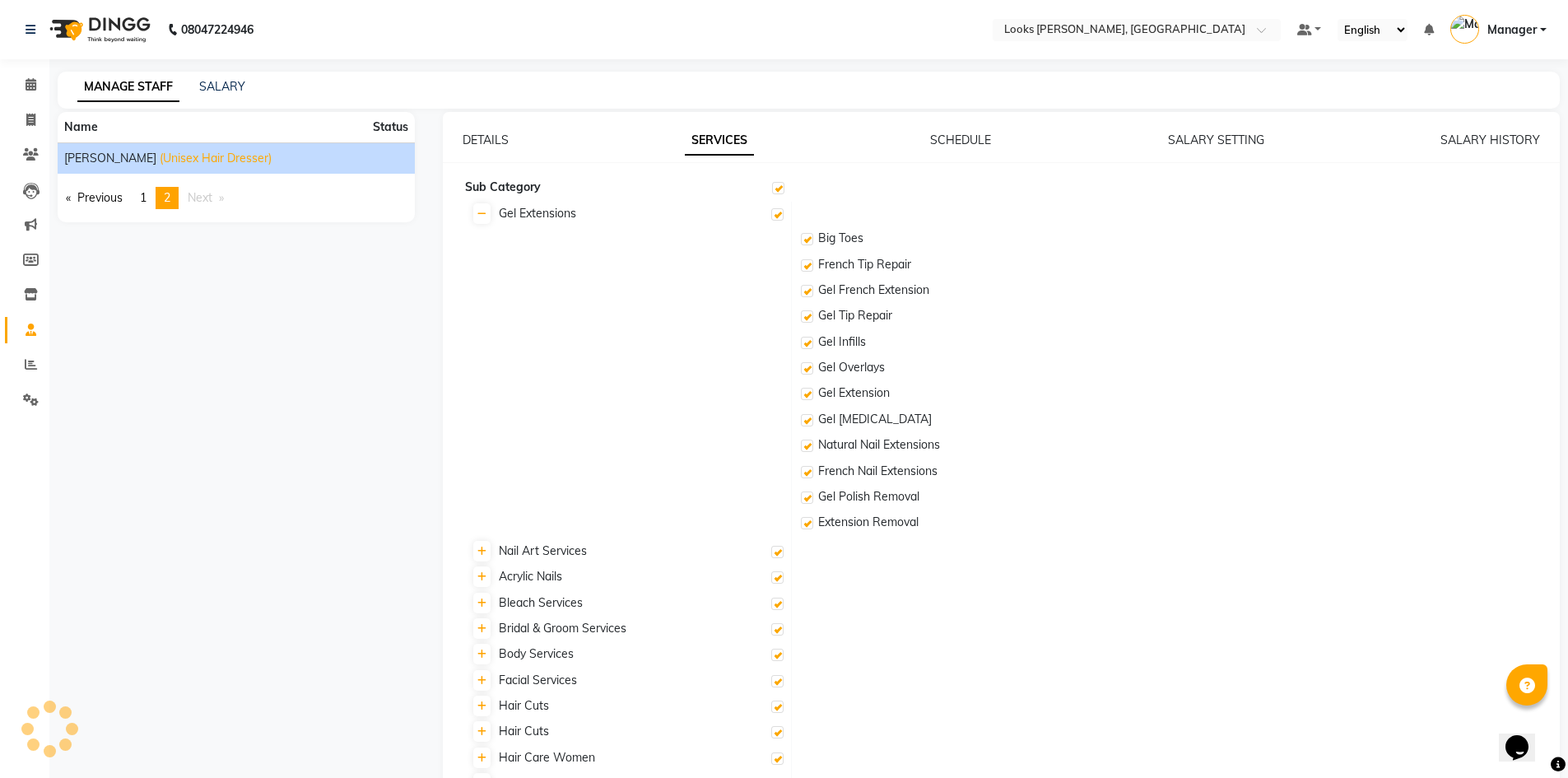
checkbox input "true"
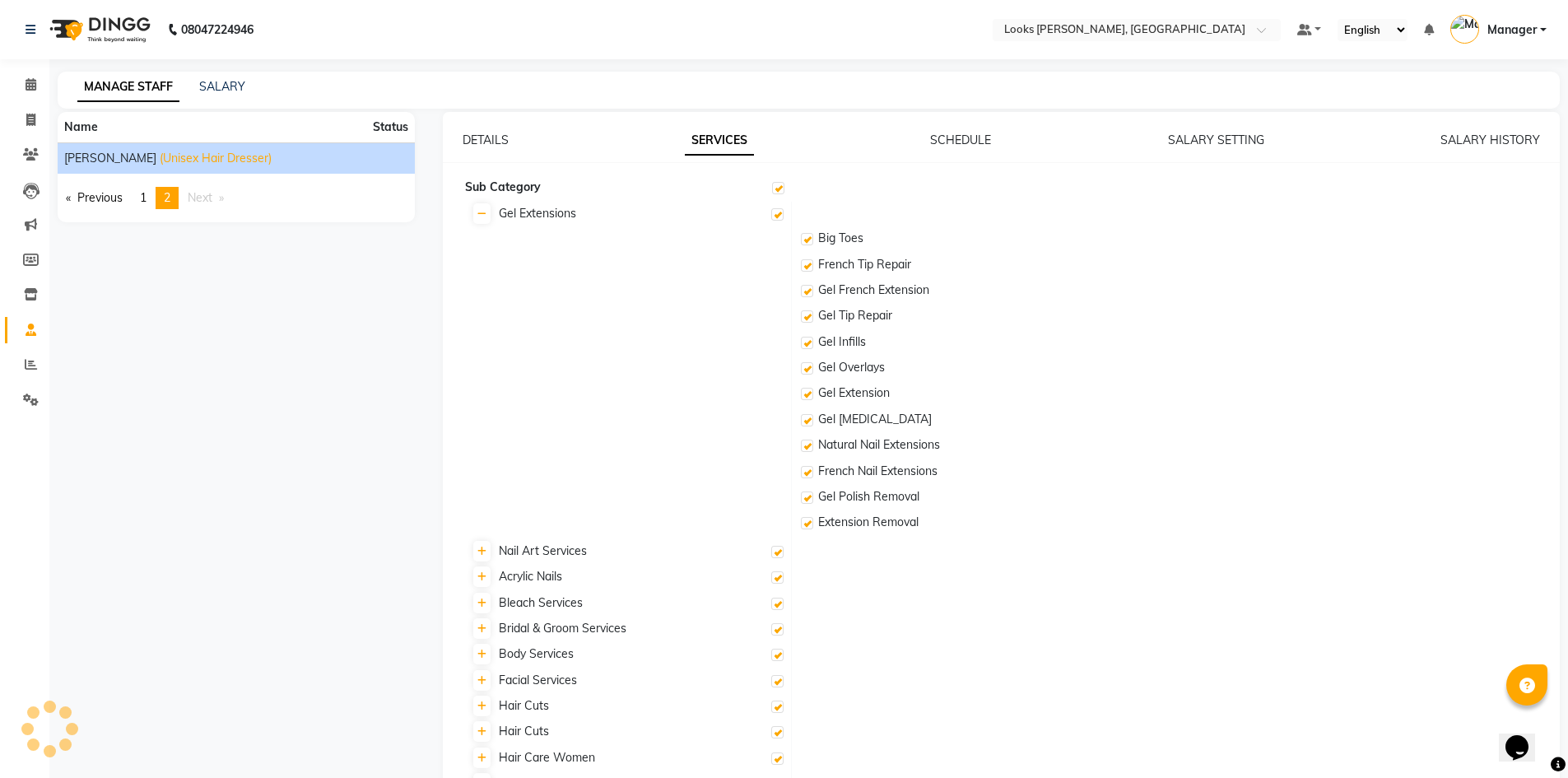
checkbox input "true"
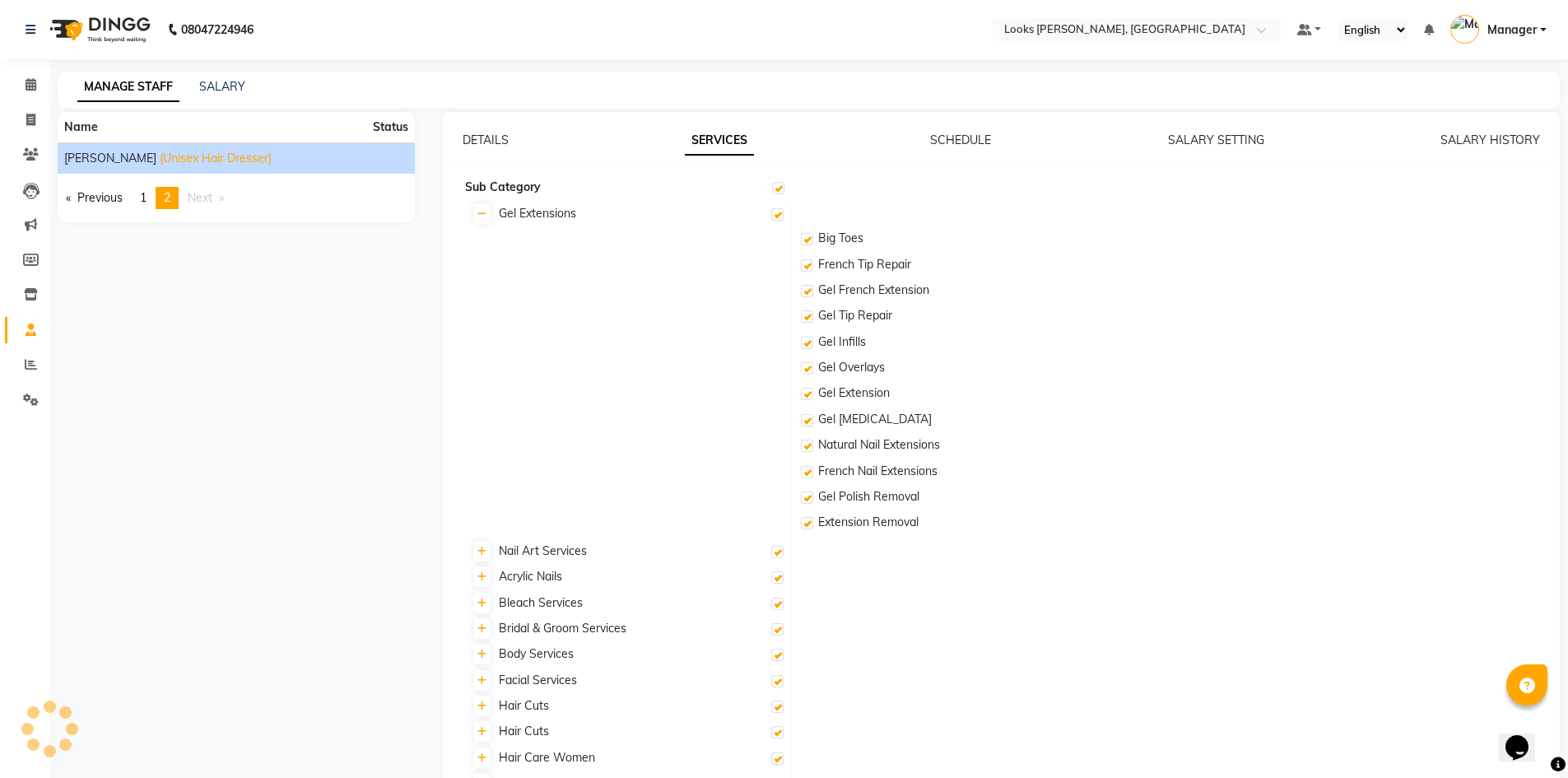
checkbox input "true"
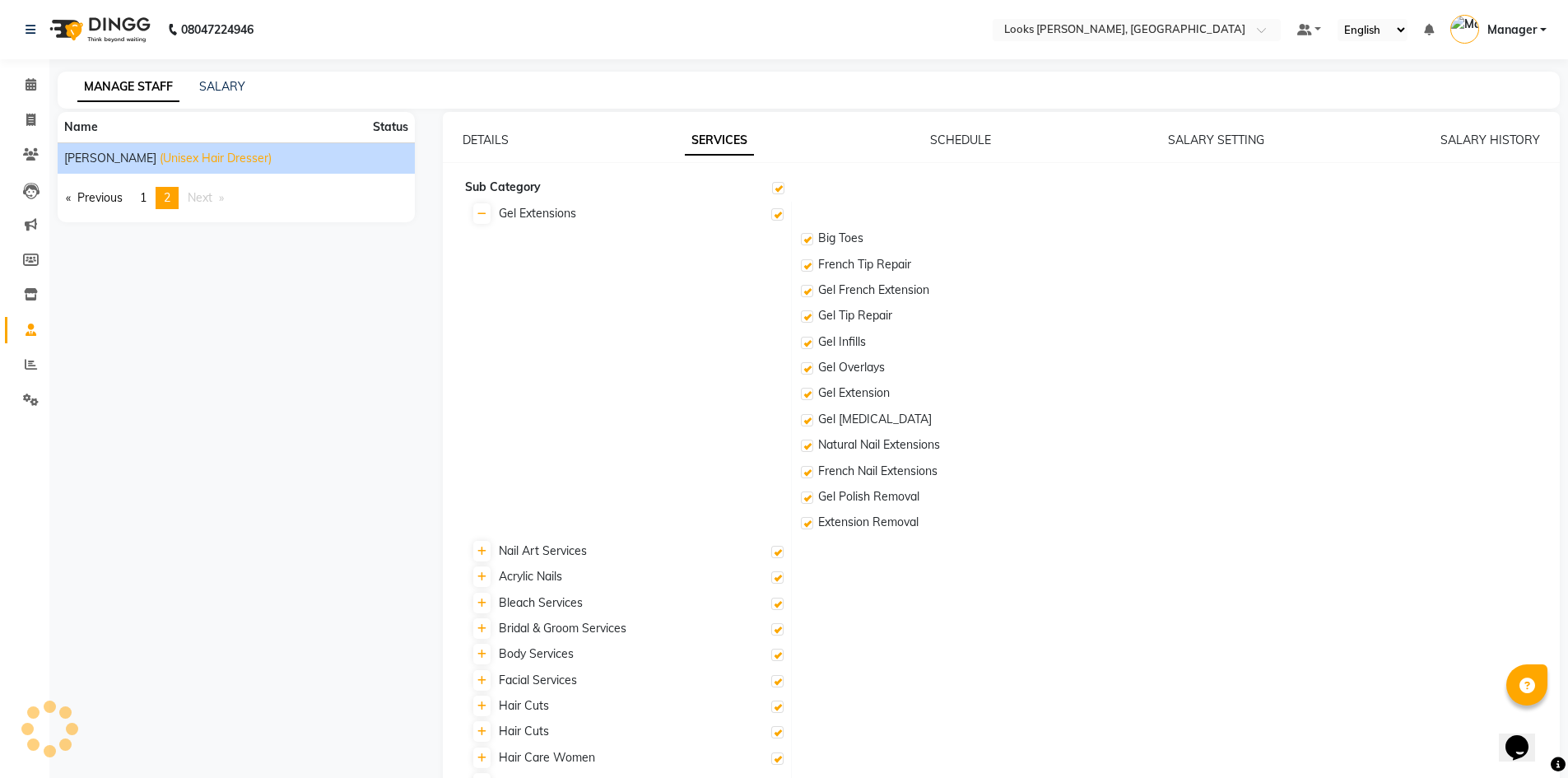
checkbox input "true"
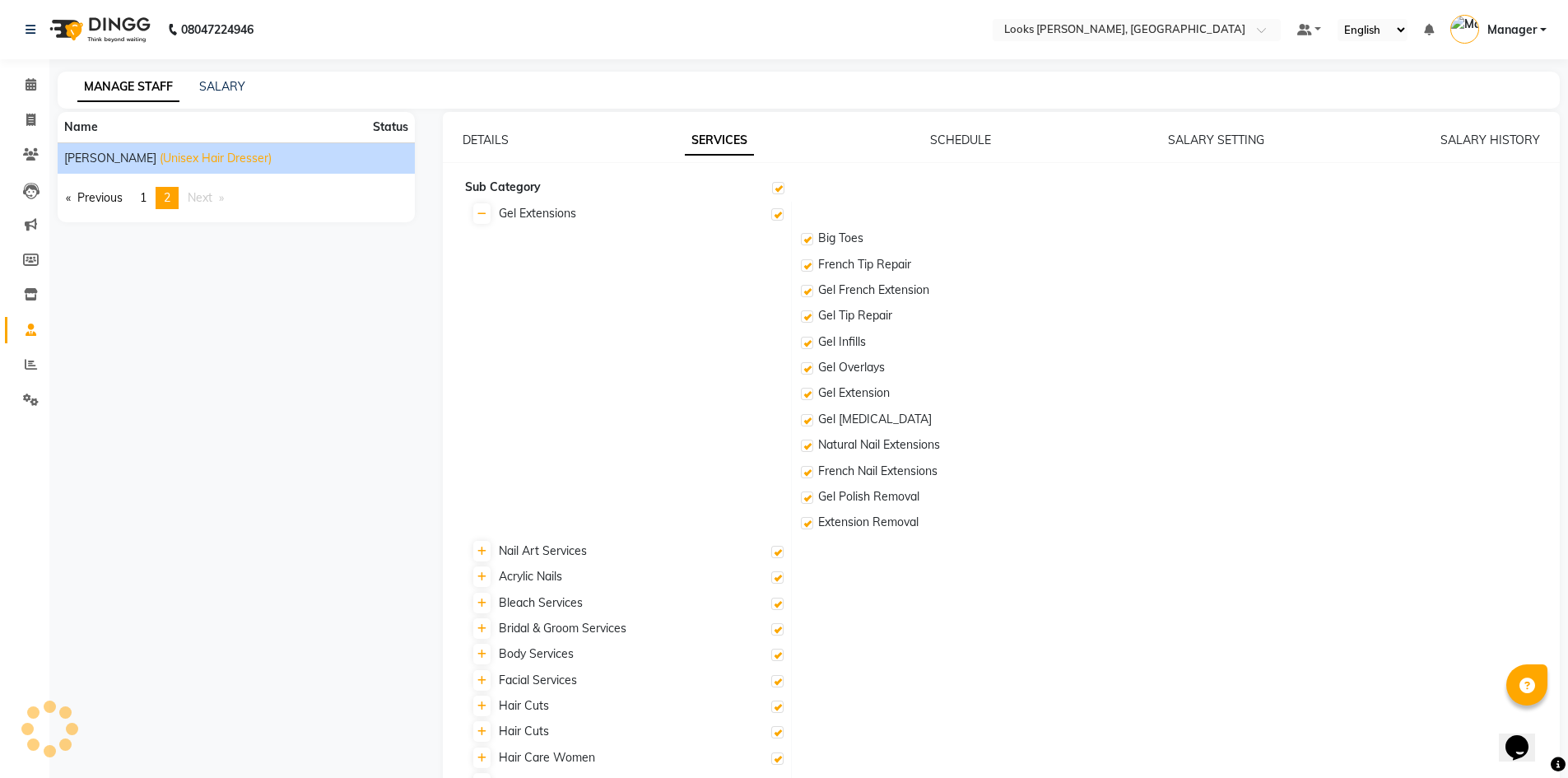
checkbox input "true"
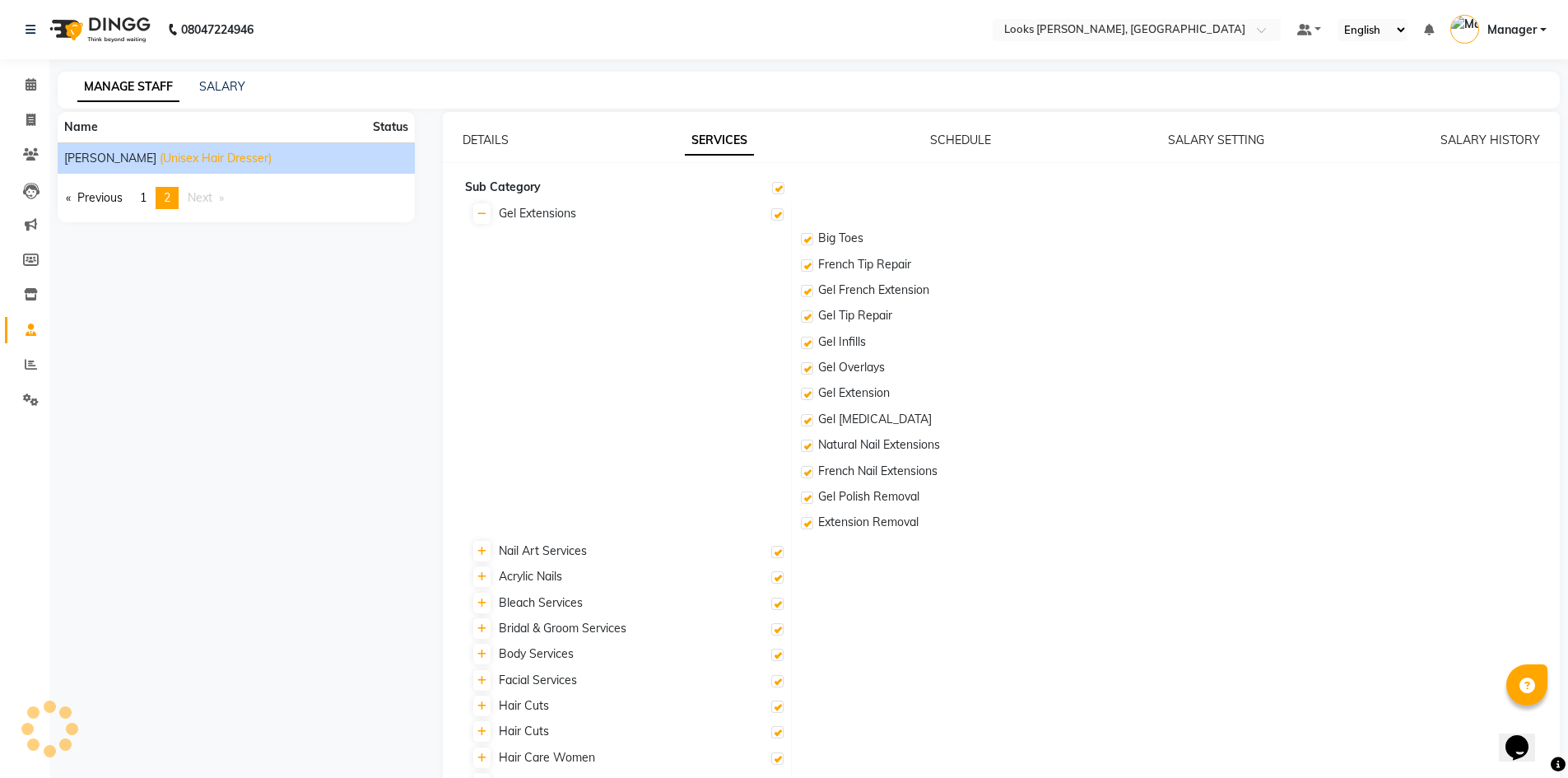
checkbox input "true"
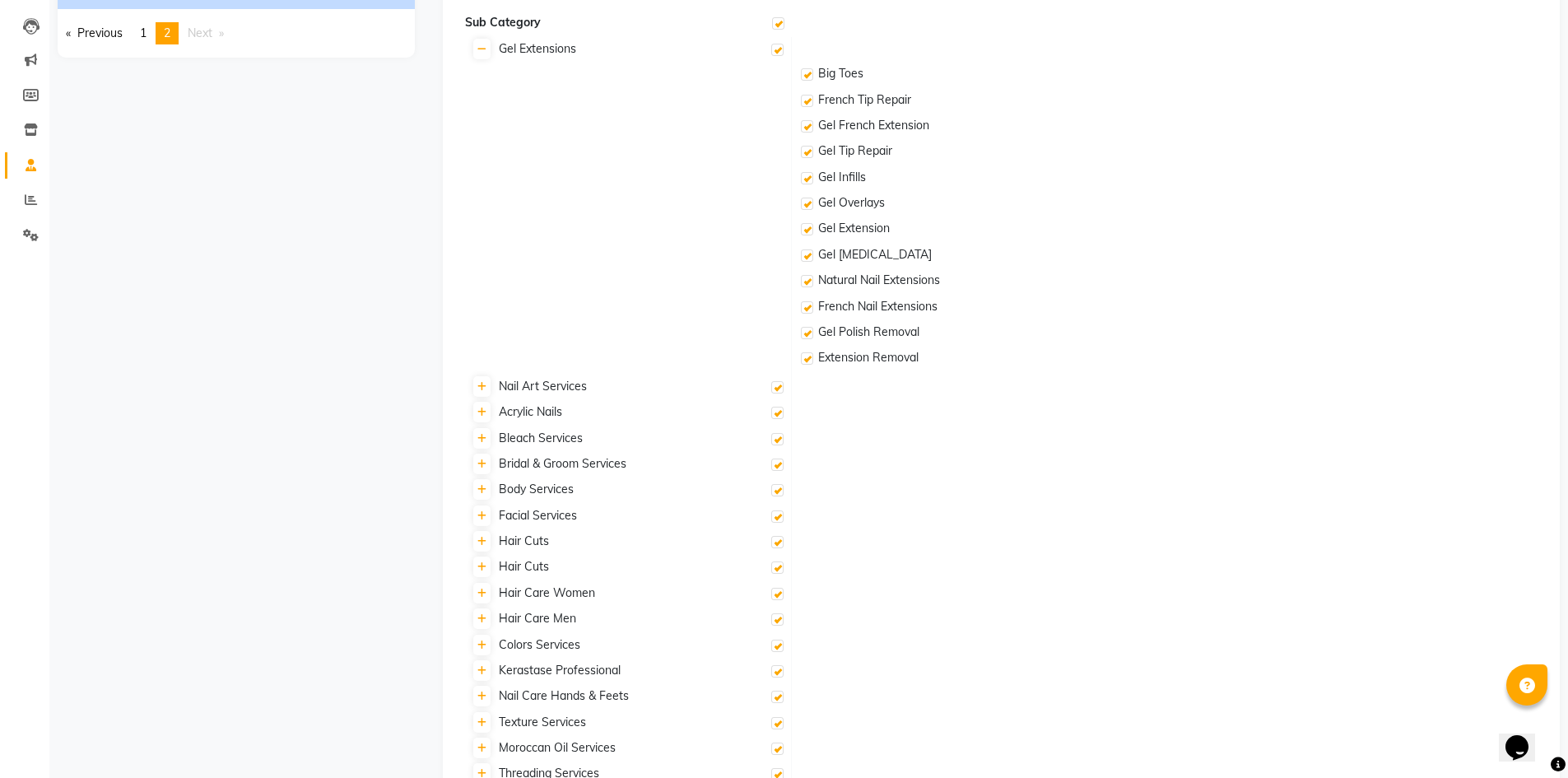
scroll to position [27, 0]
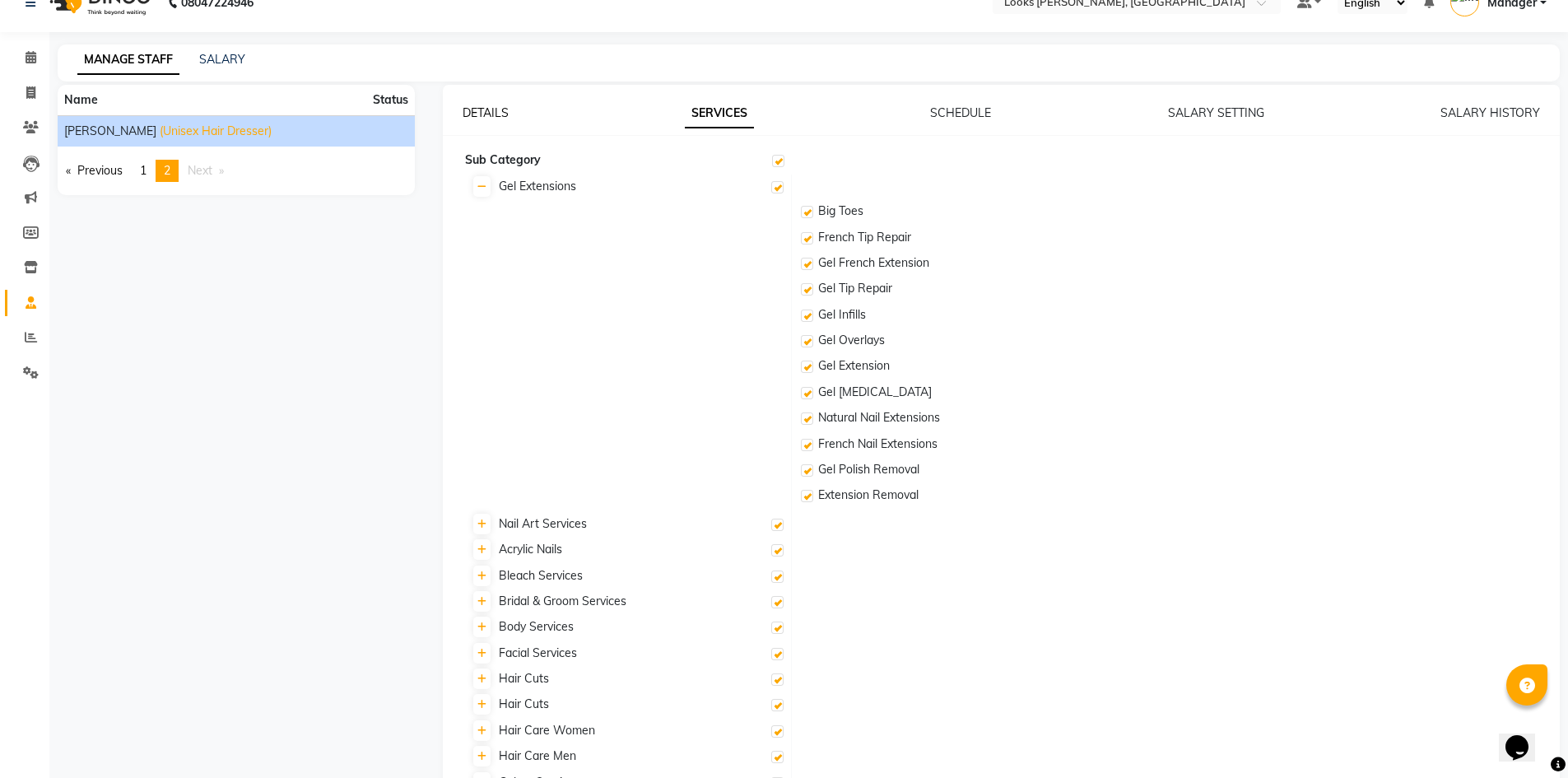
click at [486, 116] on link "DETAILS" at bounding box center [485, 113] width 46 height 15
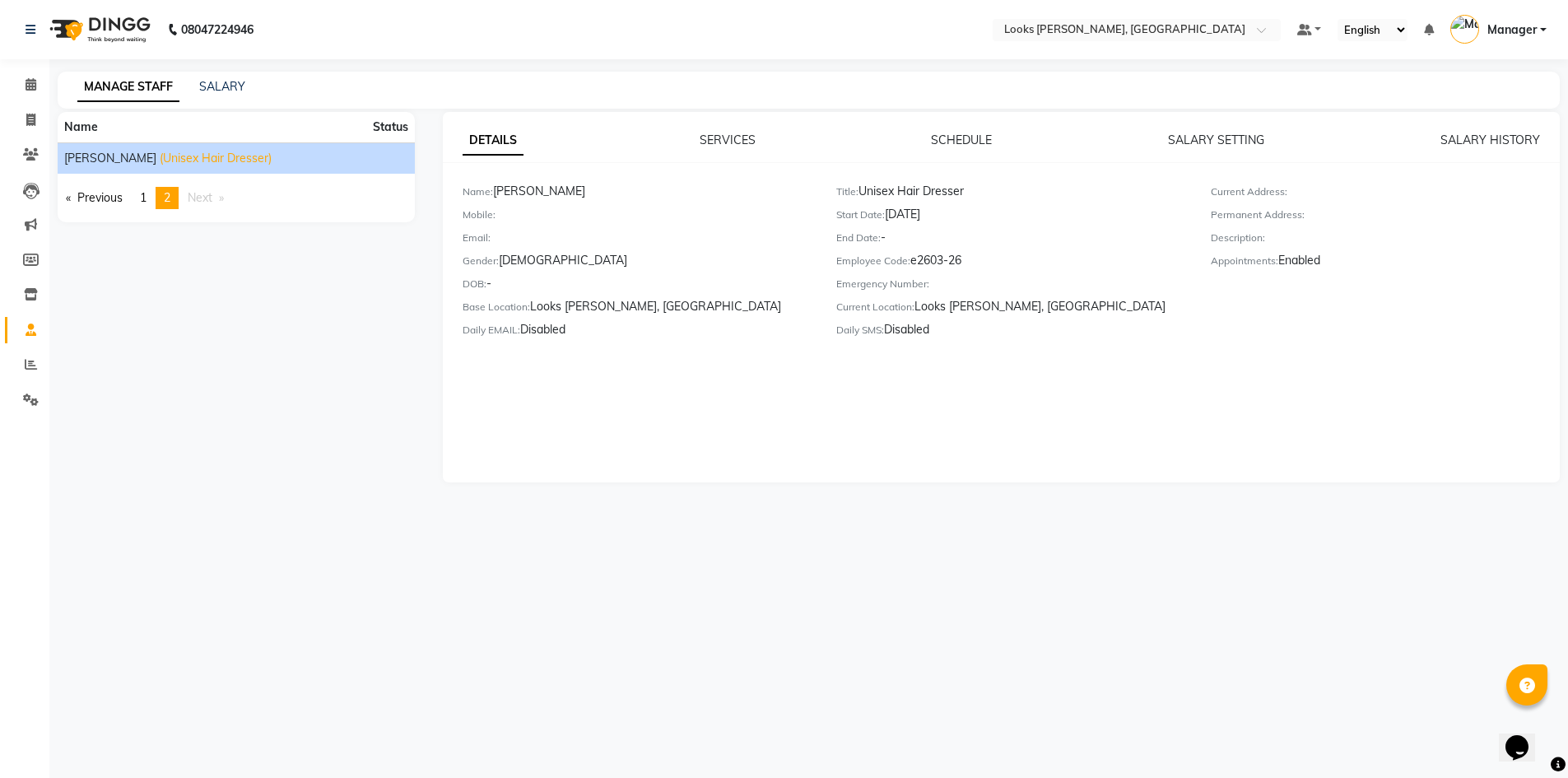
scroll to position [0, 0]
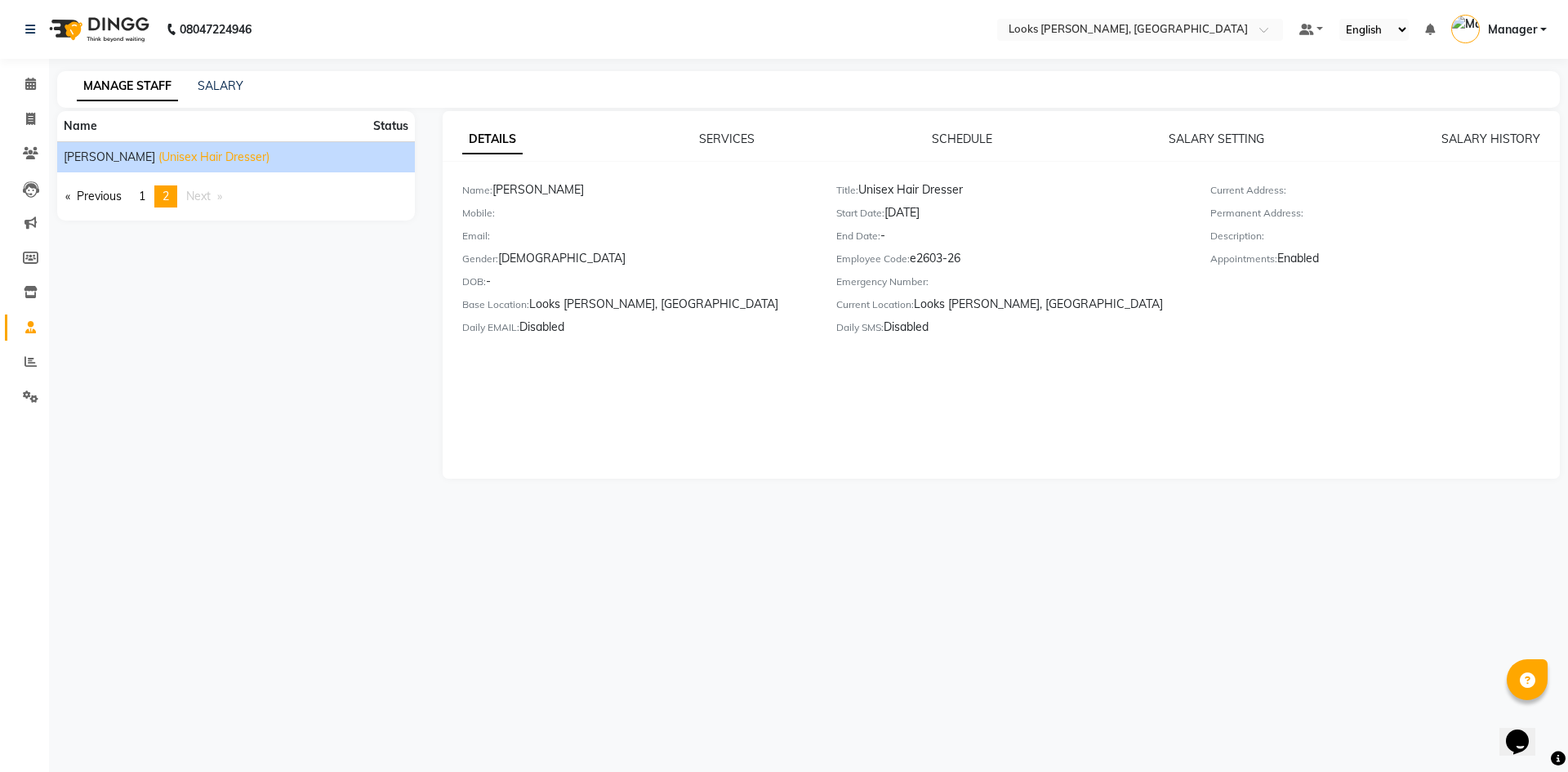
click at [553, 323] on div "Daily EMAIL: Disabled" at bounding box center [637, 330] width 350 height 23
click at [546, 330] on div "Daily EMAIL: Disabled" at bounding box center [637, 330] width 350 height 23
drag, startPoint x: 602, startPoint y: 320, endPoint x: 665, endPoint y: 338, distance: 65.5
click at [448, 325] on div "Name: [PERSON_NAME] Mobile: Email: Gender: [DEMOGRAPHIC_DATA] DOB: - Base Locat…" at bounding box center [1002, 261] width 1118 height 173
click at [819, 348] on div "DETAILS SERVICES SCHEDULE SALARY SETTING SALARY HISTORY Name: [PERSON_NAME] Mob…" at bounding box center [1002, 294] width 1118 height 367
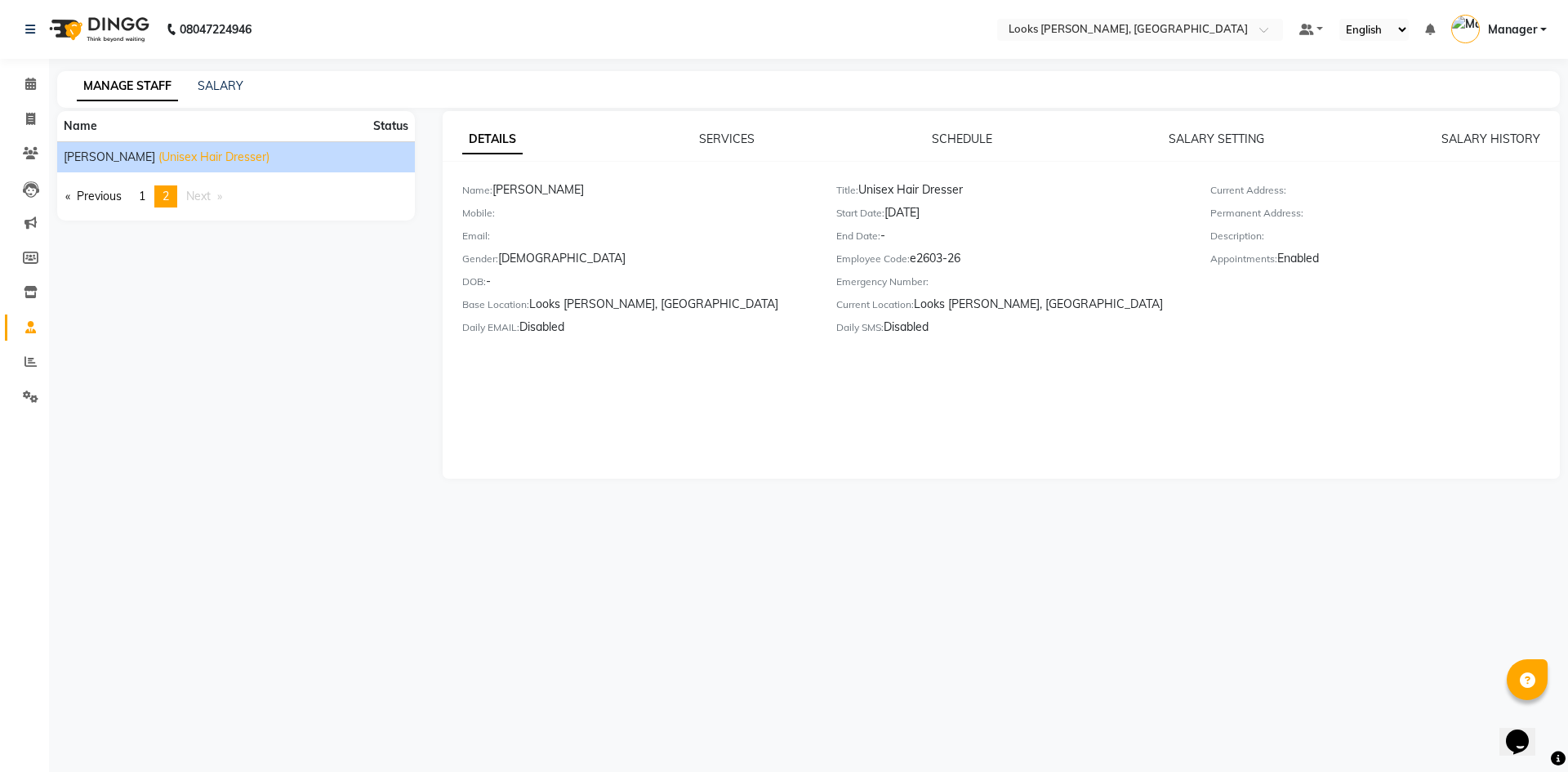
click at [889, 333] on div "Daily SMS: Disabled" at bounding box center [1011, 330] width 350 height 23
drag, startPoint x: 893, startPoint y: 329, endPoint x: 920, endPoint y: 335, distance: 27.7
click at [893, 332] on div "Daily SMS: Disabled" at bounding box center [1011, 330] width 350 height 23
drag, startPoint x: 989, startPoint y: 361, endPoint x: 940, endPoint y: 362, distance: 49.0
click at [990, 362] on div "DETAILS SERVICES SCHEDULE SALARY SETTING SALARY HISTORY Name: [PERSON_NAME] Mob…" at bounding box center [1002, 294] width 1118 height 367
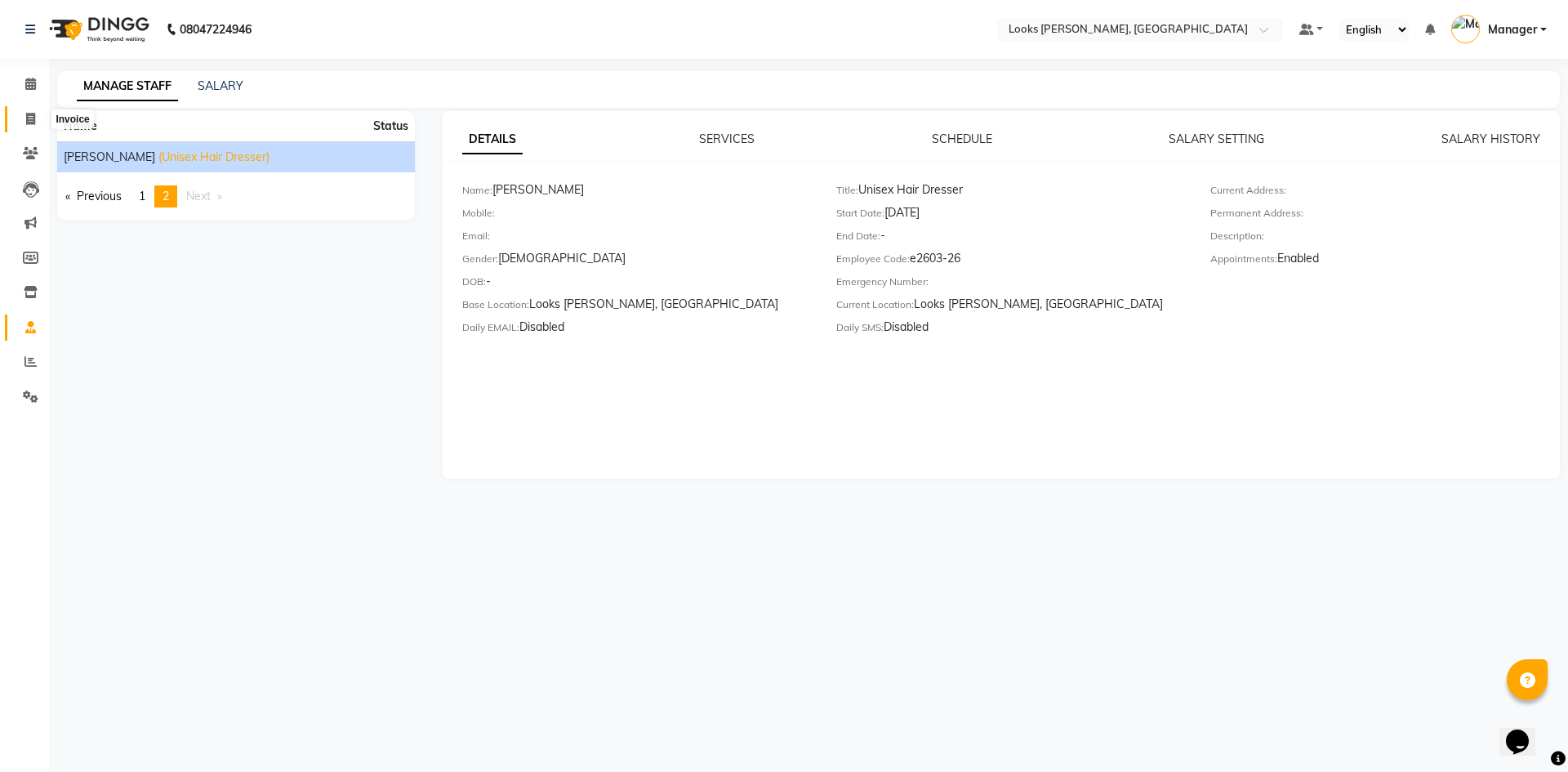
click at [30, 128] on span at bounding box center [31, 119] width 29 height 19
select select "service"
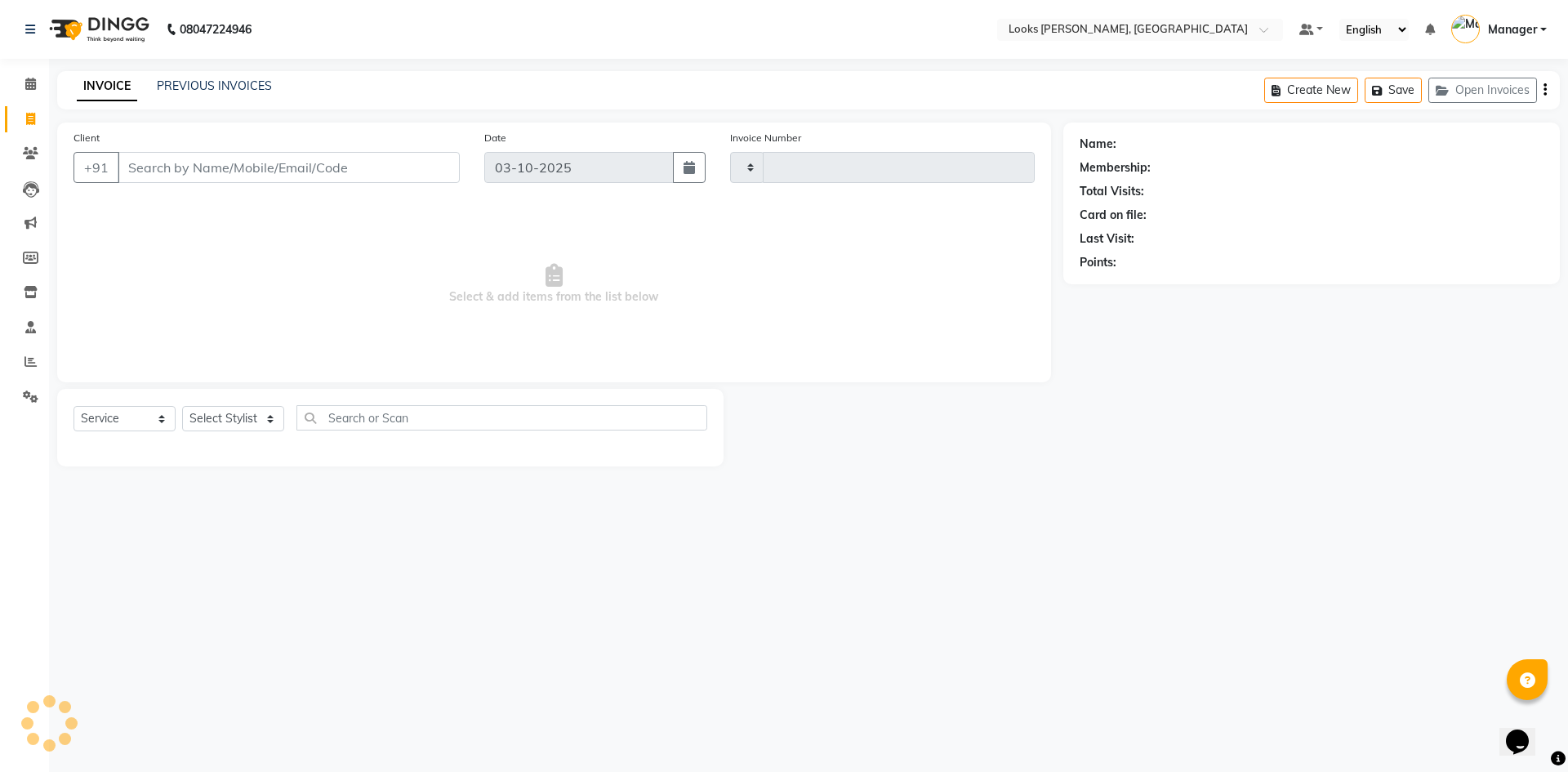
type input "1300"
select select "6017"
drag, startPoint x: 3, startPoint y: 95, endPoint x: 28, endPoint y: 93, distance: 25.1
click at [15, 96] on li "Calendar" at bounding box center [24, 84] width 49 height 35
click at [29, 93] on span at bounding box center [31, 84] width 29 height 19
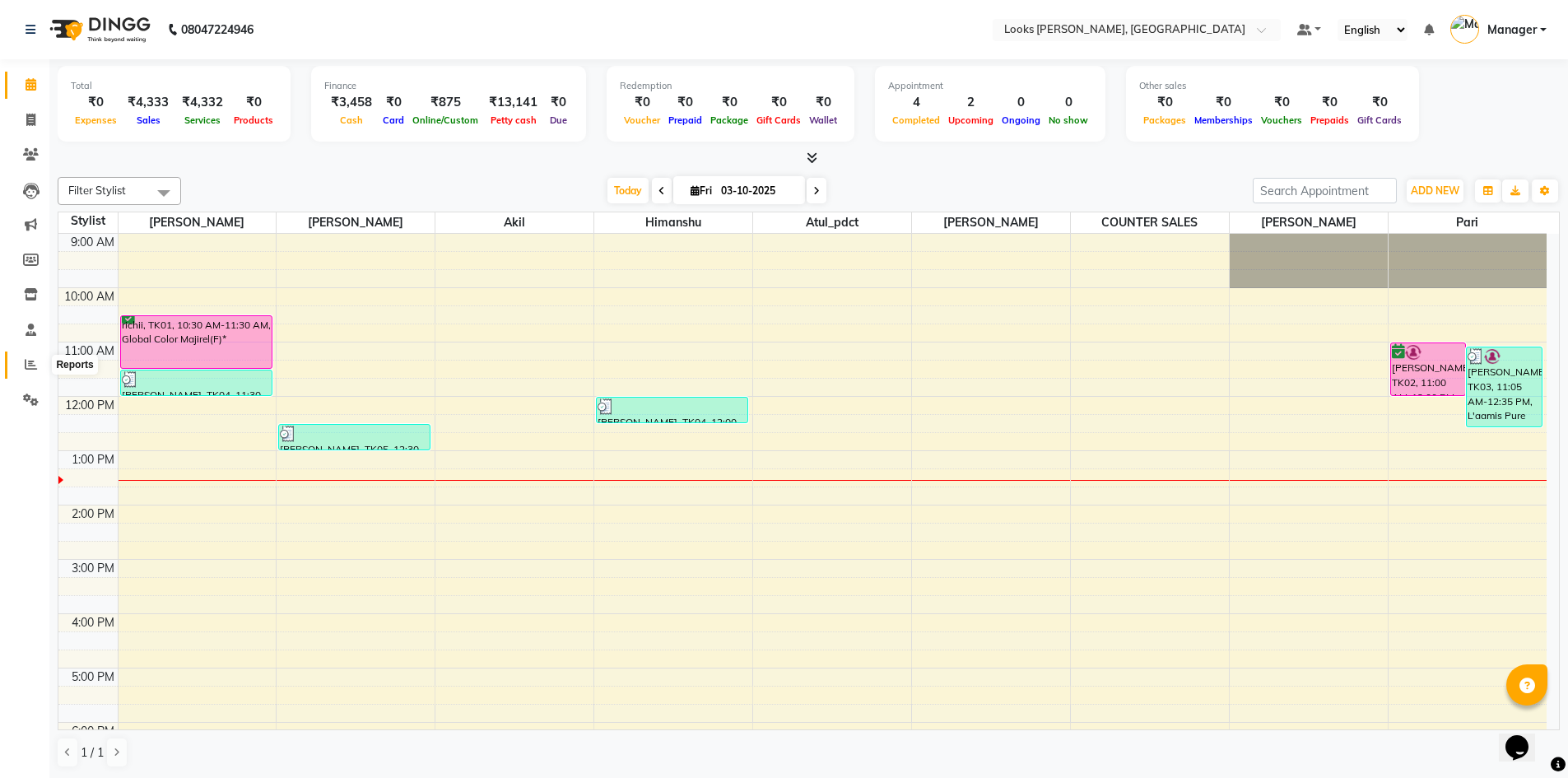
click at [17, 365] on span at bounding box center [31, 365] width 29 height 19
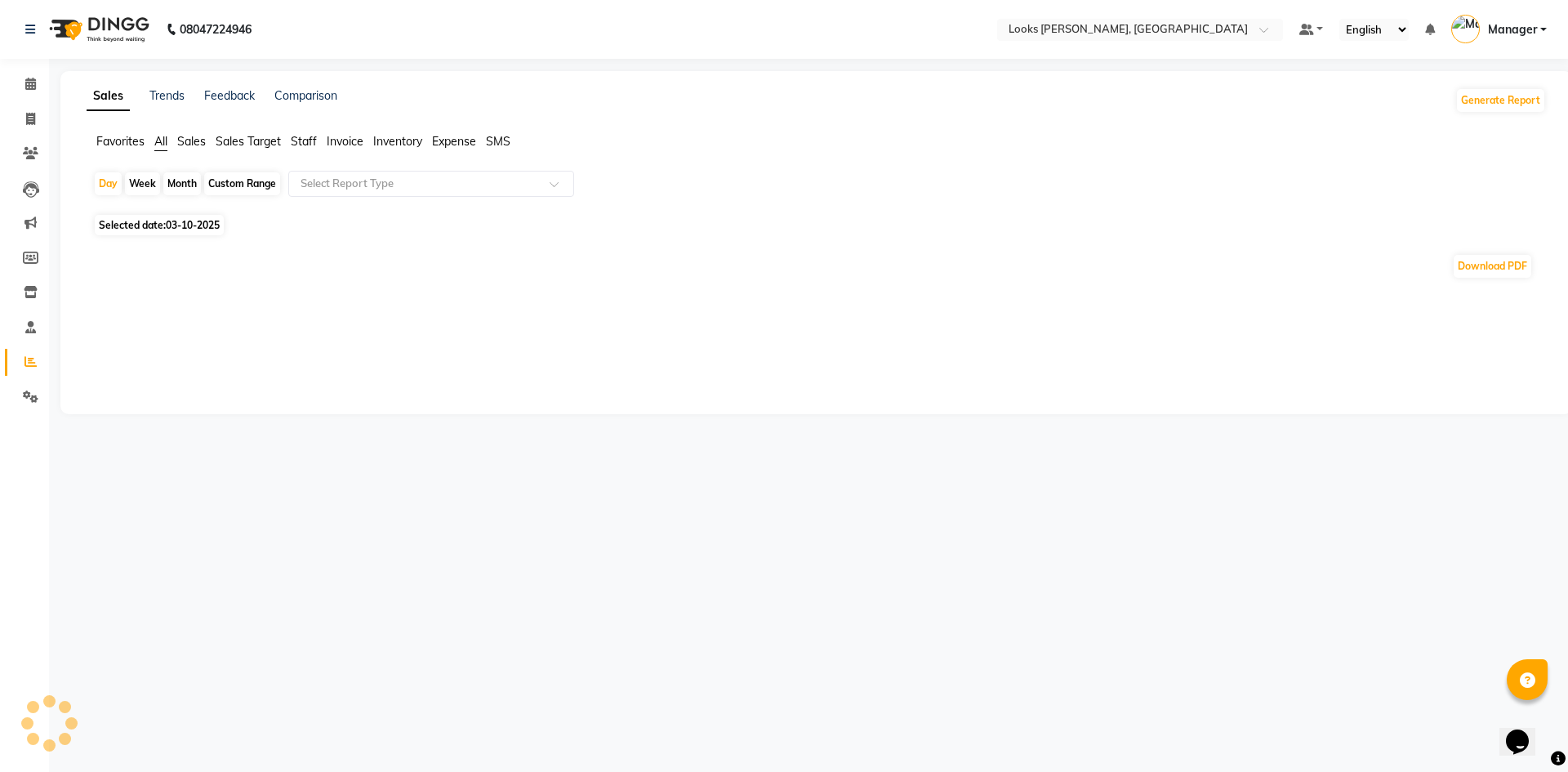
click at [183, 225] on span "03-10-2025" at bounding box center [193, 224] width 54 height 12
select select "10"
select select "2025"
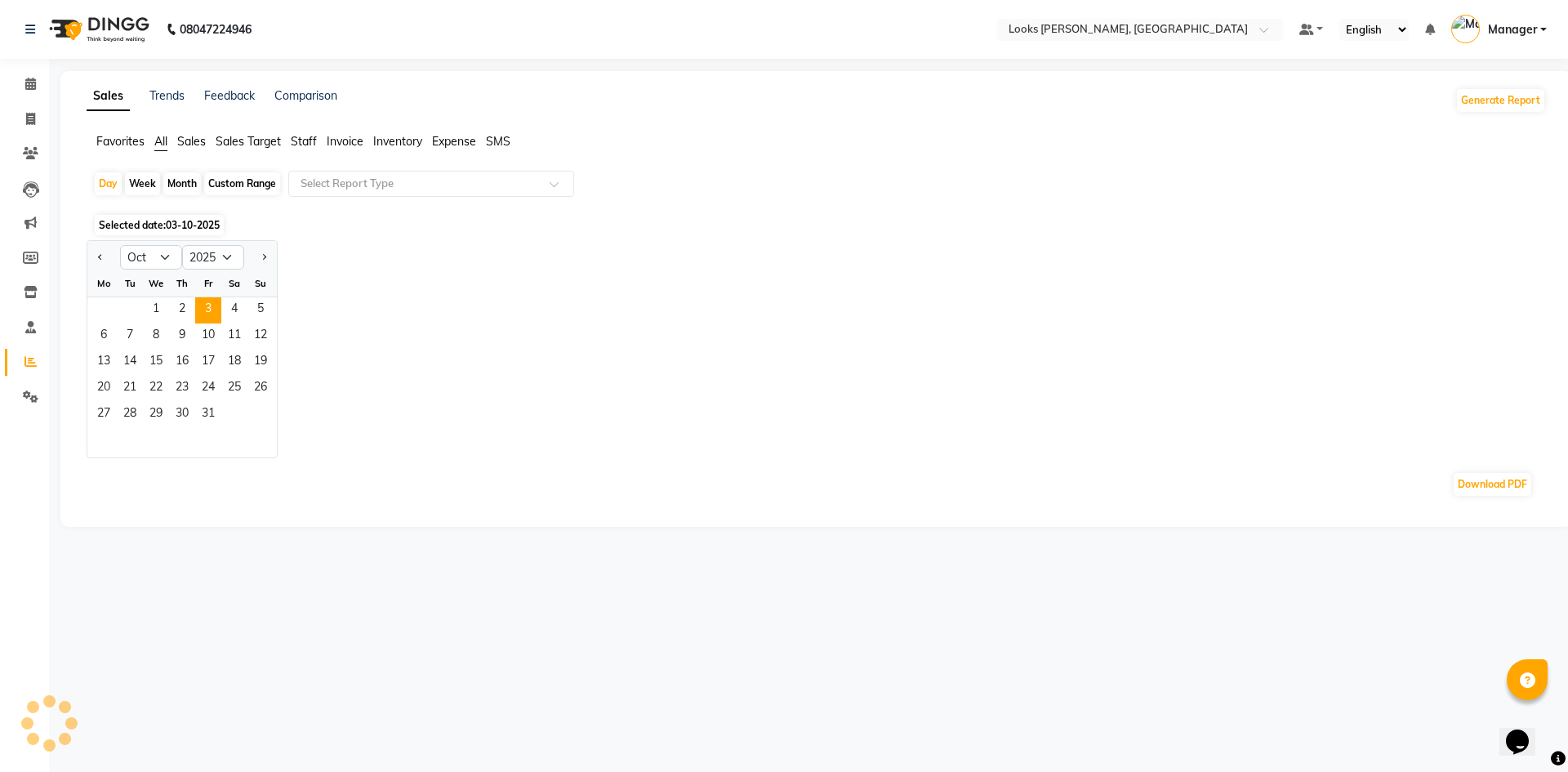
click at [183, 225] on span "03-10-2025" at bounding box center [193, 224] width 54 height 12
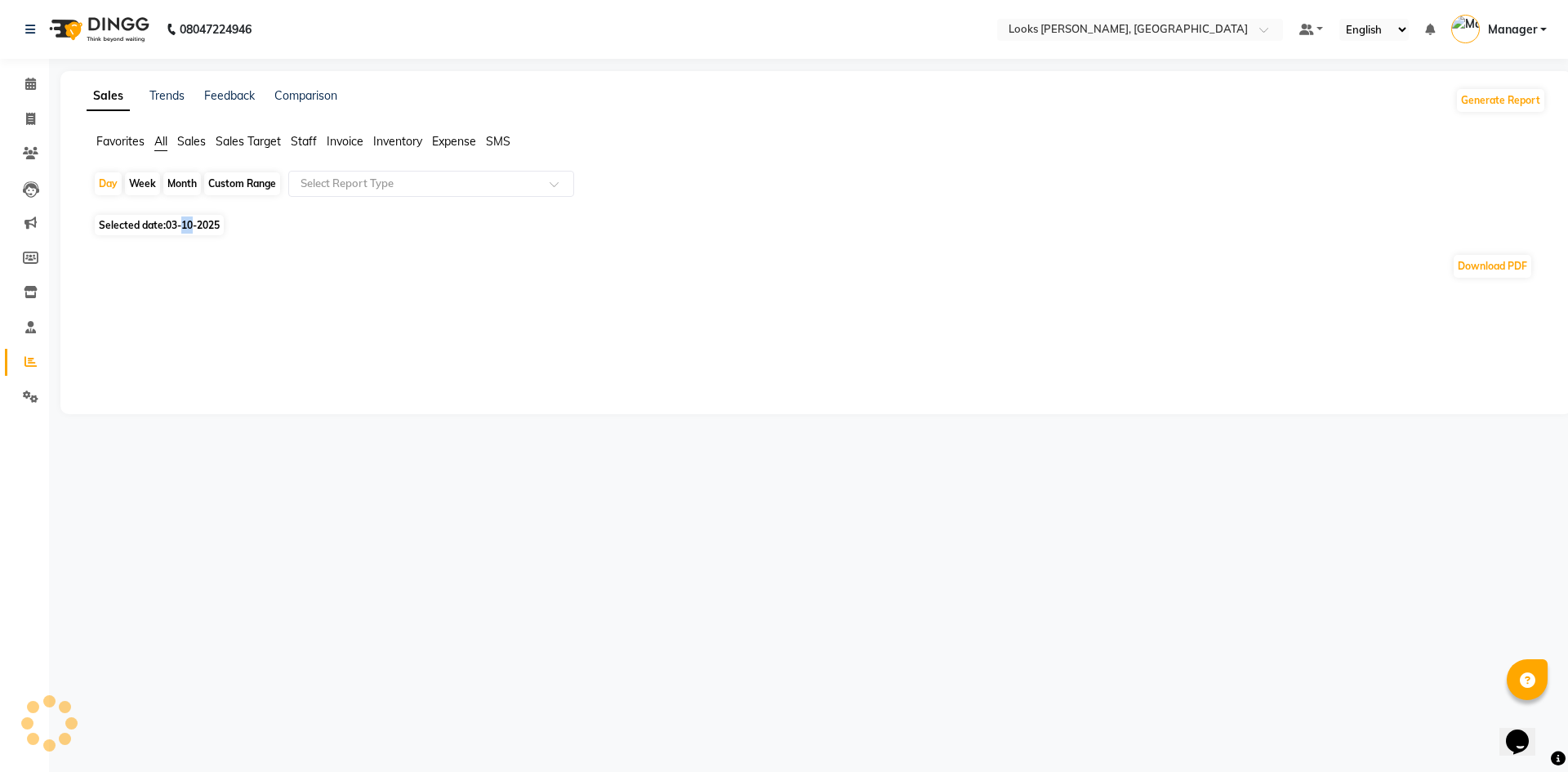
click at [183, 225] on span "03-10-2025" at bounding box center [193, 224] width 54 height 12
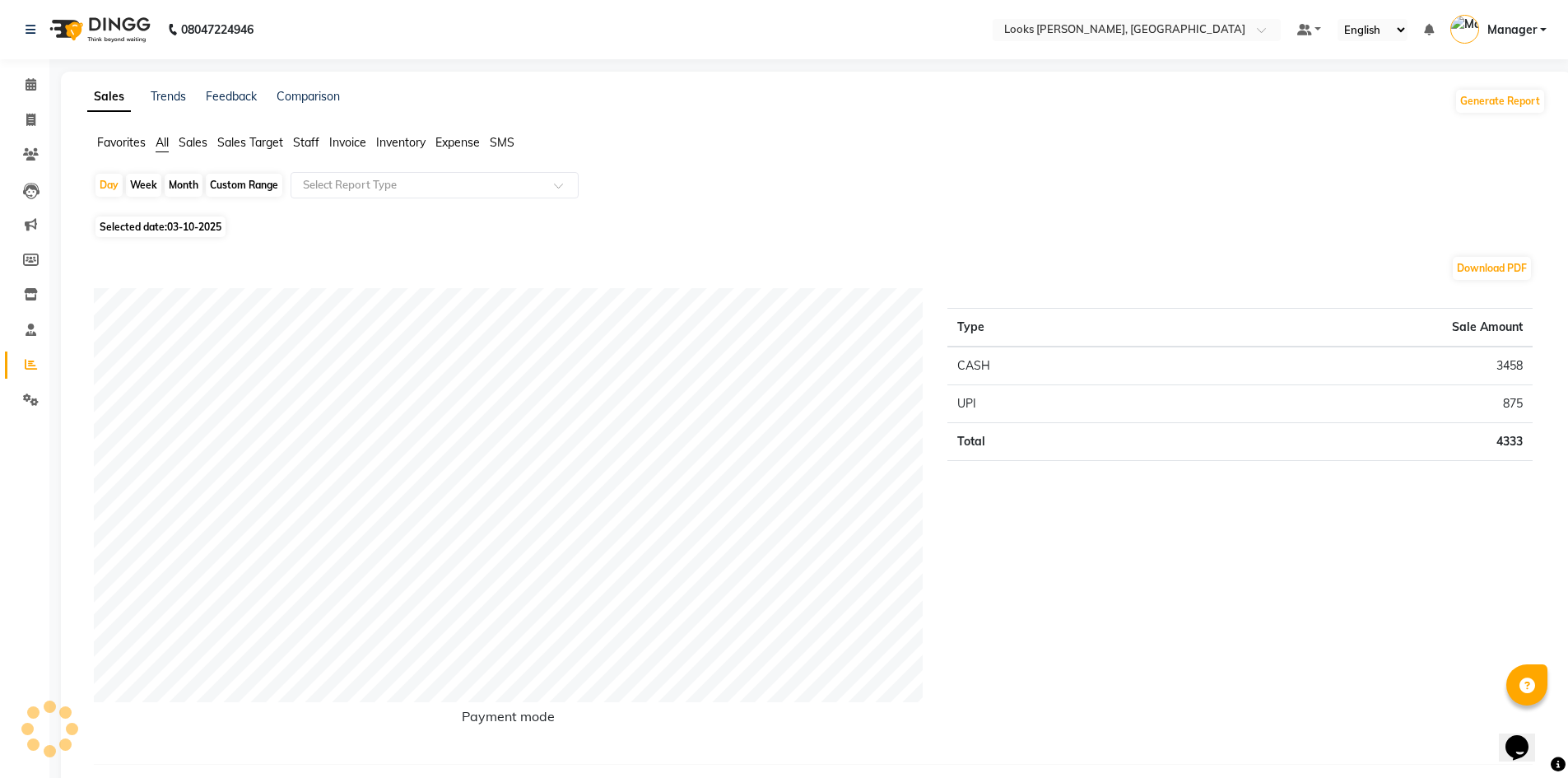
click at [132, 222] on span "Selected date: 03-10-2025" at bounding box center [160, 227] width 130 height 21
select select "10"
select select "2025"
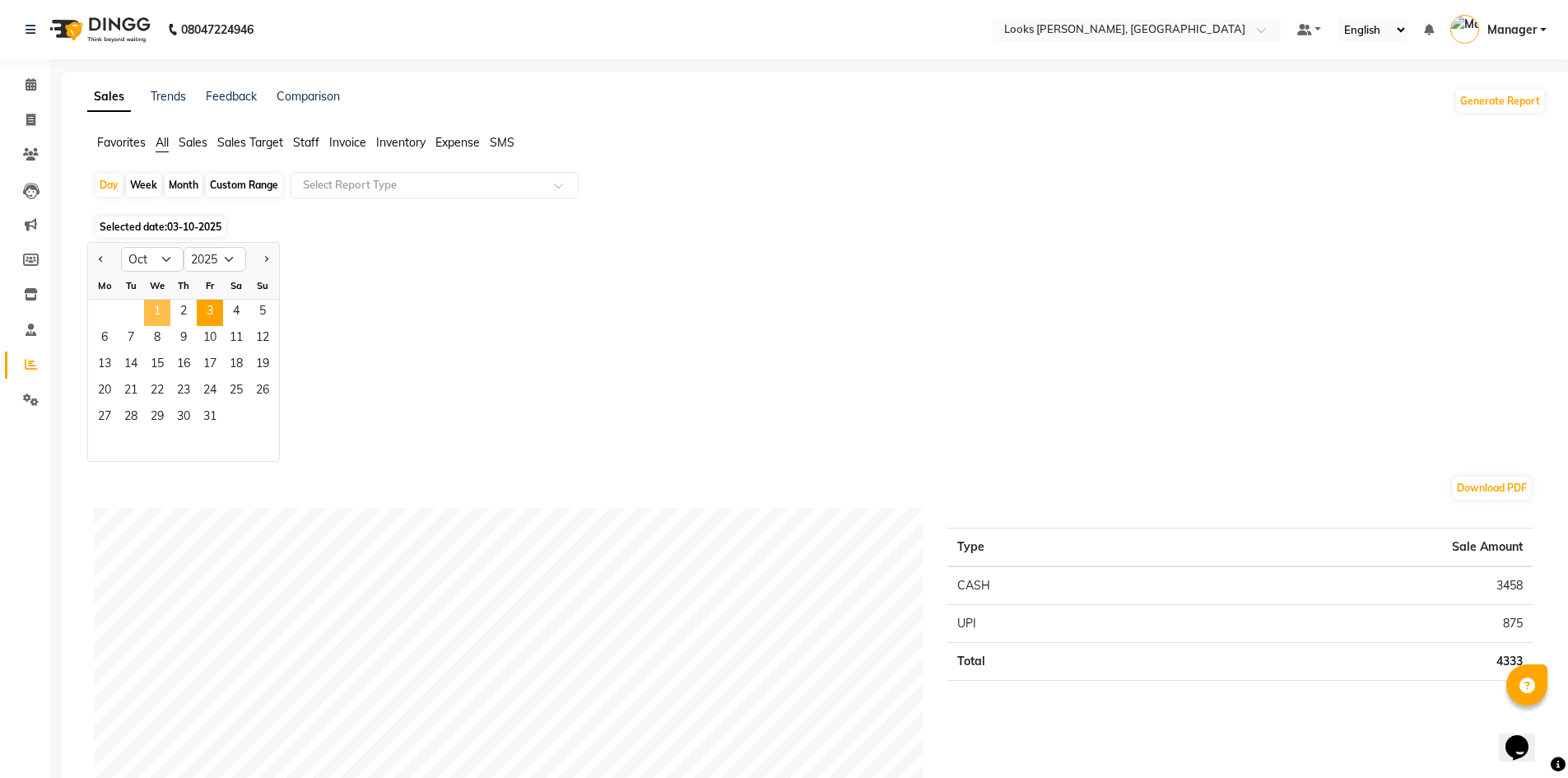
click at [154, 314] on span "1" at bounding box center [157, 313] width 26 height 26
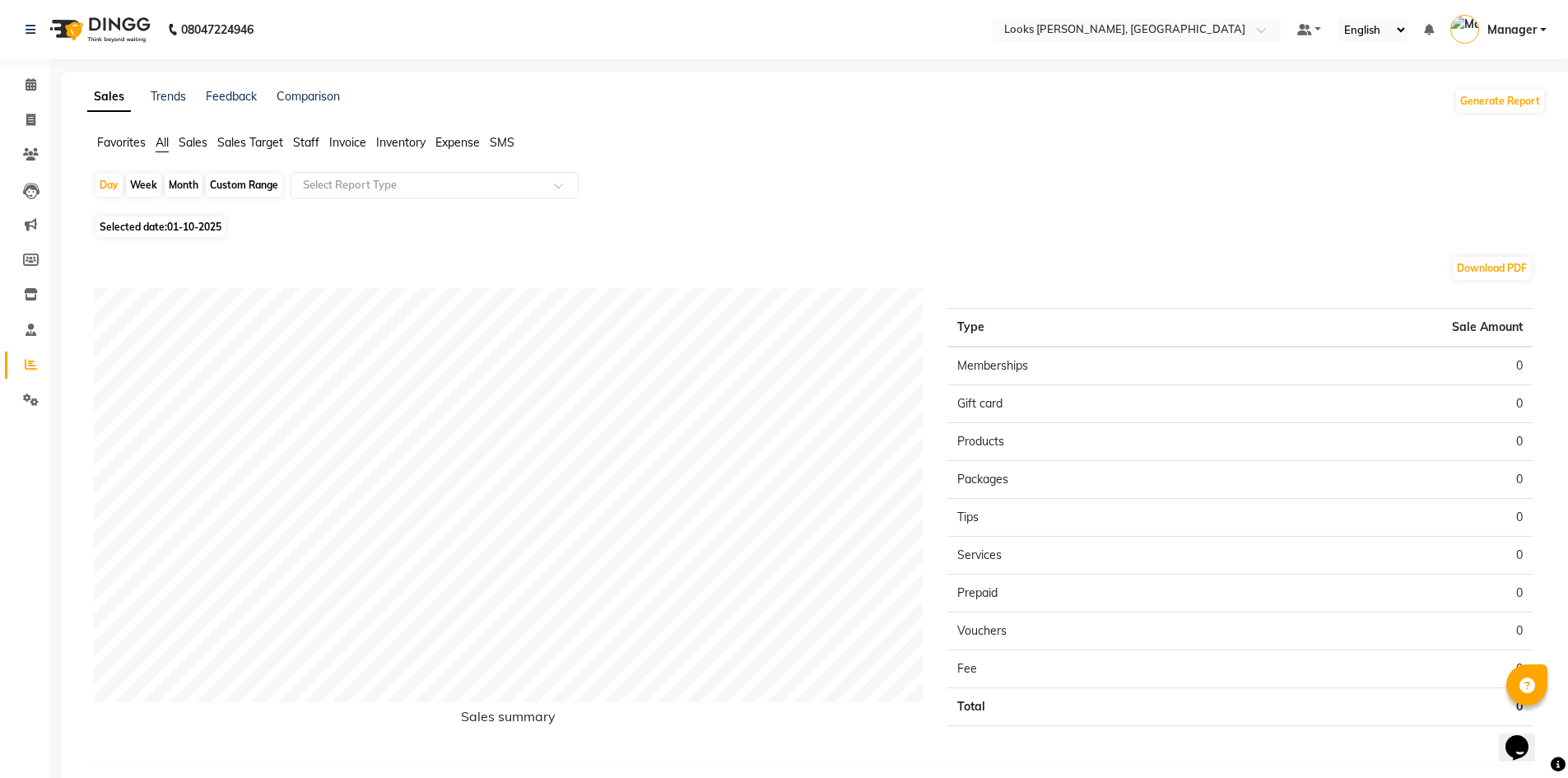
click at [169, 223] on span "01-10-2025" at bounding box center [194, 226] width 54 height 12
select select "10"
select select "2025"
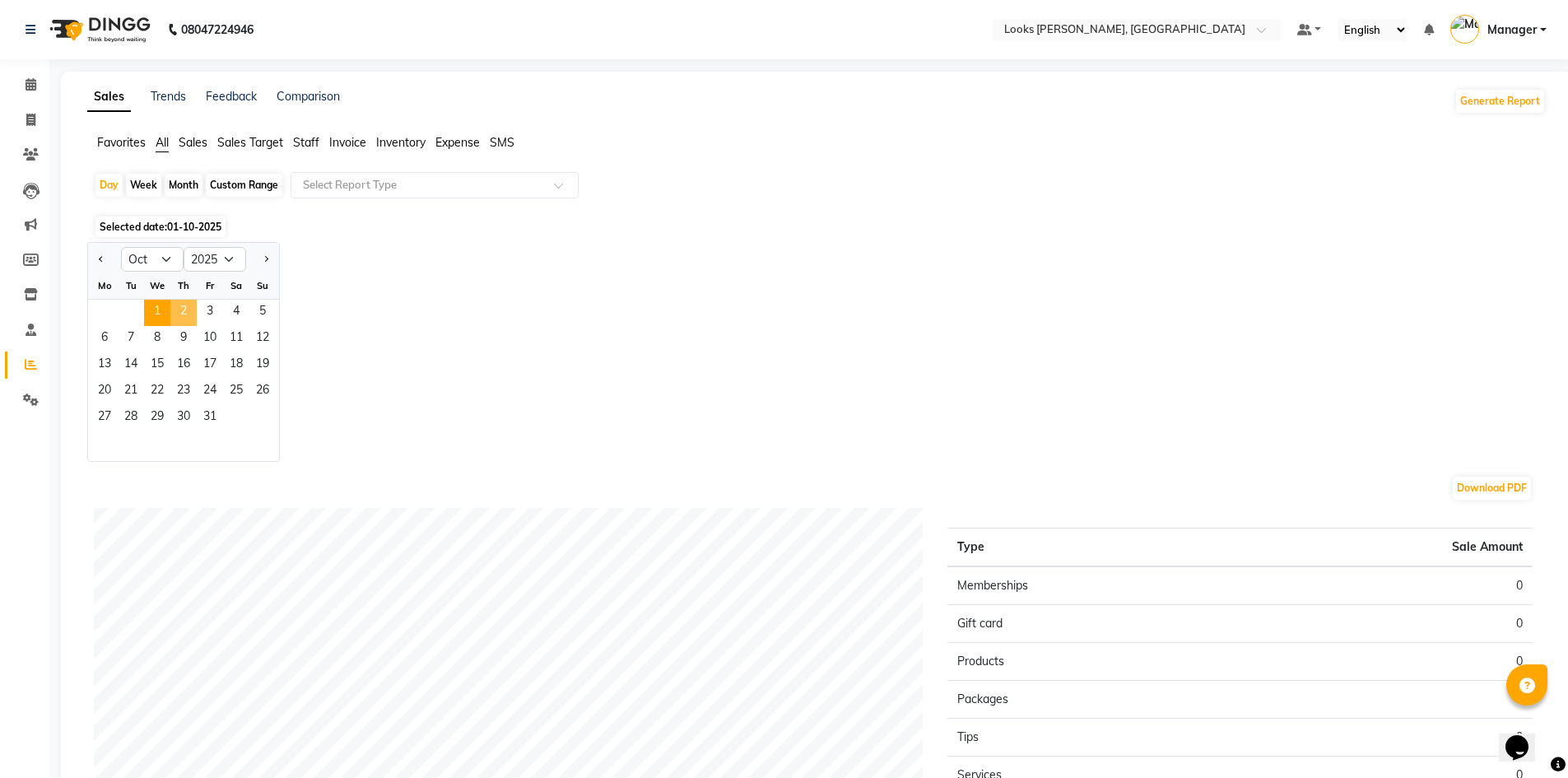
click at [173, 307] on span "2" at bounding box center [184, 313] width 26 height 26
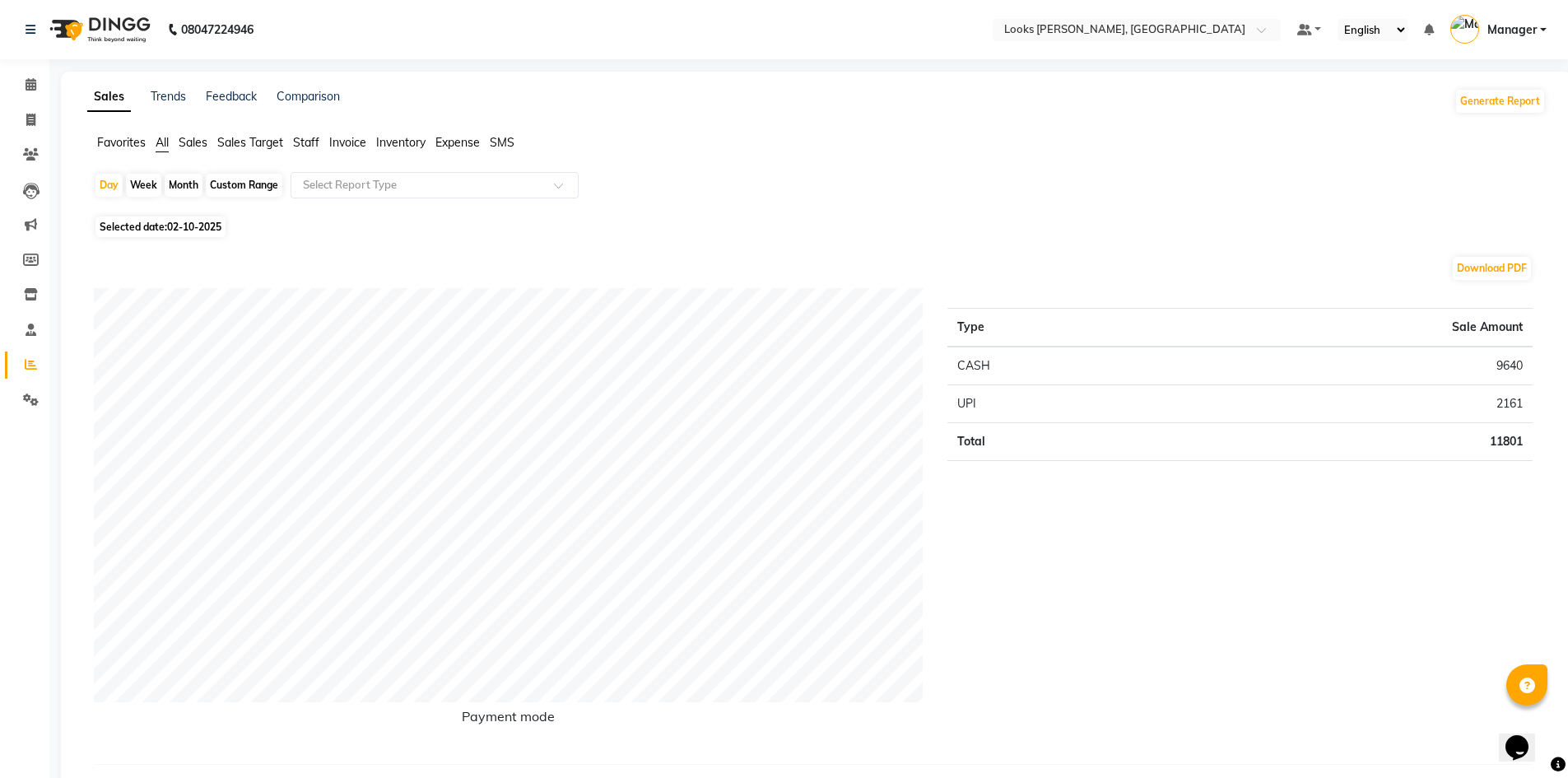
click at [200, 235] on span "Selected date: [DATE]" at bounding box center [160, 227] width 130 height 21
select select "10"
select select "2025"
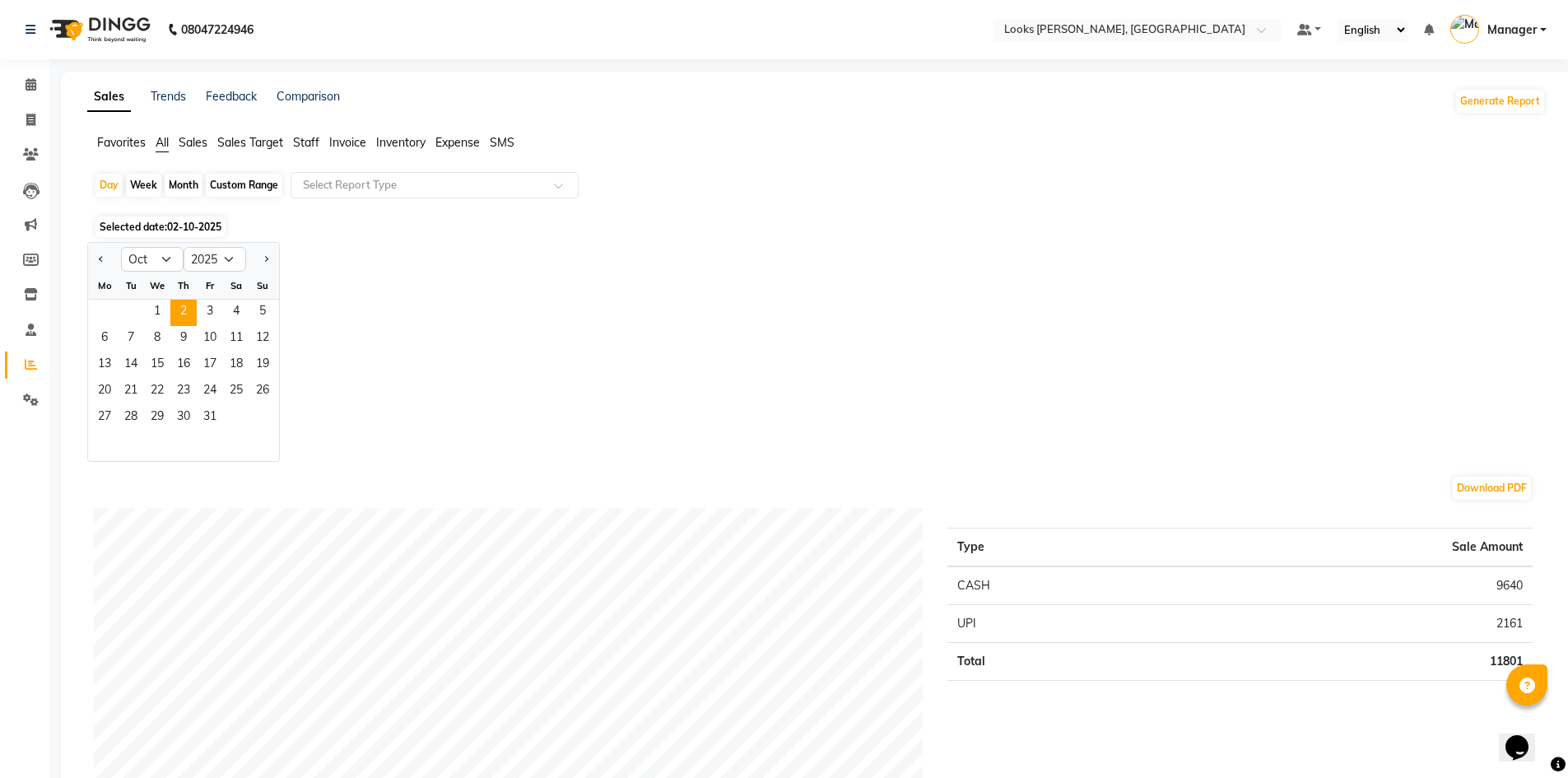
click at [600, 279] on div "Jan Feb Mar Apr May Jun [DATE] Aug Sep Oct Nov [DATE] 2016 2017 2018 2019 2020 …" at bounding box center [816, 352] width 1458 height 220
click at [31, 85] on icon at bounding box center [30, 84] width 10 height 12
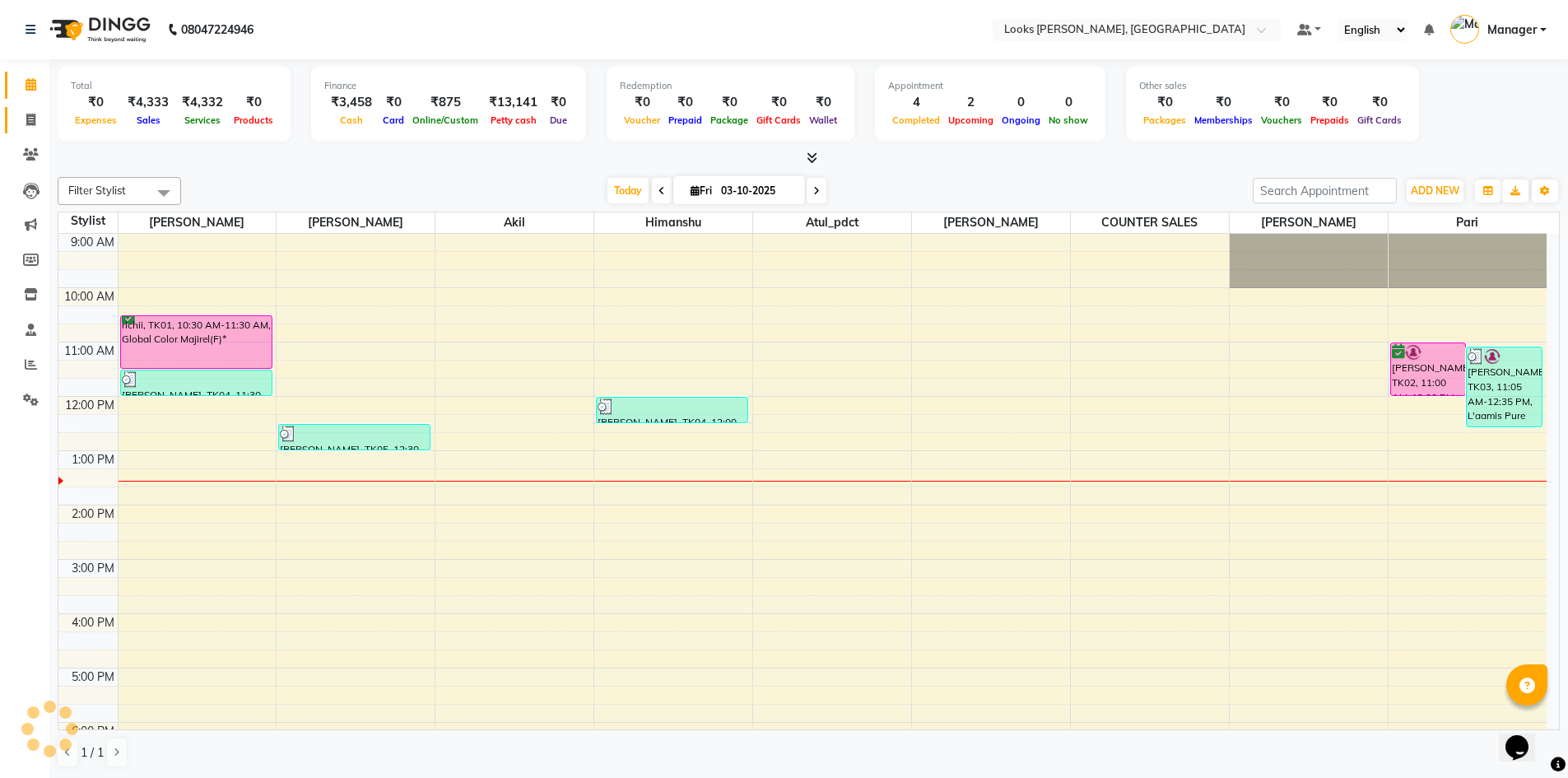
click at [9, 130] on link "Invoice" at bounding box center [24, 120] width 39 height 27
select select "service"
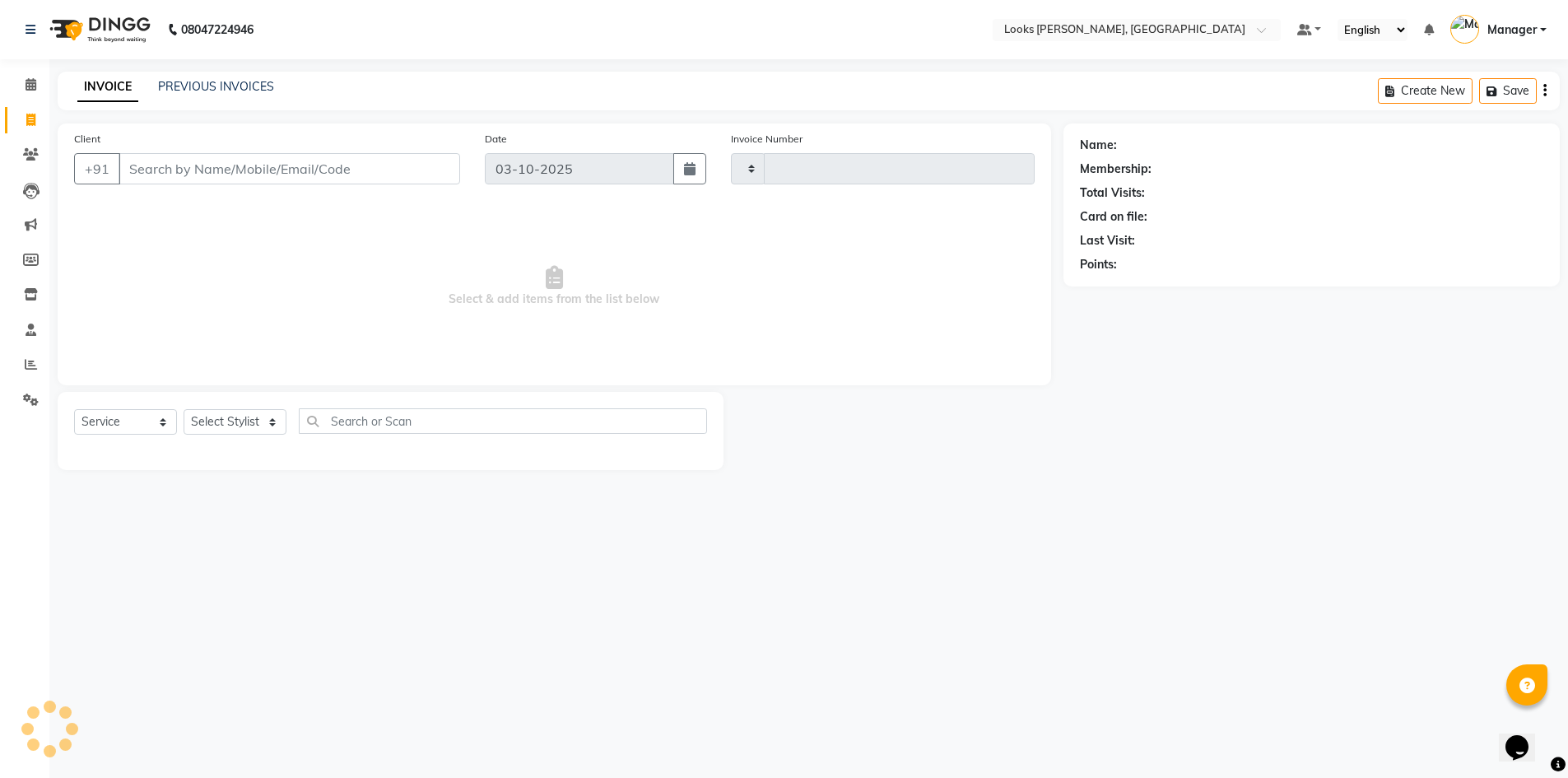
type input "1300"
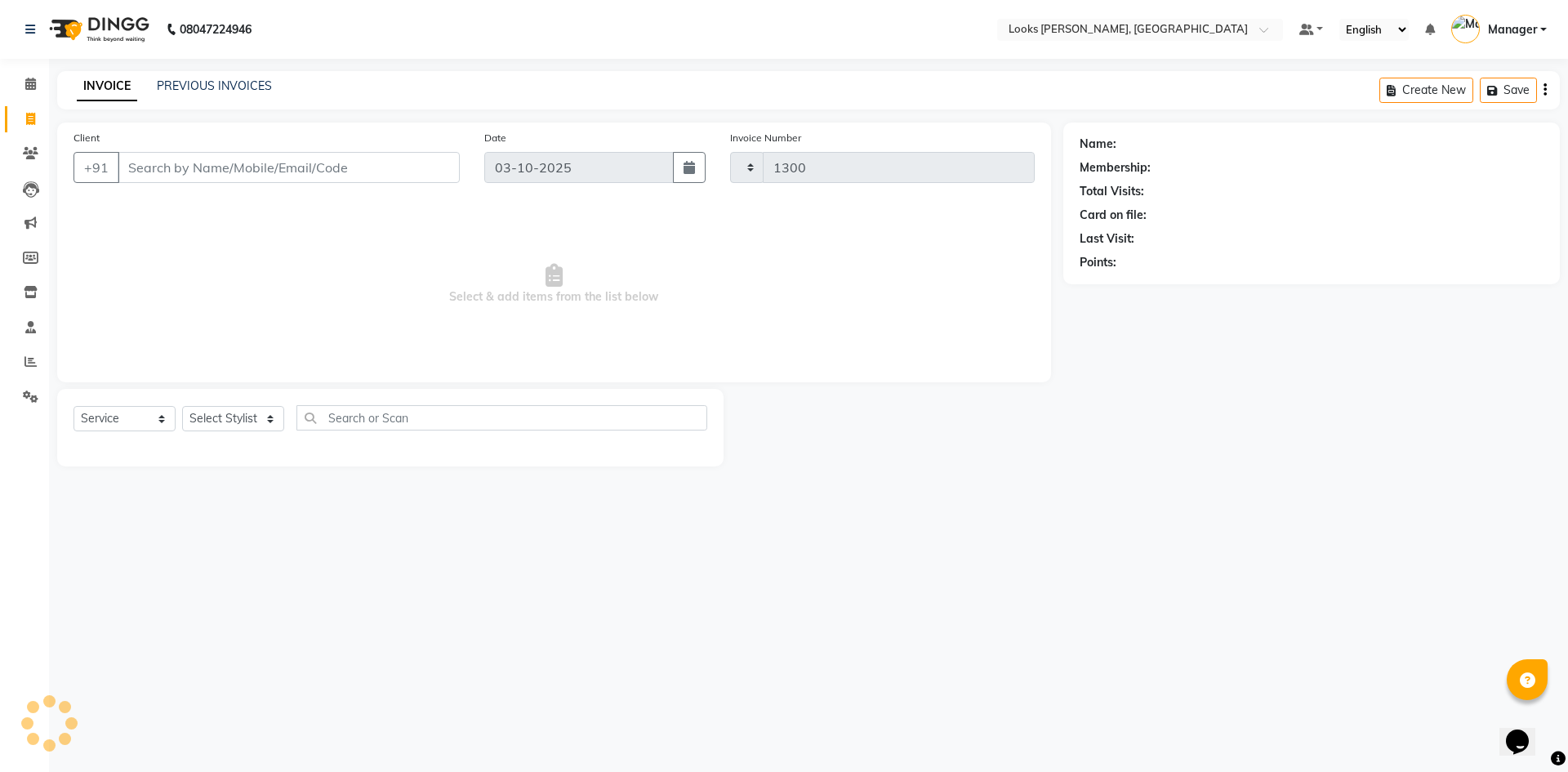
select select "6017"
click at [37, 91] on span at bounding box center [31, 84] width 29 height 19
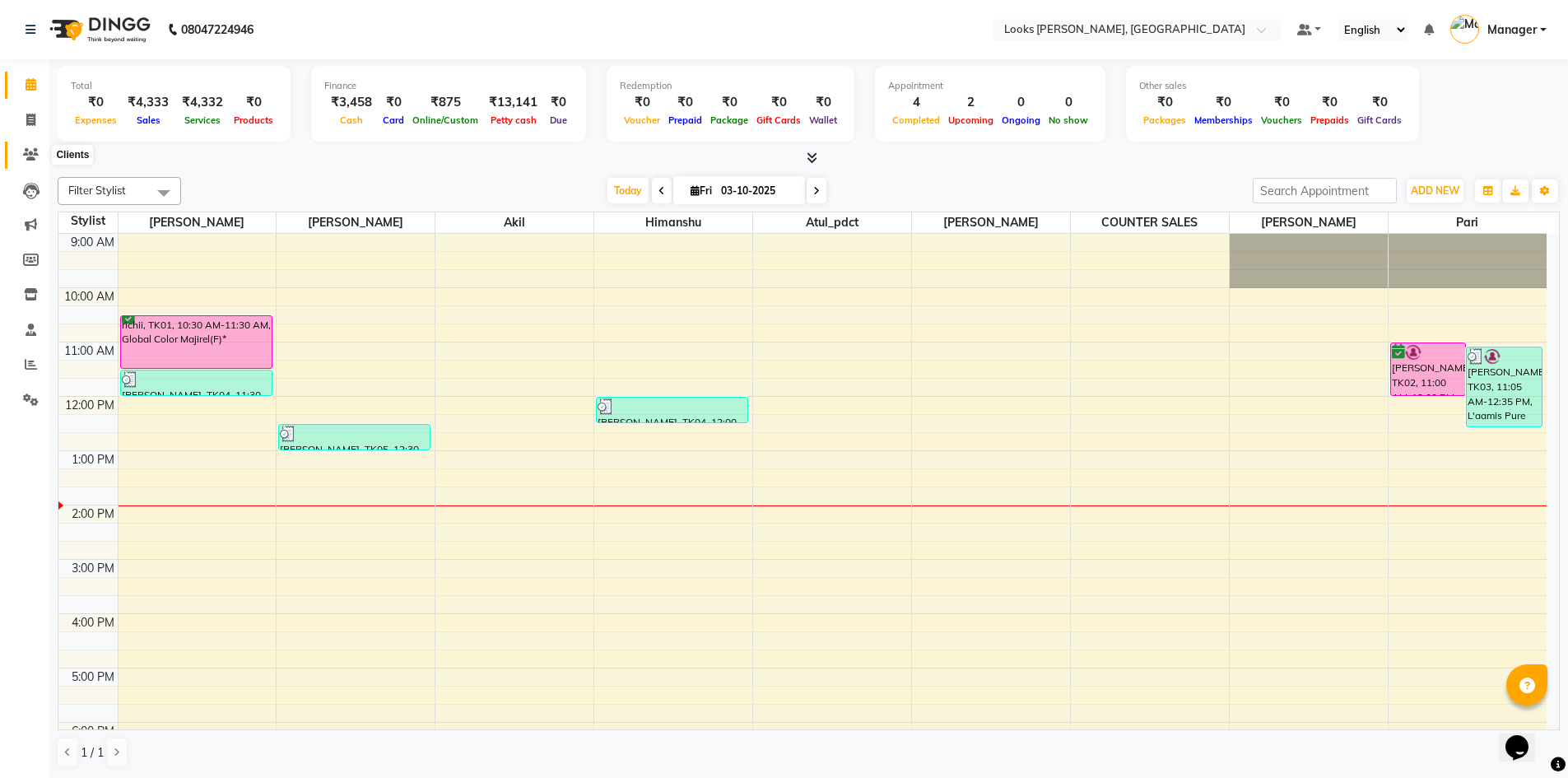
click at [32, 152] on icon at bounding box center [31, 154] width 16 height 12
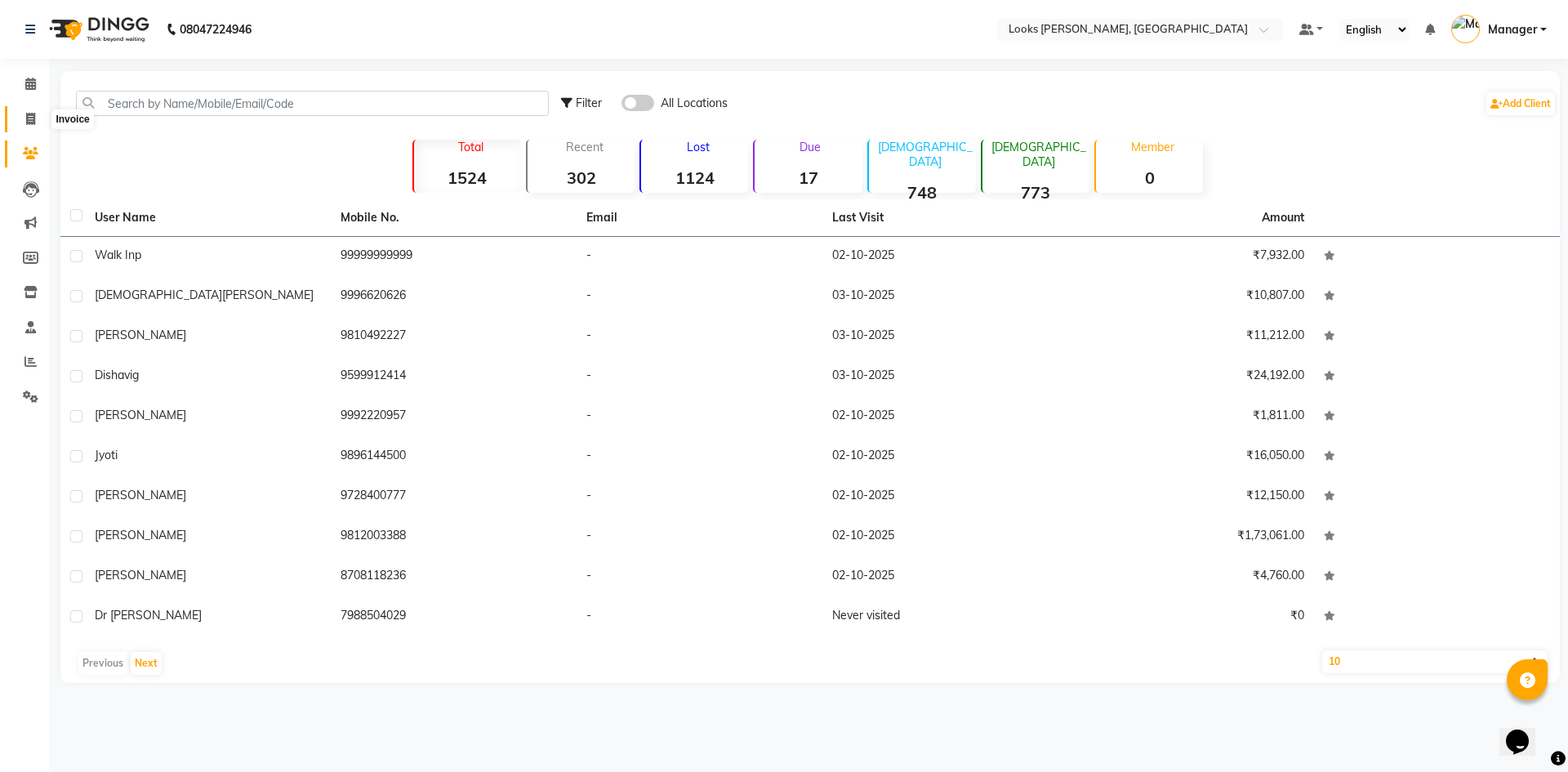
click at [29, 118] on icon at bounding box center [31, 118] width 9 height 12
select select "service"
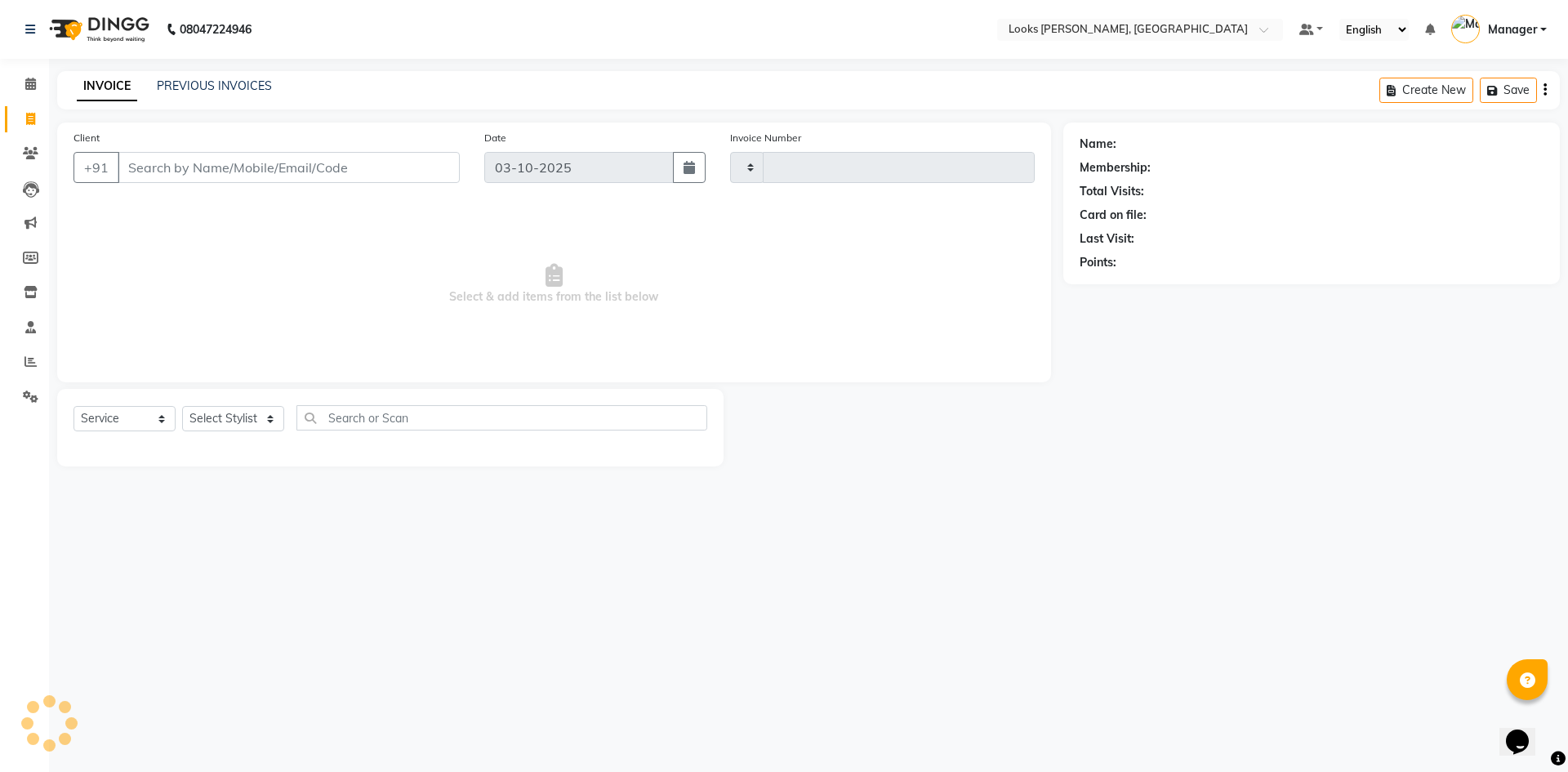
type input "1300"
select select "6017"
click at [268, 419] on select "Select Stylist [PERSON_NAME] [PERSON_NAME] Atul_pdct BRM_MASTER COUNTER SALES […" at bounding box center [233, 417] width 102 height 25
select select "67379"
click at [182, 405] on select "Select Stylist [PERSON_NAME] [PERSON_NAME] Atul_pdct BRM_MASTER COUNTER SALES […" at bounding box center [233, 417] width 102 height 25
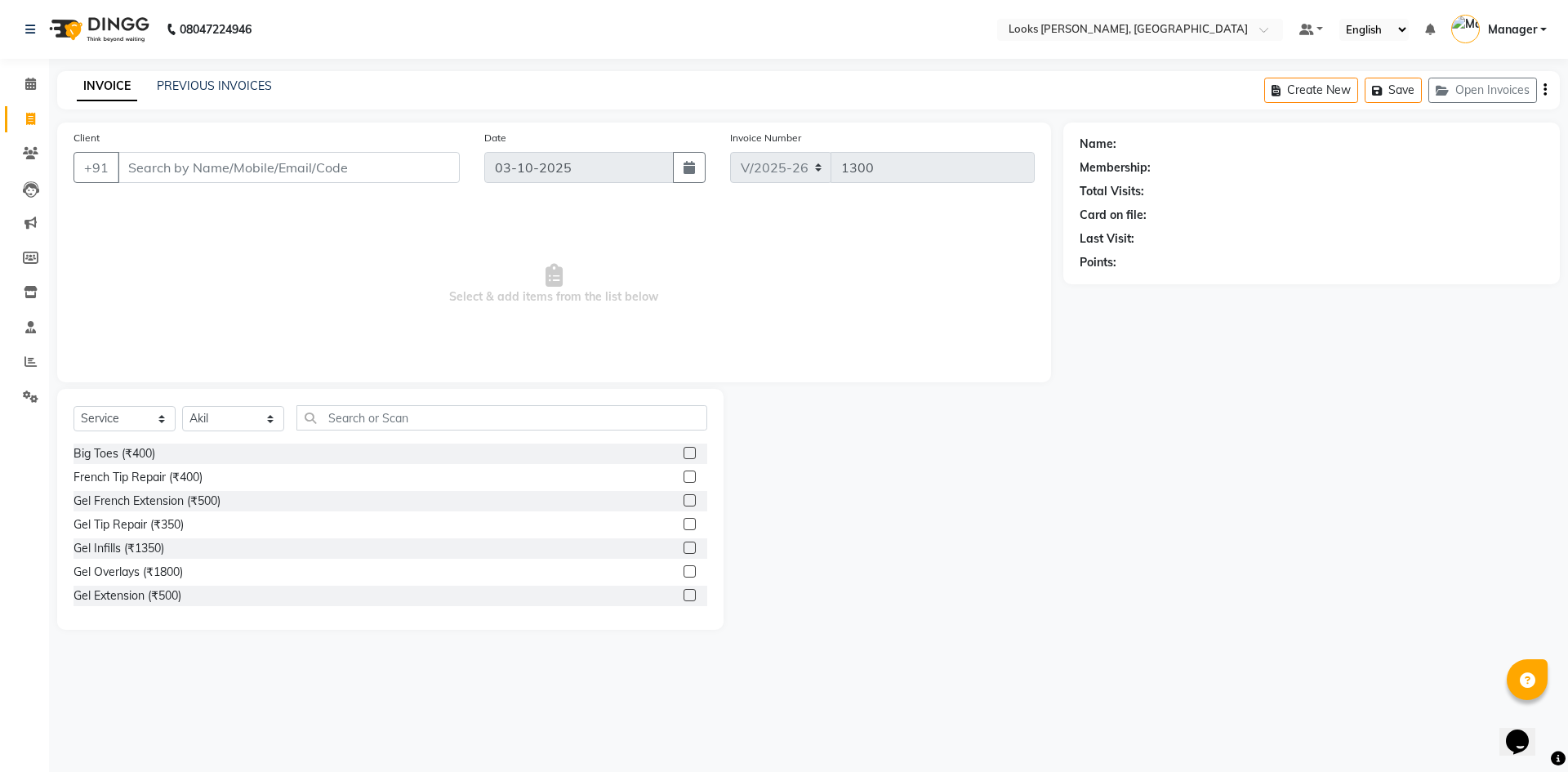
drag, startPoint x: 337, startPoint y: 405, endPoint x: 399, endPoint y: 419, distance: 63.6
click at [338, 405] on div "Select Service Product Membership Package Voucher Prepaid Gift Card Select Styl…" at bounding box center [391, 509] width 666 height 241
click at [359, 403] on div "Select Service Product Membership Package Voucher Prepaid Gift Card Select Styl…" at bounding box center [391, 509] width 666 height 241
click at [378, 423] on input "text" at bounding box center [502, 417] width 411 height 25
click at [317, 413] on input "text" at bounding box center [502, 417] width 411 height 25
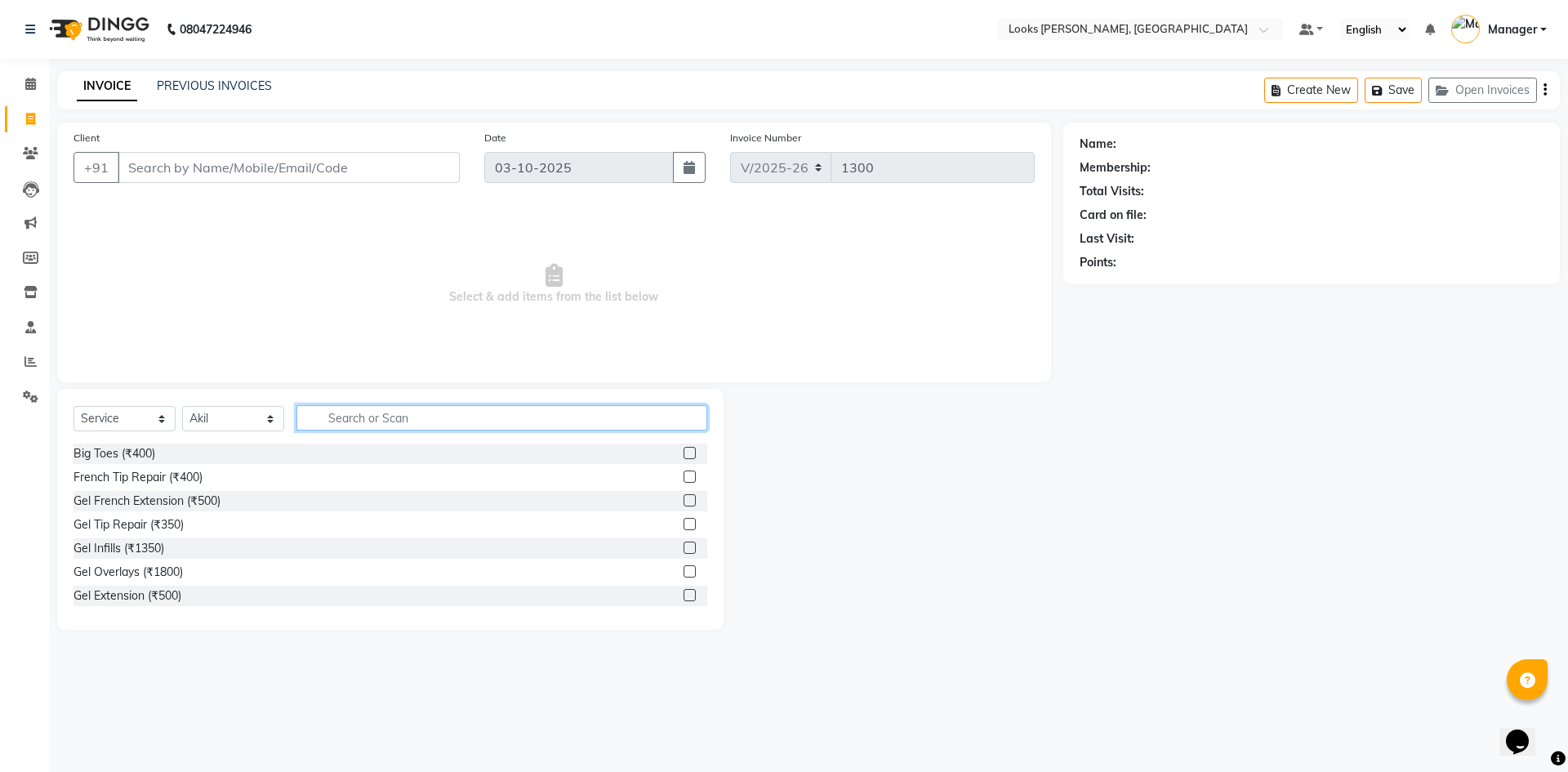
click at [421, 417] on input "text" at bounding box center [502, 417] width 411 height 25
click at [274, 161] on input "Client" at bounding box center [289, 168] width 342 height 31
click at [371, 415] on input "text" at bounding box center [502, 417] width 411 height 25
type input "bear"
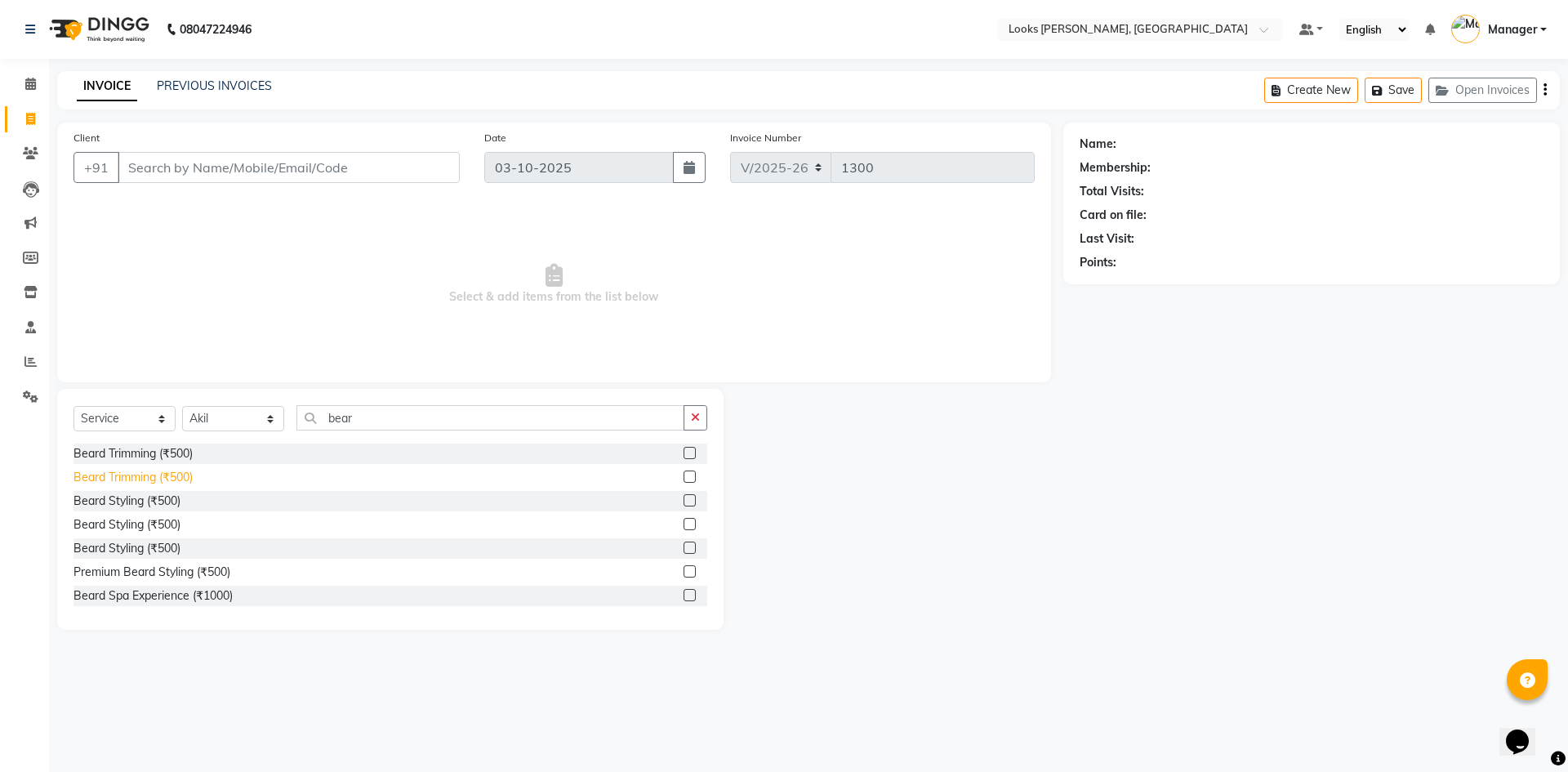
click at [141, 475] on div "Beard Trimming (₹500)" at bounding box center [132, 477] width 119 height 18
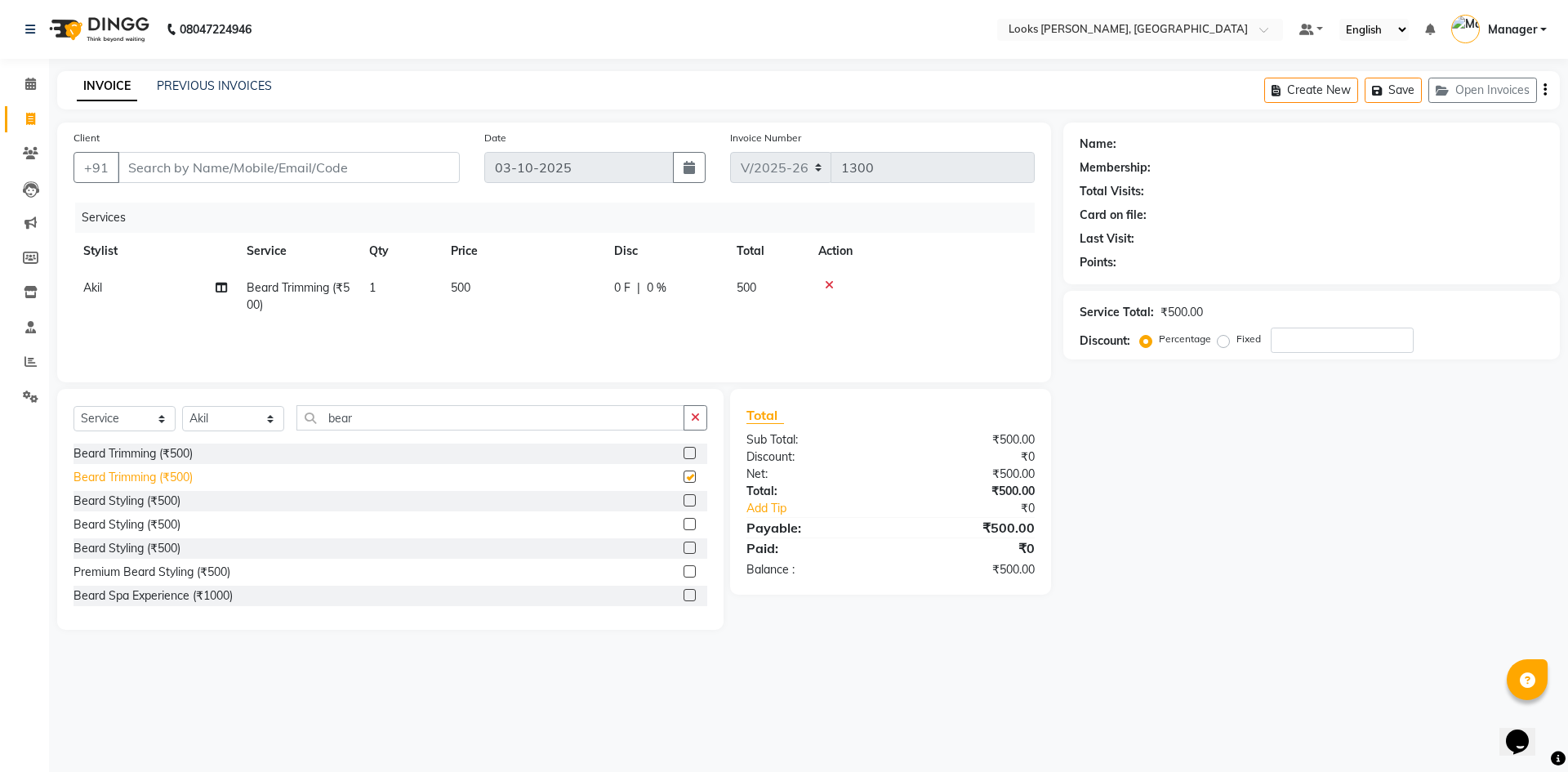
checkbox input "false"
click at [473, 297] on td "500" at bounding box center [522, 296] width 163 height 54
select select "67379"
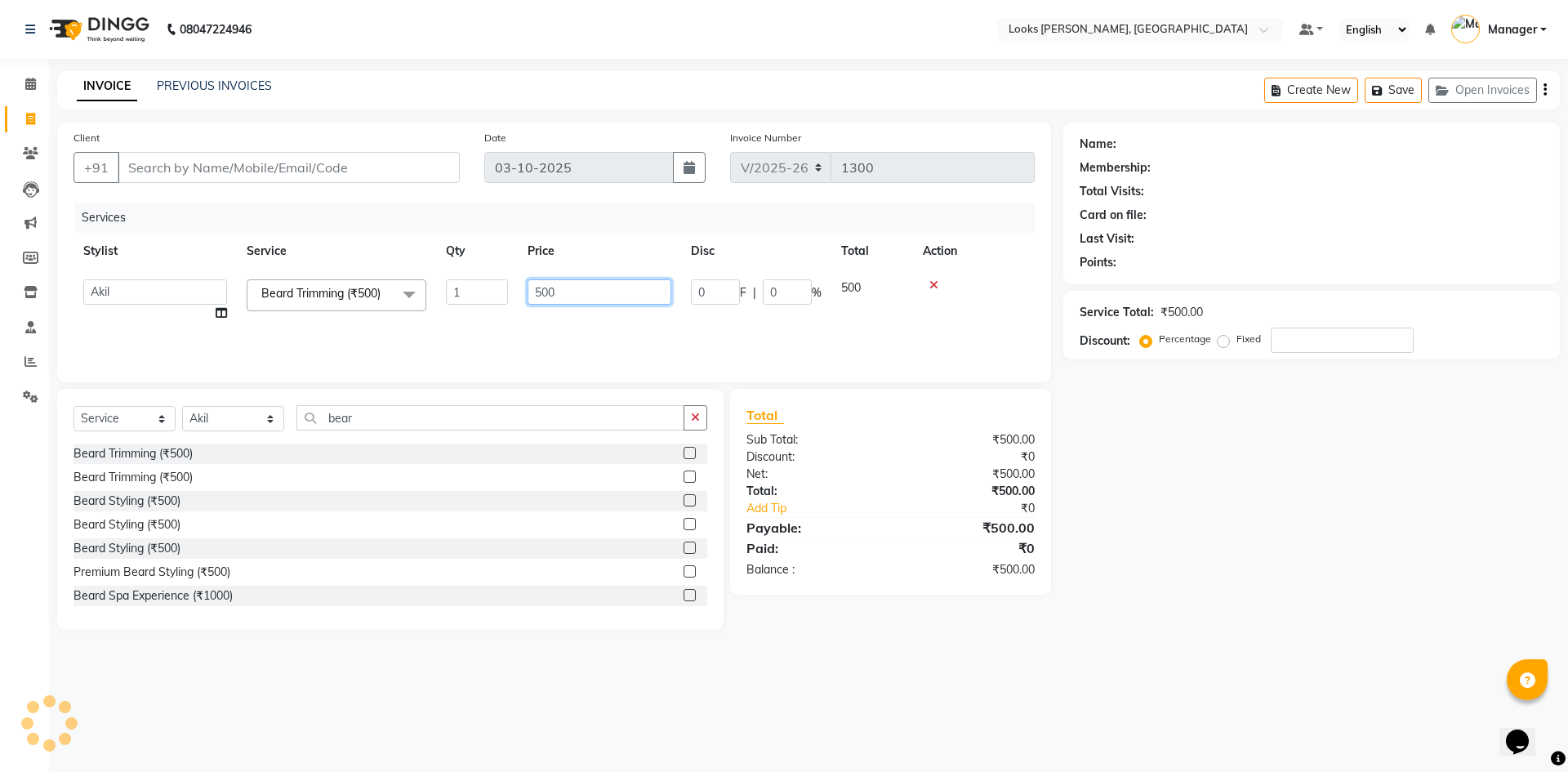
click at [545, 290] on input "500" at bounding box center [599, 292] width 143 height 25
type input "300"
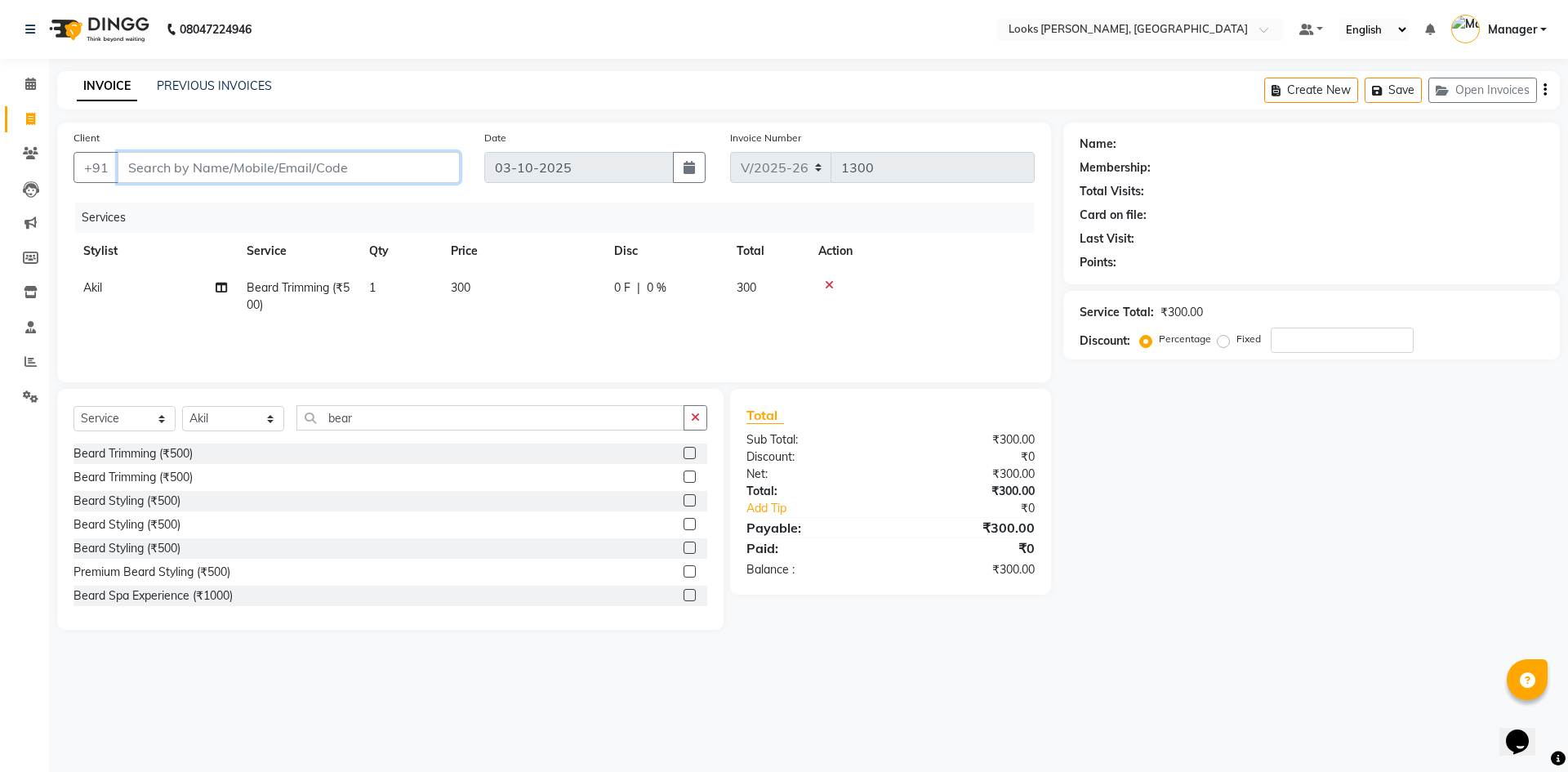
drag, startPoint x: 160, startPoint y: 168, endPoint x: 170, endPoint y: 176, distance: 12.8
click at [163, 176] on input "Client" at bounding box center [289, 168] width 342 height 31
click at [451, 276] on td "300" at bounding box center [522, 296] width 163 height 54
select select "67379"
click at [791, 292] on input "0" at bounding box center [787, 292] width 49 height 25
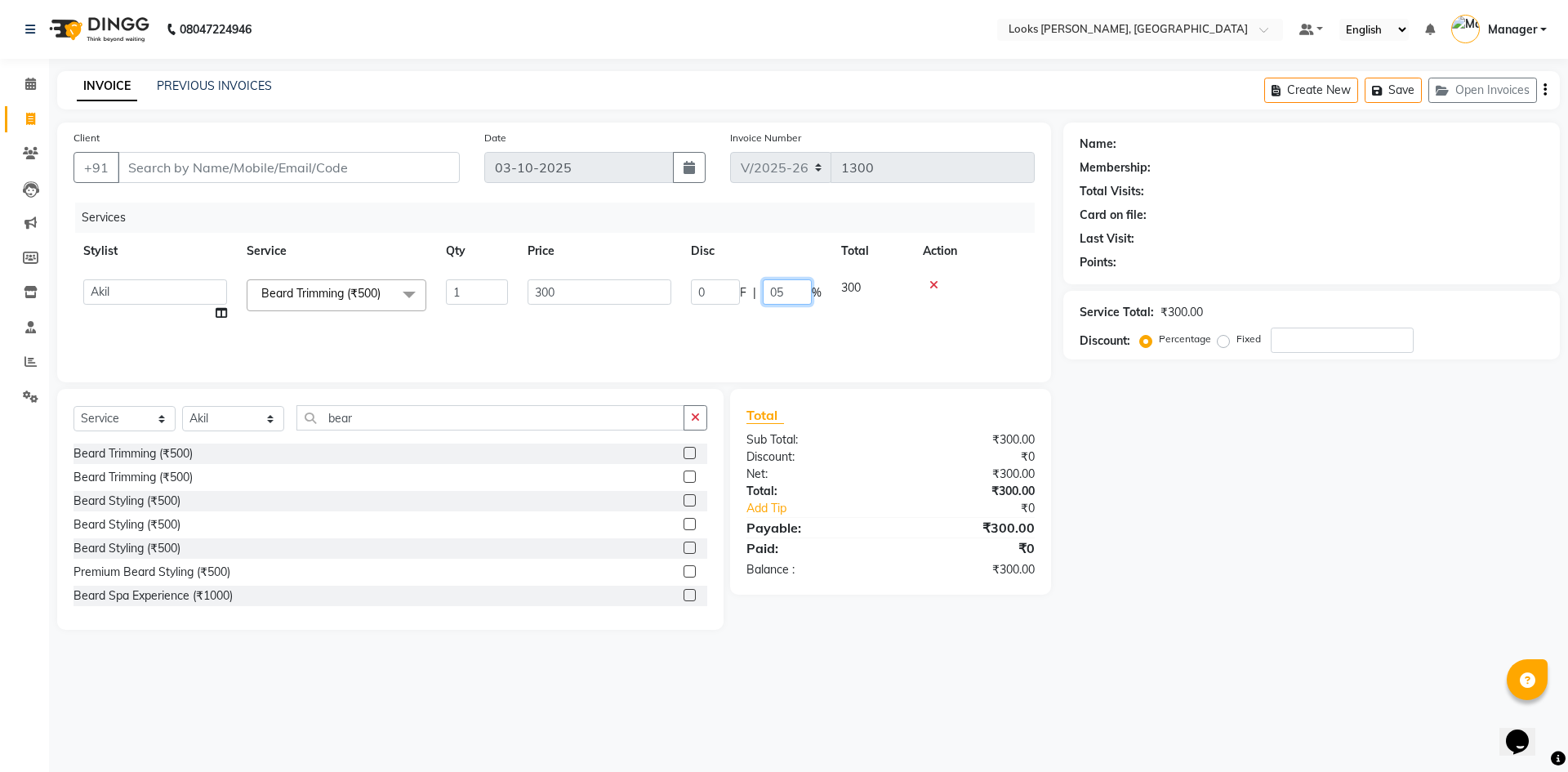
type input "0"
type input "50"
click at [155, 181] on input "Client" at bounding box center [289, 168] width 342 height 31
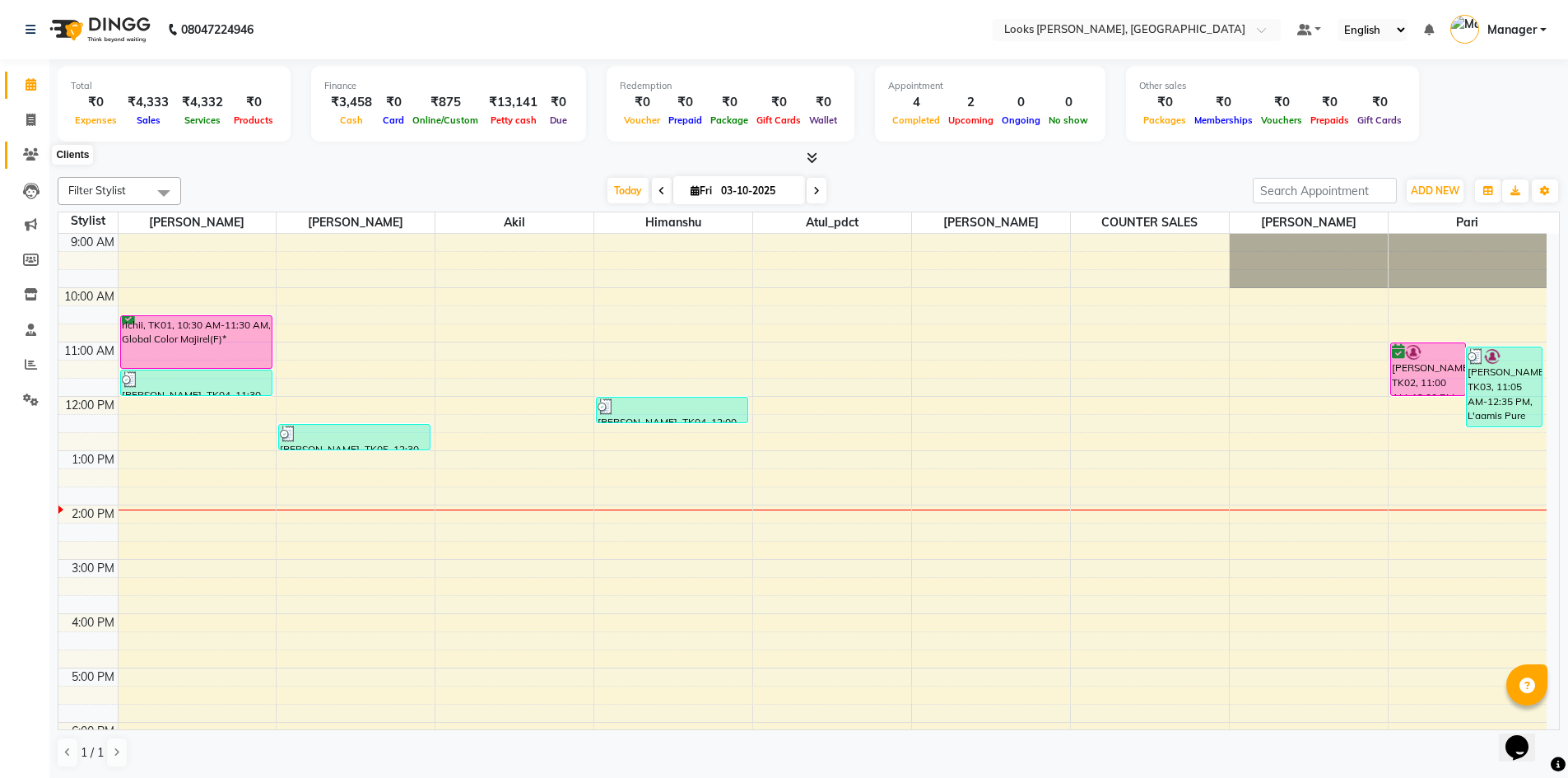
click at [35, 156] on icon at bounding box center [31, 154] width 16 height 12
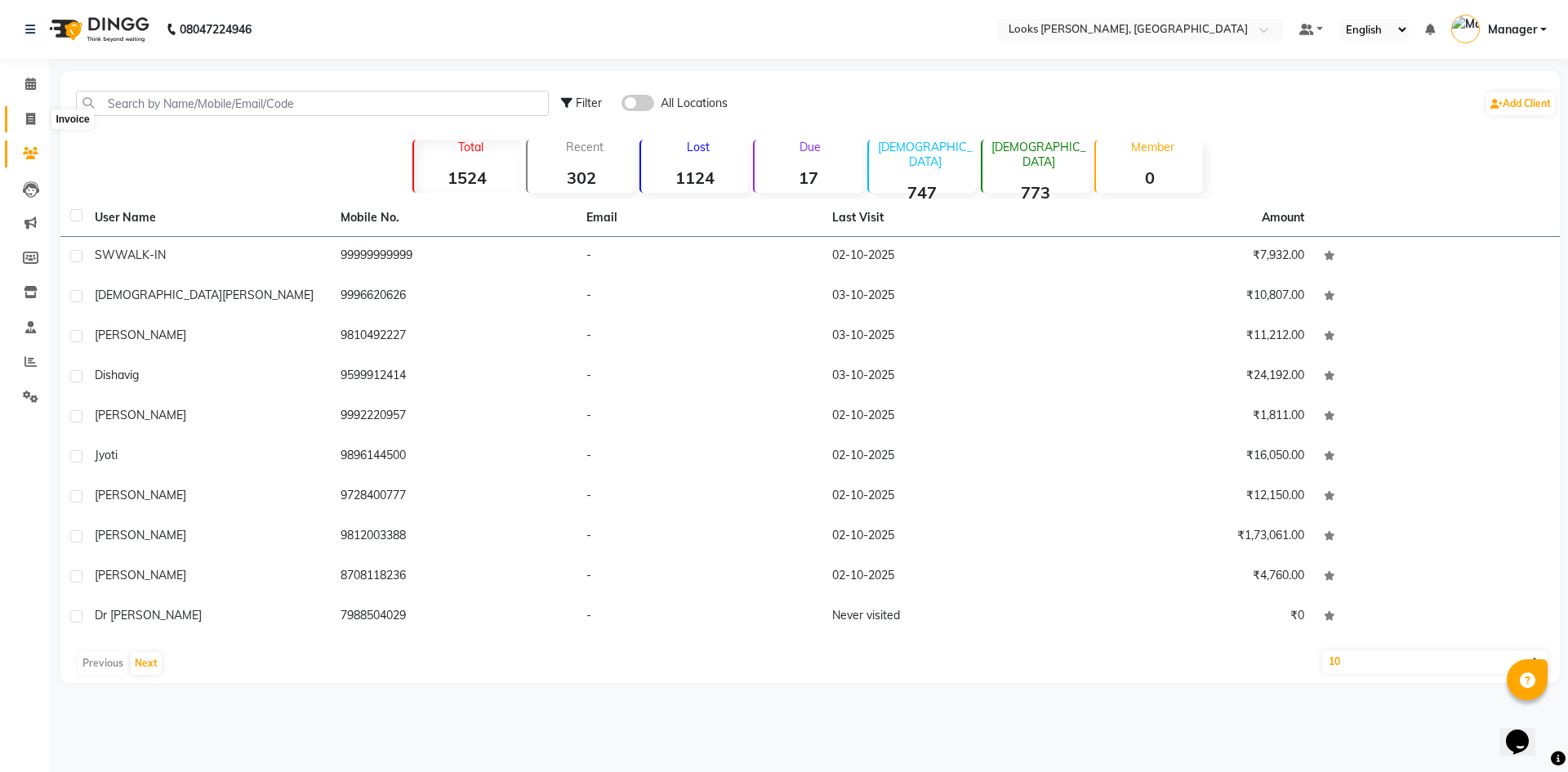
click at [35, 121] on icon at bounding box center [31, 118] width 9 height 12
select select "service"
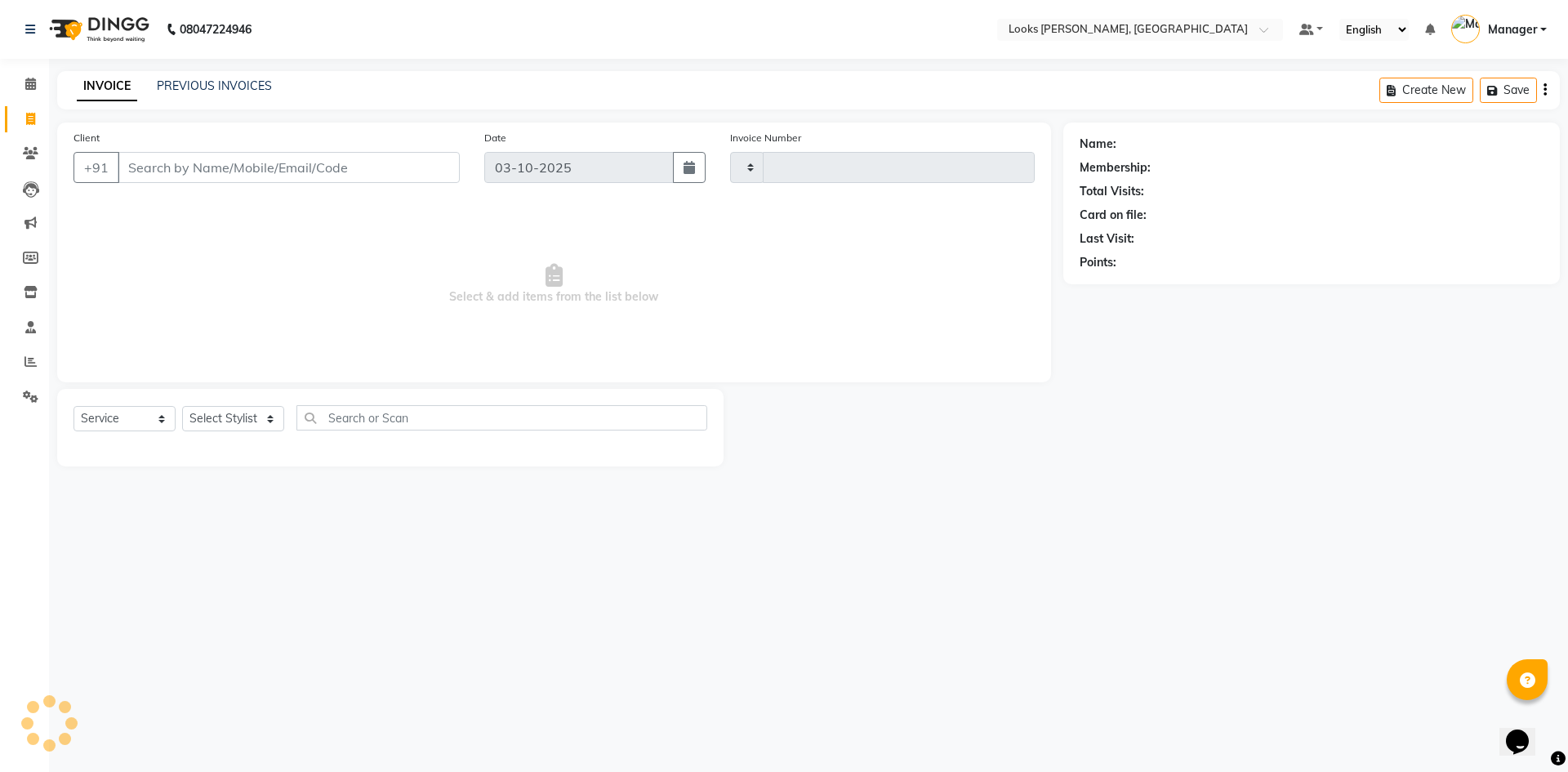
type input "1300"
select select "6017"
drag, startPoint x: 252, startPoint y: 412, endPoint x: 260, endPoint y: 390, distance: 23.4
click at [254, 409] on select "Select Stylist [PERSON_NAME] [PERSON_NAME] Atul_pdct BRM_MASTER COUNTER SALES […" at bounding box center [233, 417] width 102 height 25
click at [257, 408] on select "Select Stylist [PERSON_NAME] [PERSON_NAME] Atul_pdct BRM_MASTER COUNTER SALES […" at bounding box center [233, 417] width 102 height 25
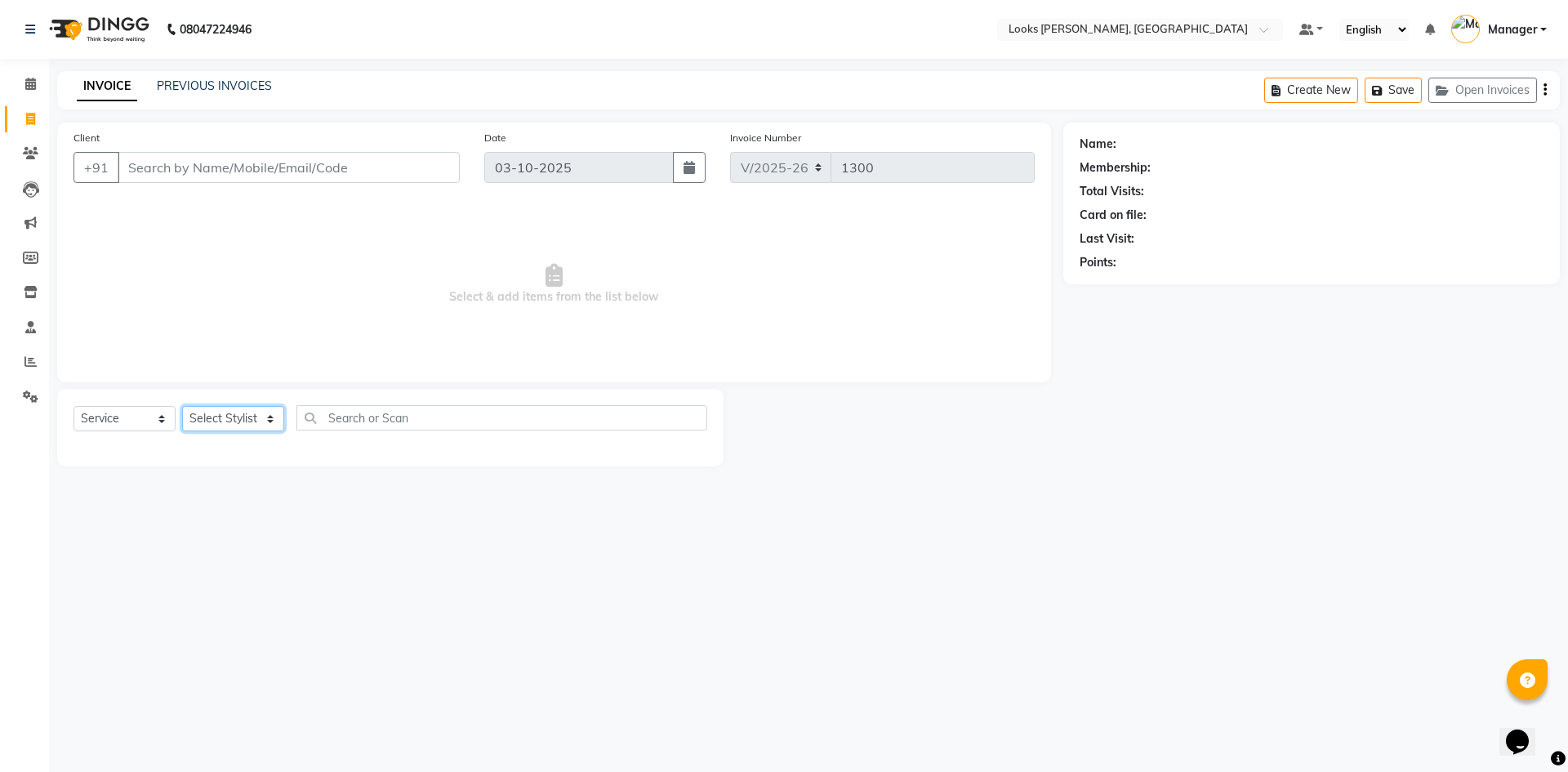
select select "44372"
click at [182, 405] on select "Select Stylist [PERSON_NAME] [PERSON_NAME] Atul_pdct BRM_MASTER COUNTER SALES […" at bounding box center [233, 417] width 102 height 25
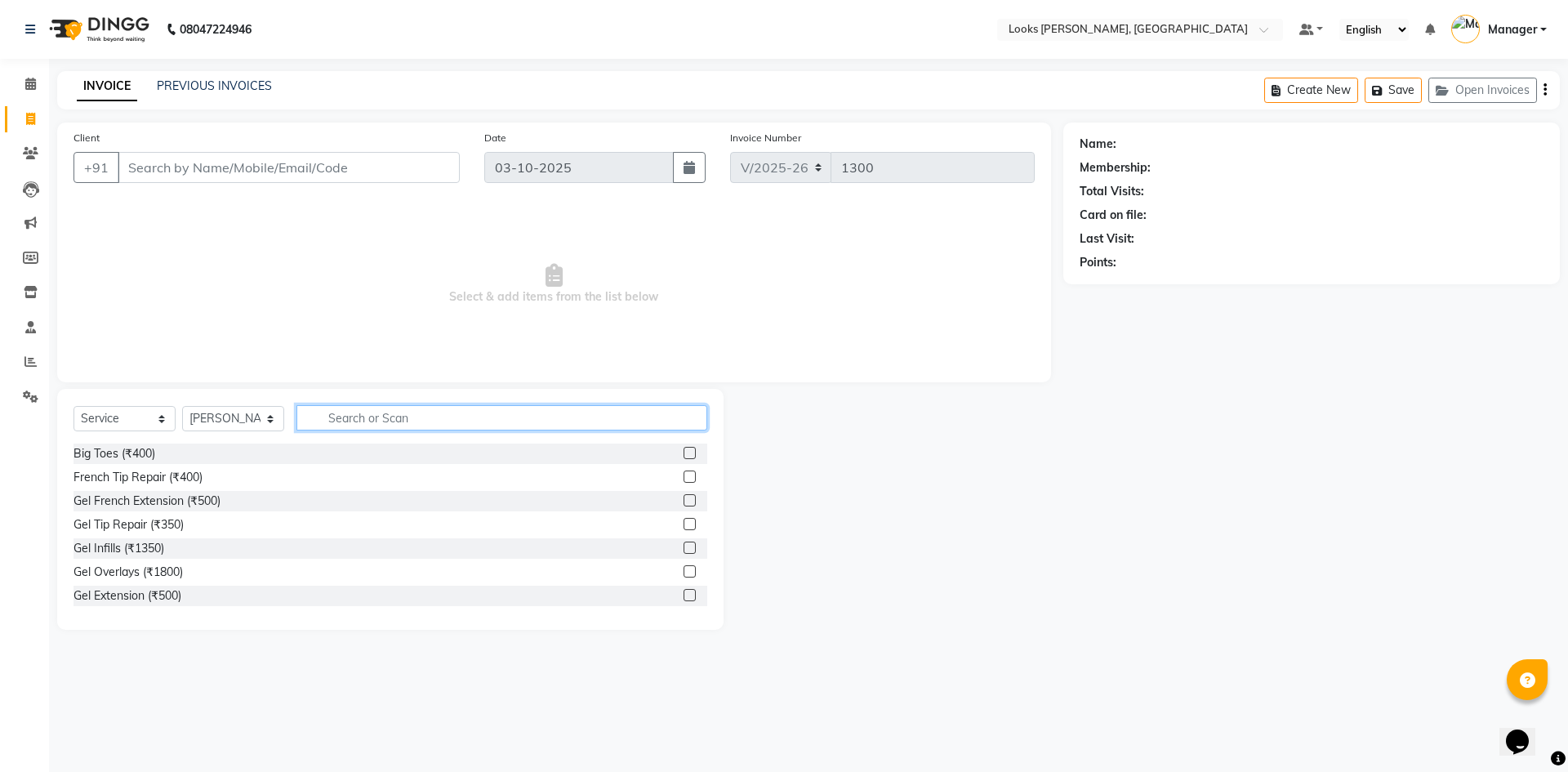
click at [333, 415] on input "text" at bounding box center [502, 417] width 411 height 25
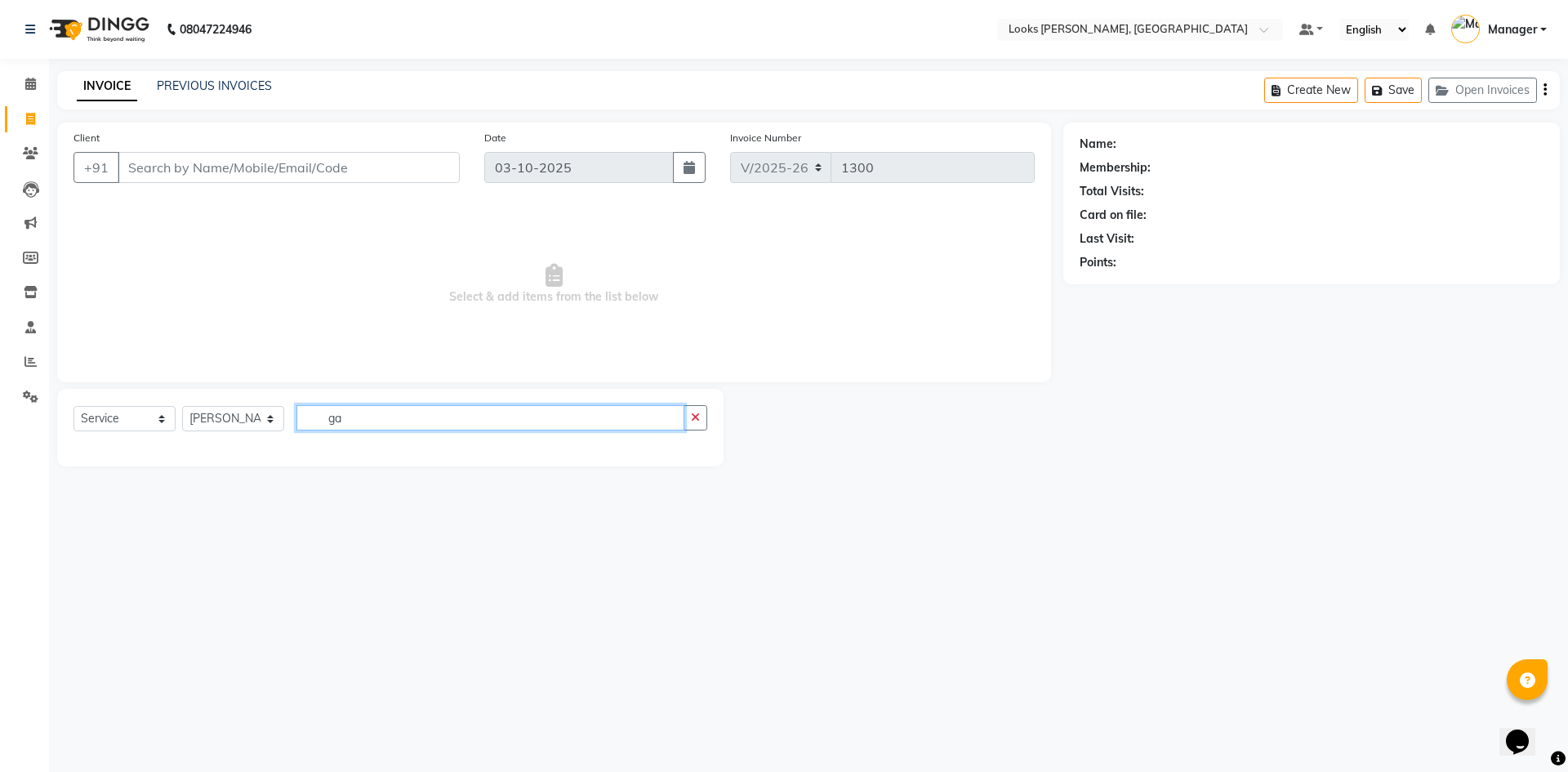
type input "g"
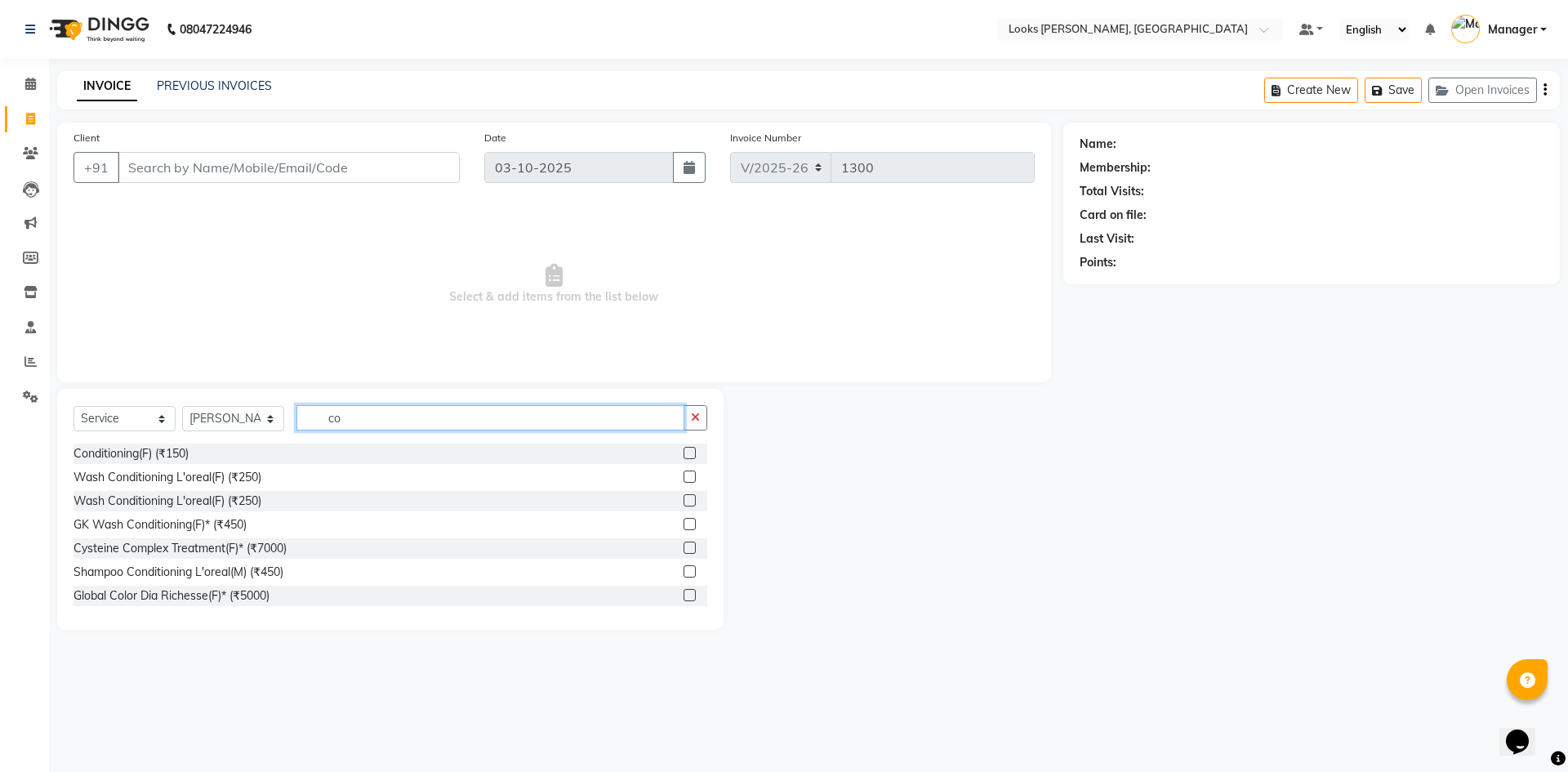
type input "c"
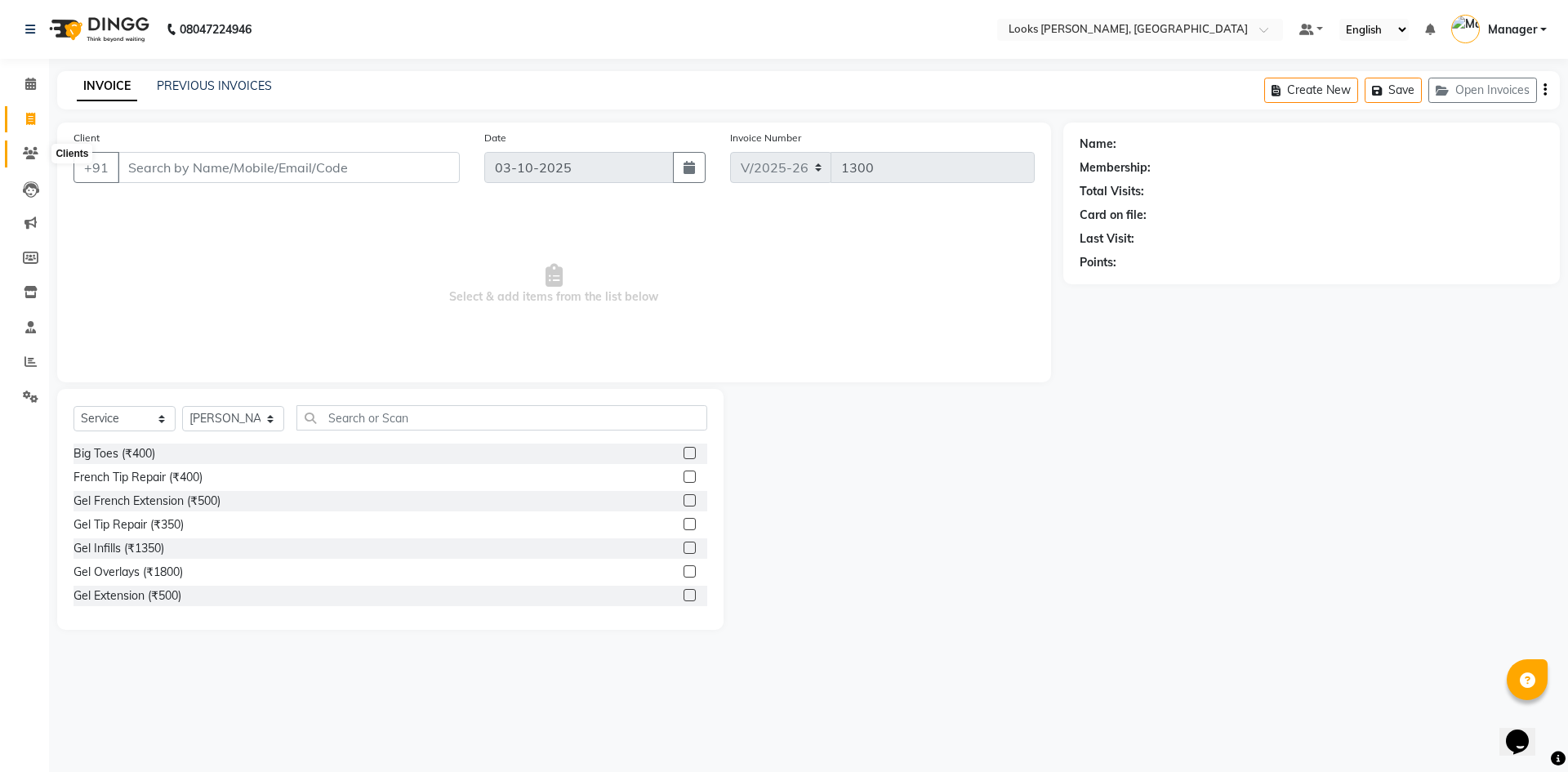
drag, startPoint x: 26, startPoint y: 152, endPoint x: 924, endPoint y: 113, distance: 898.8
click at [29, 155] on icon at bounding box center [31, 153] width 16 height 12
click at [362, 176] on input "Client" at bounding box center [289, 168] width 342 height 31
type input "9996716604"
click at [414, 168] on span "Add Client" at bounding box center [417, 168] width 65 height 17
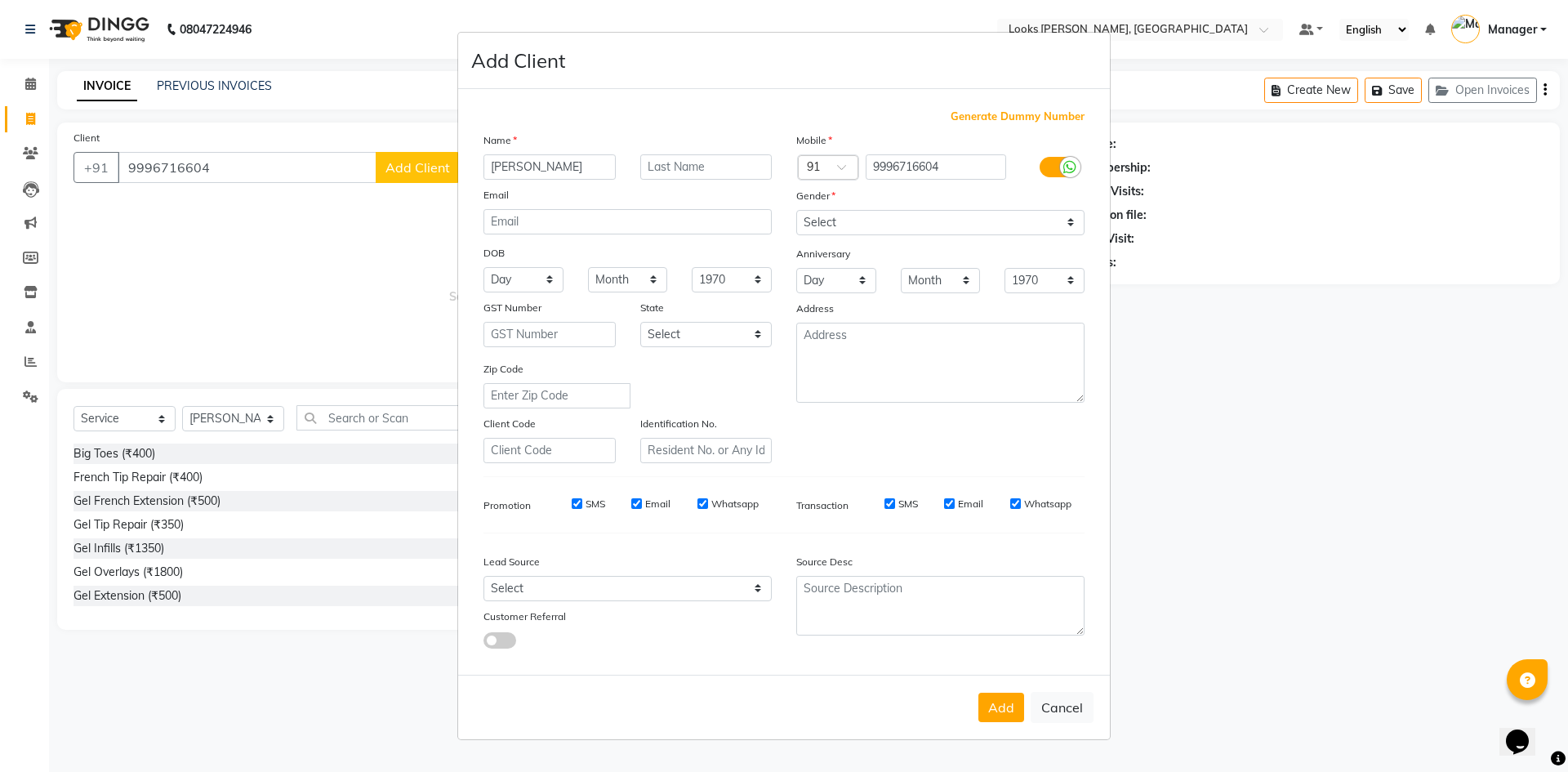
type input "prajwal"
click at [989, 235] on div "Mobile Country Code × 91 9996716604 Gender Select Male Female Other Prefer Not …" at bounding box center [940, 297] width 313 height 331
click at [940, 253] on div "Anniversary" at bounding box center [940, 255] width 313 height 26
click at [940, 231] on select "Select Male Female Other Prefer Not To Say" at bounding box center [940, 222] width 288 height 25
select select "male"
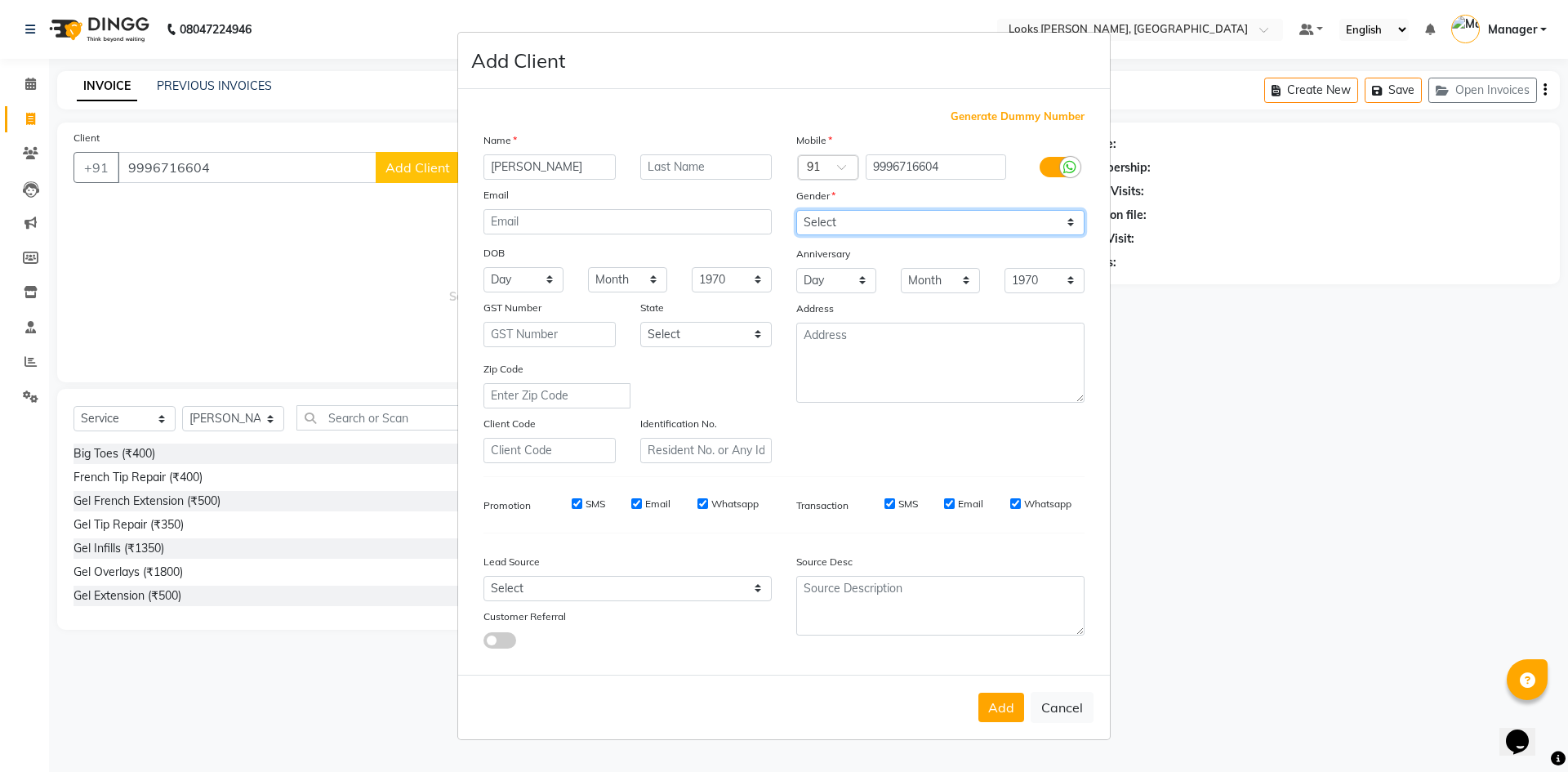
click at [796, 210] on select "Select Male Female Other Prefer Not To Say" at bounding box center [940, 222] width 288 height 25
click at [1003, 691] on div "Add Cancel" at bounding box center [784, 707] width 652 height 65
click at [1011, 704] on button "Add" at bounding box center [1001, 707] width 45 height 30
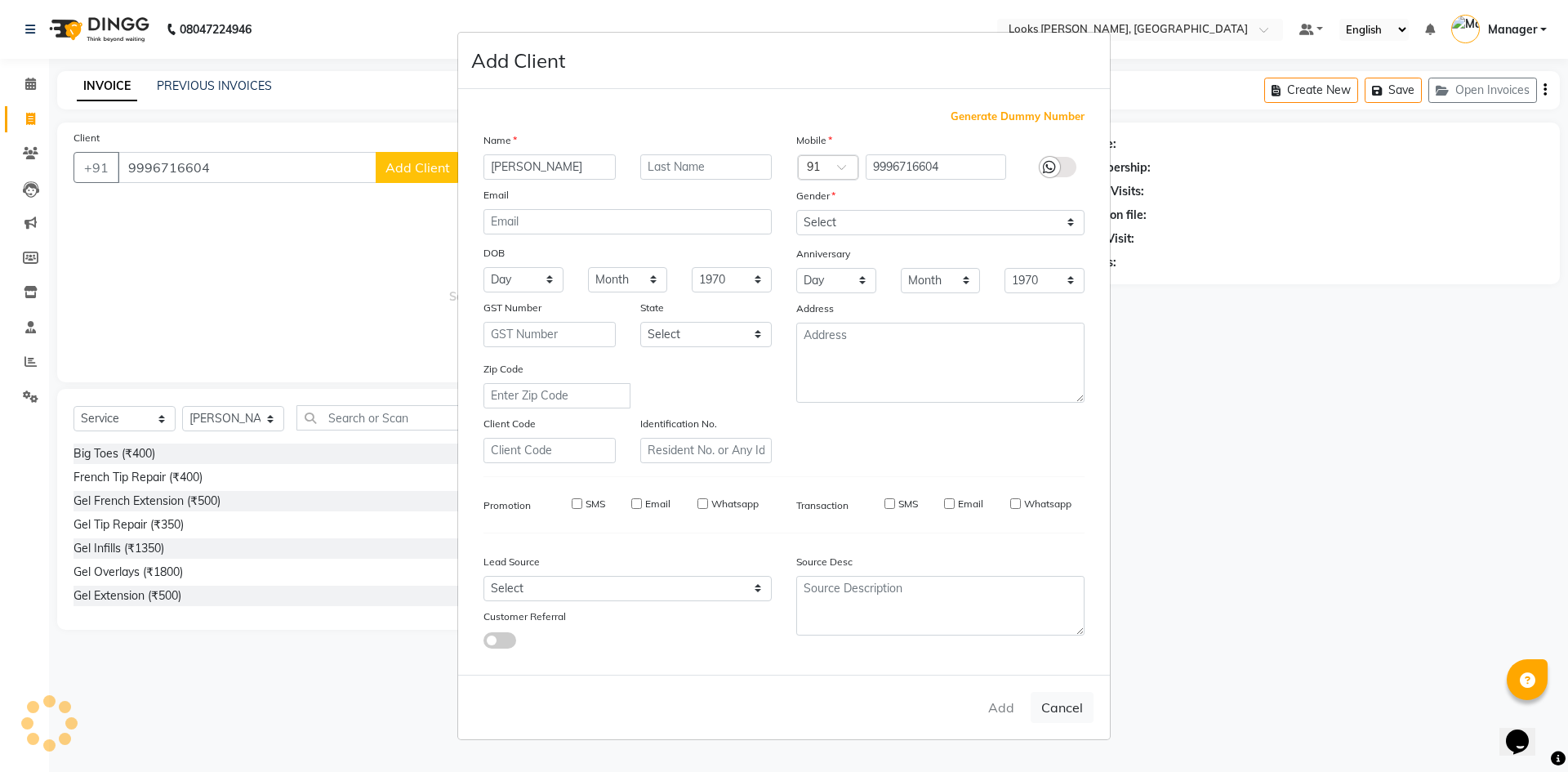
select select
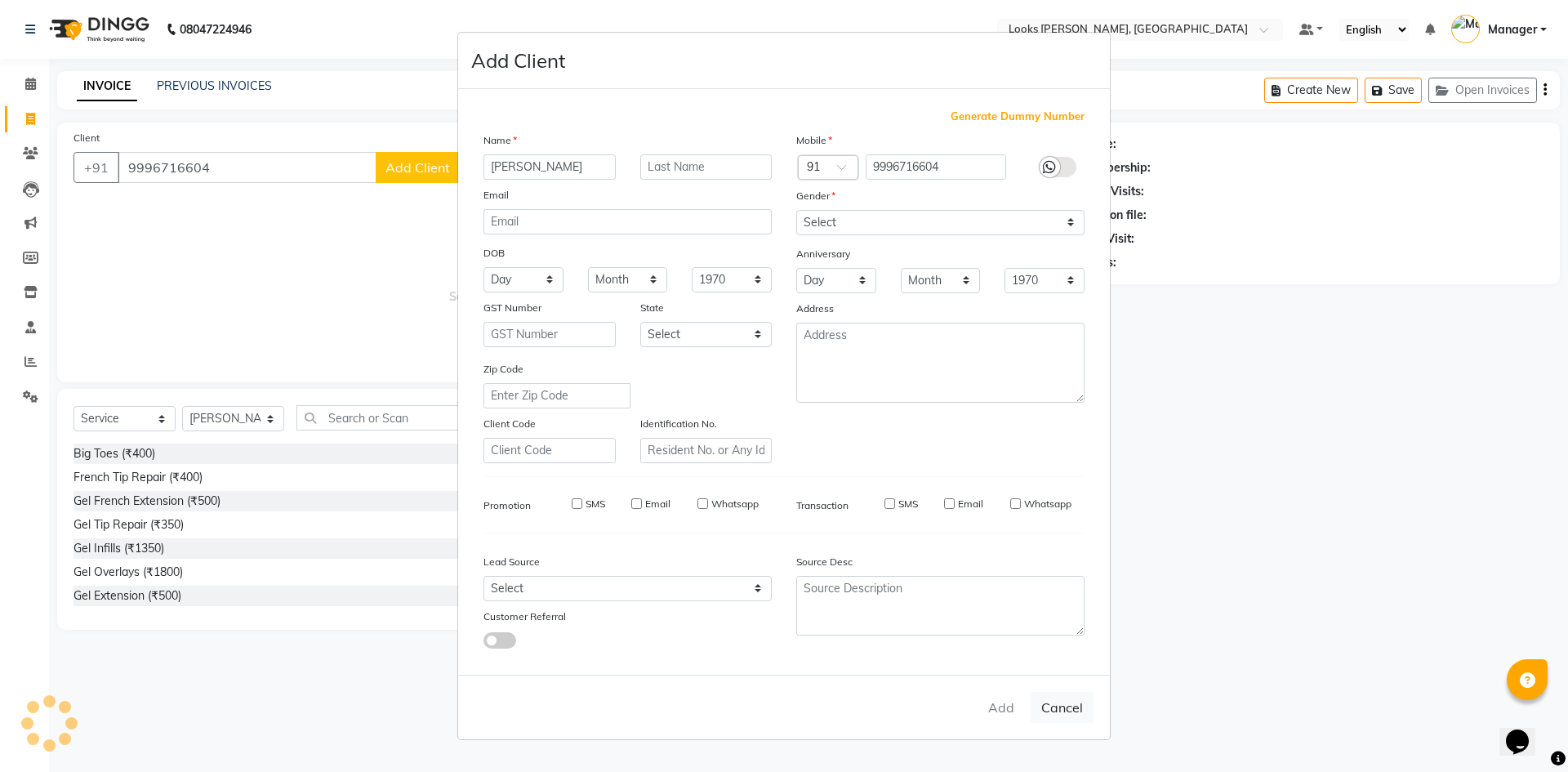
select select
checkbox input "false"
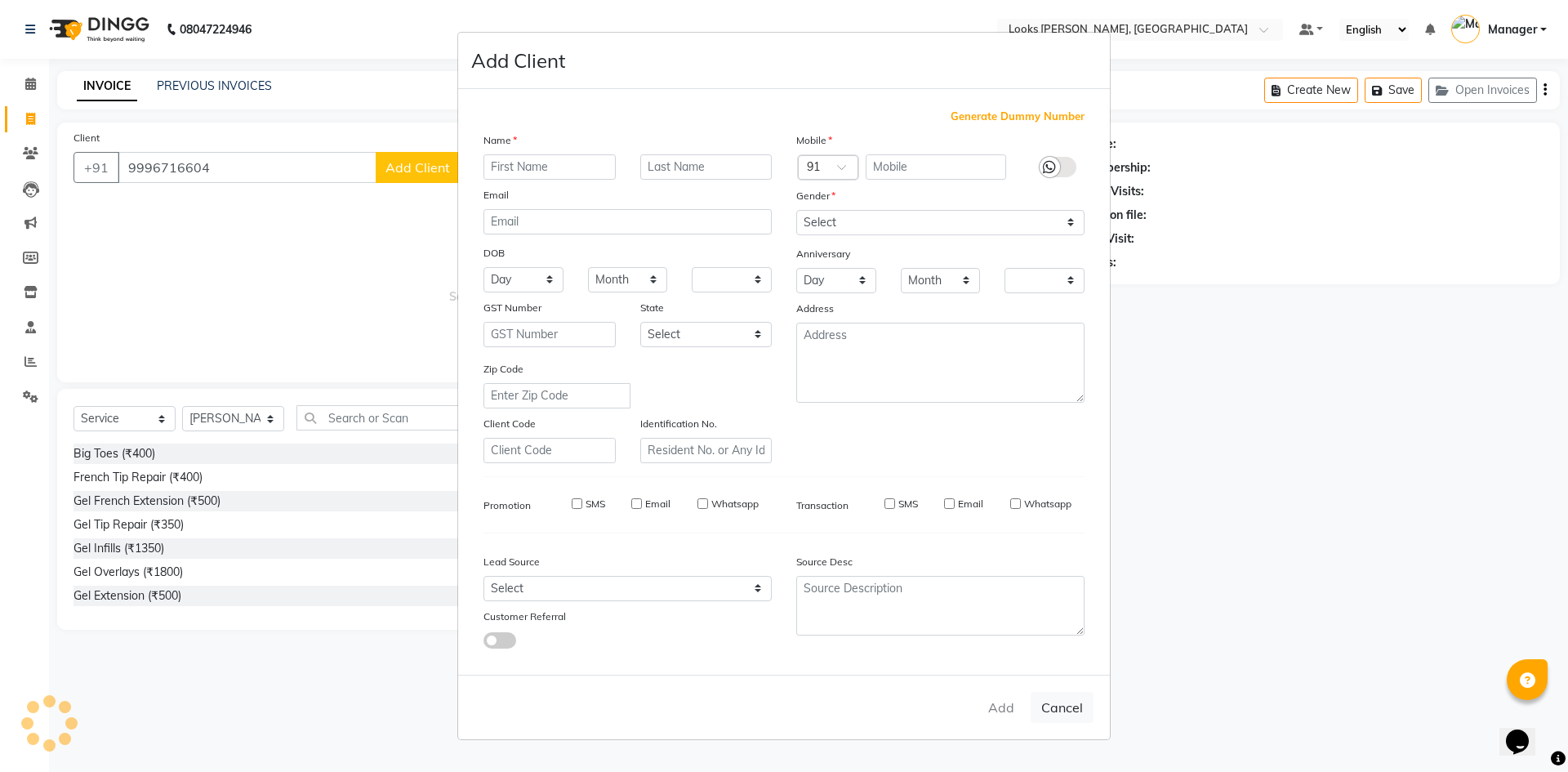
checkbox input "false"
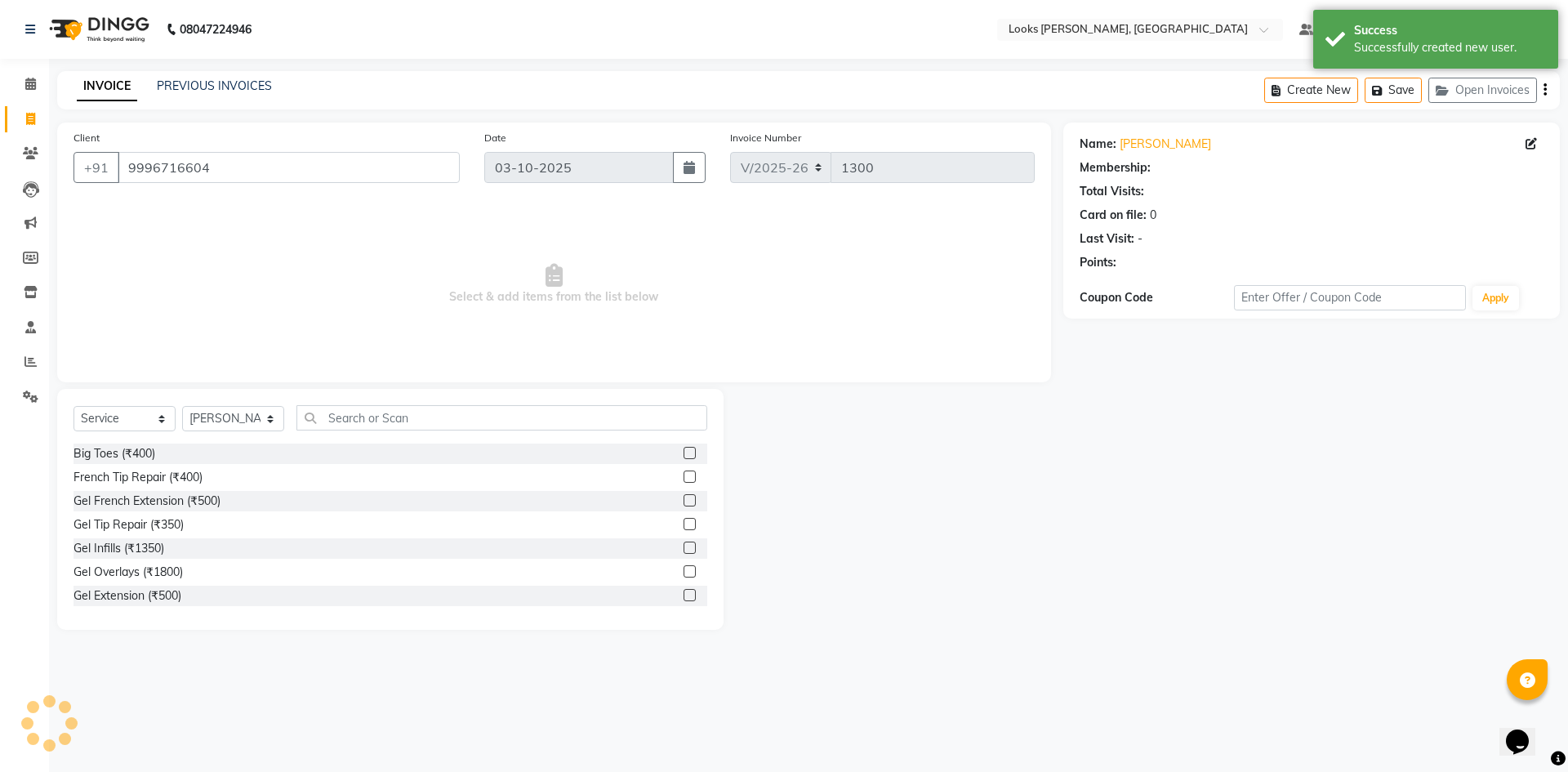
select select "1: Object"
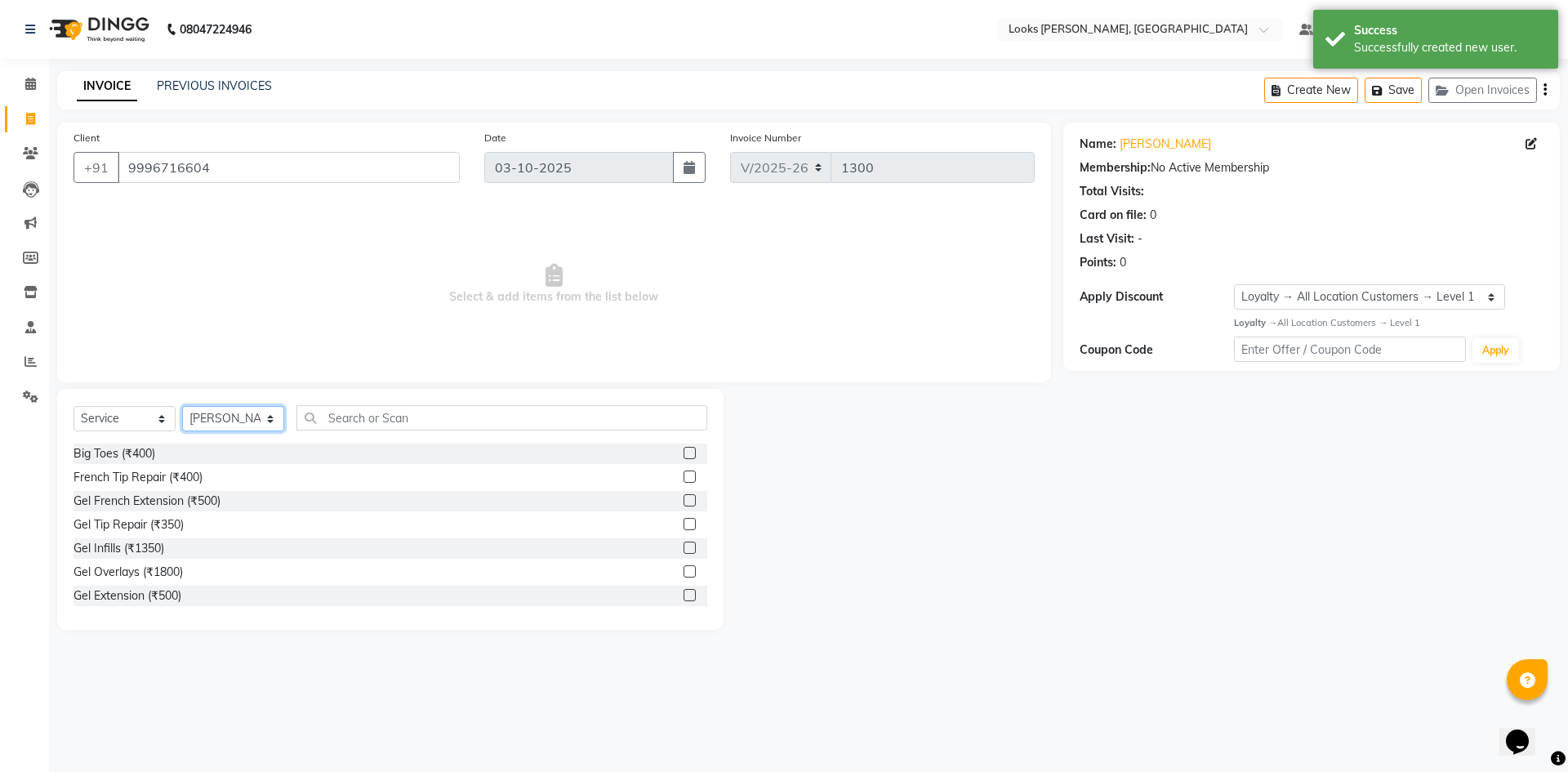
click at [234, 421] on select "Select Stylist [PERSON_NAME] [PERSON_NAME] Atul_pdct BRM_MASTER COUNTER SALES […" at bounding box center [233, 417] width 102 height 25
select select "67379"
click at [182, 405] on select "Select Stylist [PERSON_NAME] [PERSON_NAME] Atul_pdct BRM_MASTER COUNTER SALES […" at bounding box center [233, 417] width 102 height 25
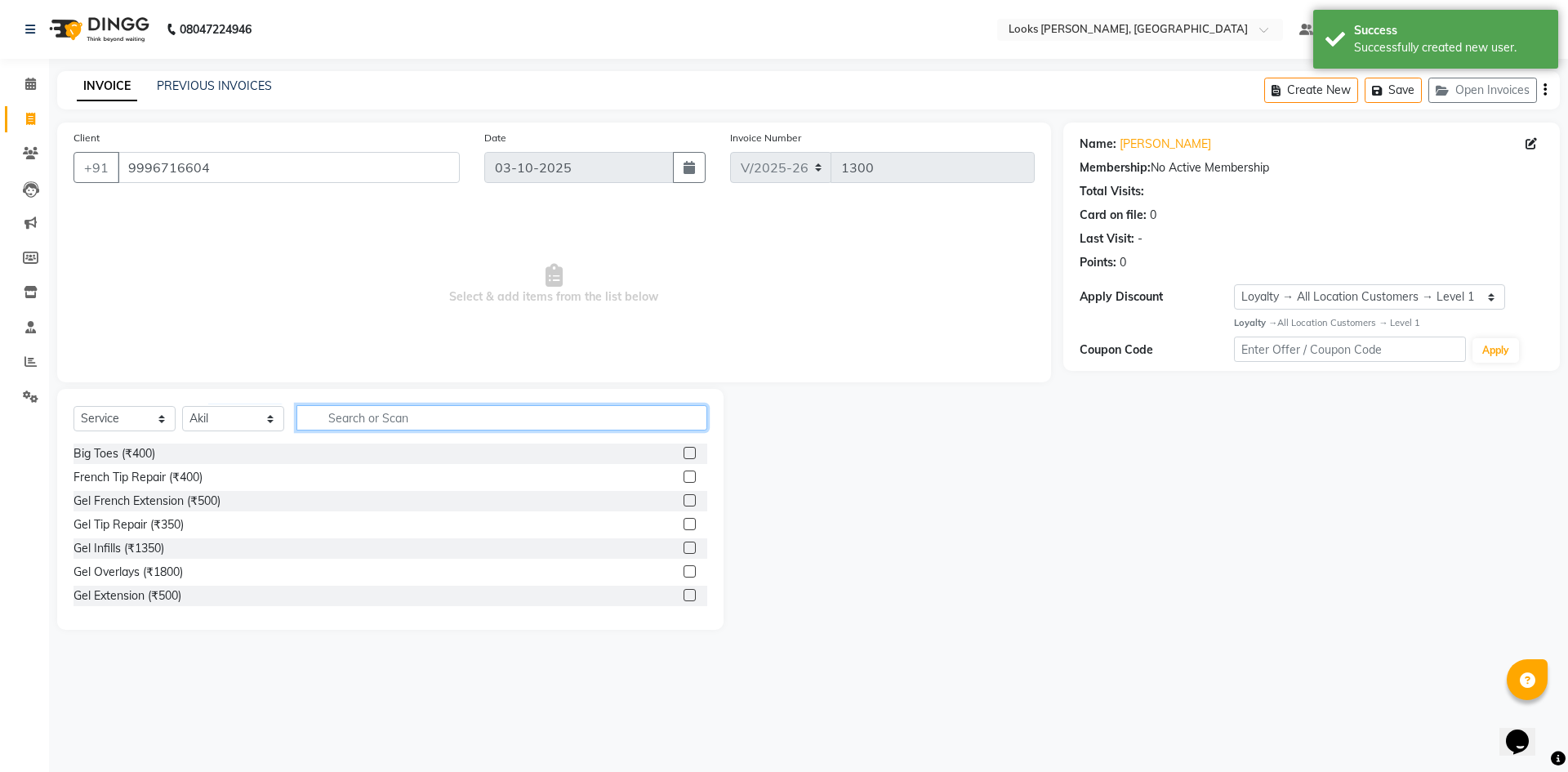
click at [358, 413] on input "text" at bounding box center [502, 417] width 411 height 25
type input "beard"
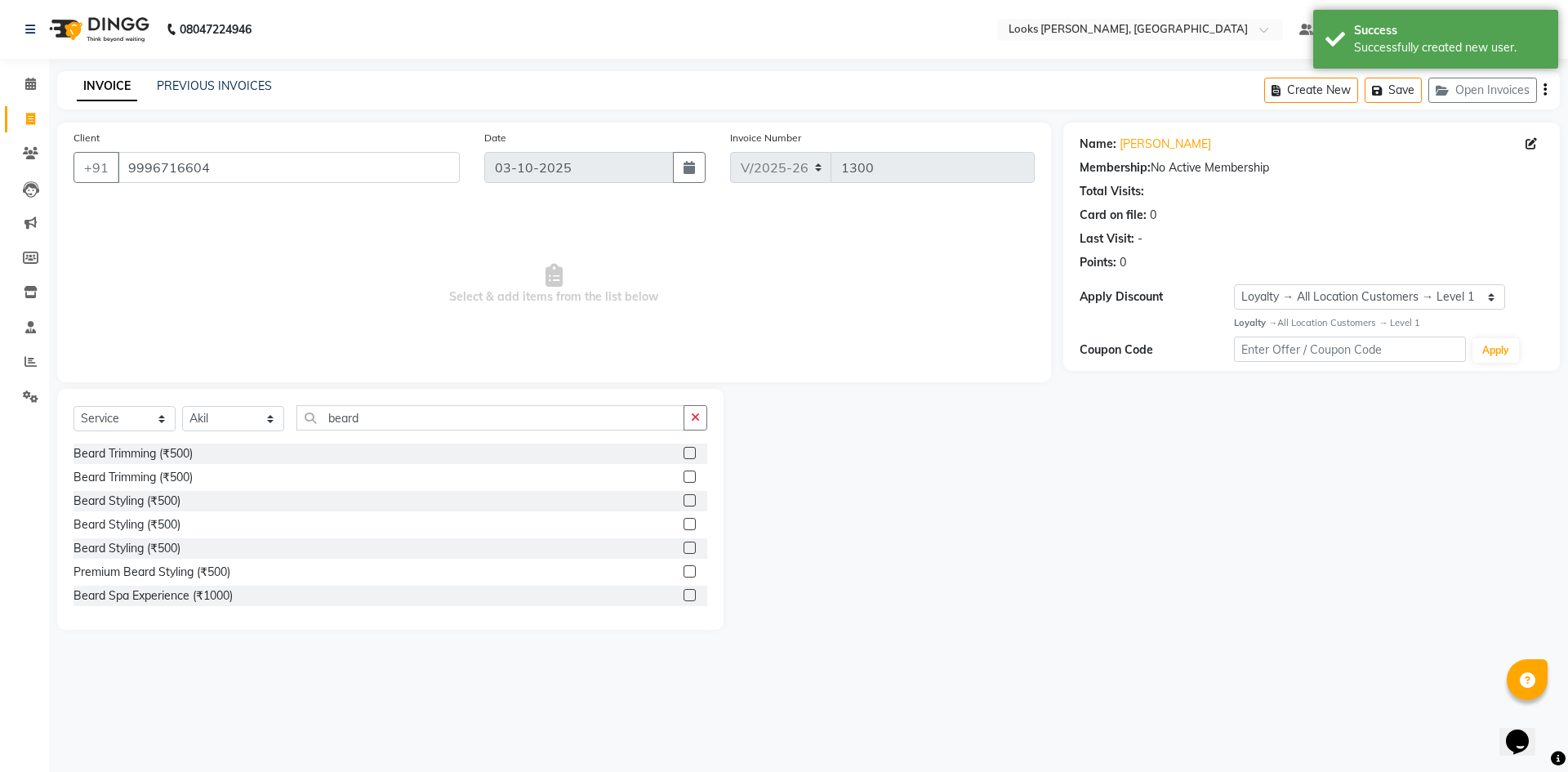
click at [683, 453] on label at bounding box center [689, 453] width 12 height 12
click at [683, 453] on input "checkbox" at bounding box center [688, 453] width 10 height 10
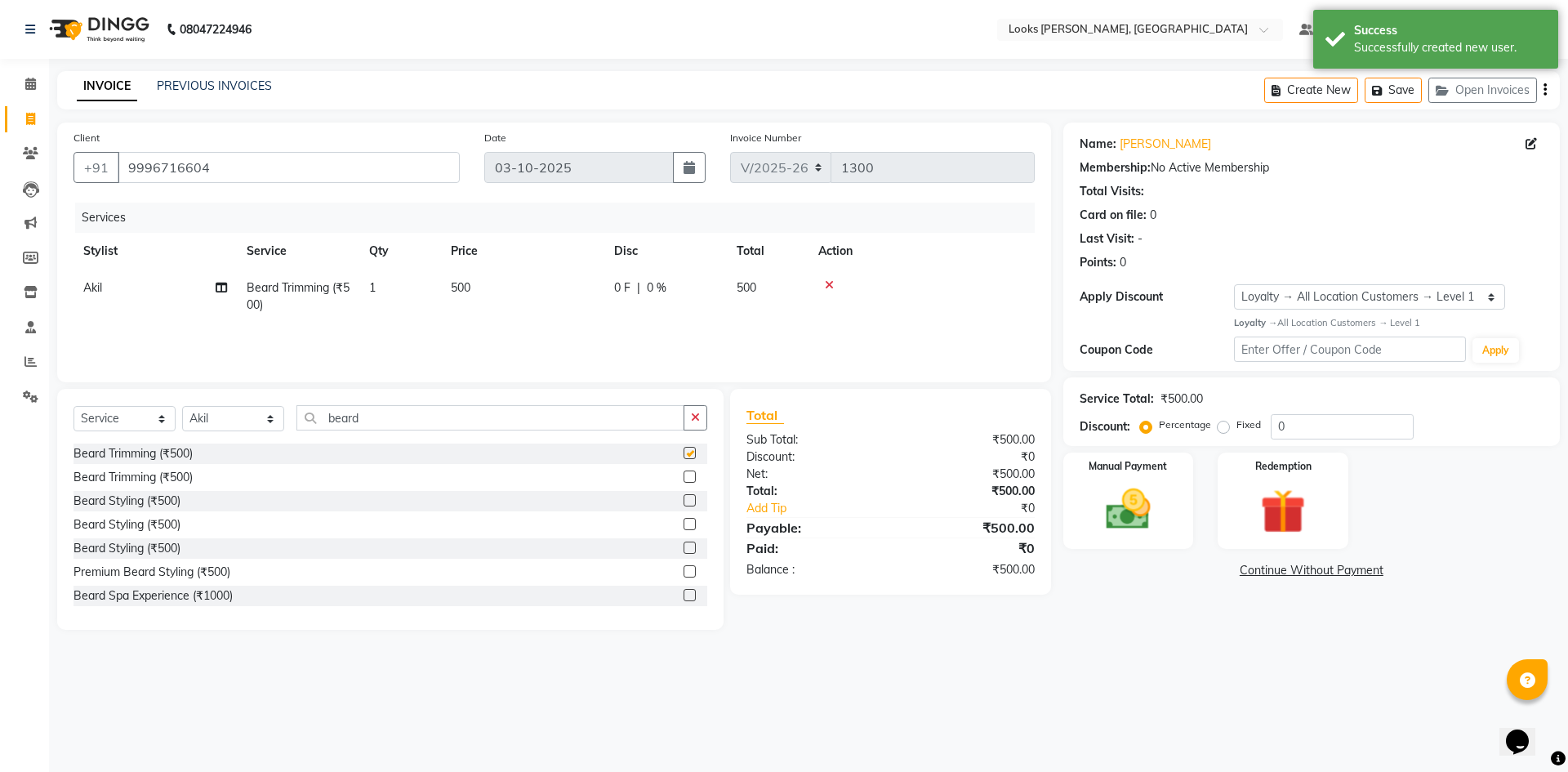
checkbox input "false"
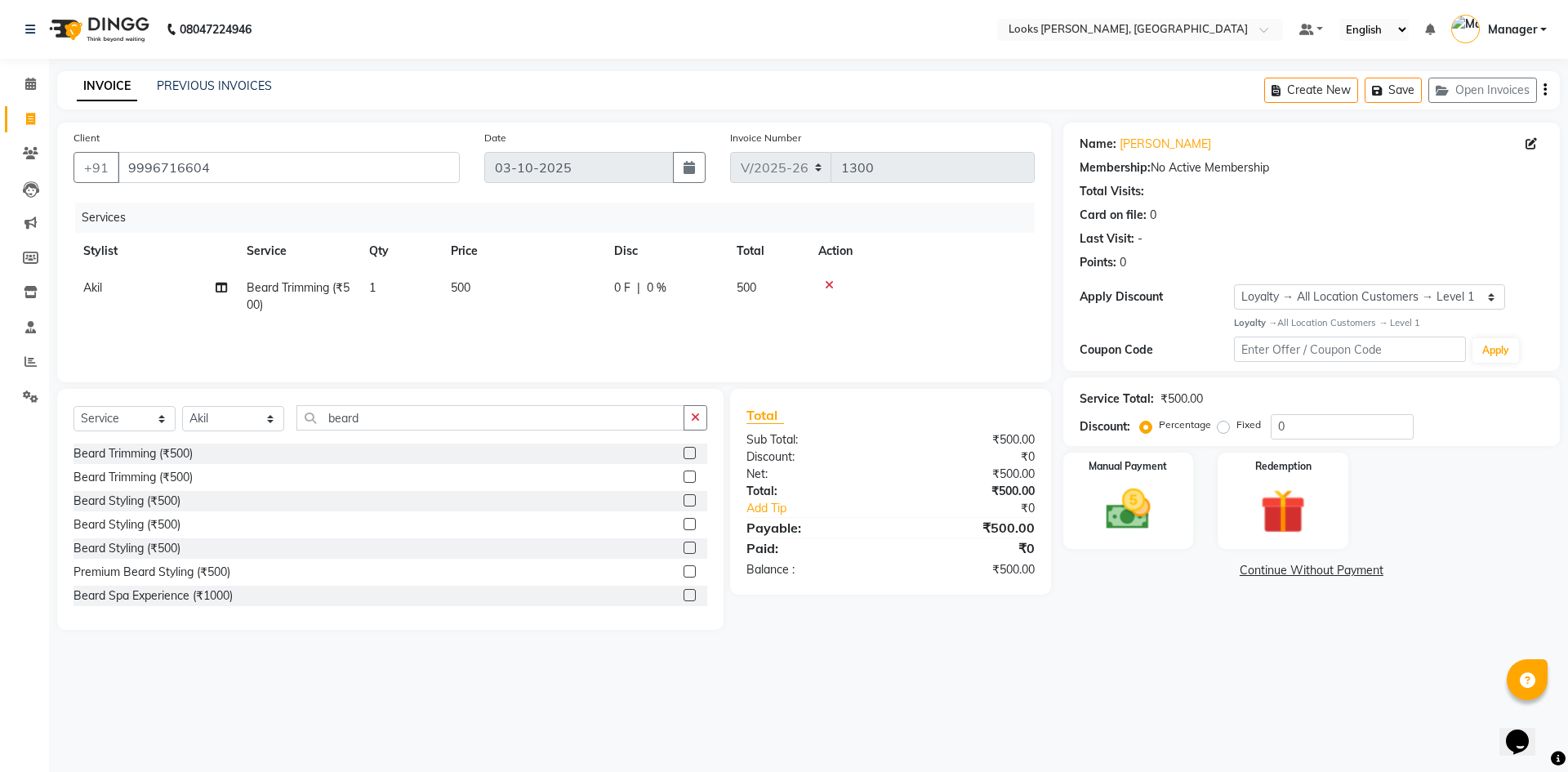
click at [503, 285] on td "500" at bounding box center [522, 296] width 163 height 54
select select "67379"
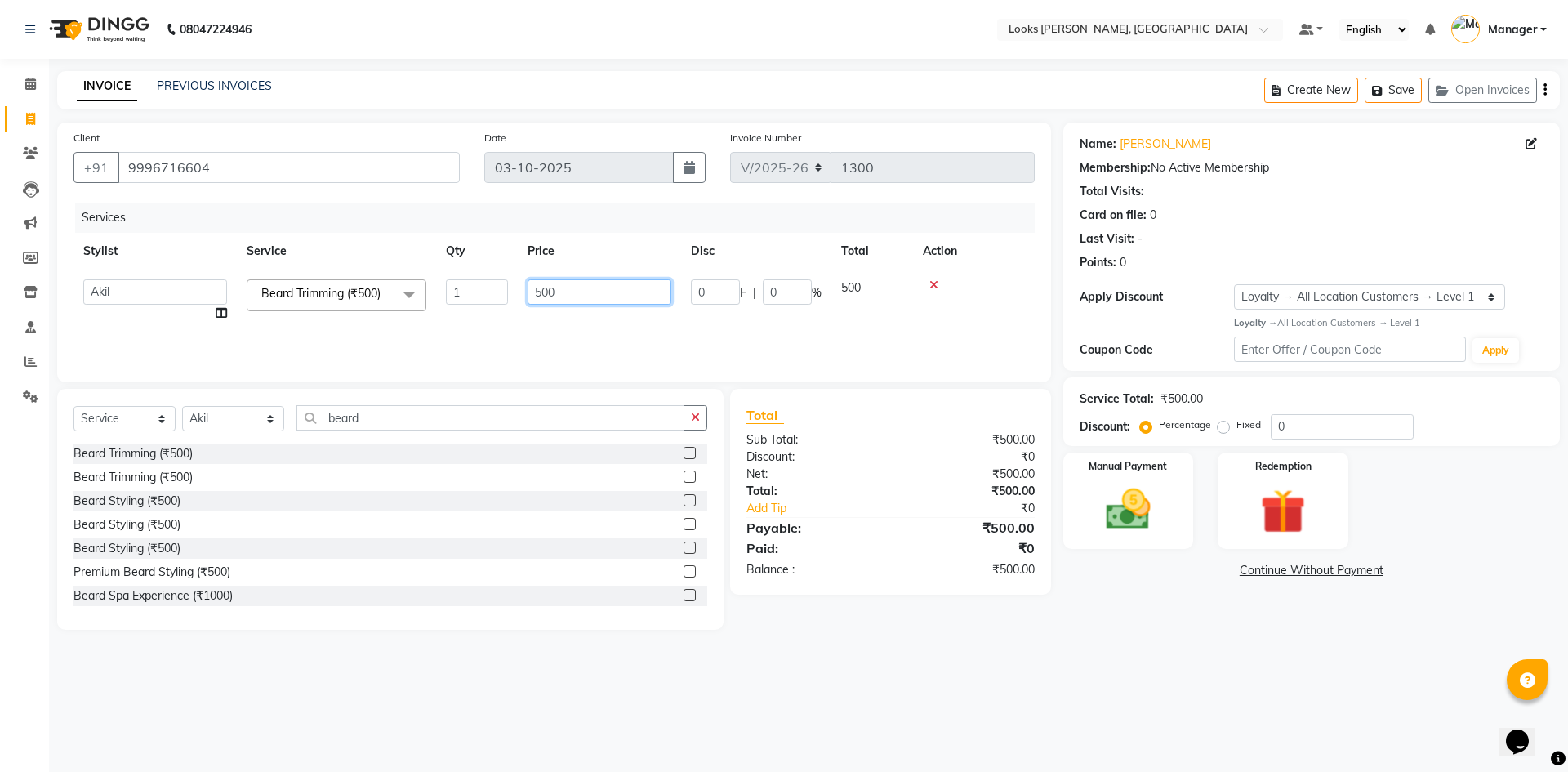
drag, startPoint x: 577, startPoint y: 301, endPoint x: 468, endPoint y: 275, distance: 112.1
click at [470, 281] on tr "AFJAL AHMAD Akil Astha Atul_pdct BRM_MASTER COUNTER SALES Himanshu JAMSHED ALI …" at bounding box center [554, 300] width 961 height 62
type input "300"
click at [681, 339] on div "Services Stylist Service Qty Price Disc Total Action AFJAL AHMAD Akil Astha Atu…" at bounding box center [554, 284] width 961 height 163
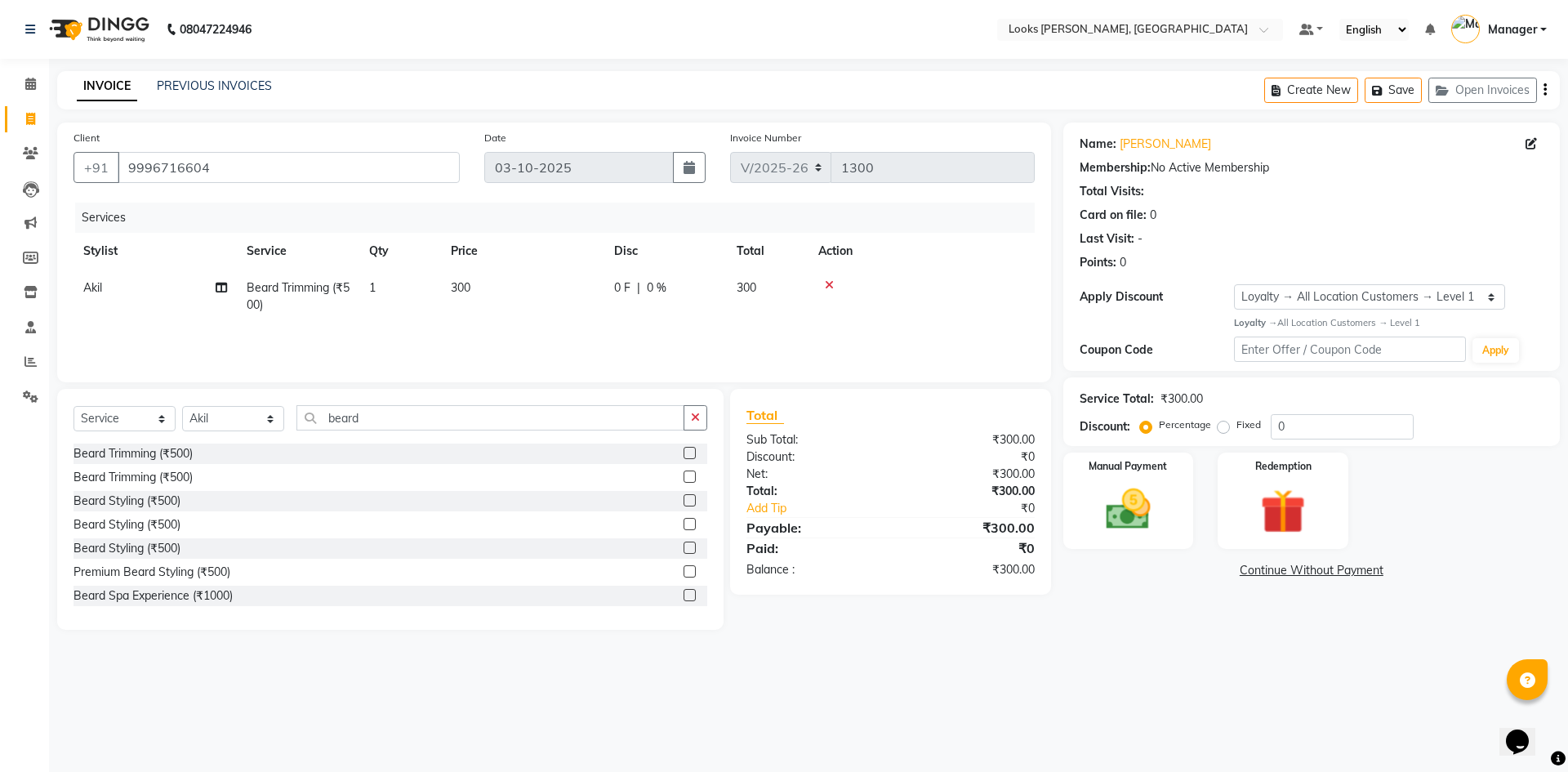
click at [620, 281] on span "0 F" at bounding box center [622, 288] width 17 height 18
select select "67379"
drag, startPoint x: 720, startPoint y: 295, endPoint x: 669, endPoint y: 283, distance: 52.4
click at [675, 286] on tr "AFJAL AHMAD Akil Astha Atul_pdct BRM_MASTER COUNTER SALES Himanshu JAMSHED ALI …" at bounding box center [554, 300] width 961 height 62
type input "47.5"
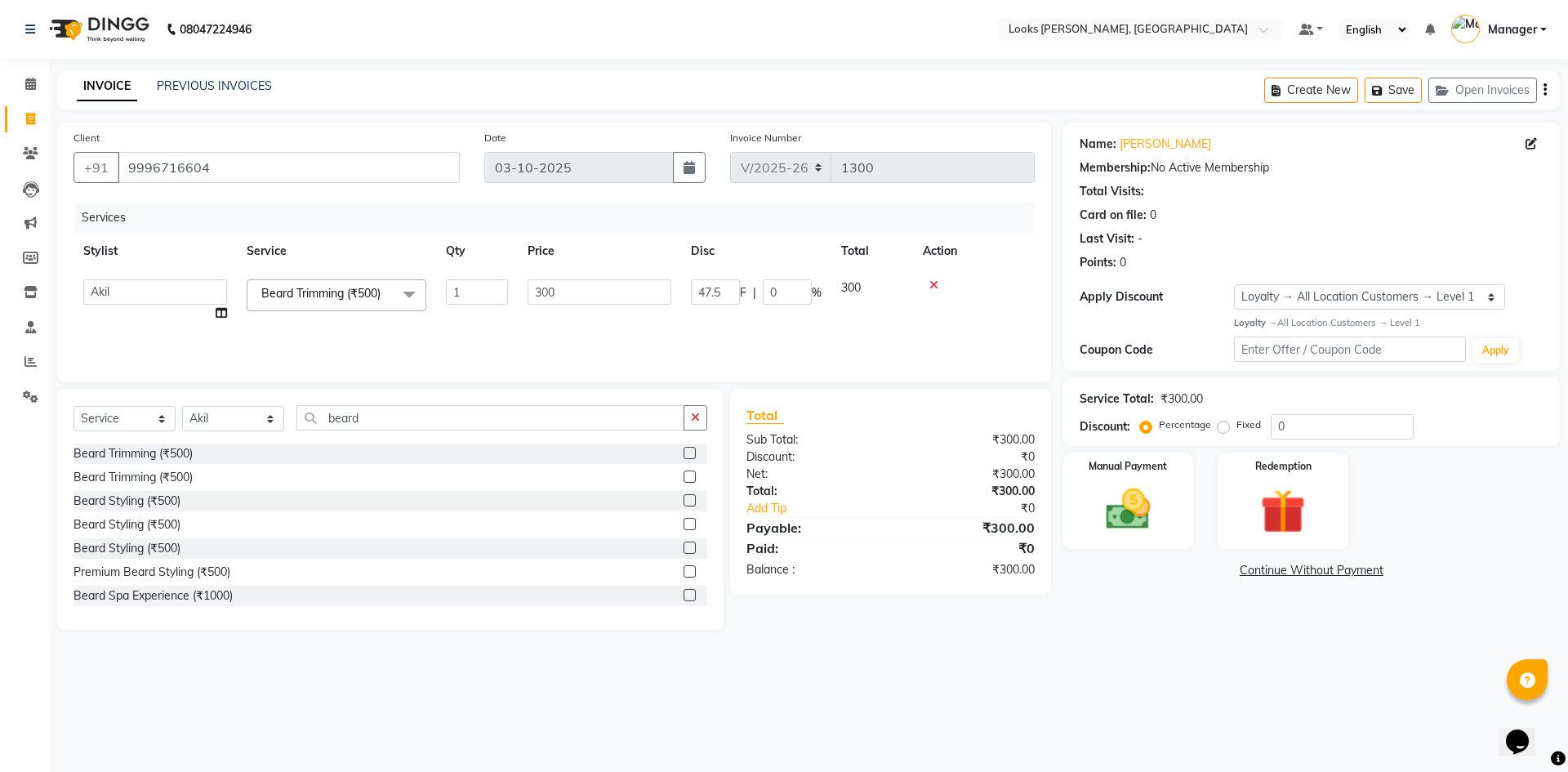
click at [926, 631] on main "INVOICE PREVIOUS INVOICES Create New Save Open Invoices Client +91 9996716604 D…" at bounding box center [808, 363] width 1519 height 583
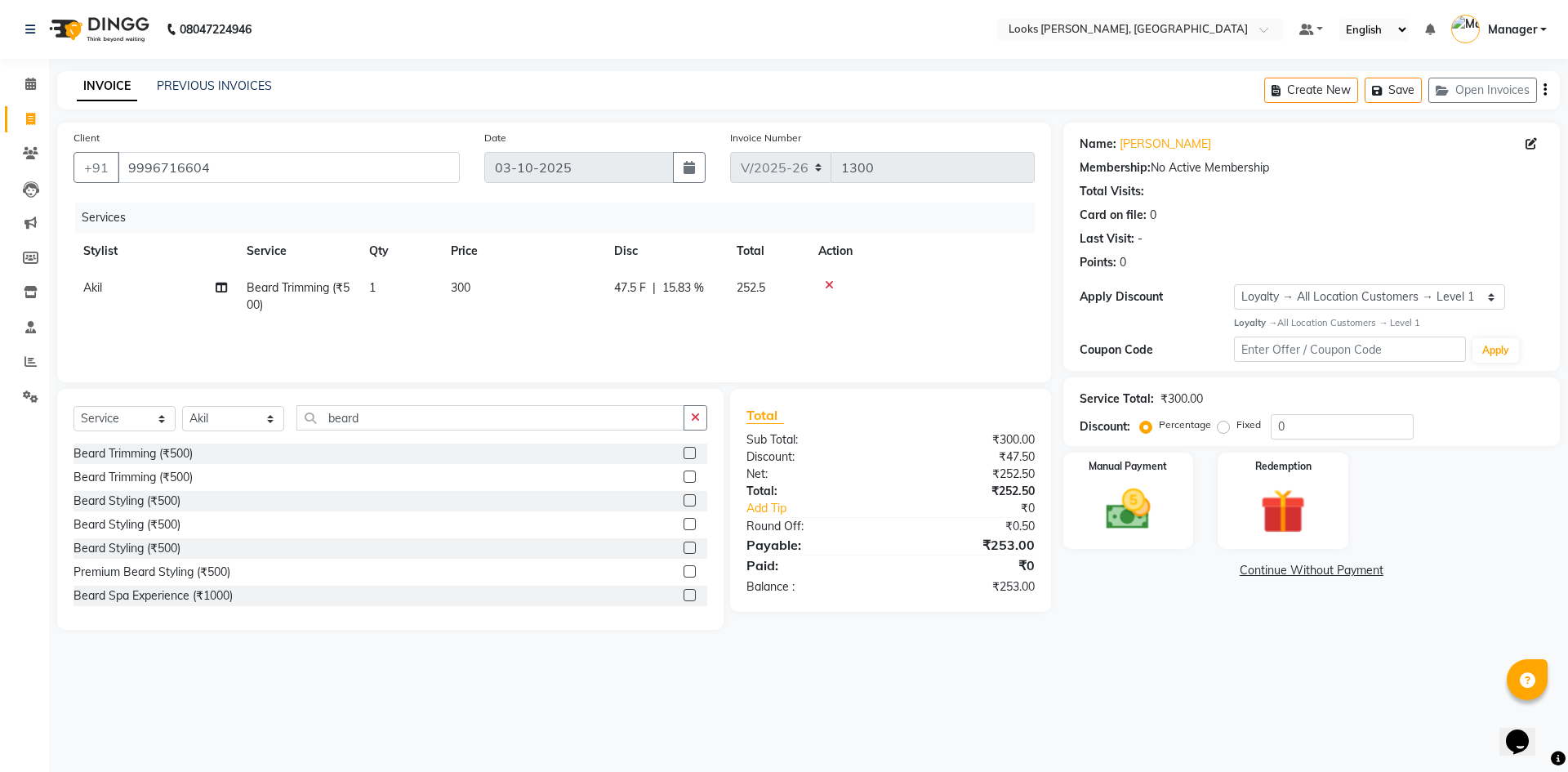
click at [628, 281] on span "47.5 F" at bounding box center [629, 288] width 31 height 18
select select "67379"
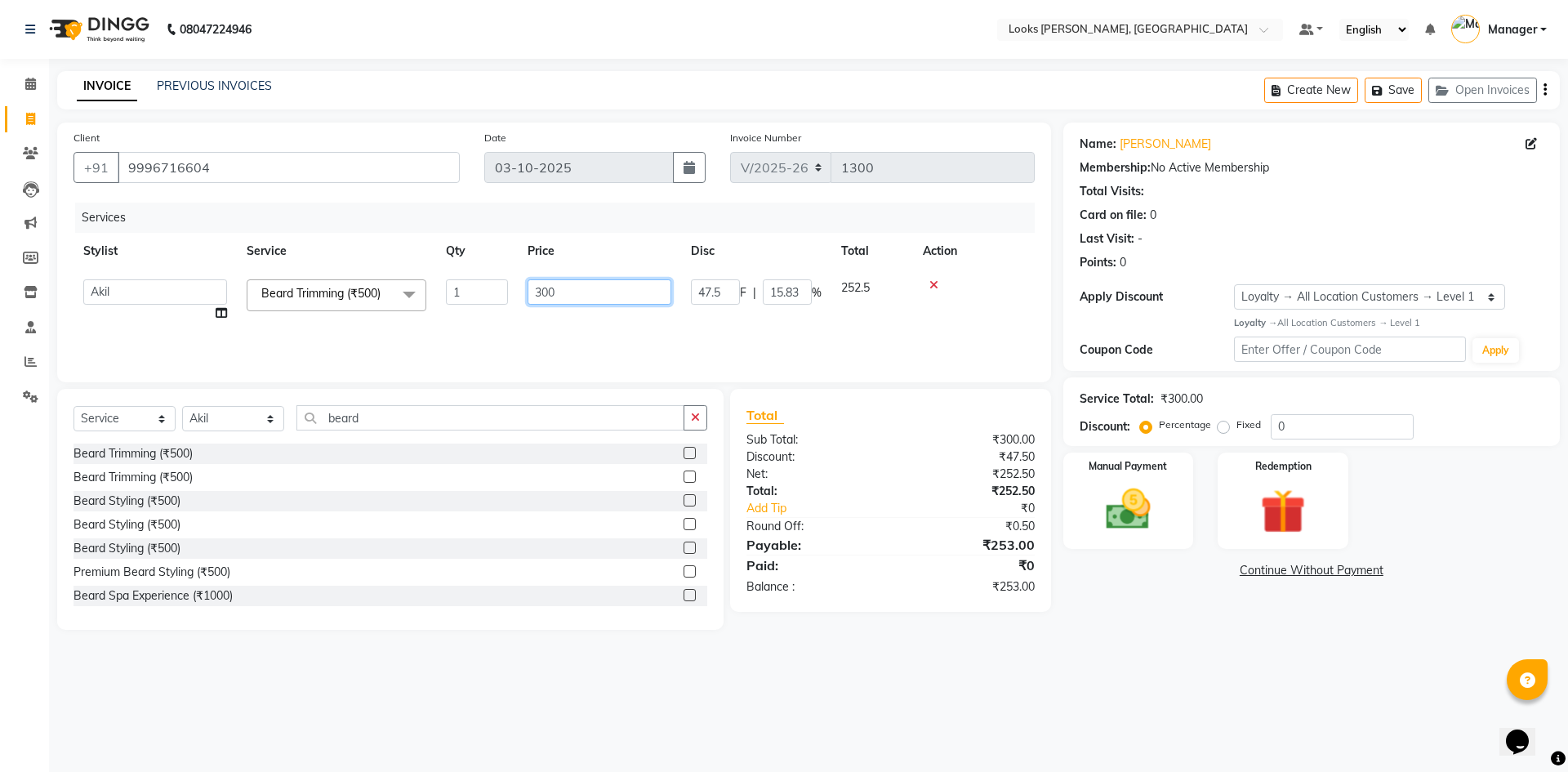
drag, startPoint x: 620, startPoint y: 291, endPoint x: 542, endPoint y: 304, distance: 79.1
click at [542, 304] on input "300" at bounding box center [599, 292] width 143 height 25
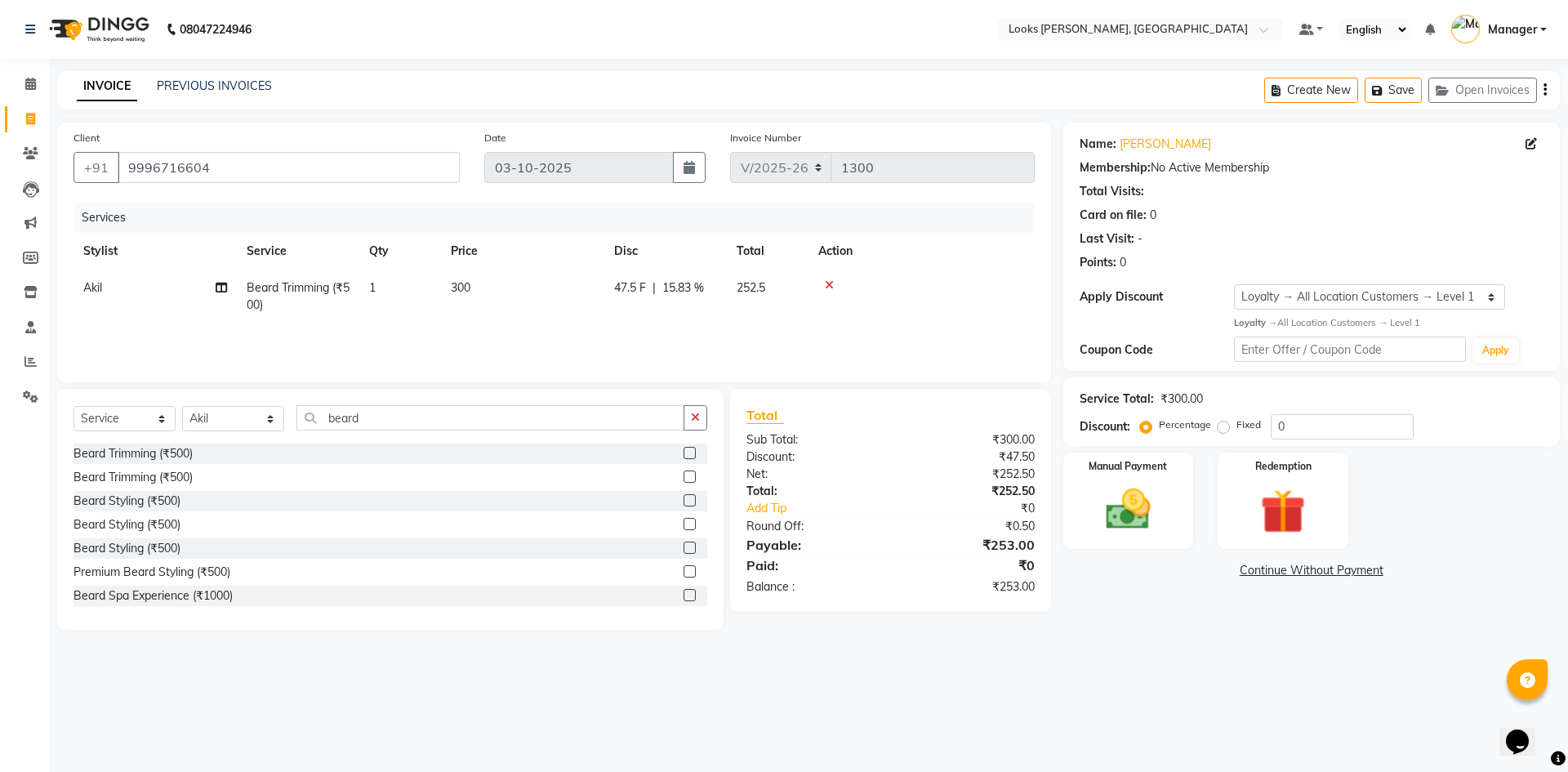
click at [688, 287] on span "15.83 %" at bounding box center [683, 288] width 42 height 18
select select "67379"
drag, startPoint x: 803, startPoint y: 294, endPoint x: 728, endPoint y: 288, distance: 75.2
click at [753, 293] on div "47.5 F | 15.83 %" at bounding box center [755, 292] width 131 height 25
type input "47.5"
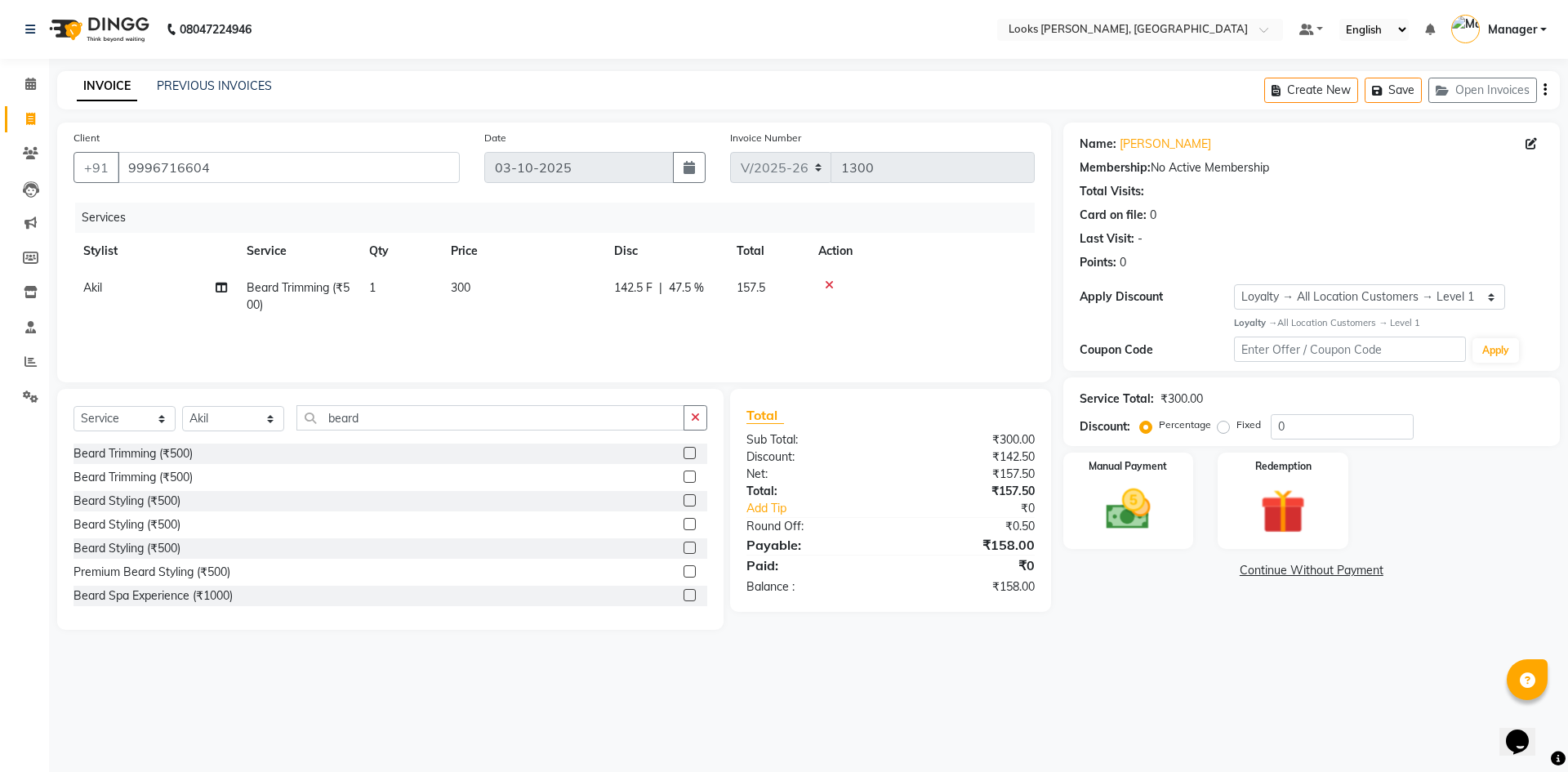
click at [913, 633] on main "INVOICE PREVIOUS INVOICES Create New Save Open Invoices Client +91 9996716604 D…" at bounding box center [808, 363] width 1519 height 583
click at [1120, 514] on img at bounding box center [1128, 509] width 76 height 54
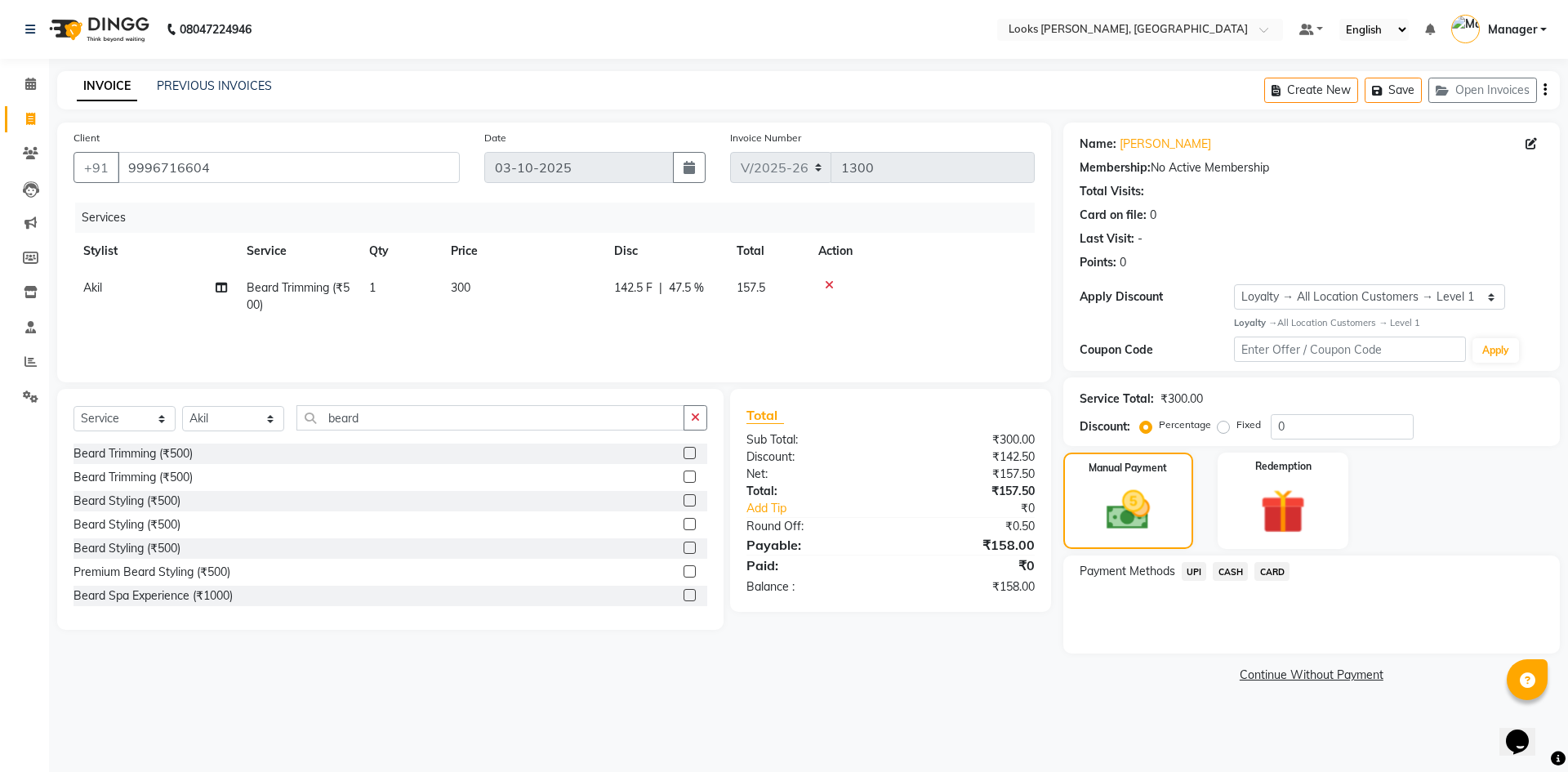
click at [1197, 576] on span "UPI" at bounding box center [1194, 571] width 25 height 19
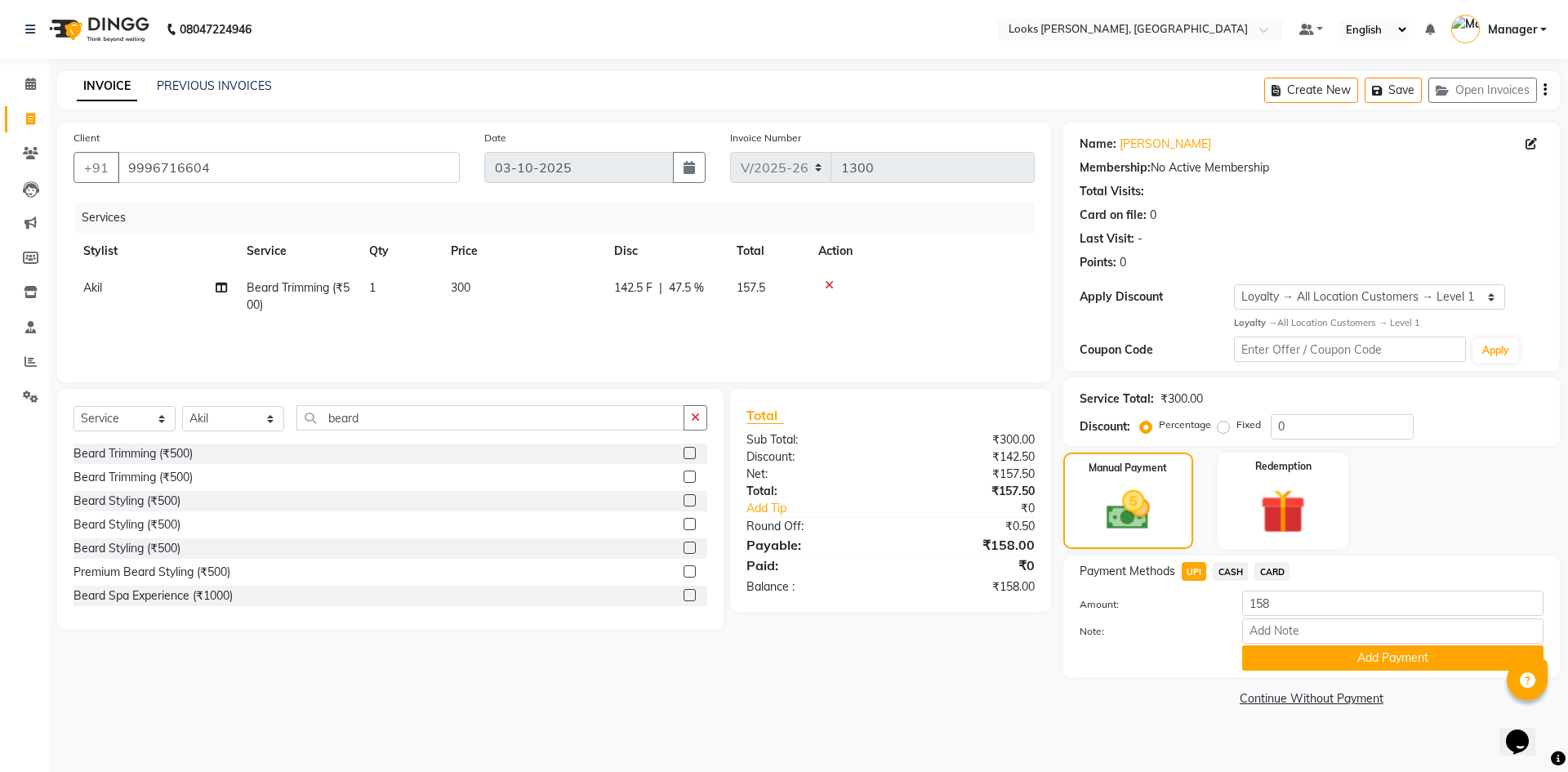
click at [1448, 674] on div "Payment Methods UPI CASH CARD Amount: 158 Note: Add Payment" at bounding box center [1312, 616] width 496 height 121
click at [1432, 663] on button "Add Payment" at bounding box center [1393, 657] width 302 height 25
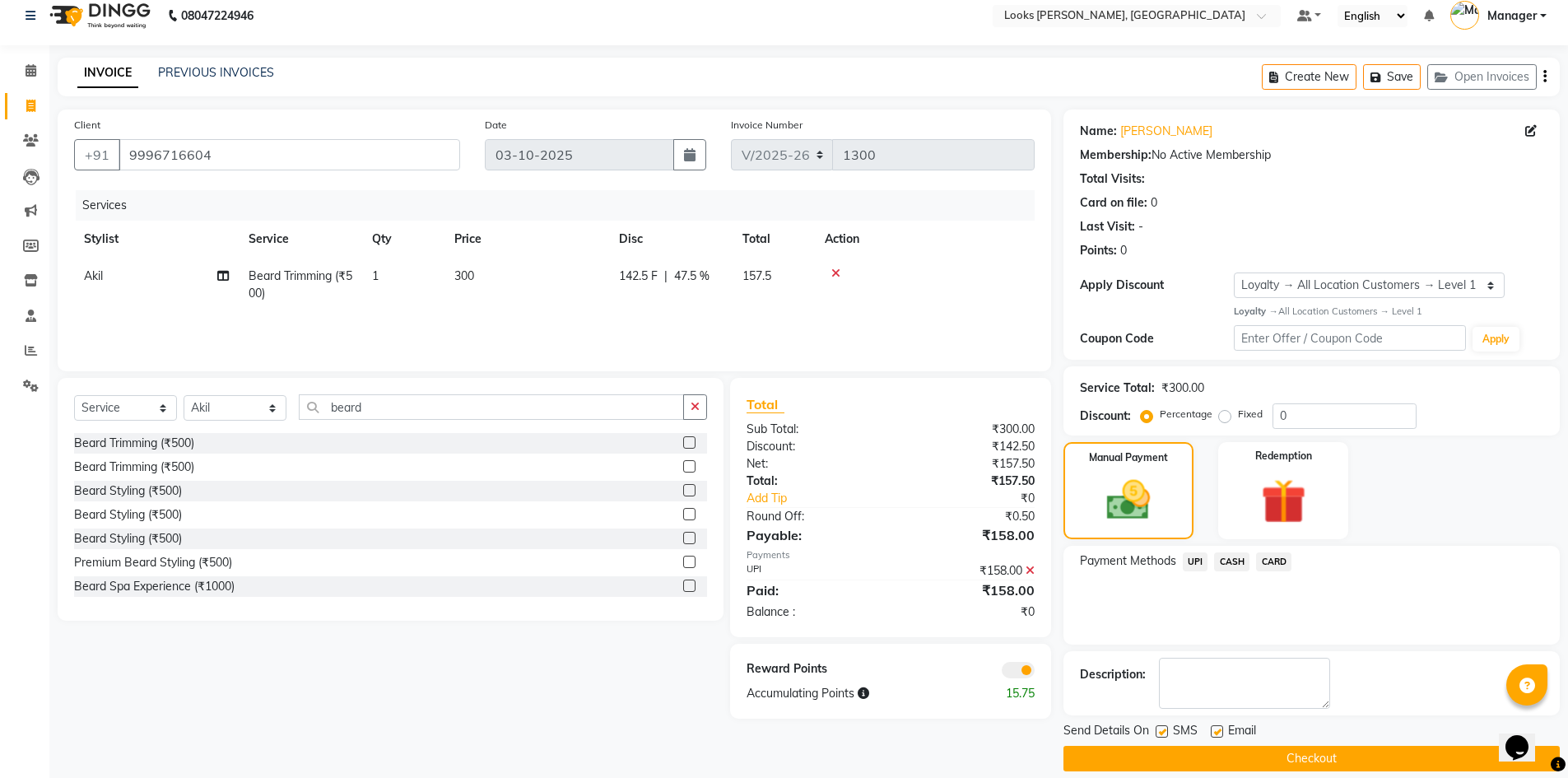
scroll to position [32, 0]
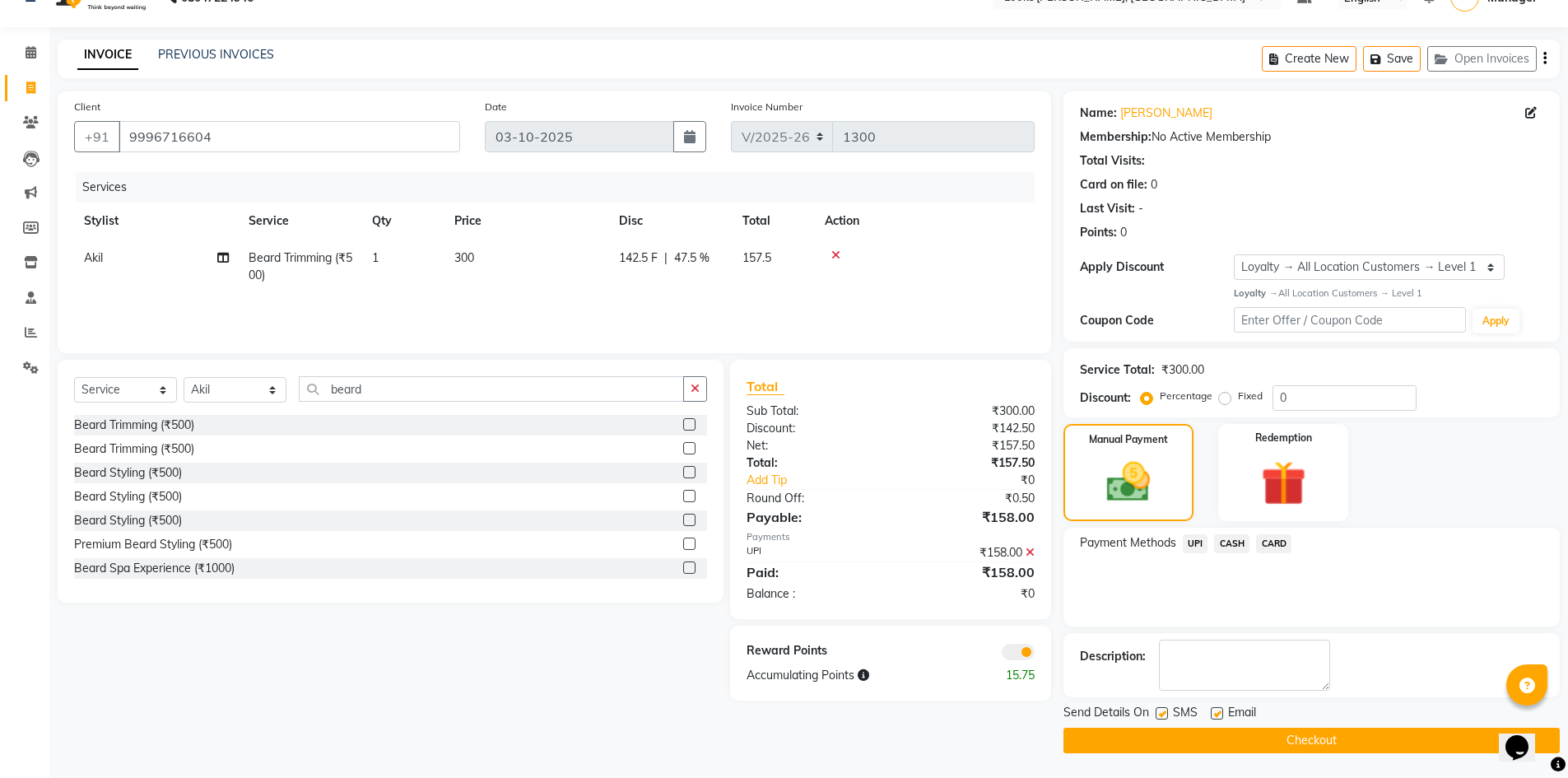
click at [1292, 730] on button "Checkout" at bounding box center [1311, 740] width 496 height 25
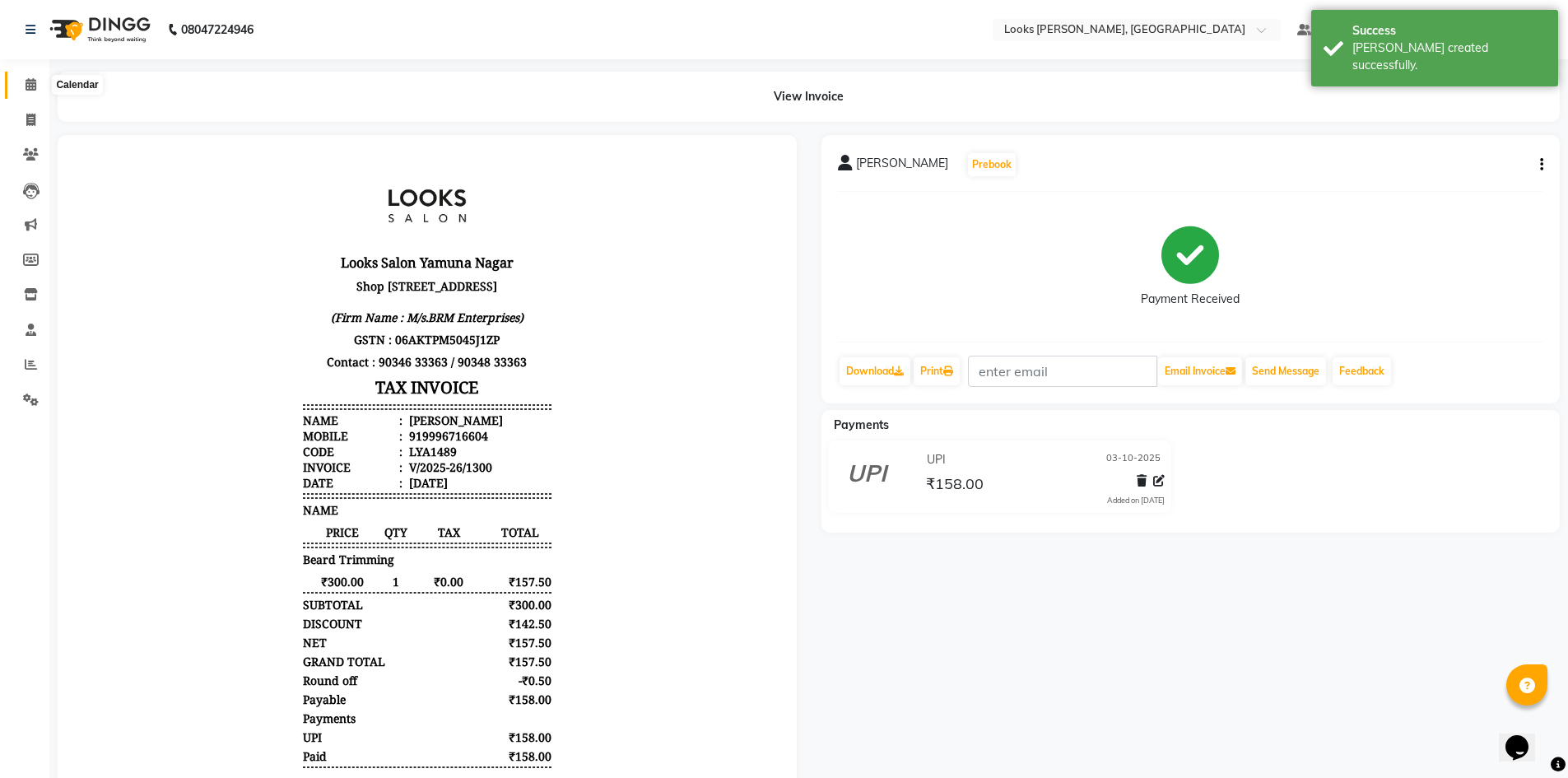
click at [32, 75] on link "Calendar" at bounding box center [24, 85] width 39 height 27
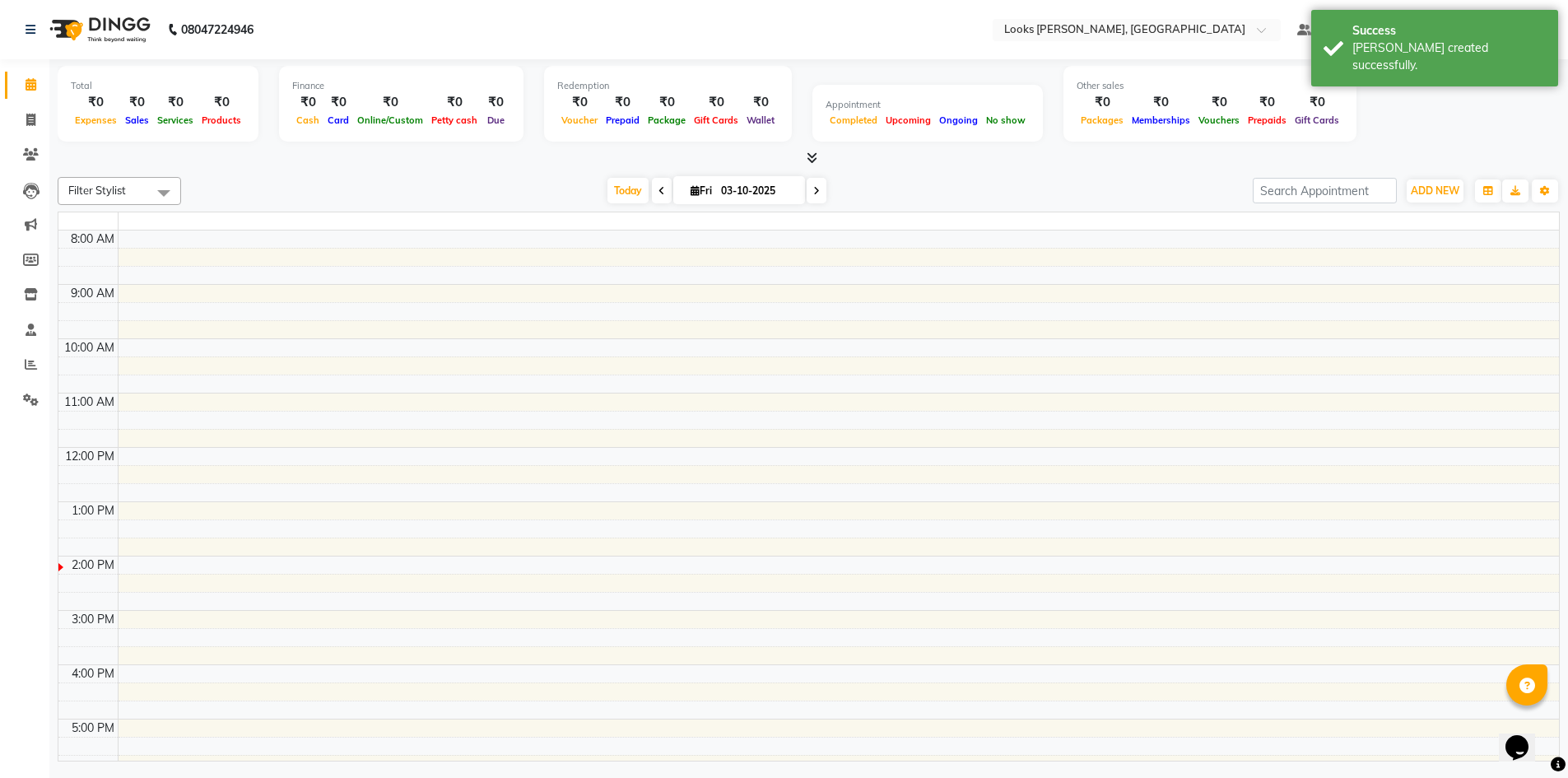
click at [32, 75] on link "Calendar" at bounding box center [24, 85] width 39 height 27
